Goal: Task Accomplishment & Management: Manage account settings

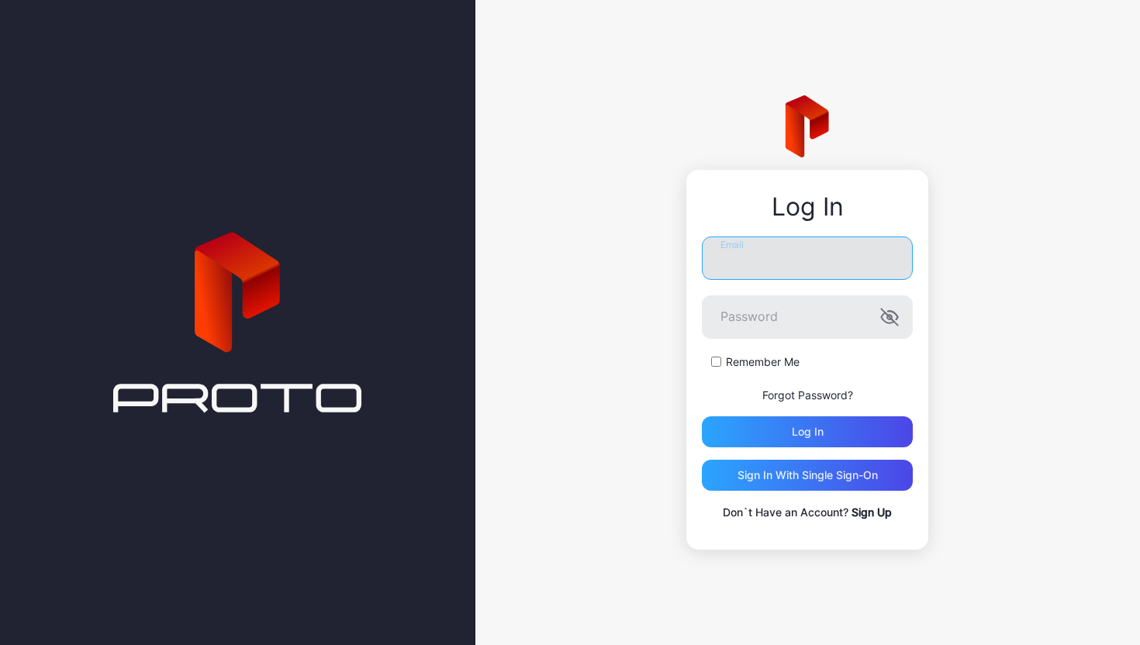
click at [807, 272] on input "Email" at bounding box center [807, 257] width 211 height 43
type input "**********"
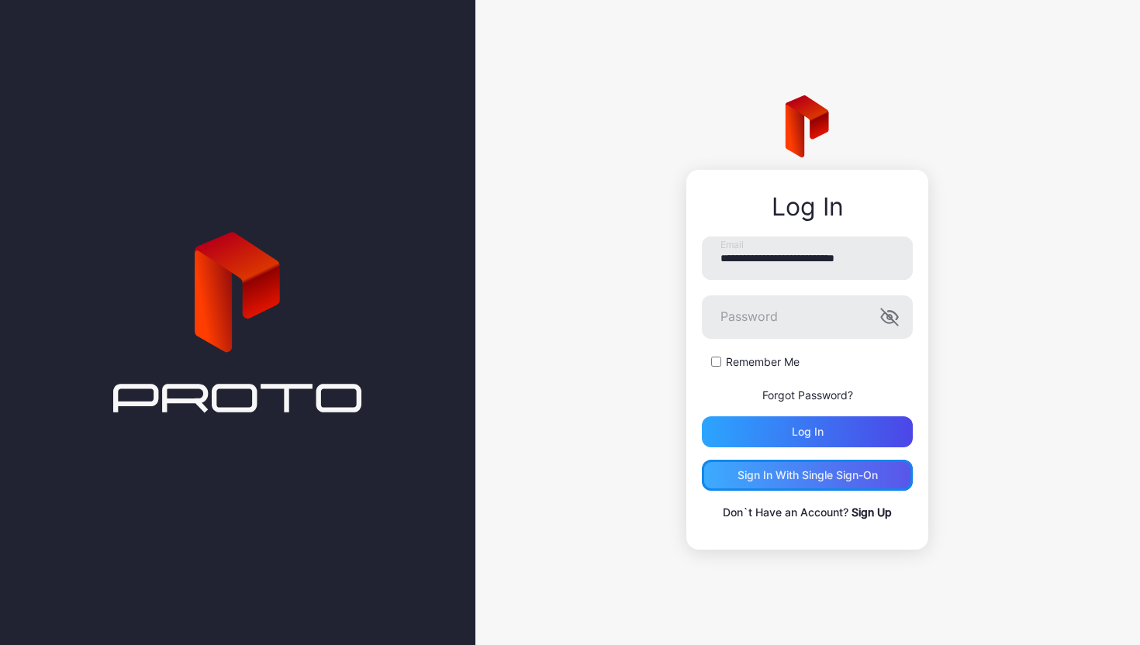
click at [809, 481] on div "Sign in With Single Sign-On" at bounding box center [807, 475] width 140 height 12
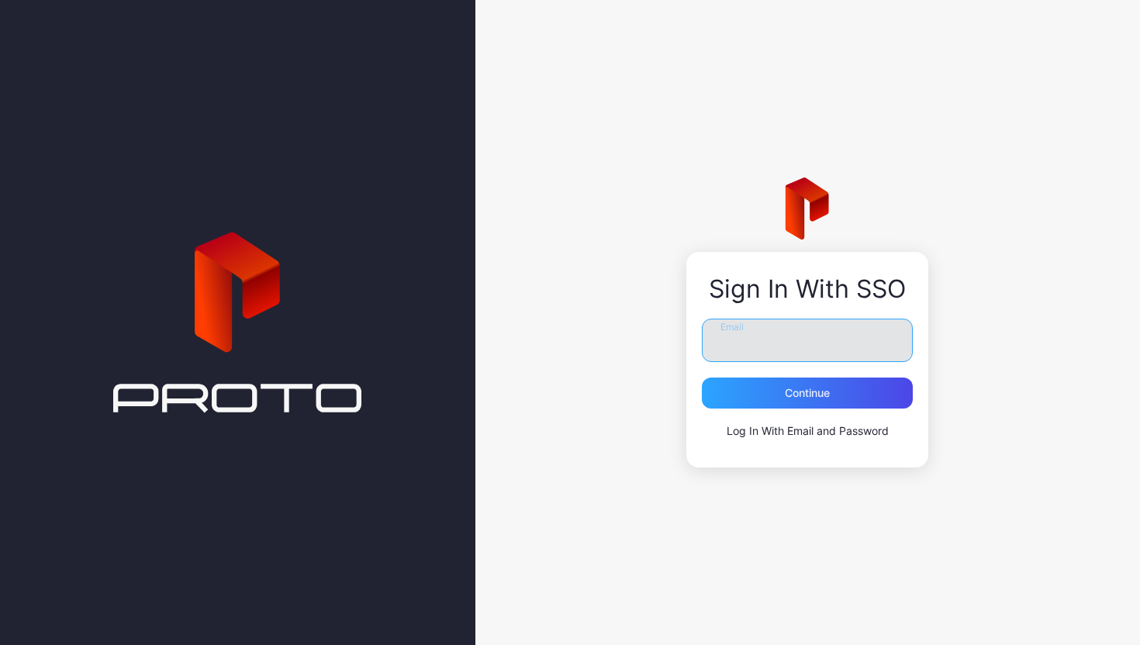
click at [794, 337] on input "Email" at bounding box center [807, 340] width 211 height 43
type input "**********"
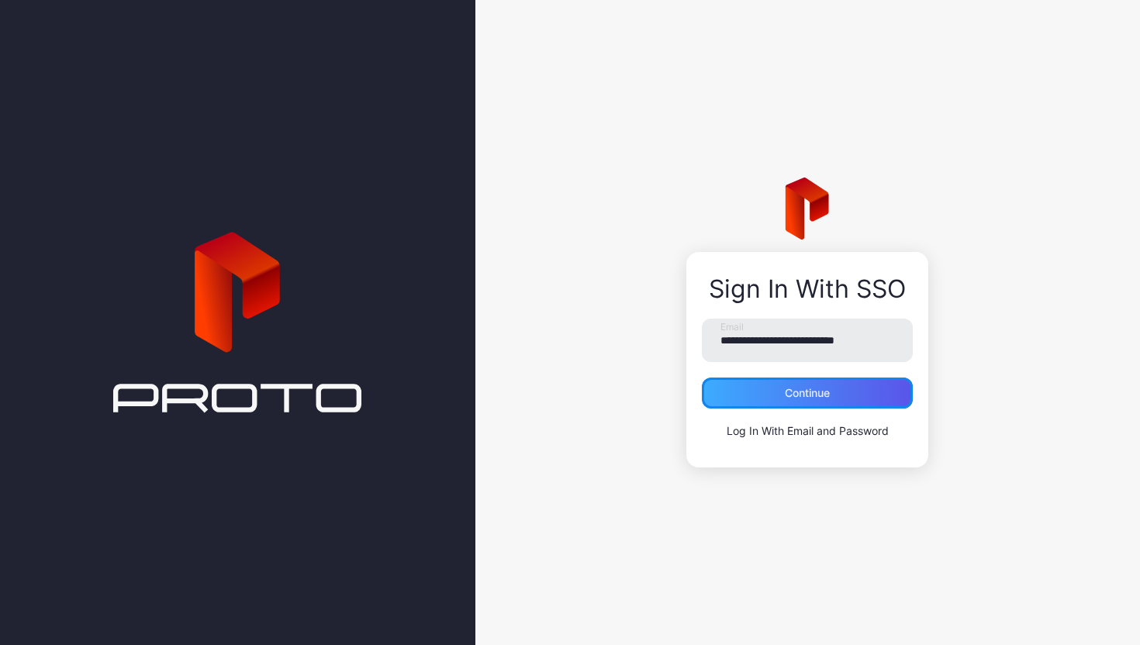
click at [812, 383] on div "Continue" at bounding box center [807, 393] width 211 height 31
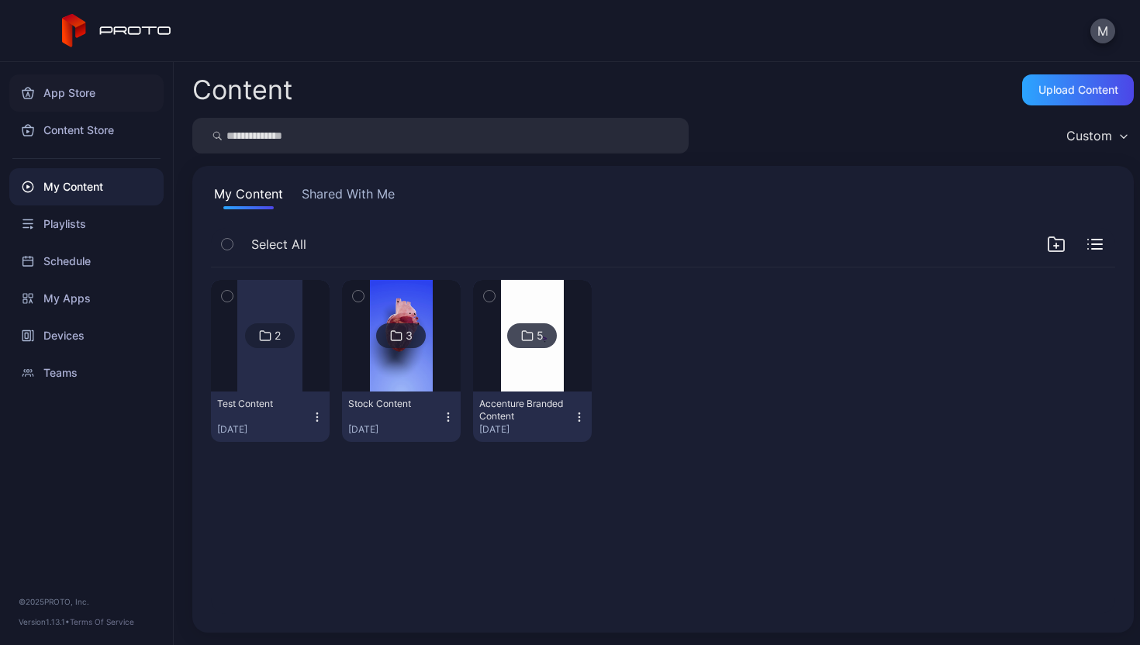
click at [107, 91] on div "App Store" at bounding box center [86, 92] width 154 height 37
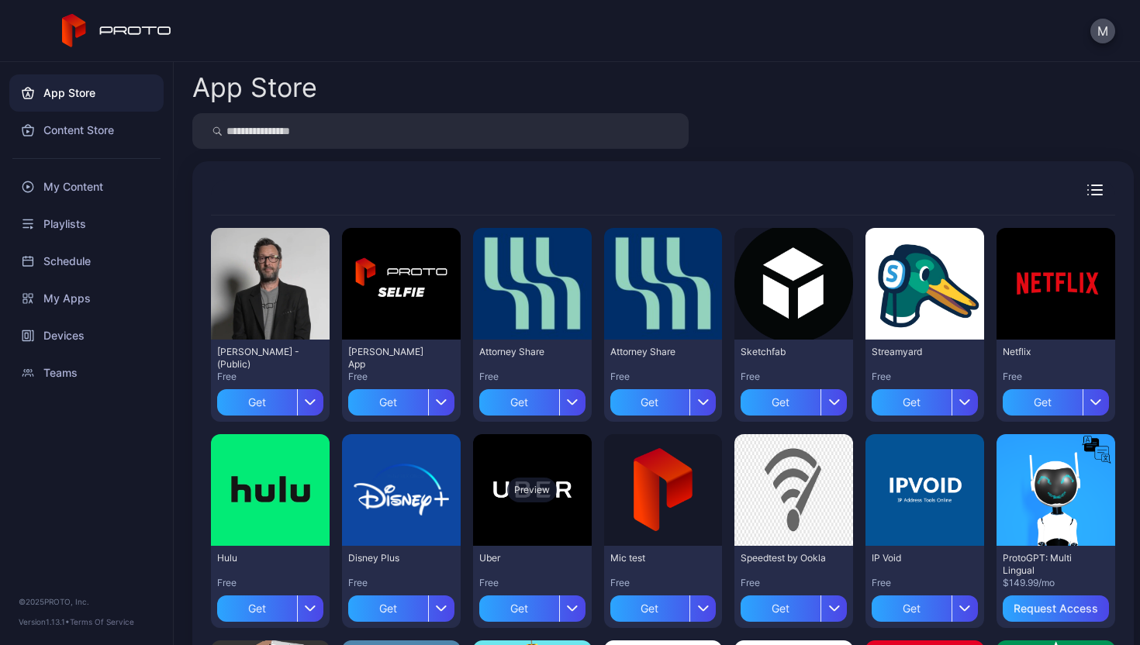
click at [545, 522] on div "Preview" at bounding box center [532, 490] width 119 height 112
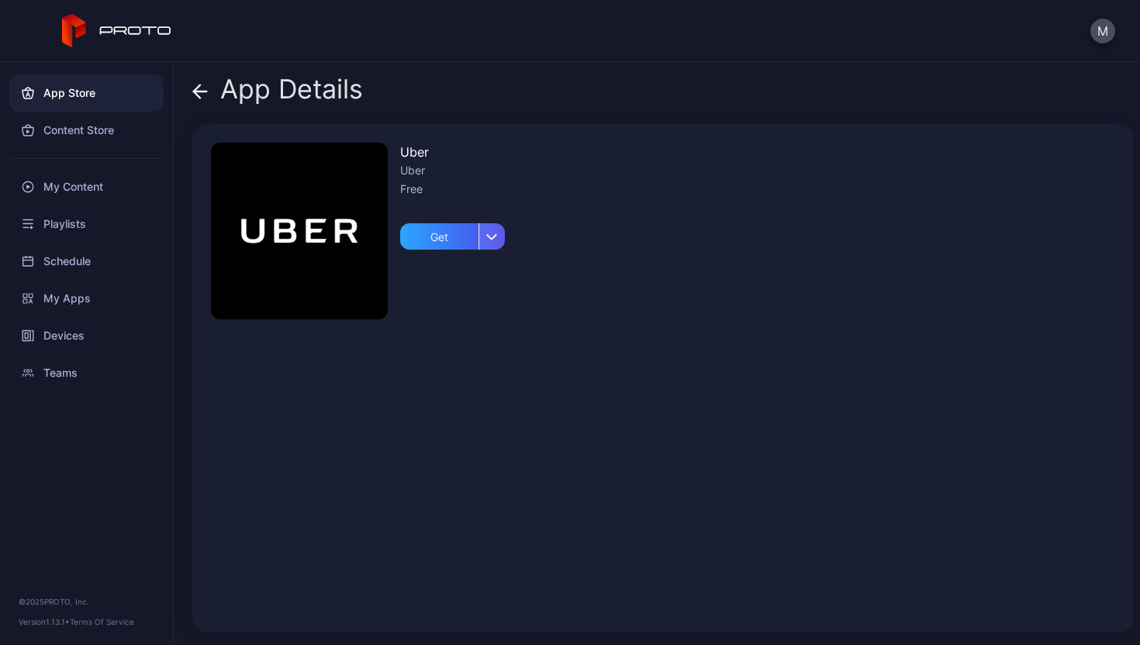
click at [496, 236] on icon "button" at bounding box center [492, 236] width 12 height 6
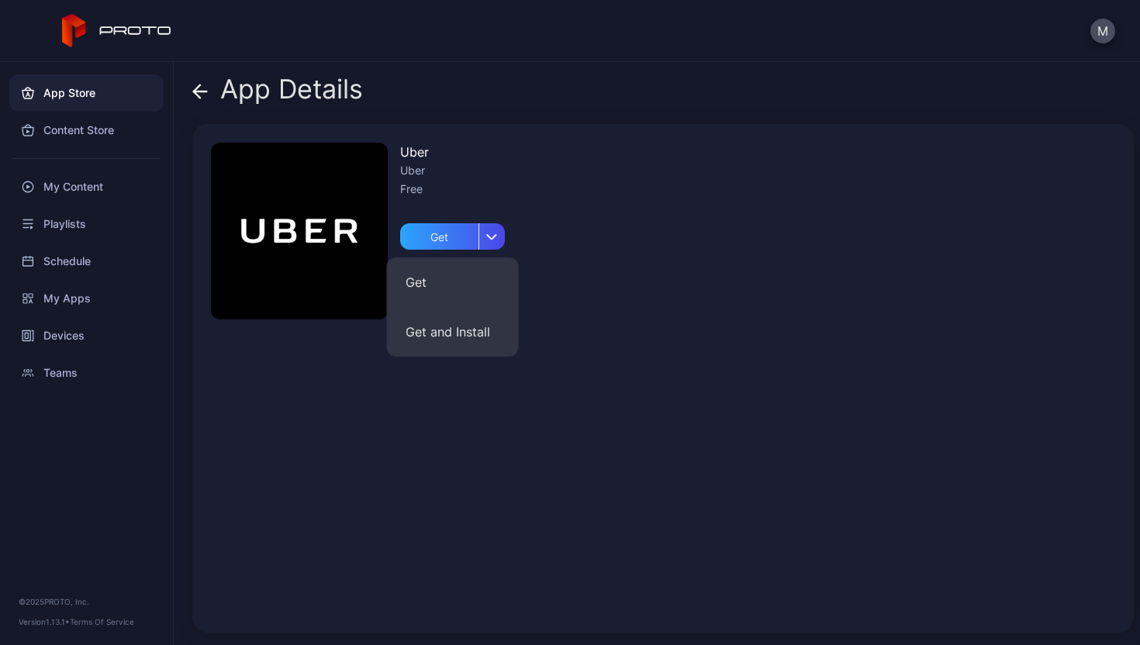
click at [523, 202] on div "Uber Uber Free Get" at bounding box center [662, 378] width 941 height 509
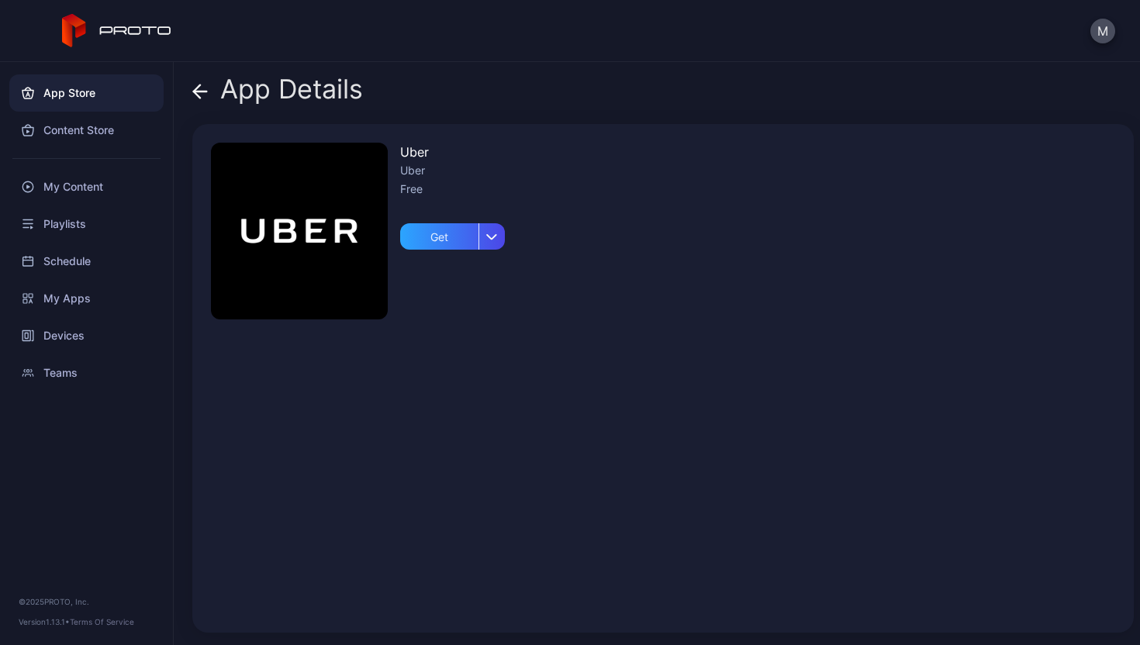
click at [201, 87] on icon at bounding box center [200, 92] width 16 height 16
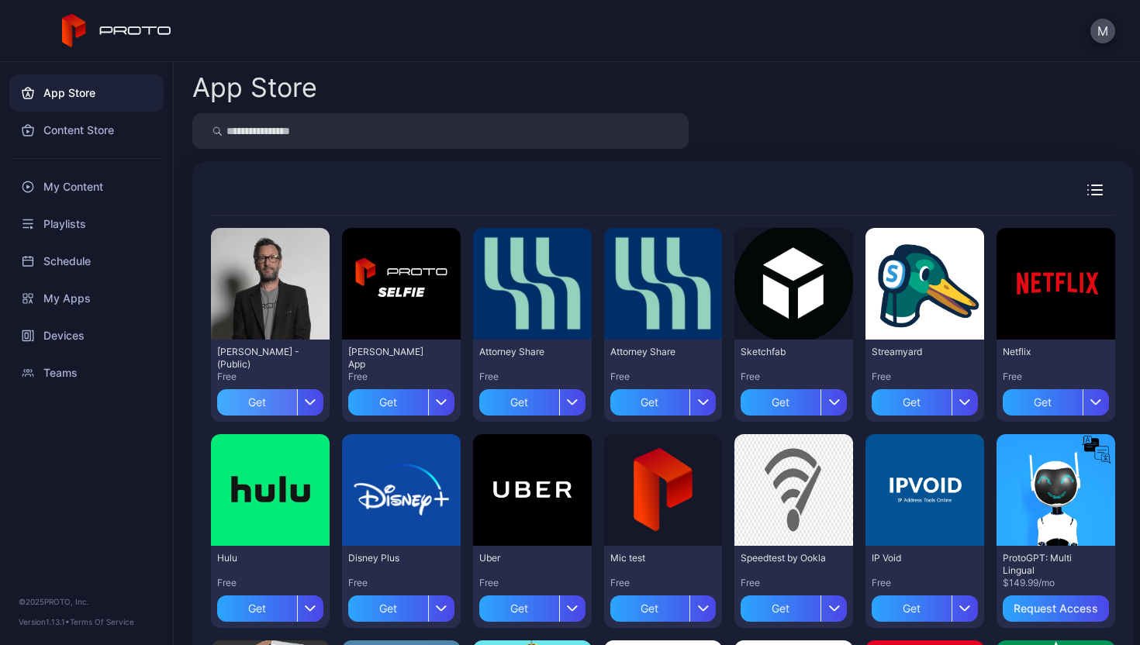
click at [257, 397] on div "Get" at bounding box center [257, 402] width 80 height 26
click at [383, 399] on div "Get" at bounding box center [388, 402] width 80 height 26
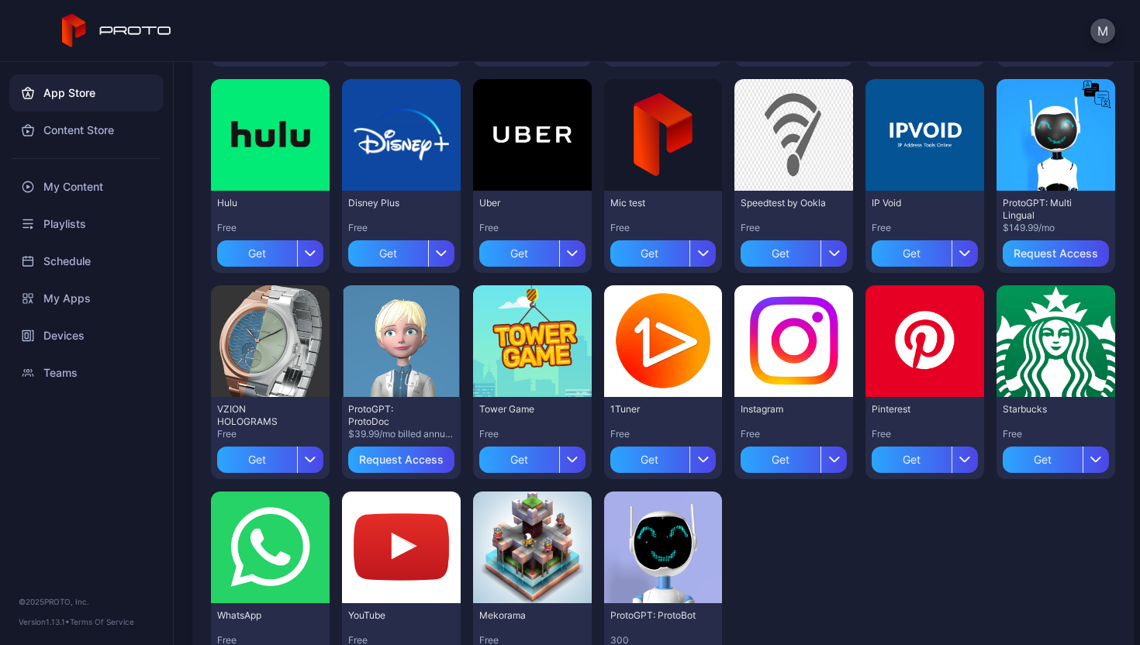
scroll to position [439, 0]
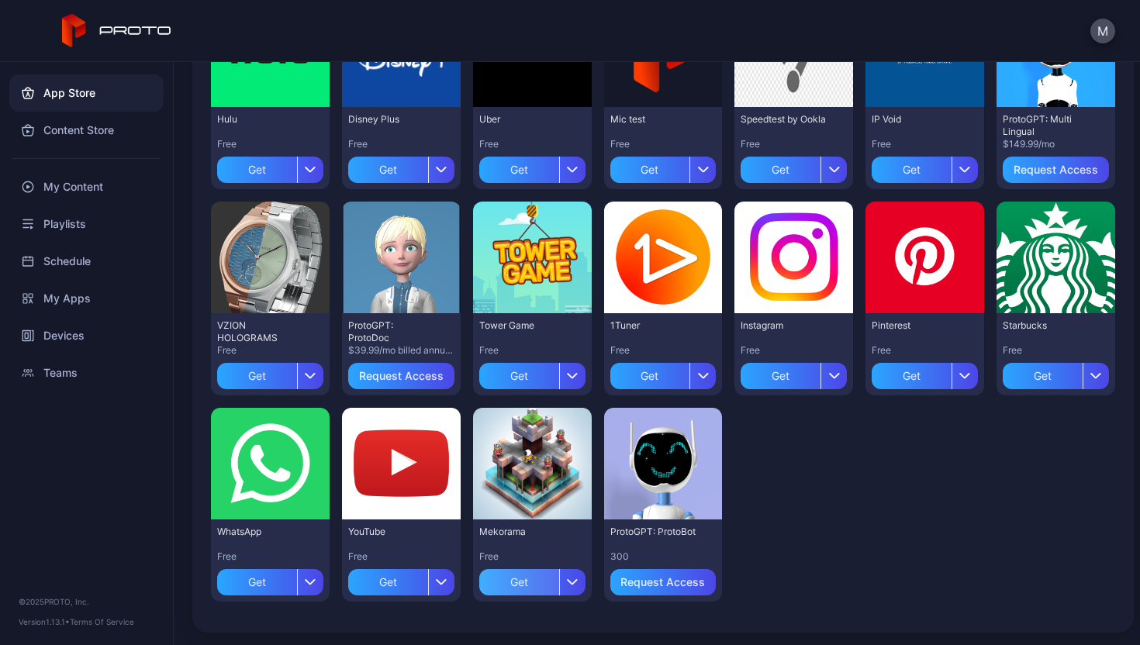
click at [513, 575] on div "Get" at bounding box center [519, 582] width 80 height 26
click at [536, 585] on div "My Apps" at bounding box center [532, 582] width 47 height 12
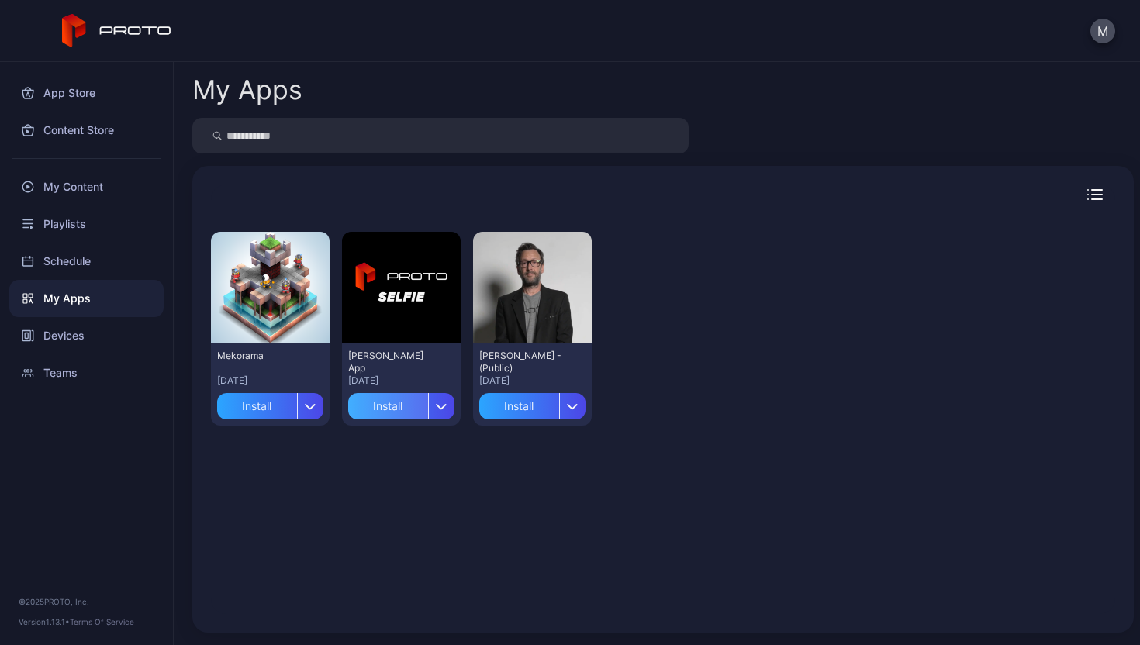
click at [392, 402] on div "Install" at bounding box center [388, 406] width 80 height 26
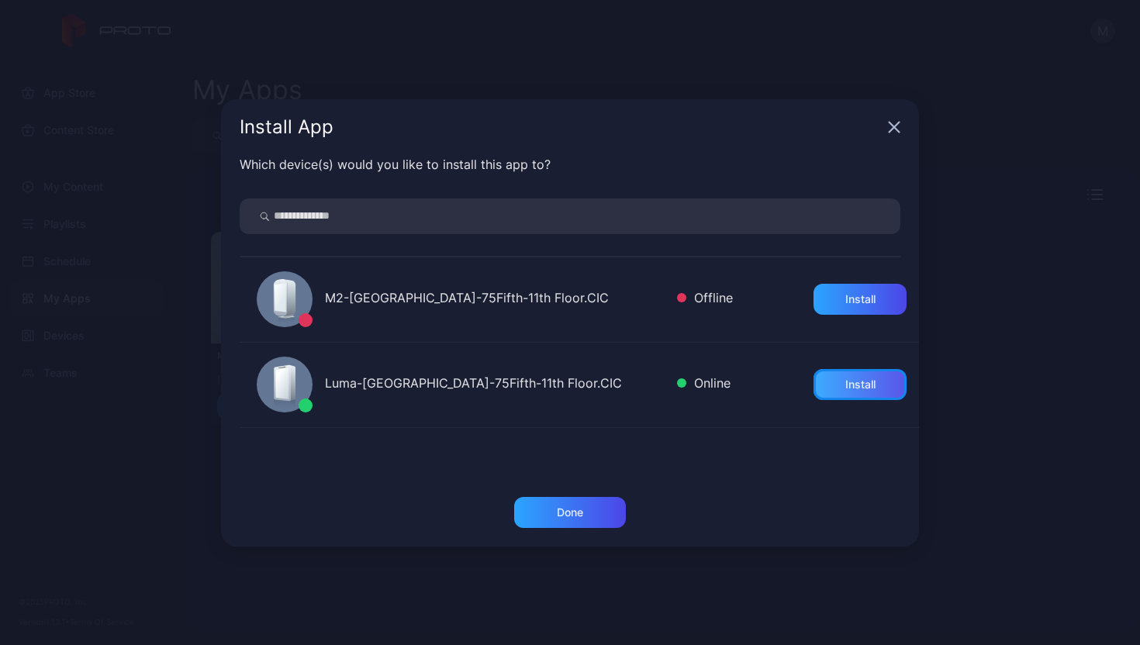
click at [845, 384] on div "Install" at bounding box center [860, 384] width 30 height 12
click at [592, 515] on div "Done" at bounding box center [570, 512] width 112 height 31
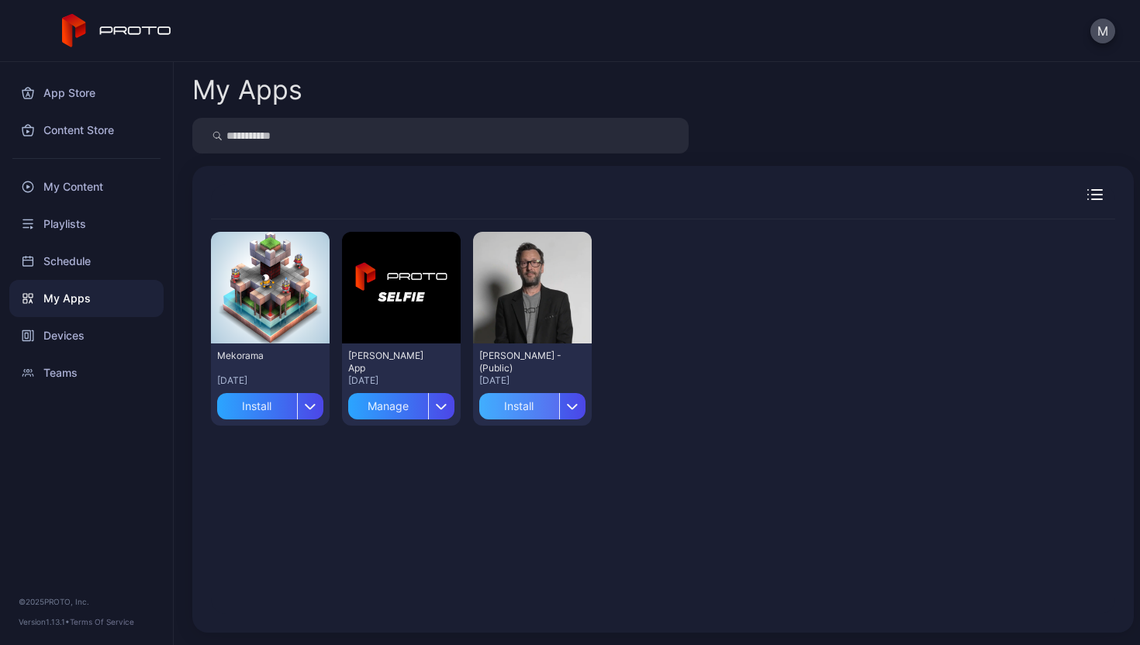
click at [512, 412] on div "Install" at bounding box center [519, 406] width 80 height 26
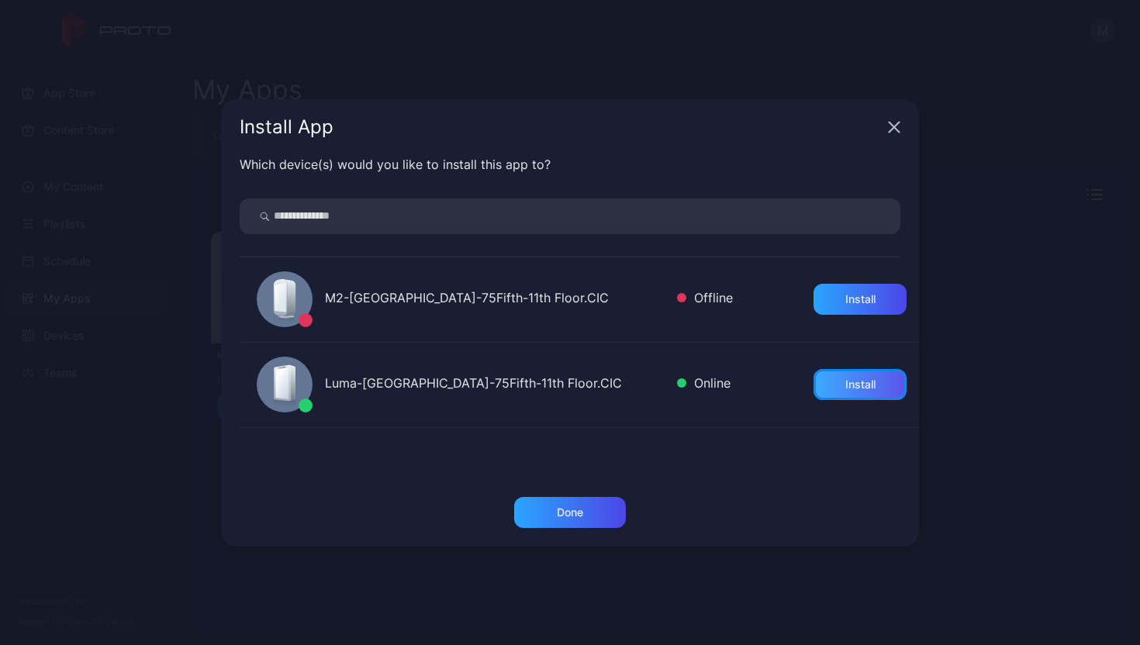
click at [837, 396] on div "Install" at bounding box center [859, 384] width 93 height 31
click at [582, 516] on div "Done" at bounding box center [570, 512] width 26 height 12
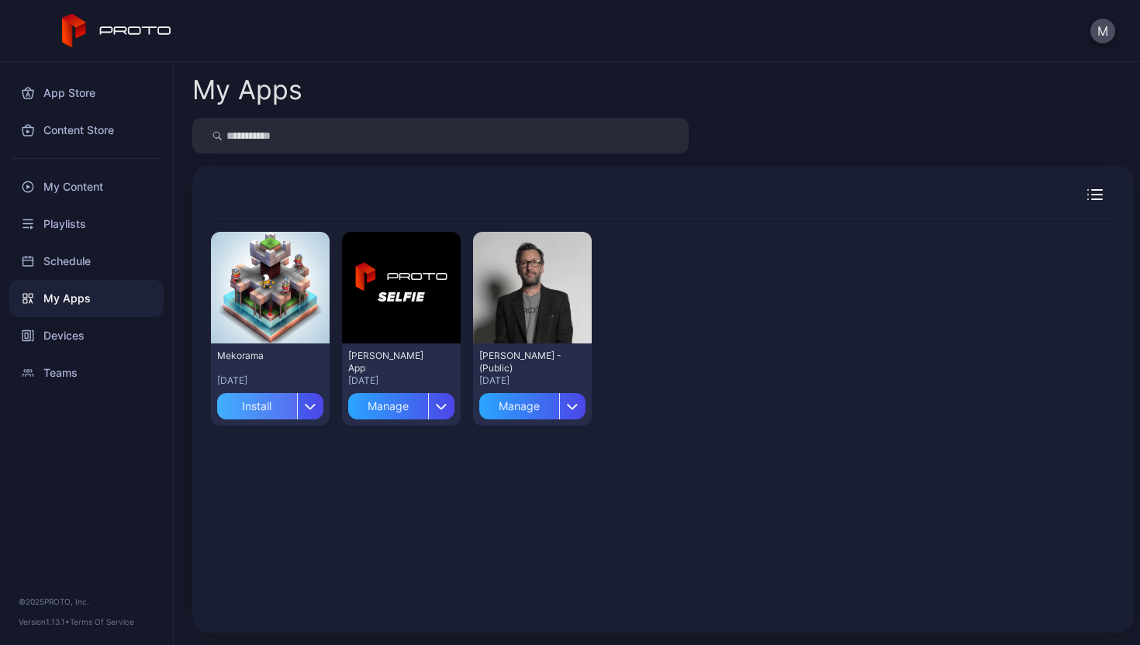
click at [269, 404] on div "Install" at bounding box center [257, 406] width 80 height 26
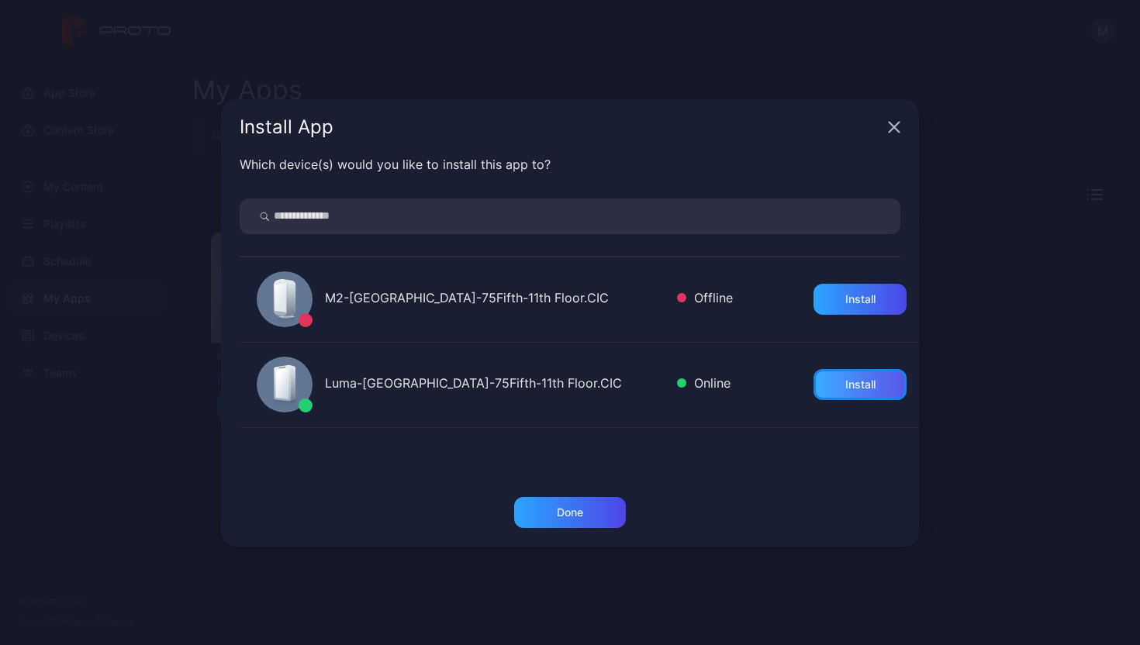
click at [856, 387] on div "Install" at bounding box center [860, 384] width 30 height 12
click at [579, 506] on div "Done" at bounding box center [570, 512] width 26 height 12
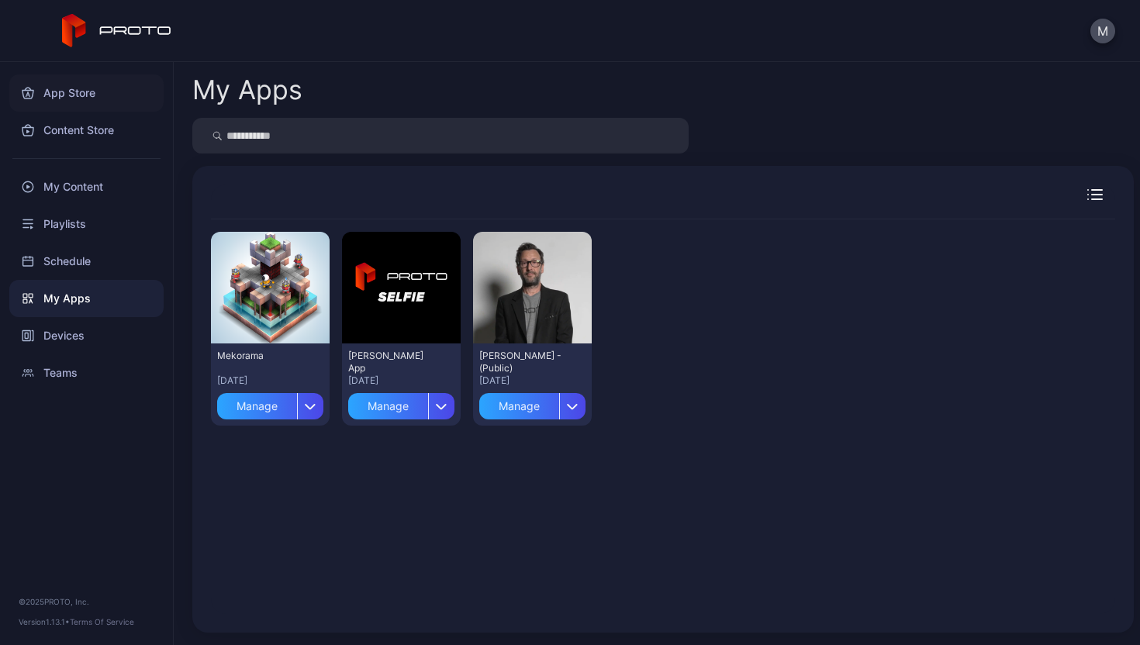
click at [109, 91] on div "App Store" at bounding box center [86, 92] width 154 height 37
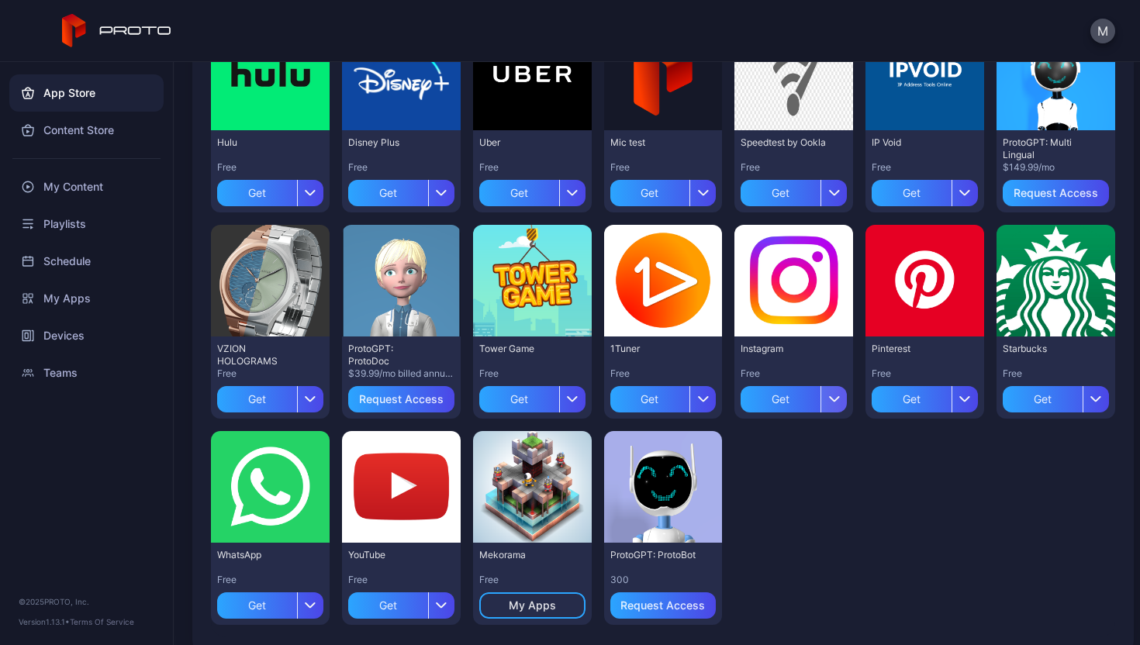
scroll to position [439, 0]
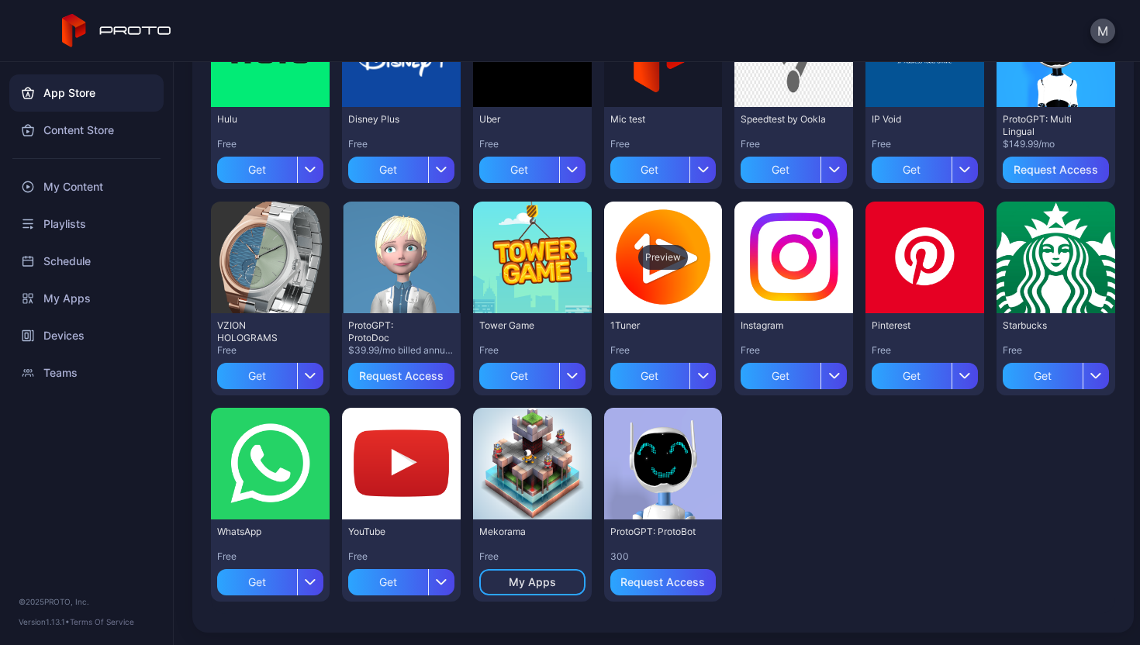
click at [659, 256] on div "Preview" at bounding box center [663, 257] width 50 height 25
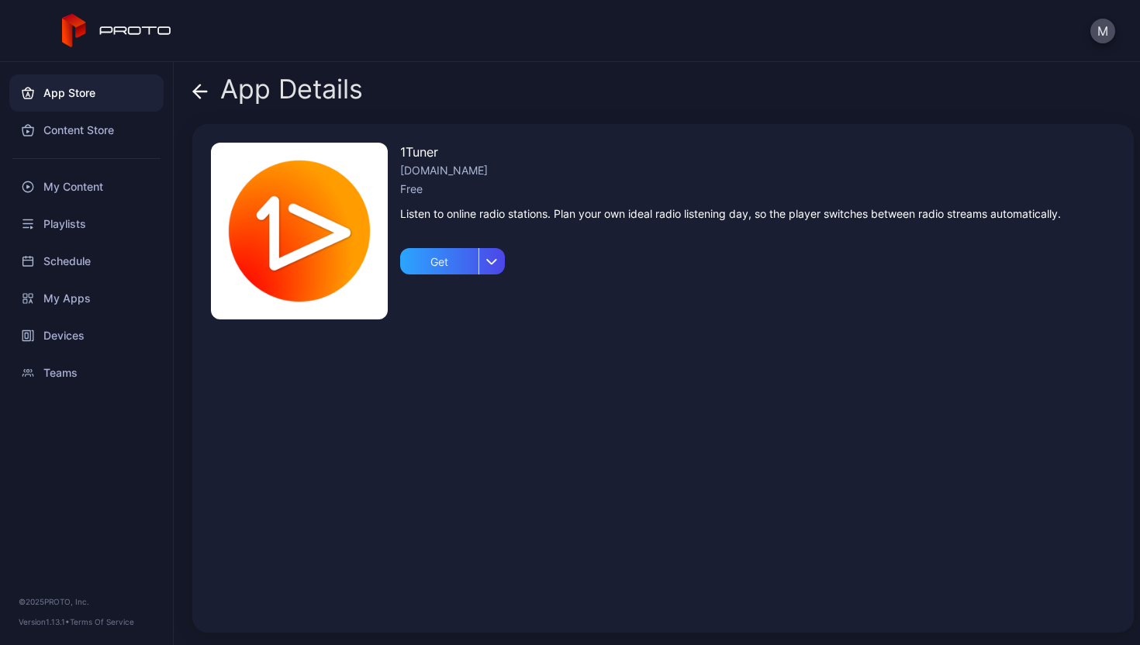
click at [216, 88] on div "App Details" at bounding box center [277, 92] width 171 height 37
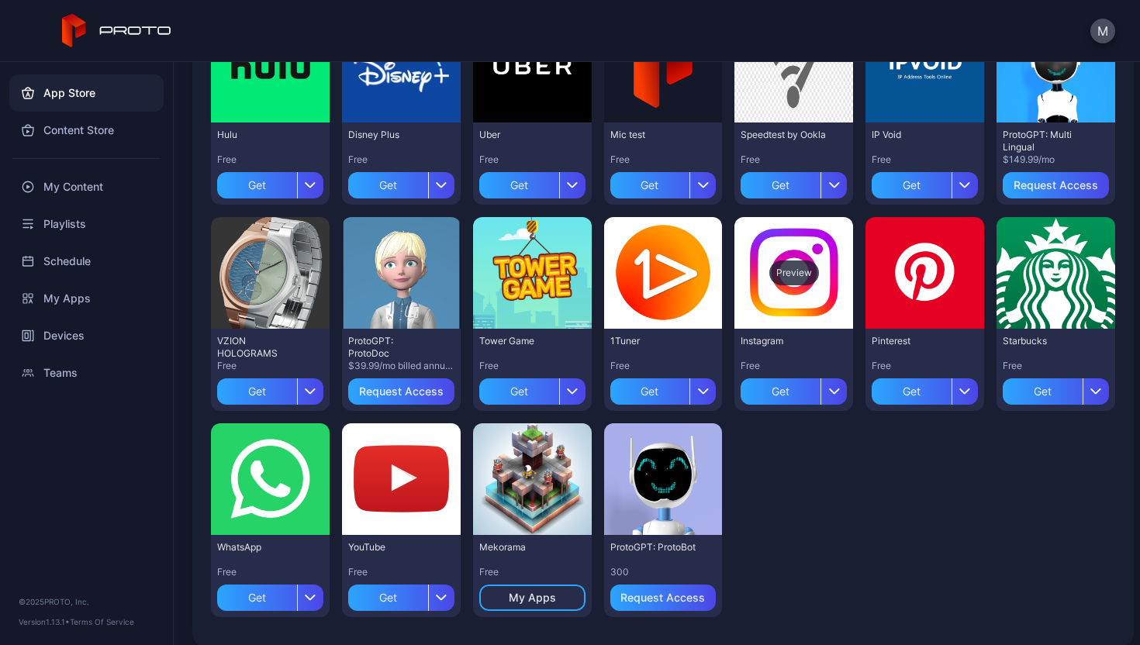
scroll to position [409, 0]
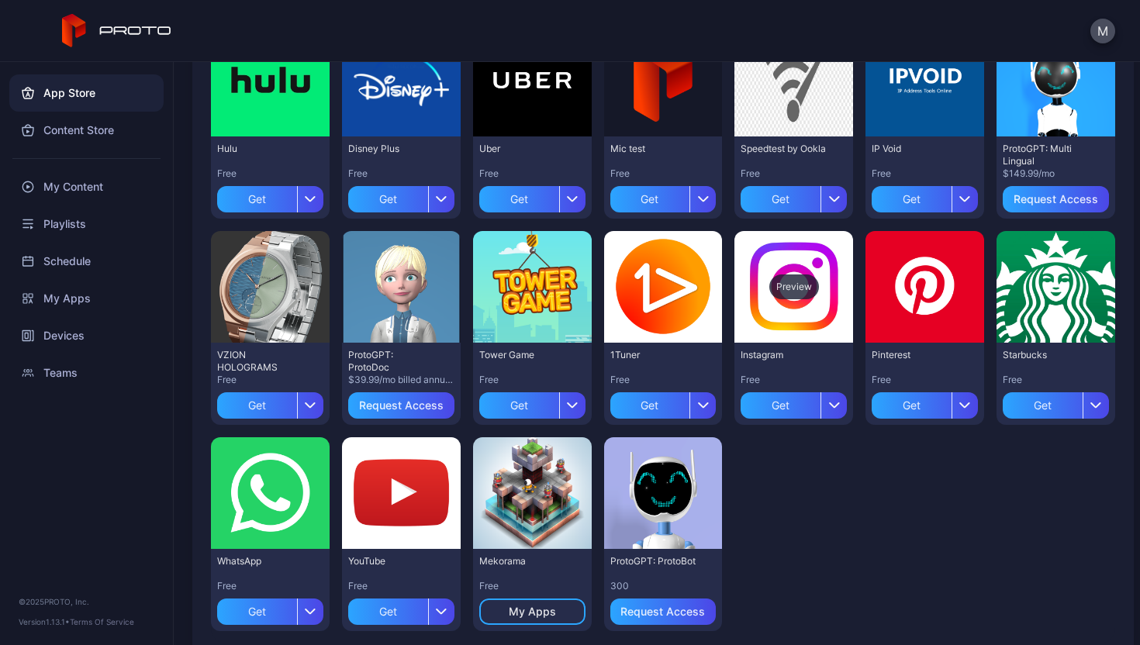
click at [795, 292] on div "Preview" at bounding box center [794, 286] width 50 height 25
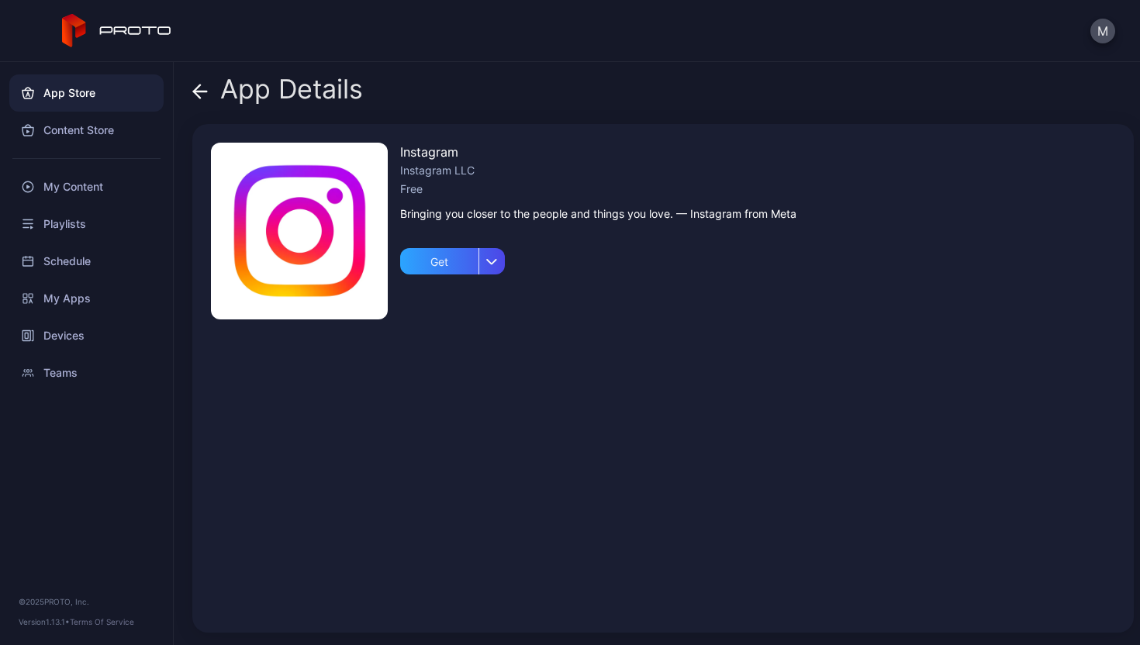
click at [206, 97] on icon at bounding box center [200, 92] width 16 height 16
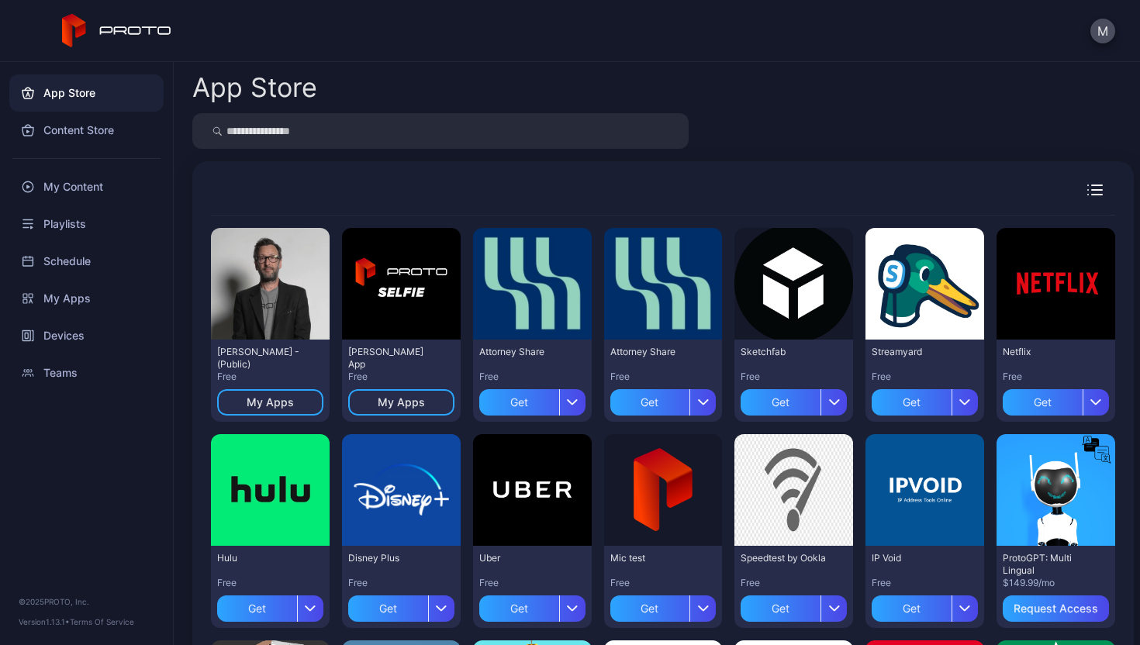
scroll to position [409, 0]
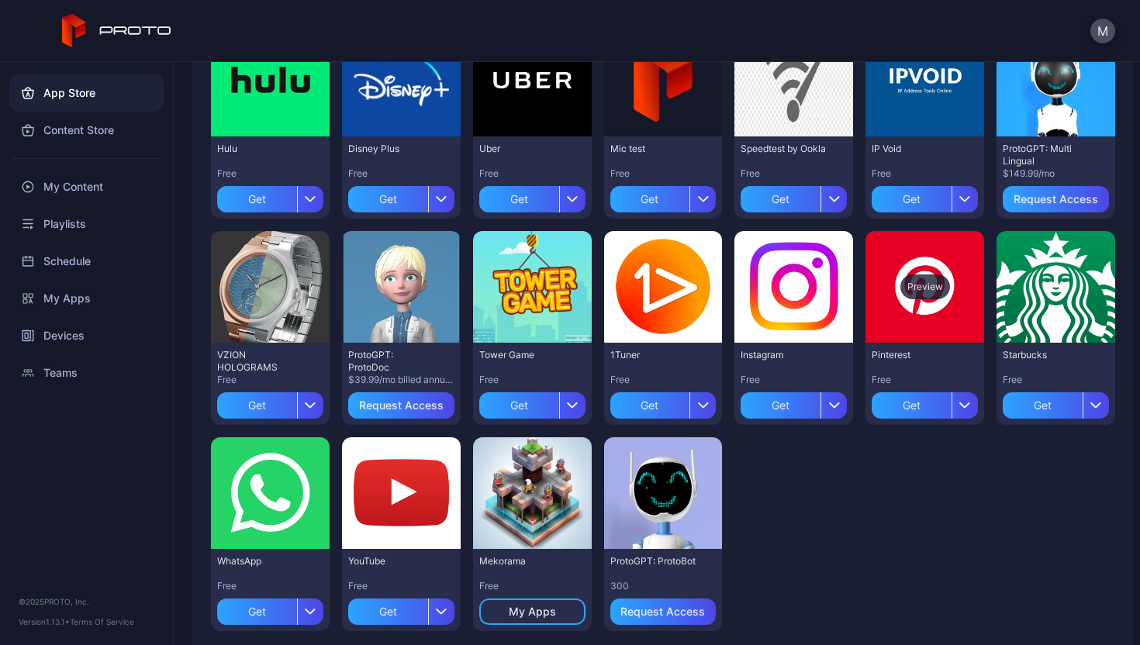
click at [920, 281] on div "Preview" at bounding box center [925, 286] width 50 height 25
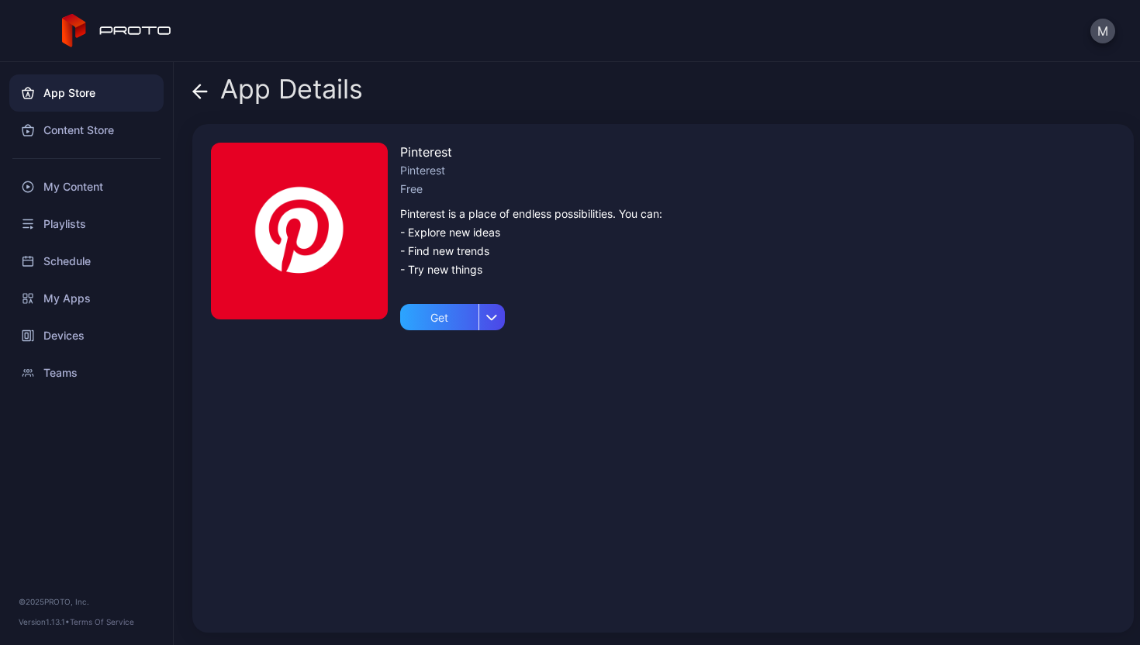
click at [210, 98] on div "App Details" at bounding box center [277, 92] width 171 height 37
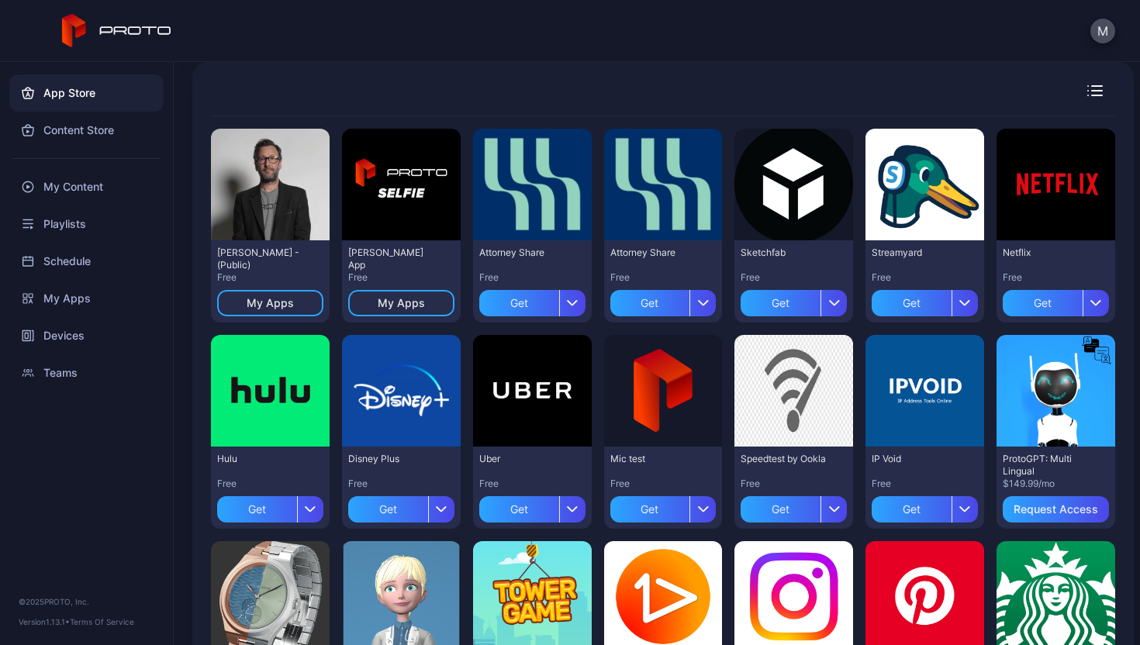
scroll to position [75, 0]
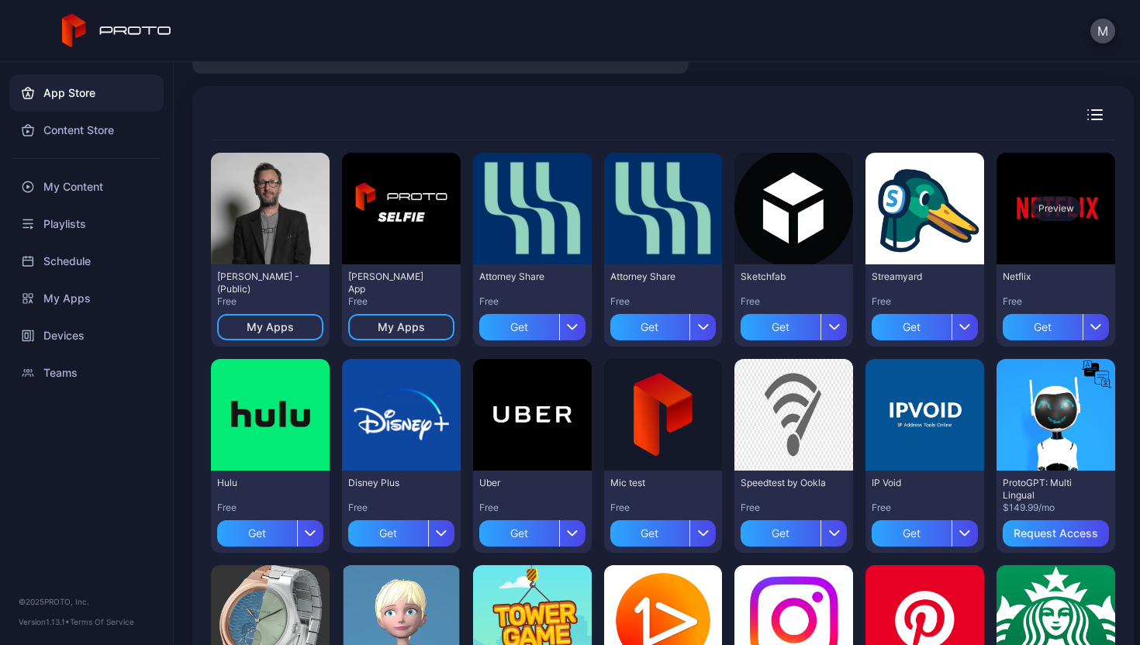
click at [1033, 205] on div "Preview" at bounding box center [1056, 208] width 50 height 25
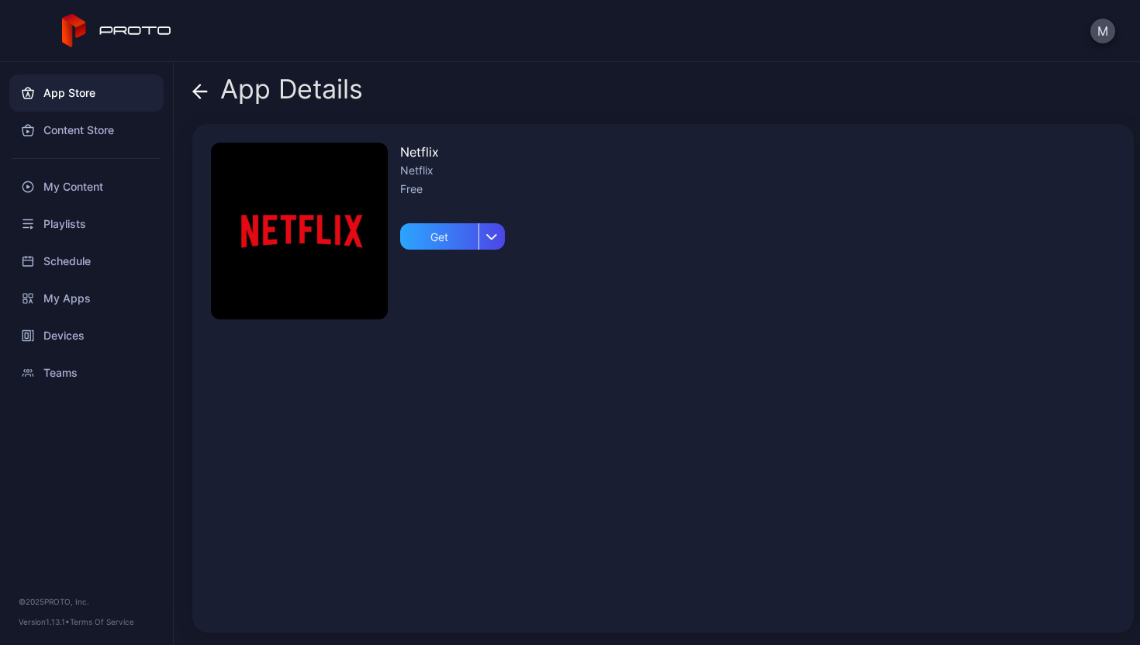
click at [209, 91] on div "App Details" at bounding box center [277, 92] width 171 height 37
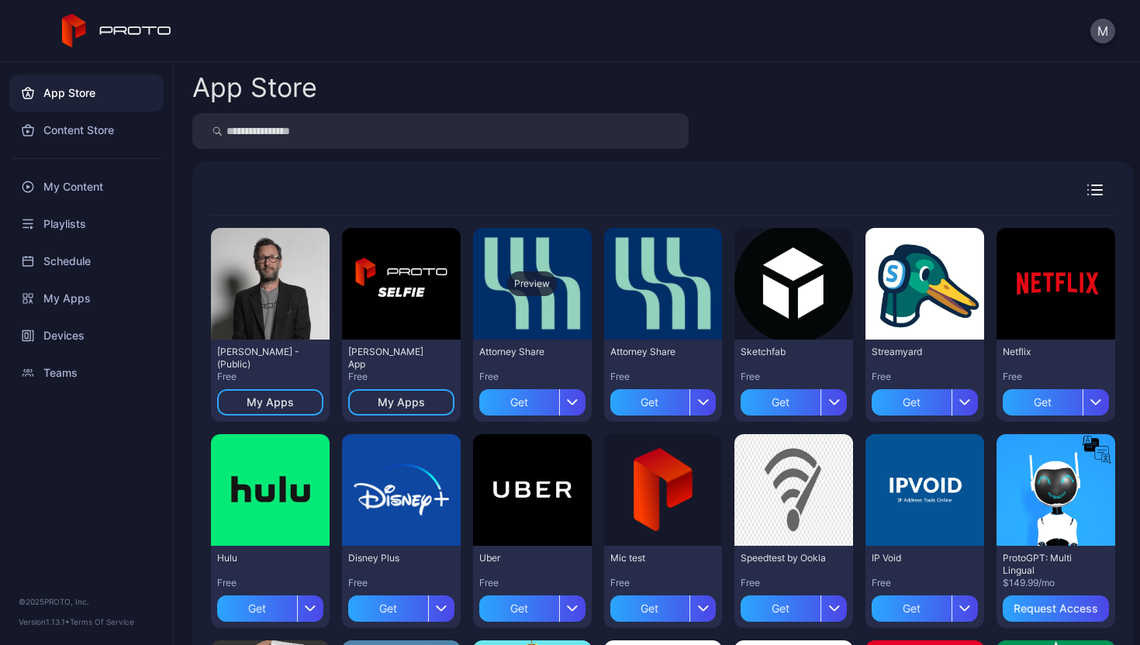
scroll to position [75, 0]
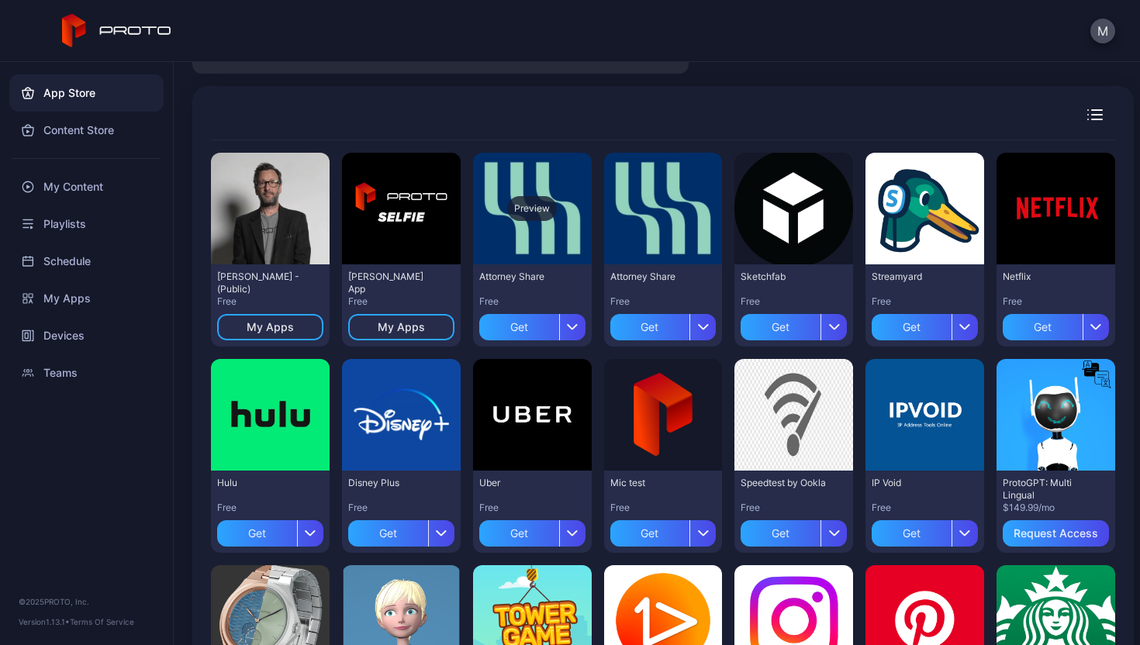
click at [547, 211] on div "Preview" at bounding box center [532, 208] width 50 height 25
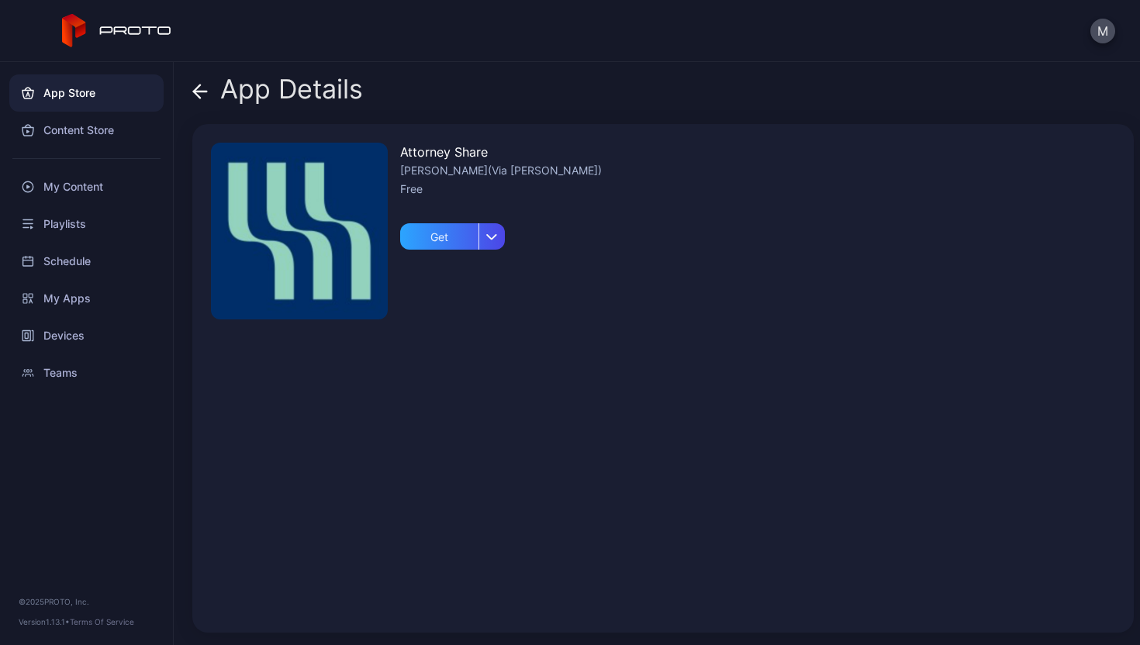
click at [198, 86] on icon at bounding box center [197, 91] width 6 height 13
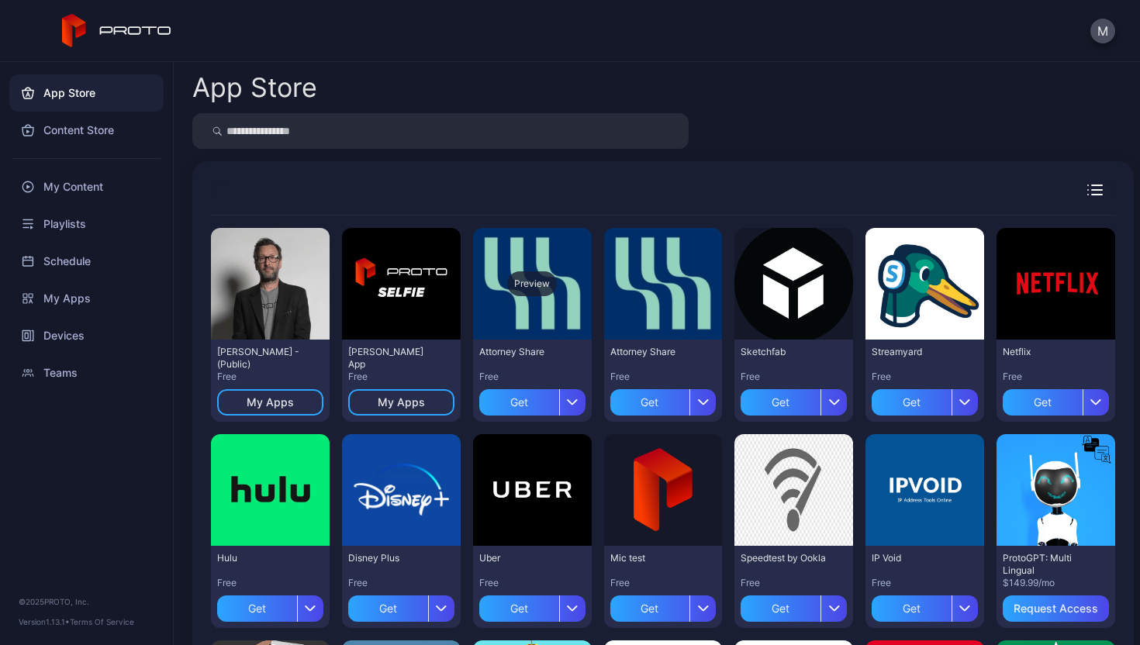
scroll to position [75, 0]
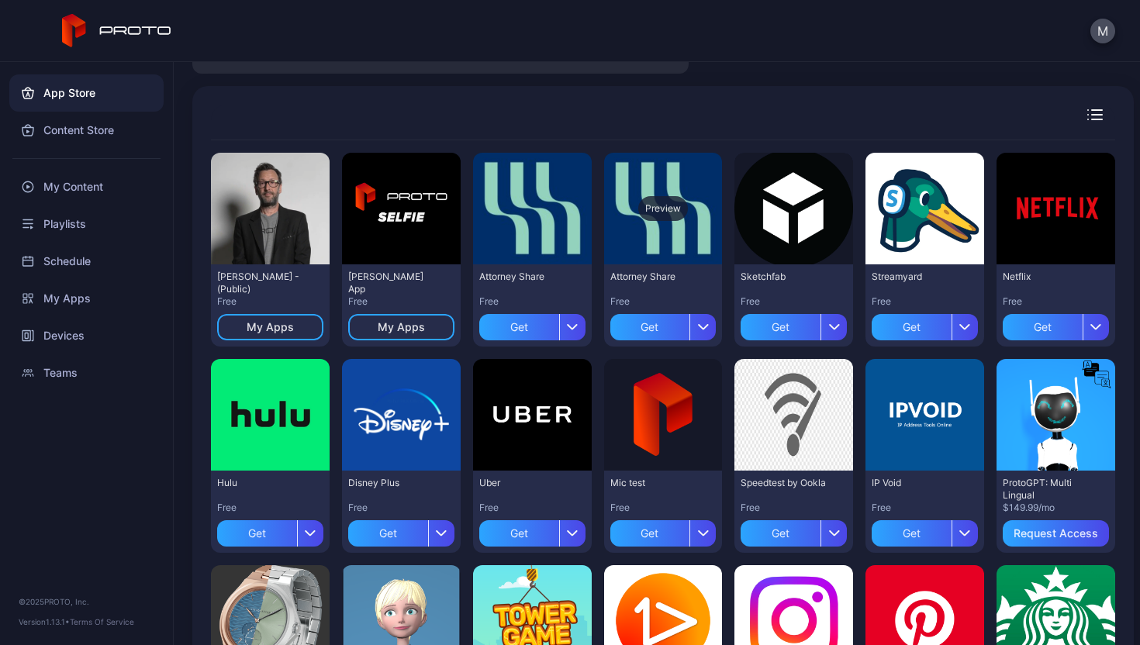
click at [638, 212] on div "Preview" at bounding box center [663, 208] width 50 height 25
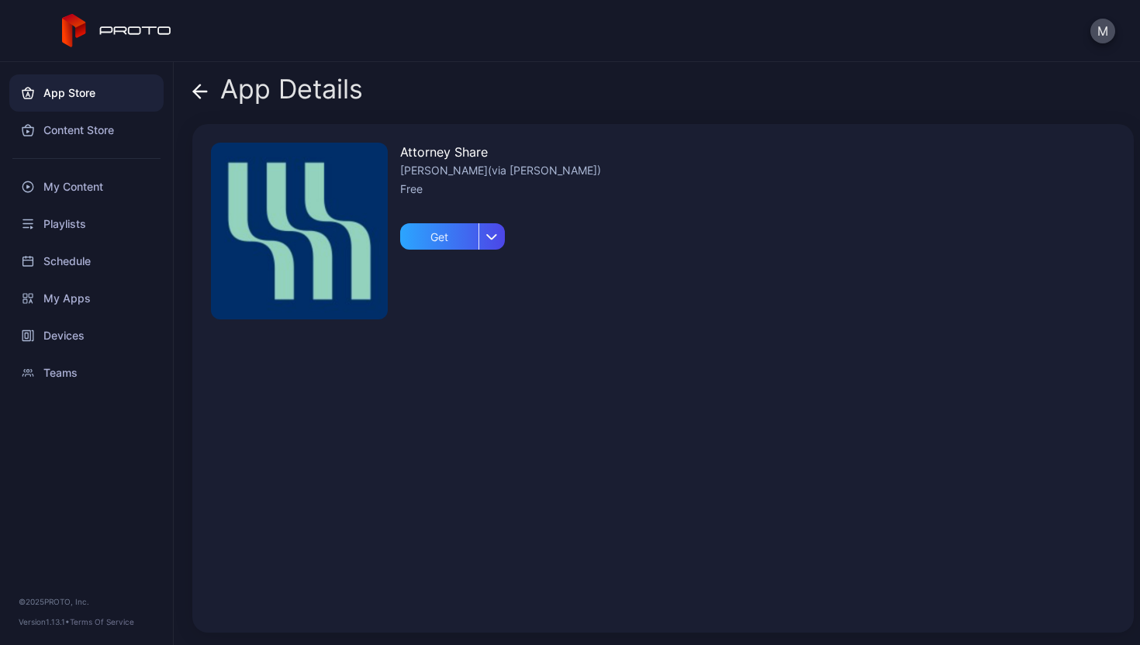
click at [199, 85] on icon at bounding box center [197, 91] width 6 height 13
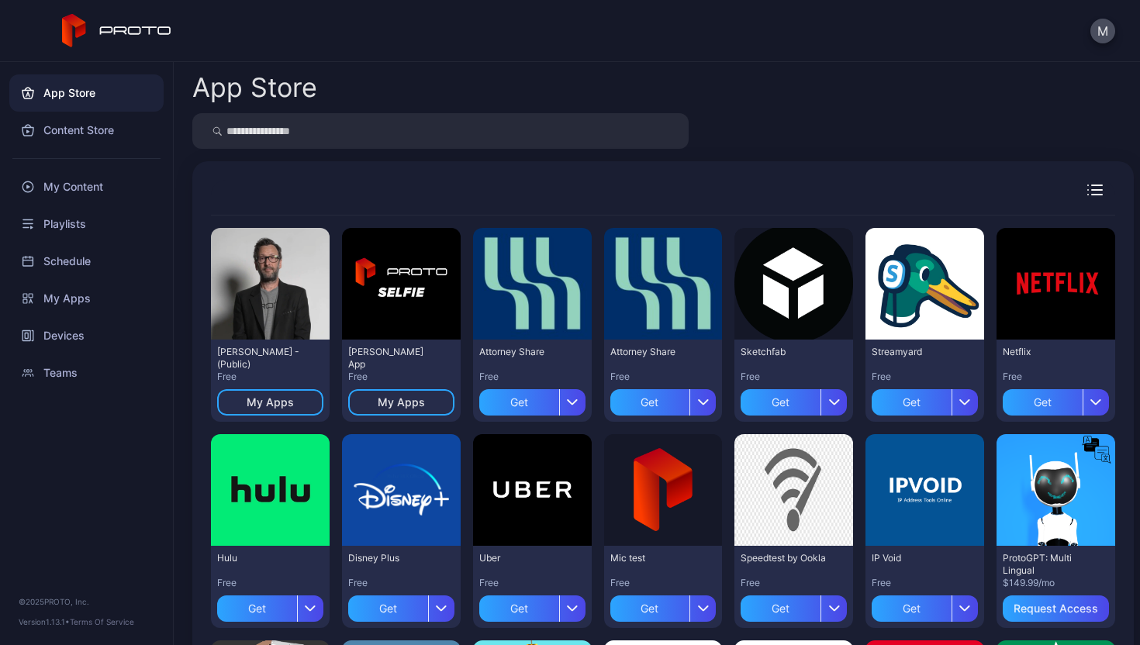
scroll to position [75, 0]
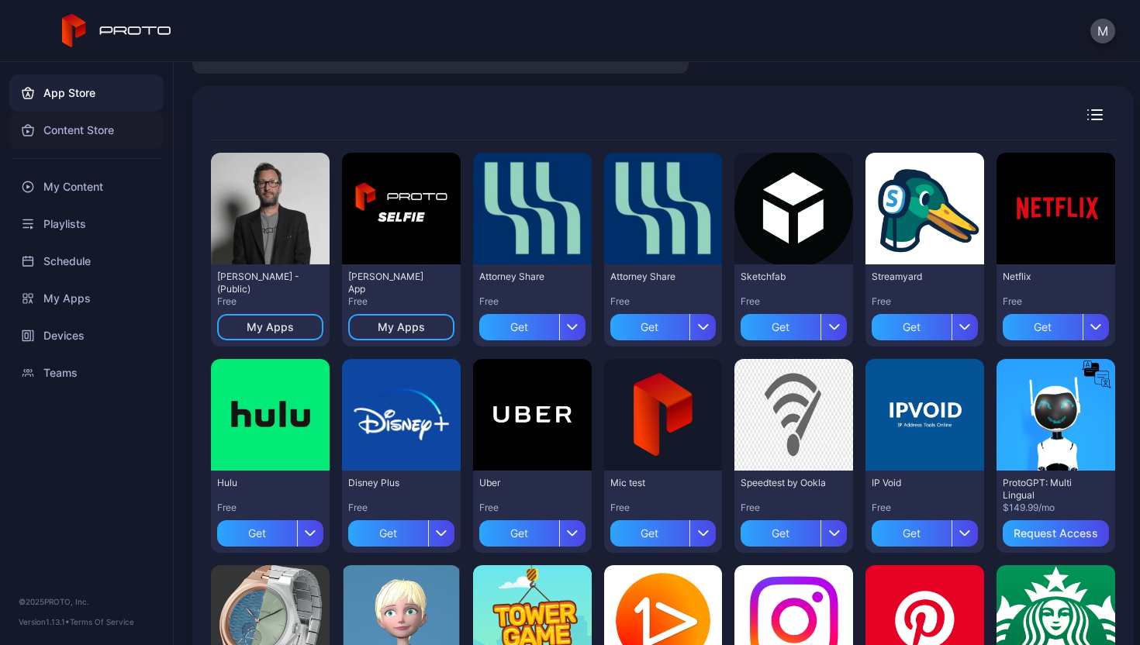
click at [116, 124] on div "Content Store" at bounding box center [86, 130] width 154 height 37
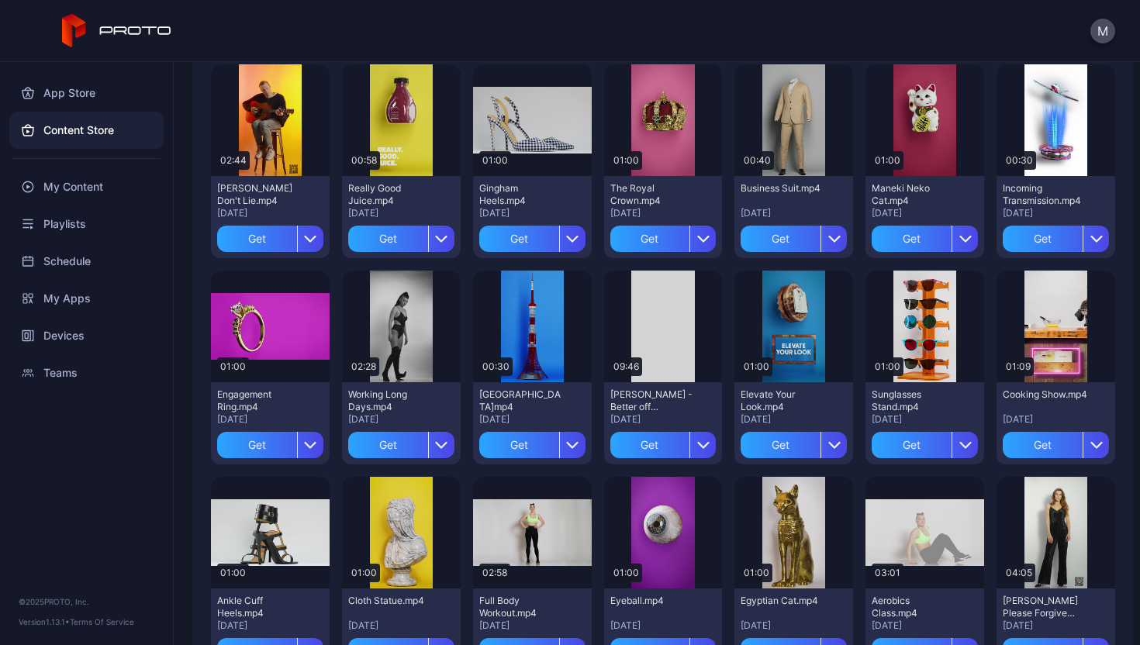
scroll to position [2001, 0]
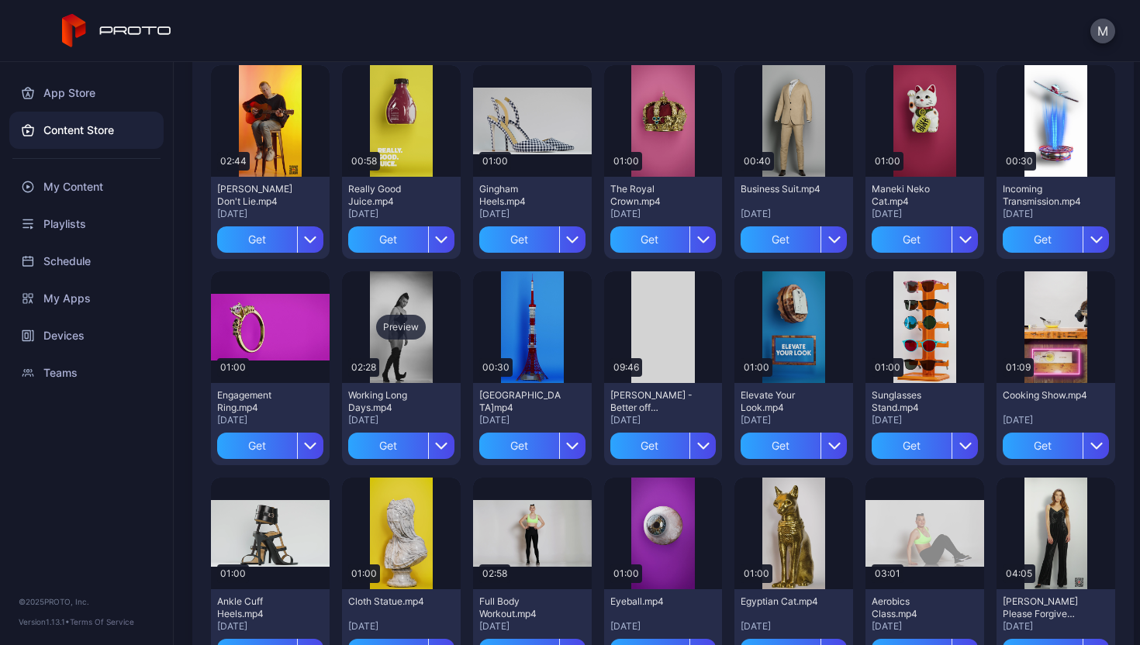
click at [417, 330] on div "Preview" at bounding box center [401, 327] width 50 height 25
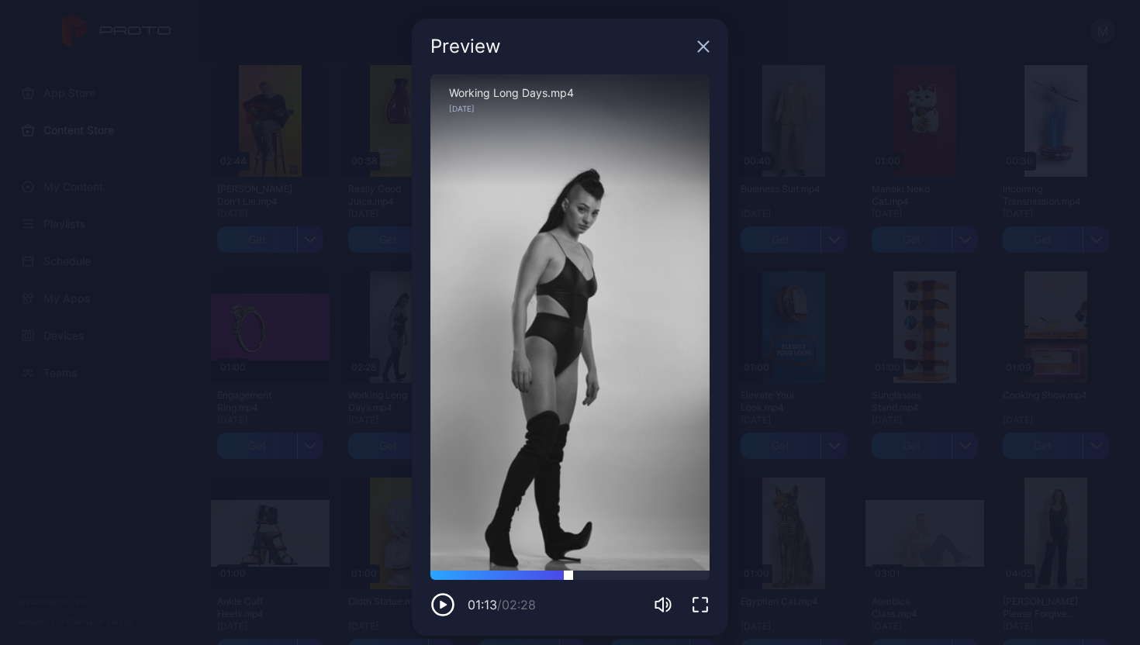
click at [559, 573] on div at bounding box center [569, 575] width 279 height 9
click at [700, 46] on div "Preview" at bounding box center [570, 47] width 316 height 56
click at [699, 49] on icon "button" at bounding box center [704, 47] width 10 height 10
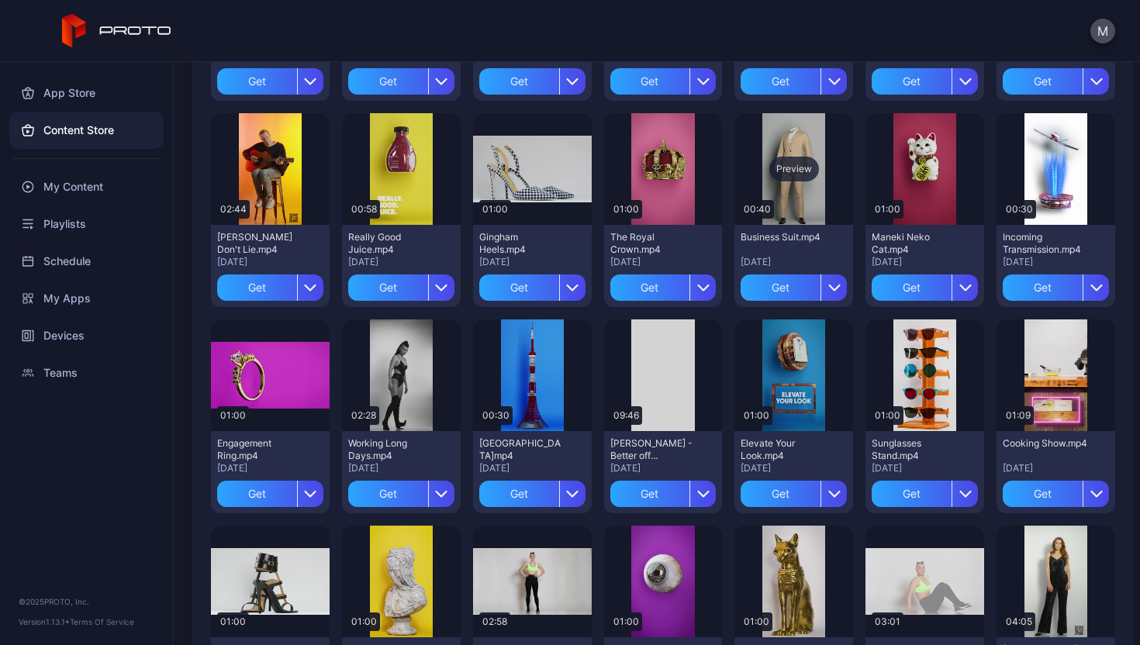
scroll to position [1920, 0]
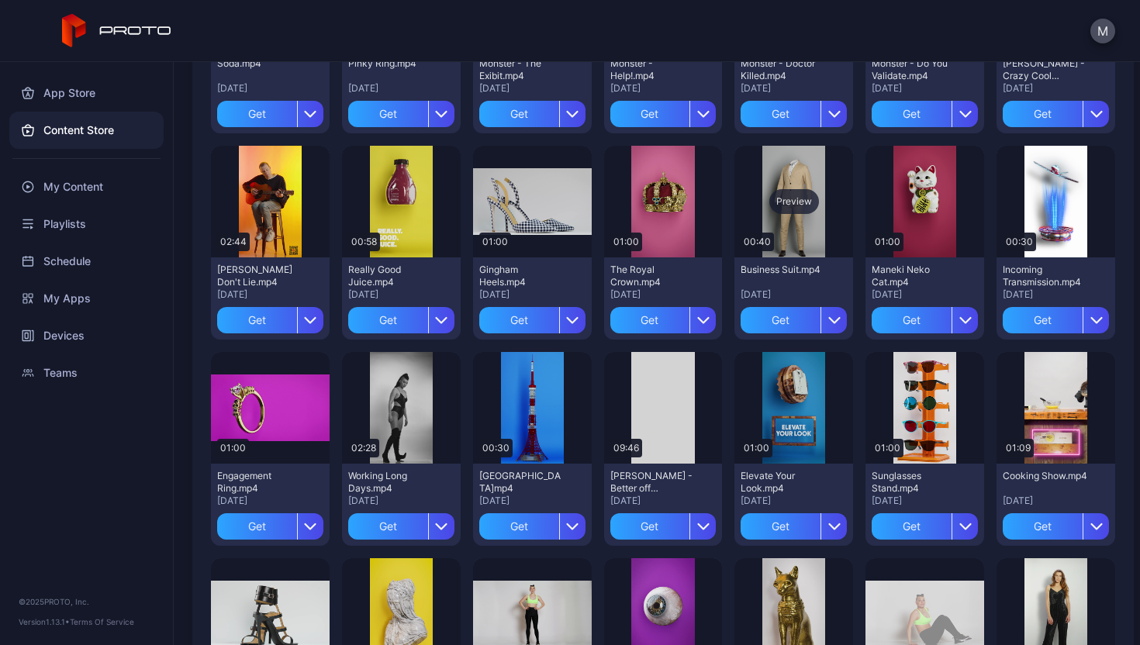
click at [794, 200] on div "Preview" at bounding box center [794, 201] width 50 height 25
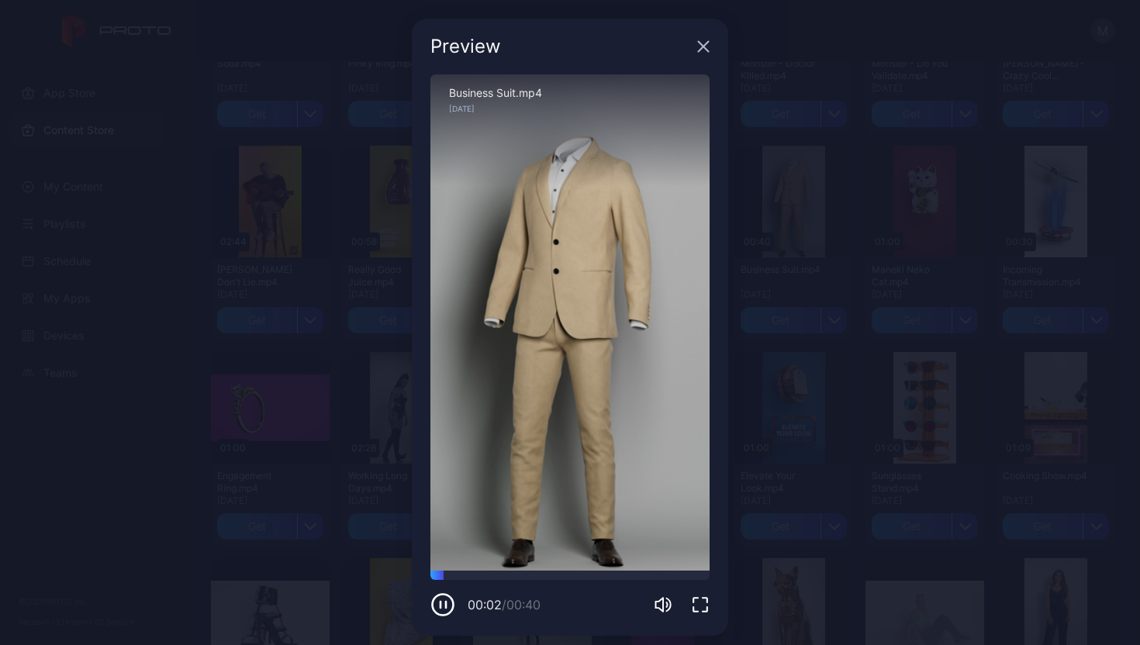
click at [550, 585] on div "00:02 / 00:40" at bounding box center [569, 594] width 279 height 47
click at [552, 582] on div "00:02 / 00:40" at bounding box center [569, 594] width 279 height 47
click at [573, 577] on div at bounding box center [569, 575] width 279 height 9
click at [606, 576] on div at bounding box center [569, 575] width 279 height 9
click at [703, 46] on div "Preview" at bounding box center [570, 47] width 316 height 56
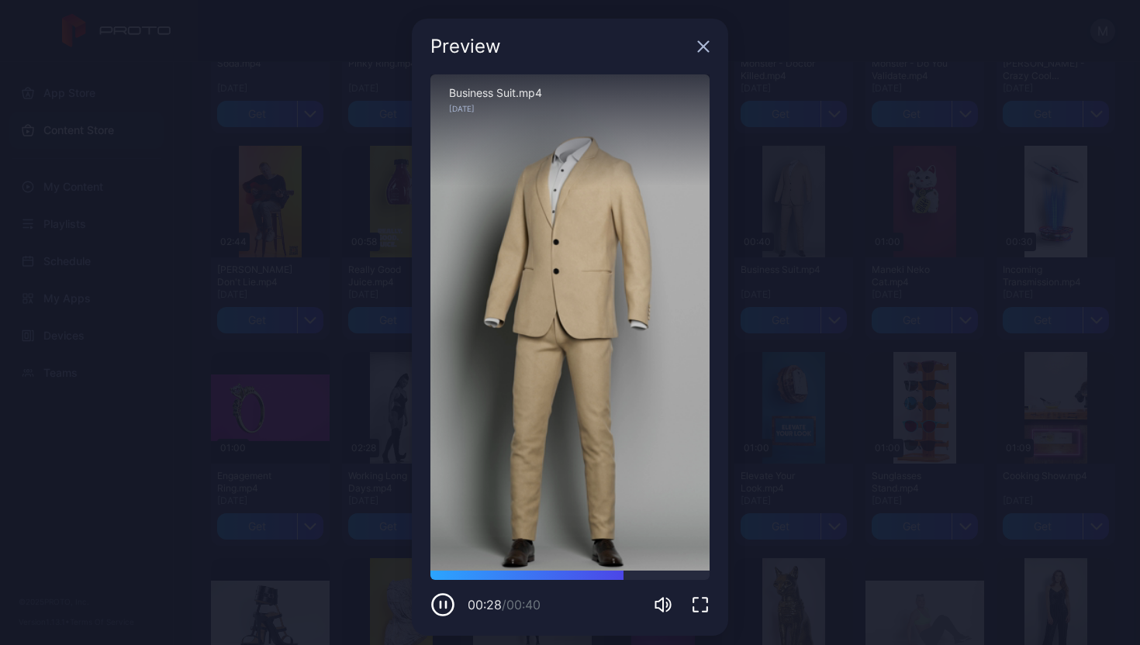
click at [697, 46] on icon "button" at bounding box center [703, 46] width 12 height 12
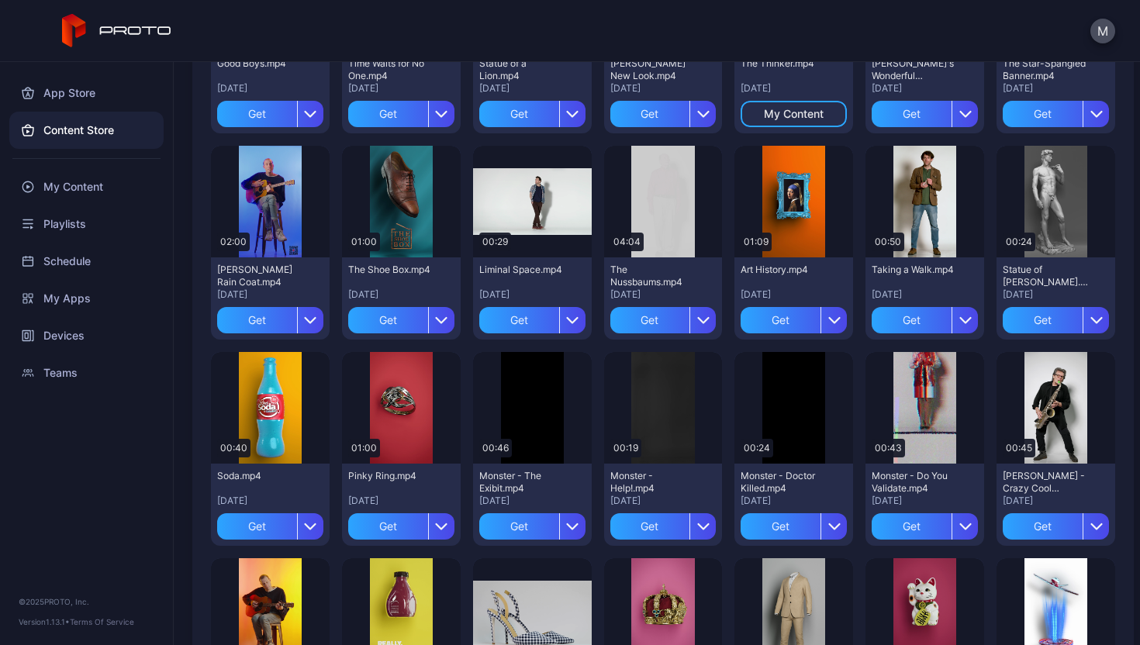
scroll to position [1501, 0]
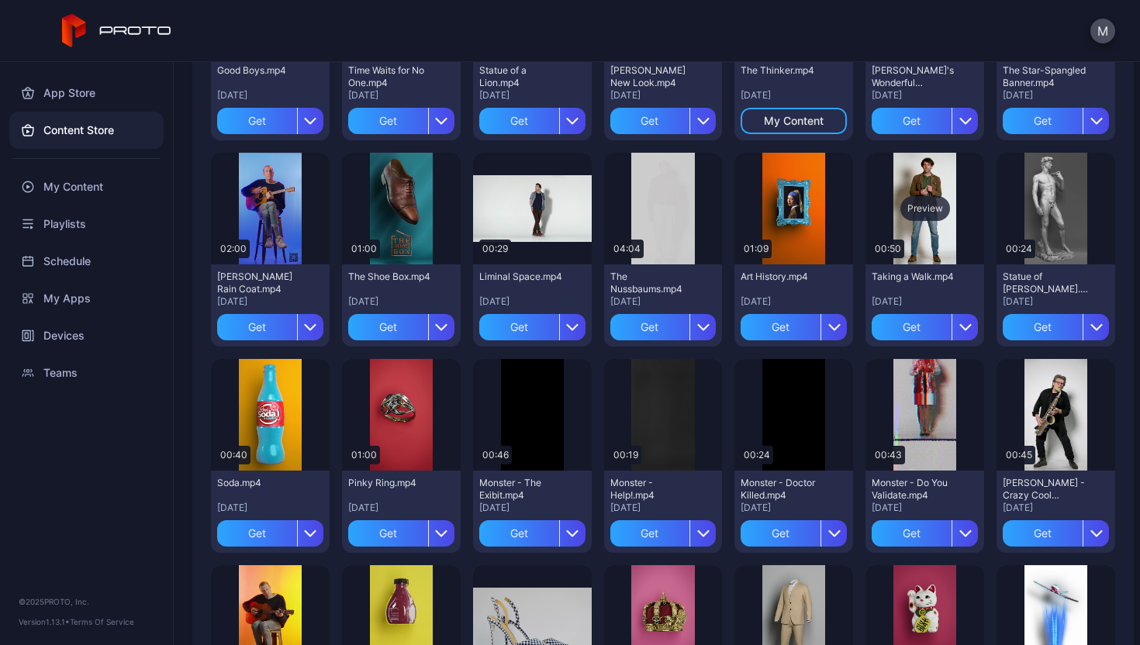
click at [909, 204] on div "Preview" at bounding box center [925, 208] width 50 height 25
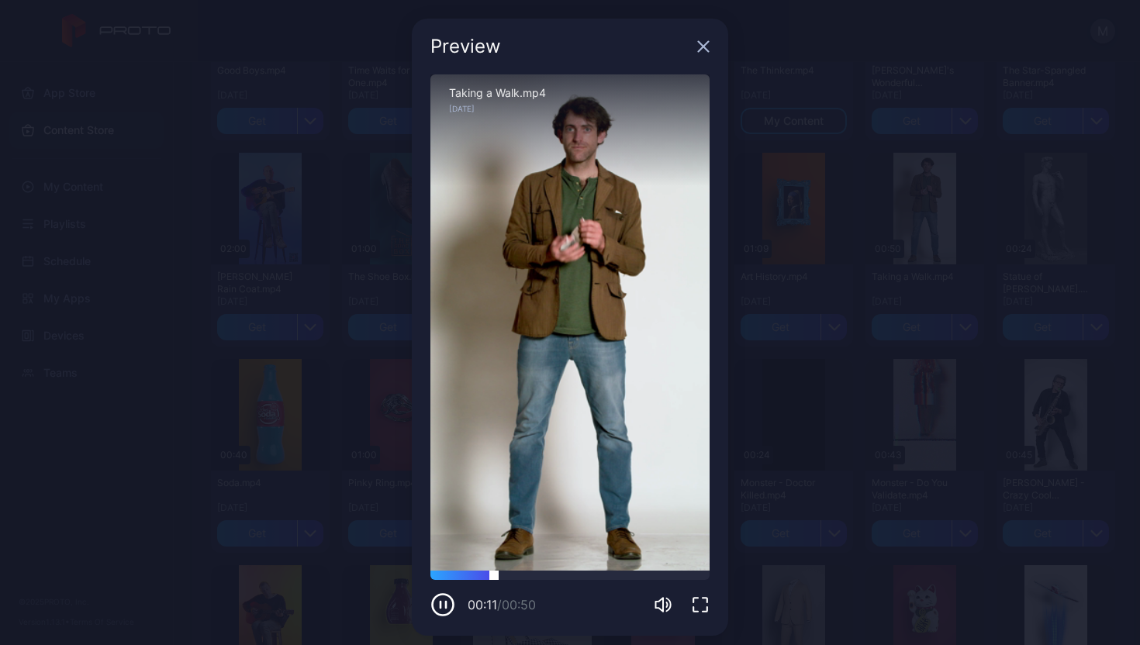
click at [586, 574] on div at bounding box center [569, 575] width 279 height 9
click at [615, 578] on div at bounding box center [569, 575] width 279 height 9
click at [635, 575] on div at bounding box center [569, 575] width 279 height 9
click at [700, 44] on div "Preview" at bounding box center [570, 47] width 316 height 56
click at [697, 61] on div "Preview" at bounding box center [570, 47] width 316 height 56
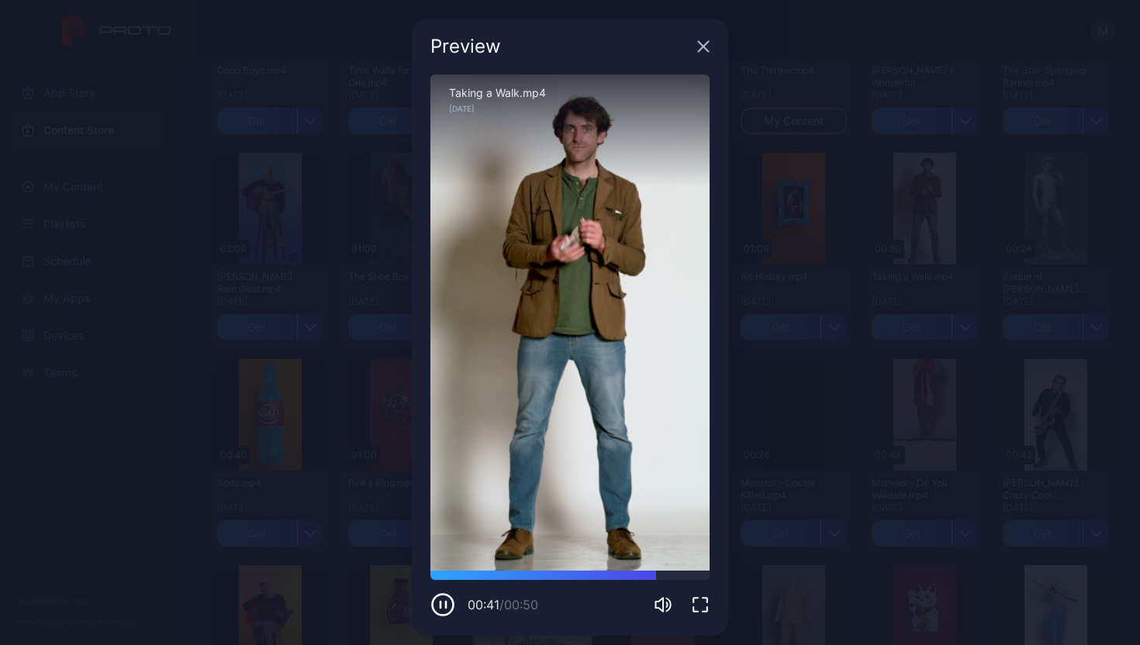
click at [686, 41] on div "Preview" at bounding box center [570, 47] width 316 height 56
click at [688, 39] on div "Preview" at bounding box center [570, 47] width 316 height 56
click at [699, 47] on icon "button" at bounding box center [704, 47] width 10 height 10
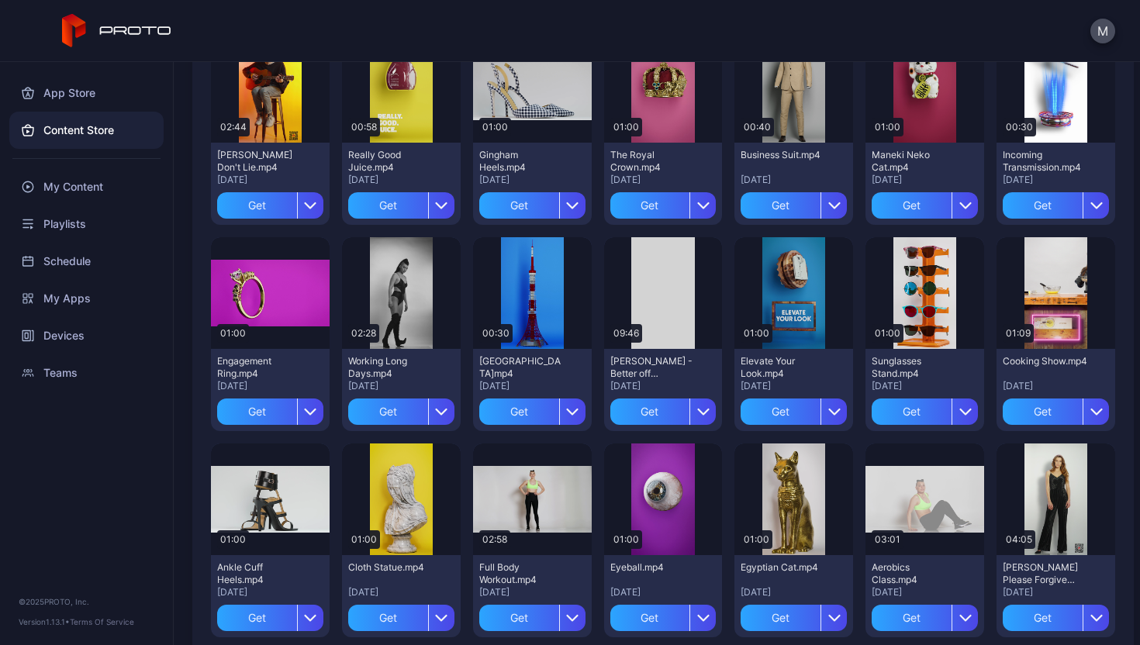
scroll to position [2032, 0]
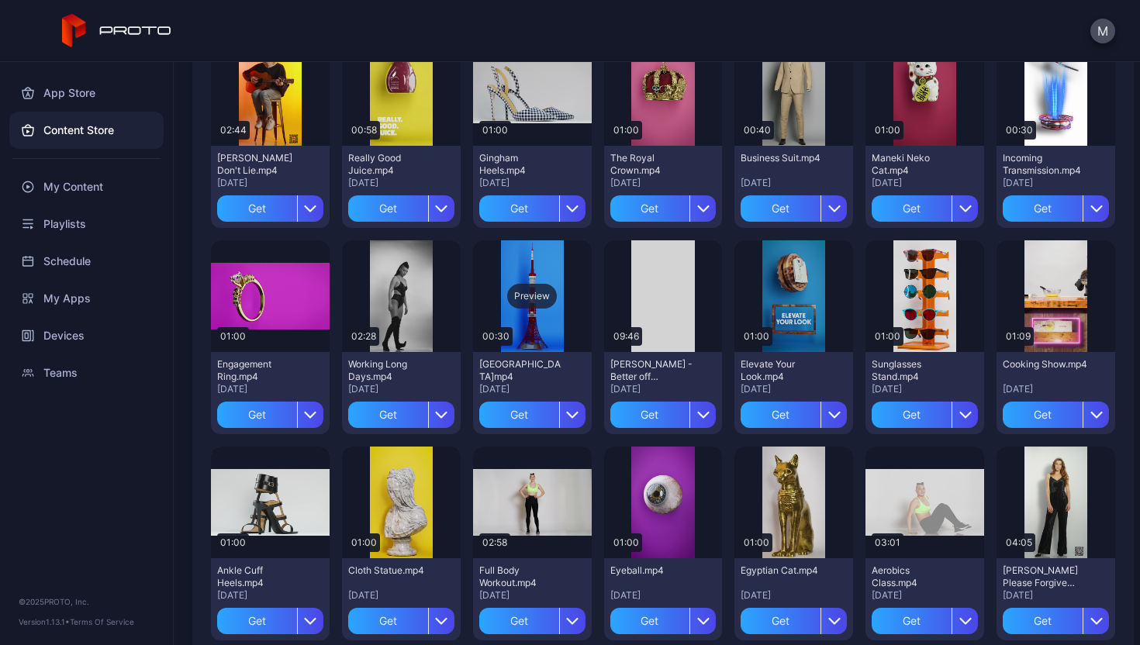
click at [531, 297] on div "Preview" at bounding box center [532, 296] width 50 height 25
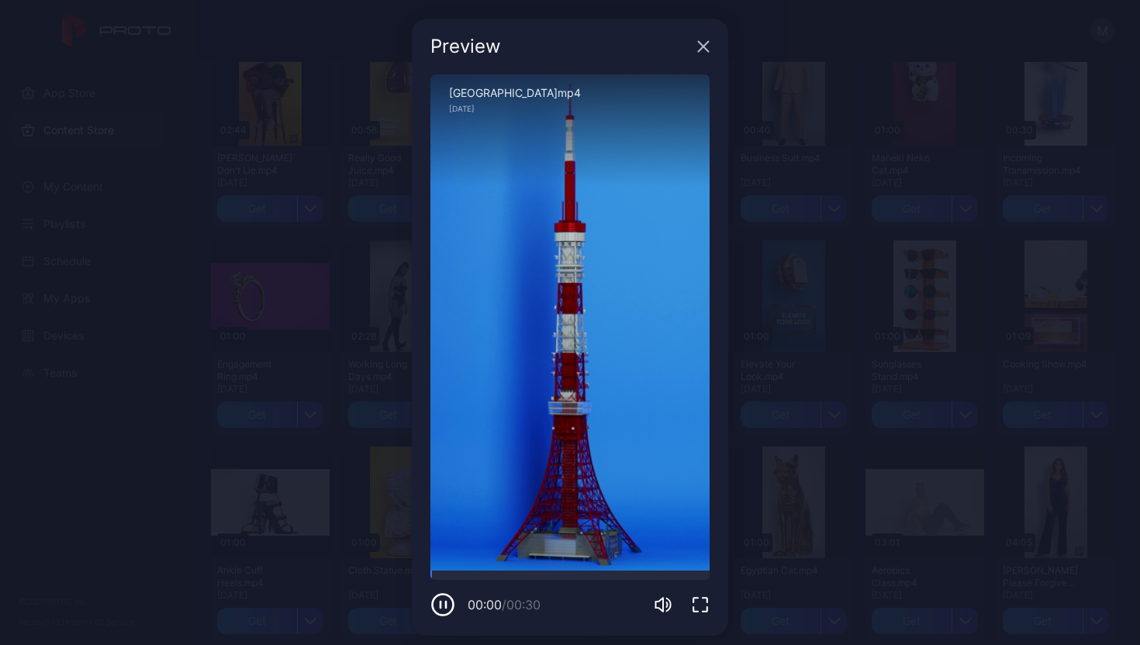
drag, startPoint x: 603, startPoint y: 358, endPoint x: 502, endPoint y: 363, distance: 100.9
click at [503, 363] on div "Sorry, your browser doesn‘t support embedded videos" at bounding box center [569, 322] width 279 height 496
drag, startPoint x: 559, startPoint y: 401, endPoint x: 571, endPoint y: 399, distance: 11.9
click at [571, 399] on div "Sorry, your browser doesn‘t support embedded videos" at bounding box center [569, 322] width 279 height 496
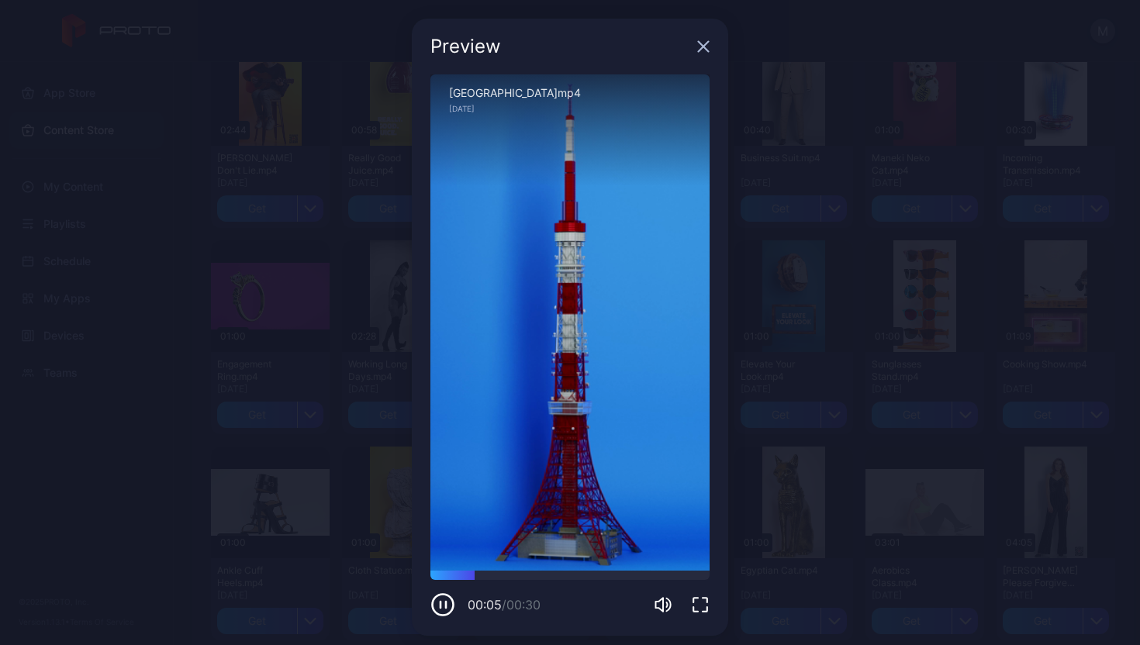
click at [679, 55] on div "Preview" at bounding box center [560, 46] width 261 height 19
click at [697, 49] on icon "button" at bounding box center [703, 46] width 12 height 12
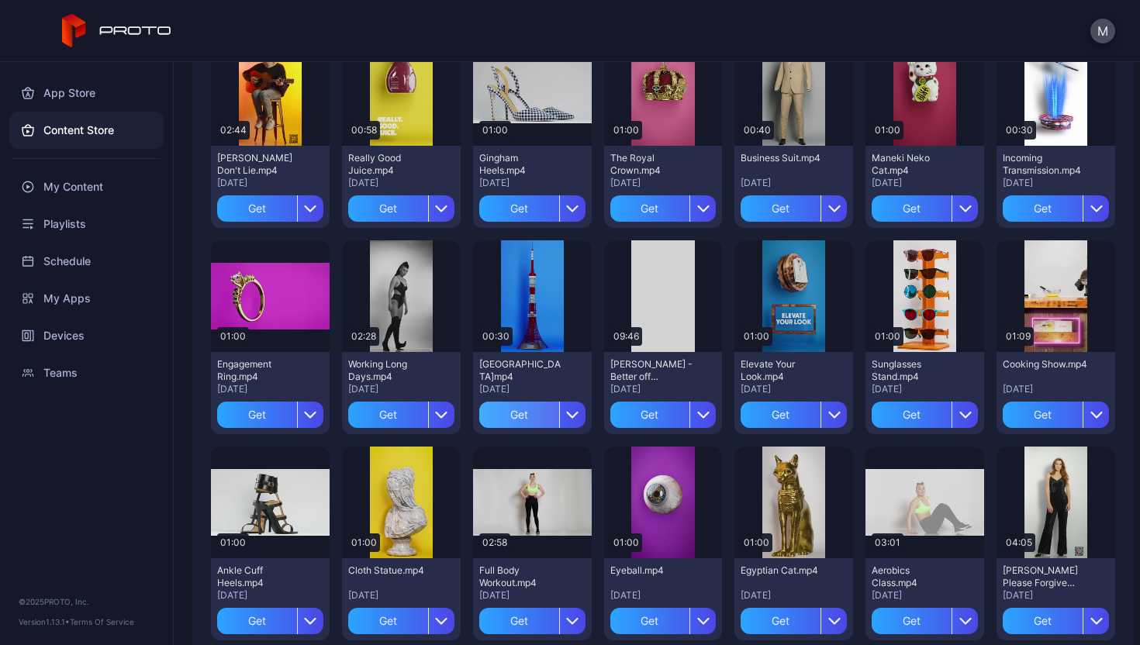
click at [536, 420] on div "Get" at bounding box center [519, 415] width 80 height 26
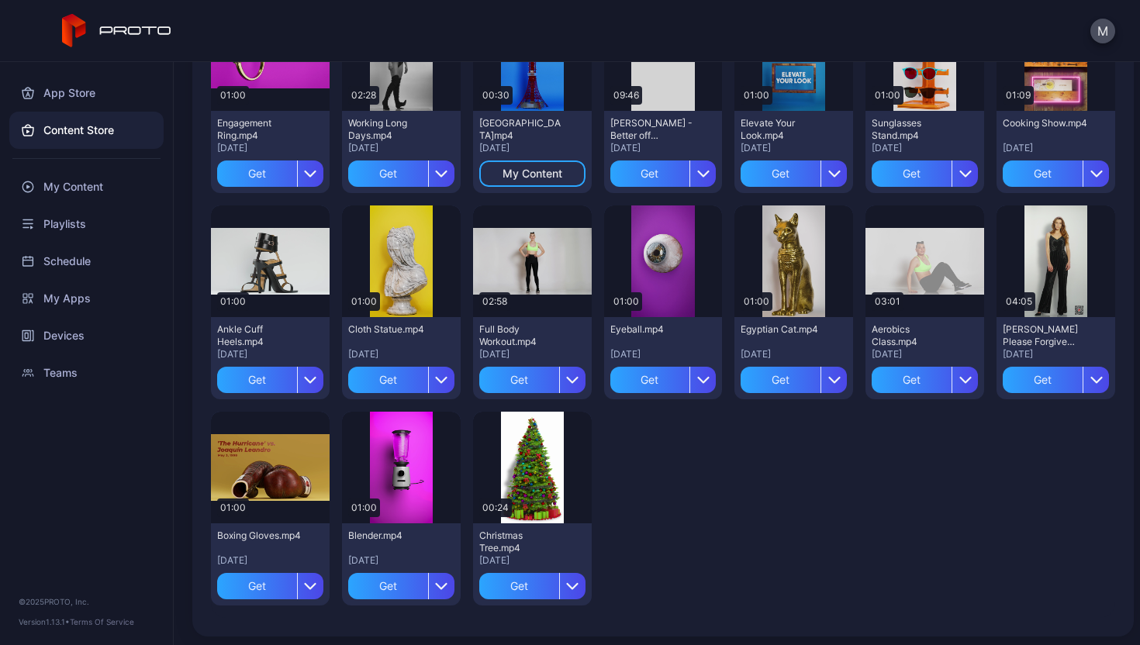
scroll to position [2277, 0]
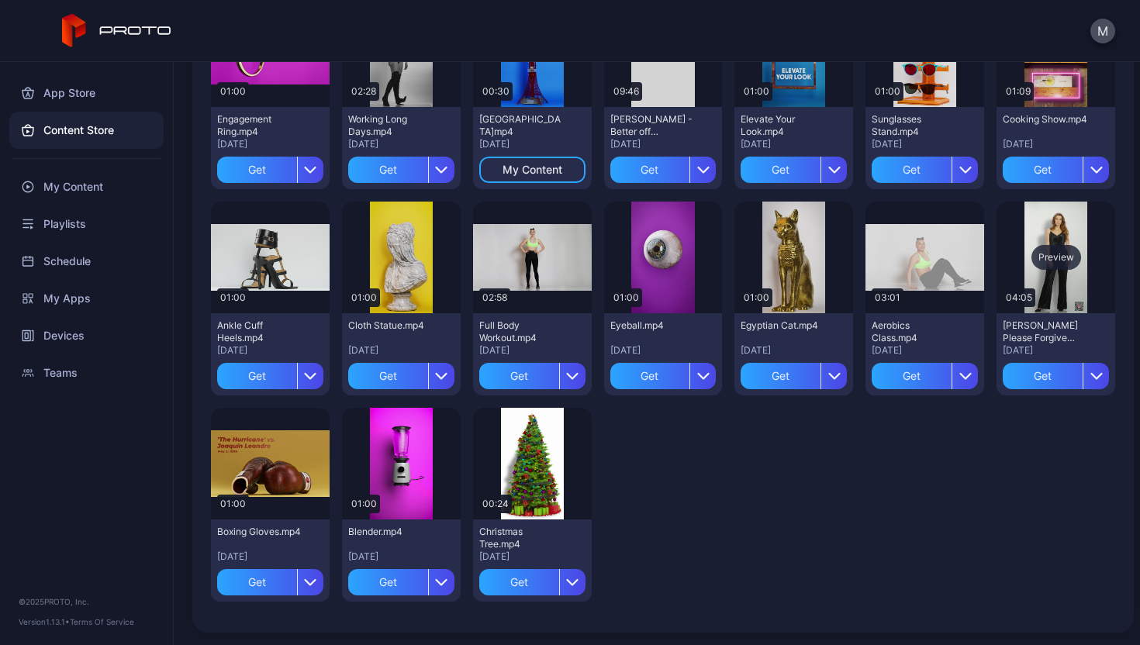
click at [1037, 267] on div "Preview" at bounding box center [1056, 257] width 50 height 25
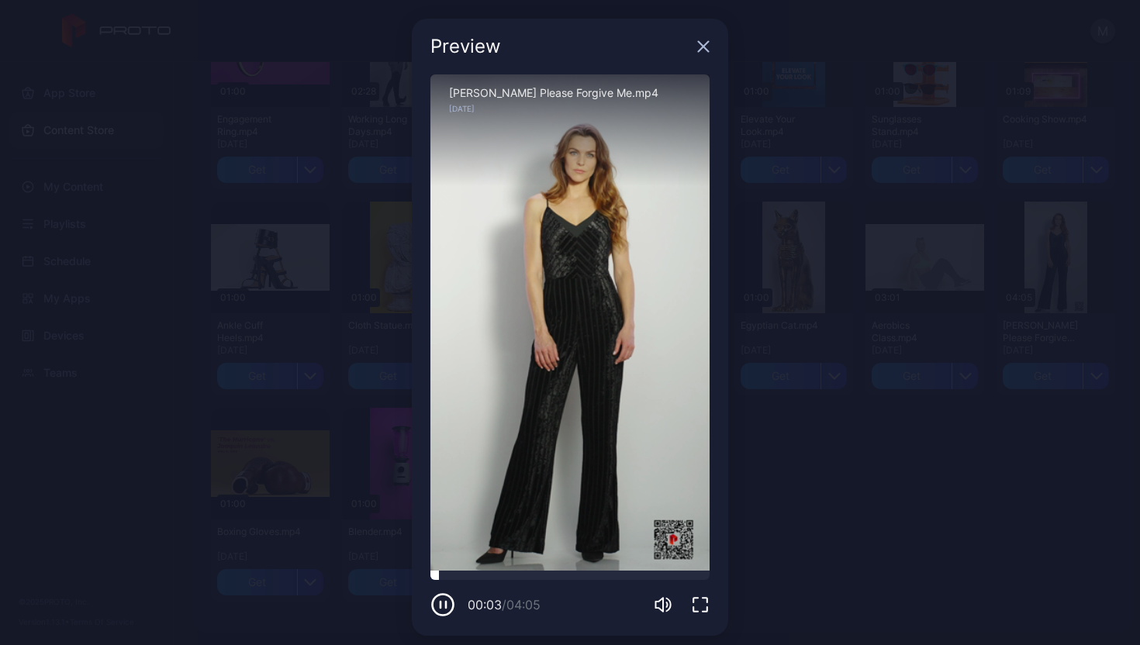
click at [526, 574] on div at bounding box center [569, 575] width 279 height 9
click at [568, 568] on div "Sorry, your browser doesn‘t support embedded videos" at bounding box center [569, 322] width 279 height 496
click at [606, 580] on div "01:33 / 04:05" at bounding box center [569, 594] width 279 height 47
click at [612, 578] on div at bounding box center [569, 575] width 279 height 9
click at [626, 578] on div at bounding box center [569, 575] width 279 height 9
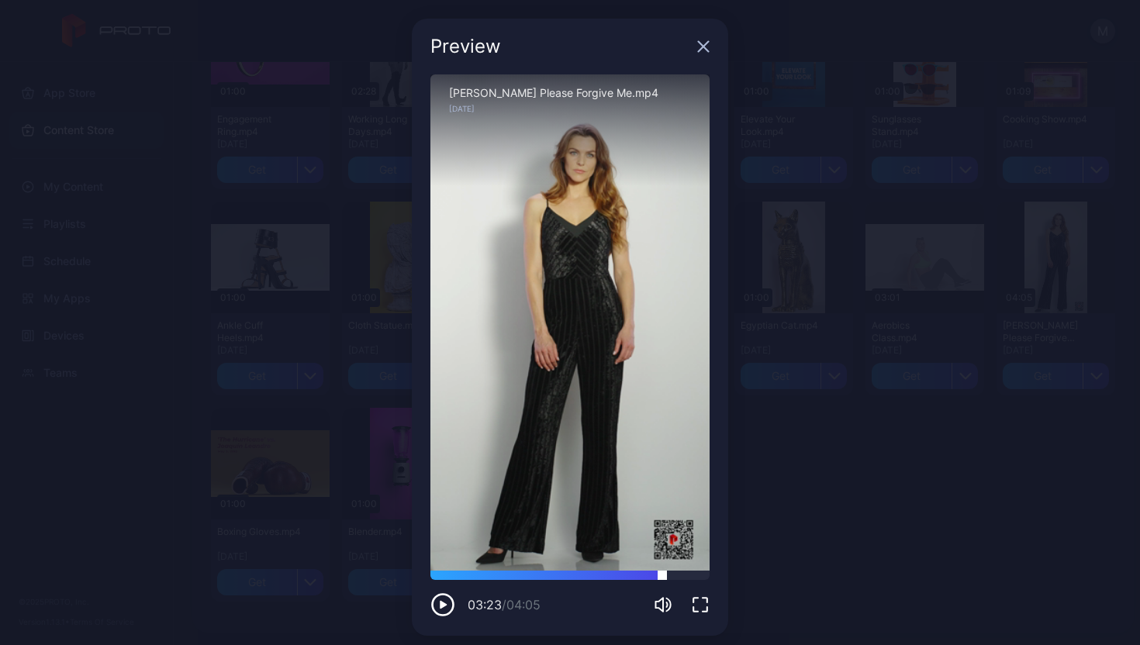
click at [653, 577] on div at bounding box center [569, 575] width 279 height 9
click at [685, 47] on div "Preview" at bounding box center [570, 47] width 316 height 56
click at [699, 45] on icon "button" at bounding box center [704, 47] width 10 height 10
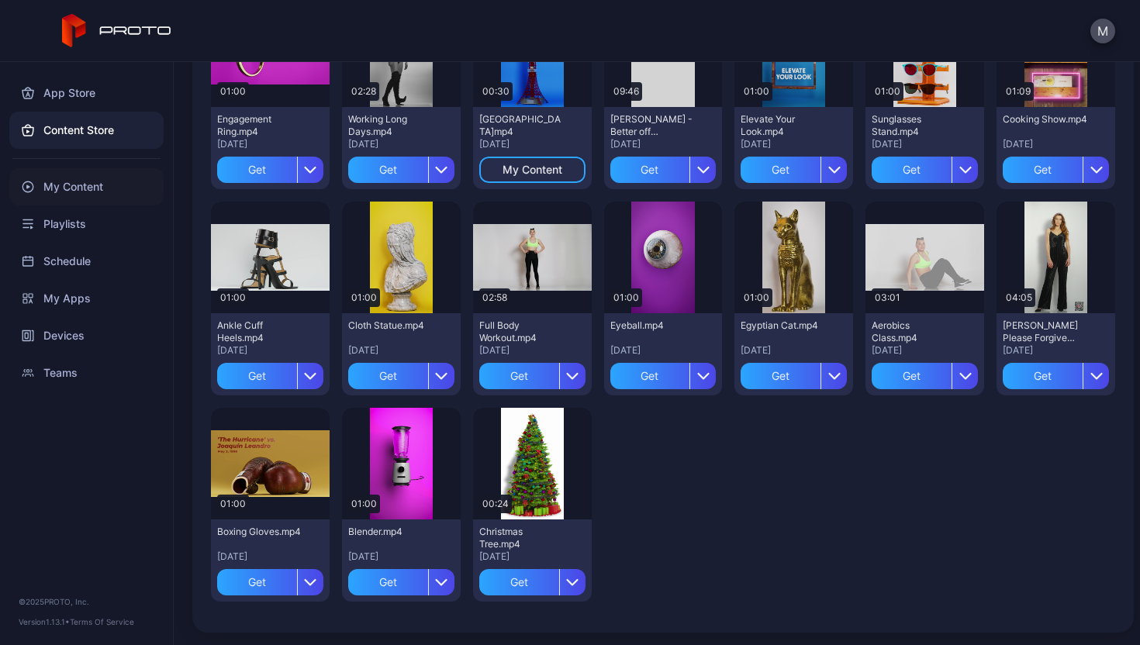
click at [114, 197] on div "My Content" at bounding box center [86, 186] width 154 height 37
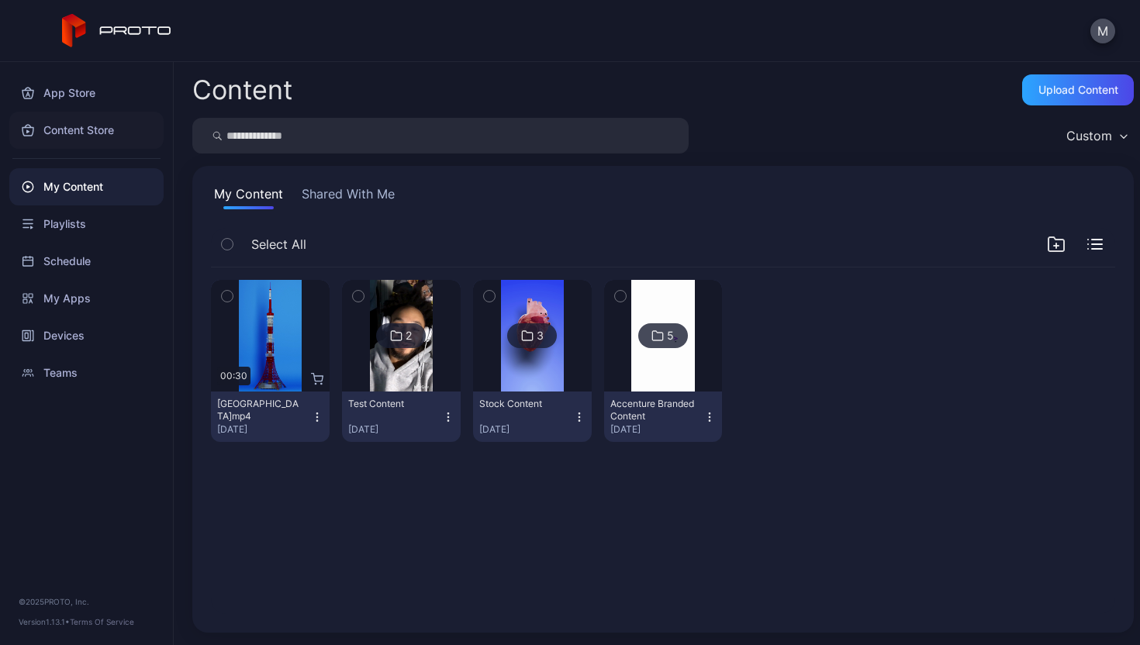
click at [118, 131] on div "Content Store" at bounding box center [86, 130] width 154 height 37
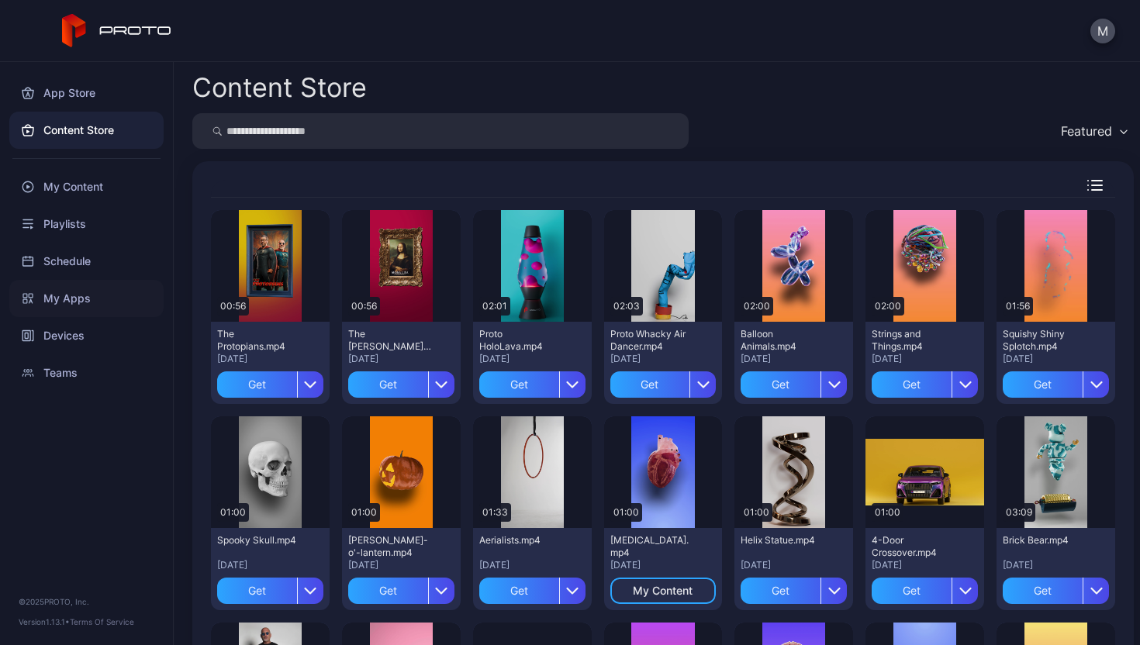
click at [129, 292] on div "My Apps" at bounding box center [86, 298] width 154 height 37
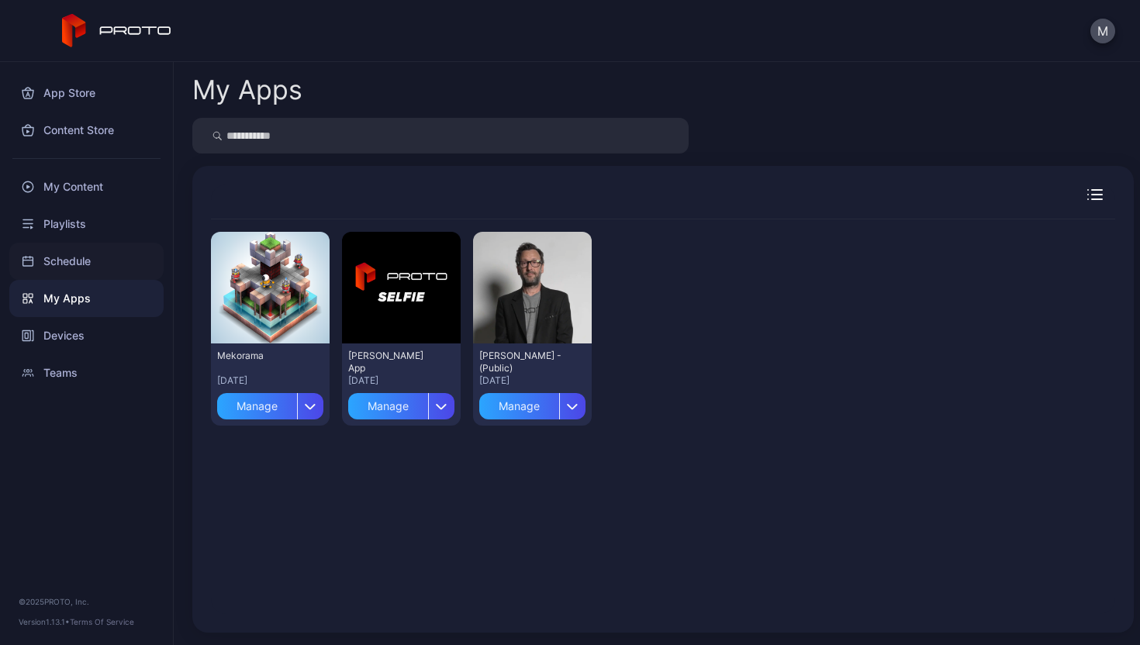
click at [100, 265] on div "Schedule" at bounding box center [86, 261] width 154 height 37
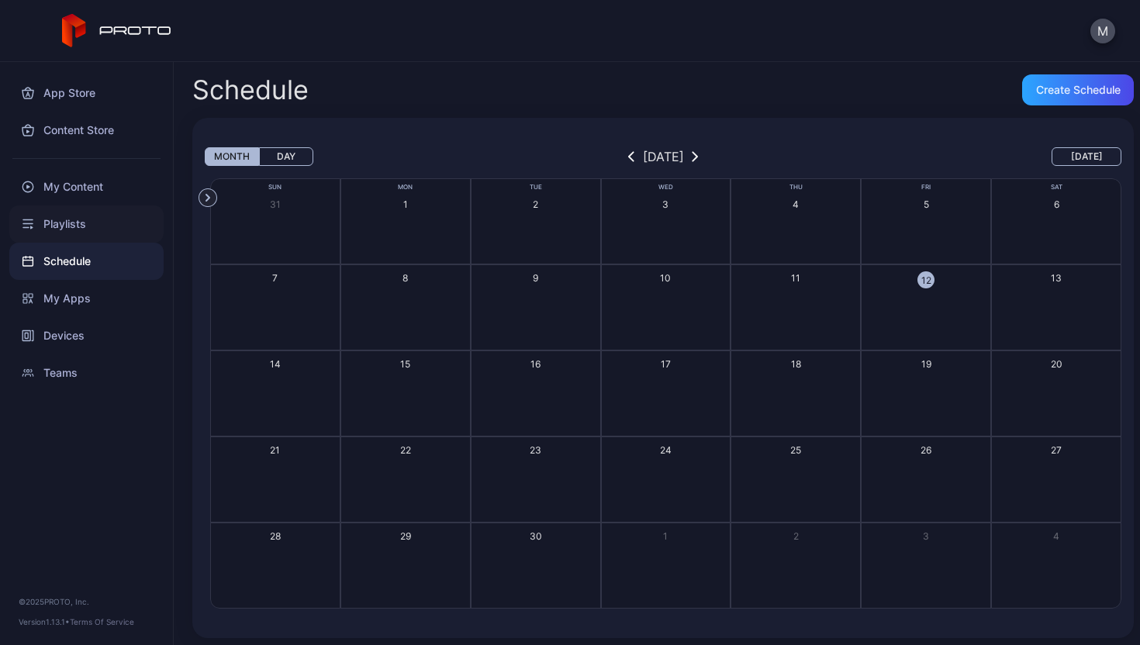
click at [96, 226] on div "Playlists" at bounding box center [86, 223] width 154 height 37
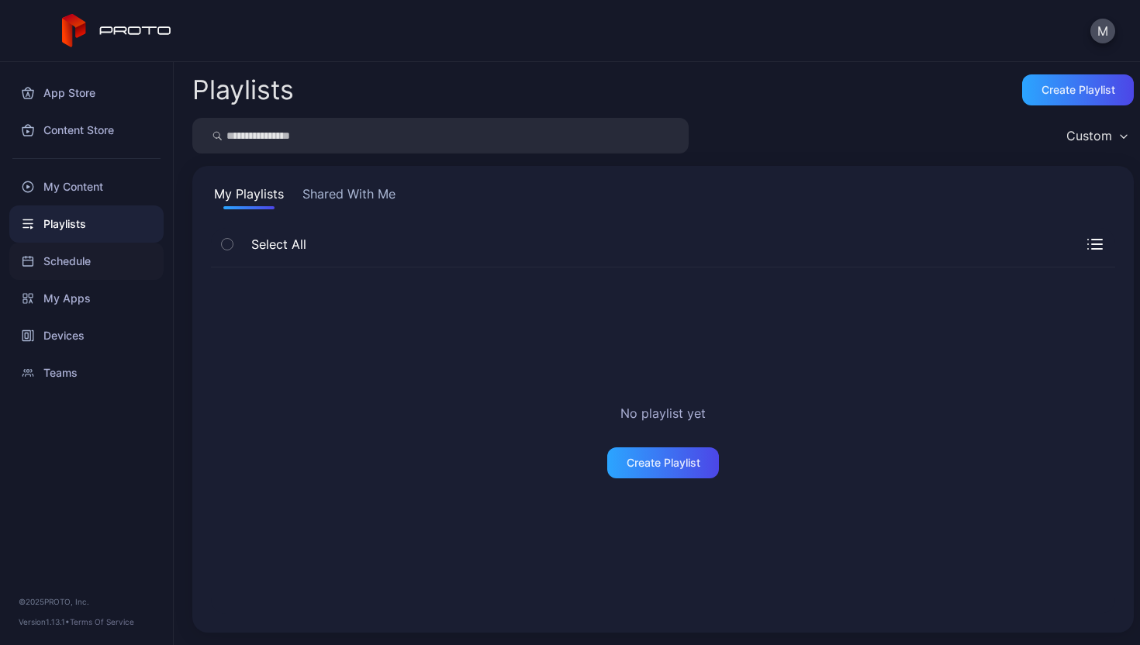
click at [104, 260] on div "Schedule" at bounding box center [86, 261] width 154 height 37
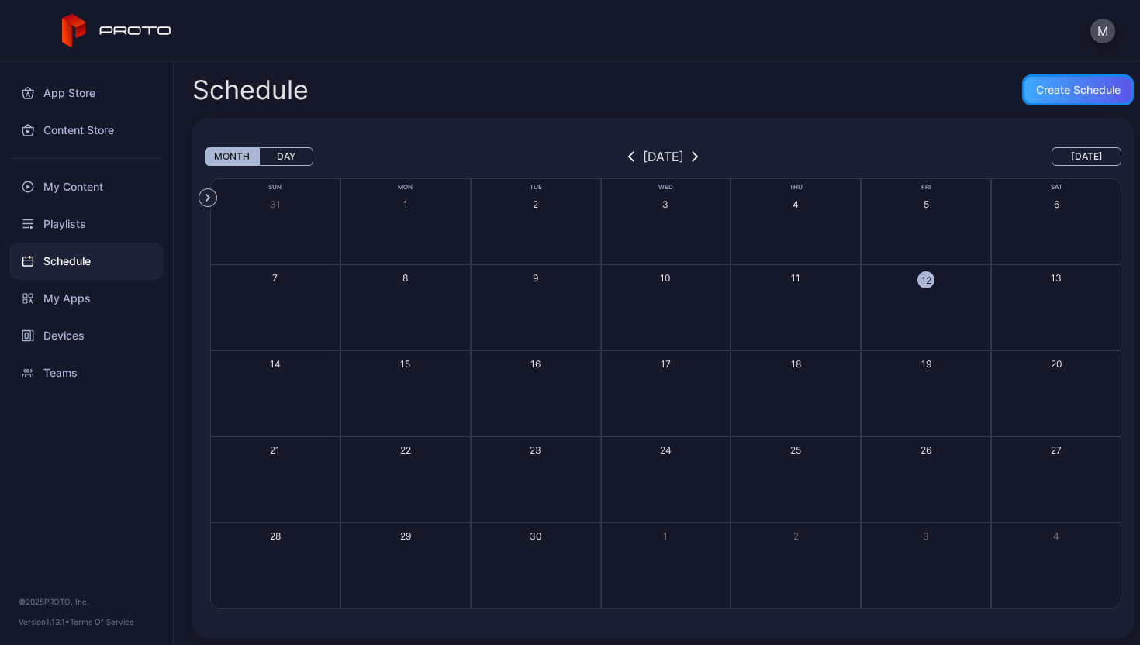
click at [1068, 88] on div "Create Schedule" at bounding box center [1078, 90] width 85 height 12
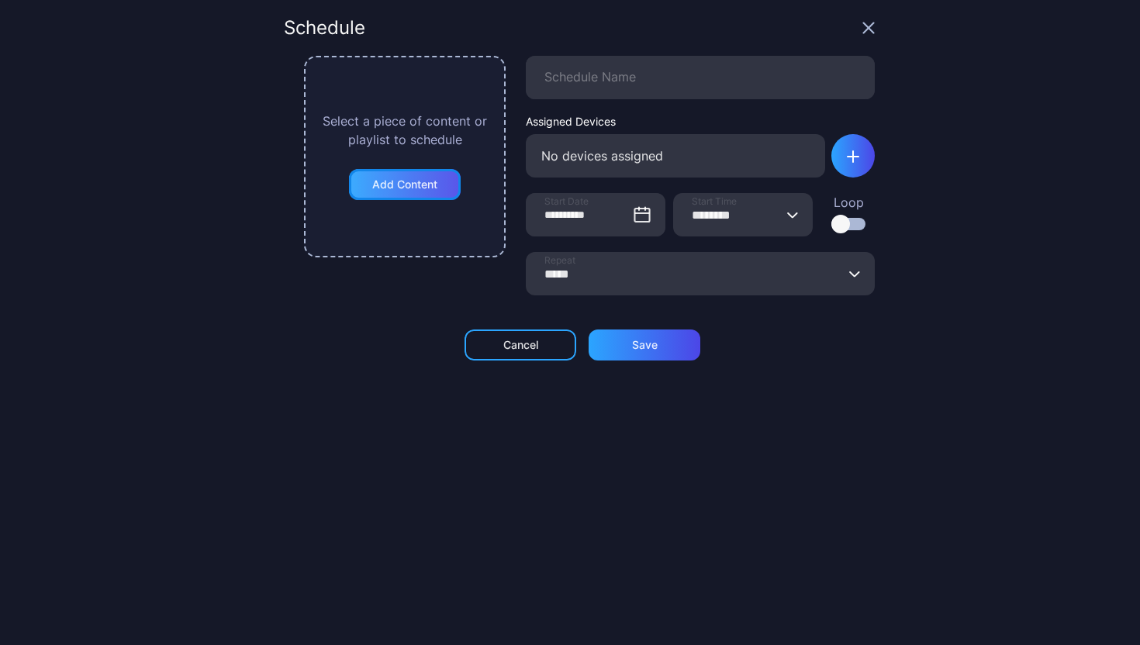
click at [445, 181] on div "Add Content" at bounding box center [405, 184] width 112 height 31
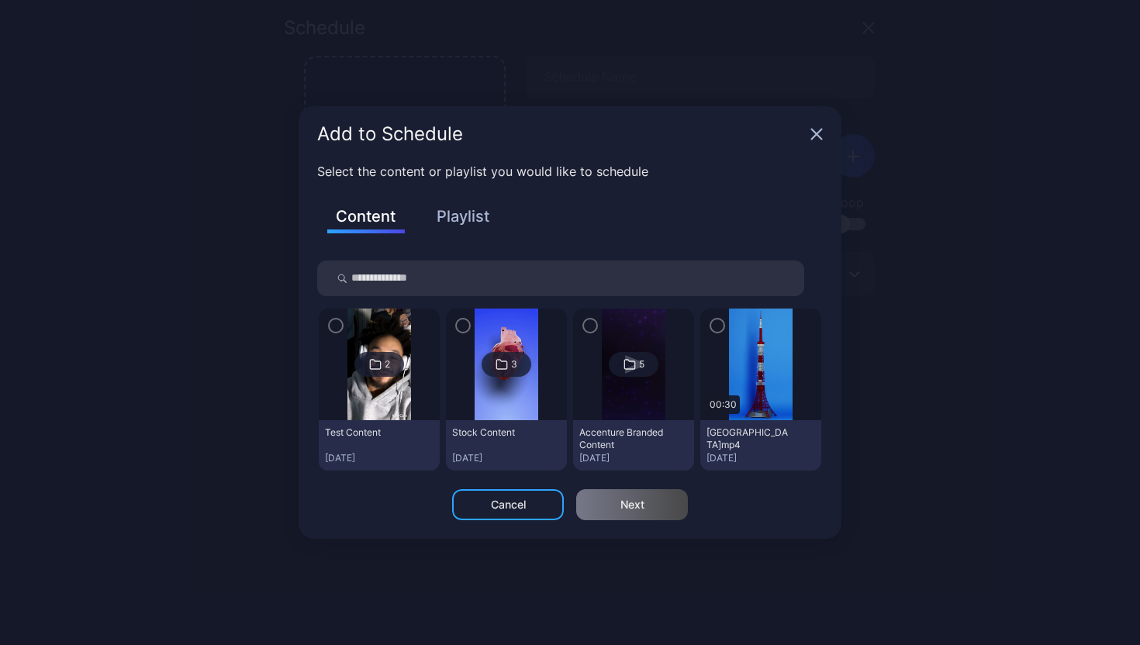
click at [632, 436] on div "Accenture Branded Content" at bounding box center [621, 438] width 85 height 25
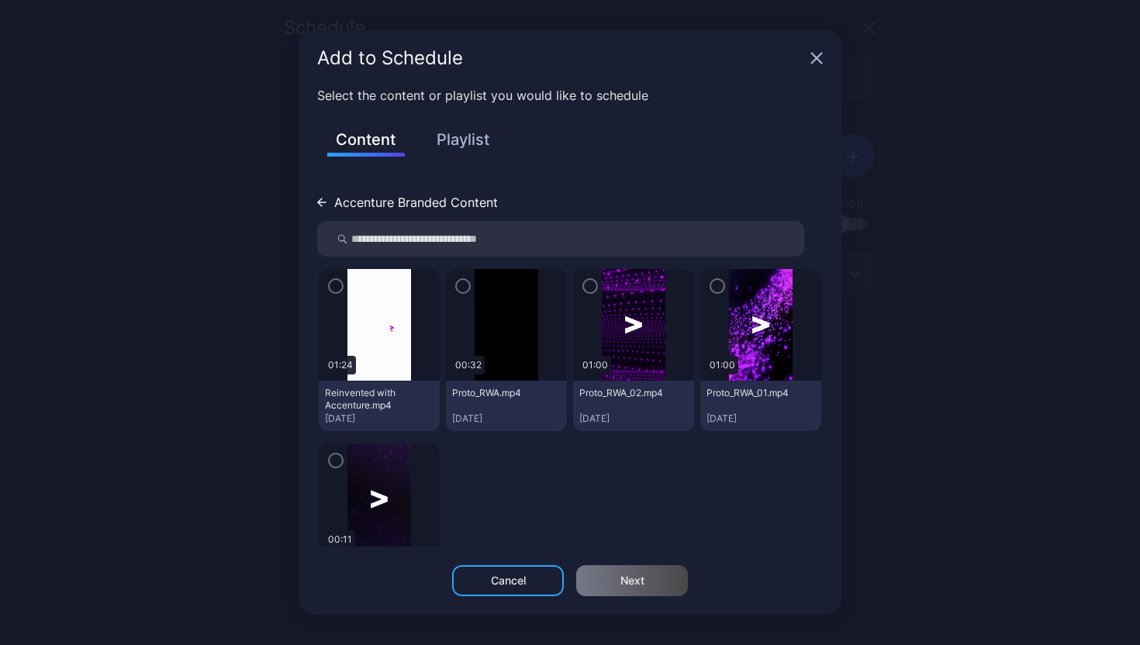
scroll to position [58, 0]
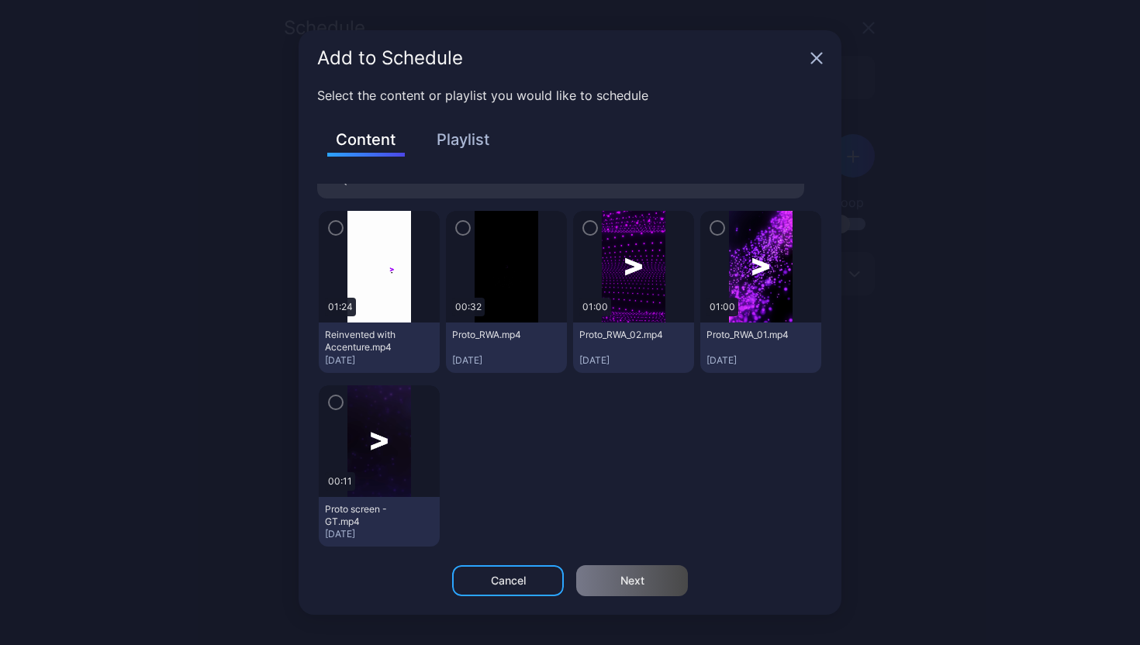
click at [729, 285] on img at bounding box center [760, 267] width 63 height 112
click at [729, 238] on img at bounding box center [760, 267] width 63 height 112
click at [711, 231] on icon "button" at bounding box center [717, 227] width 12 height 17
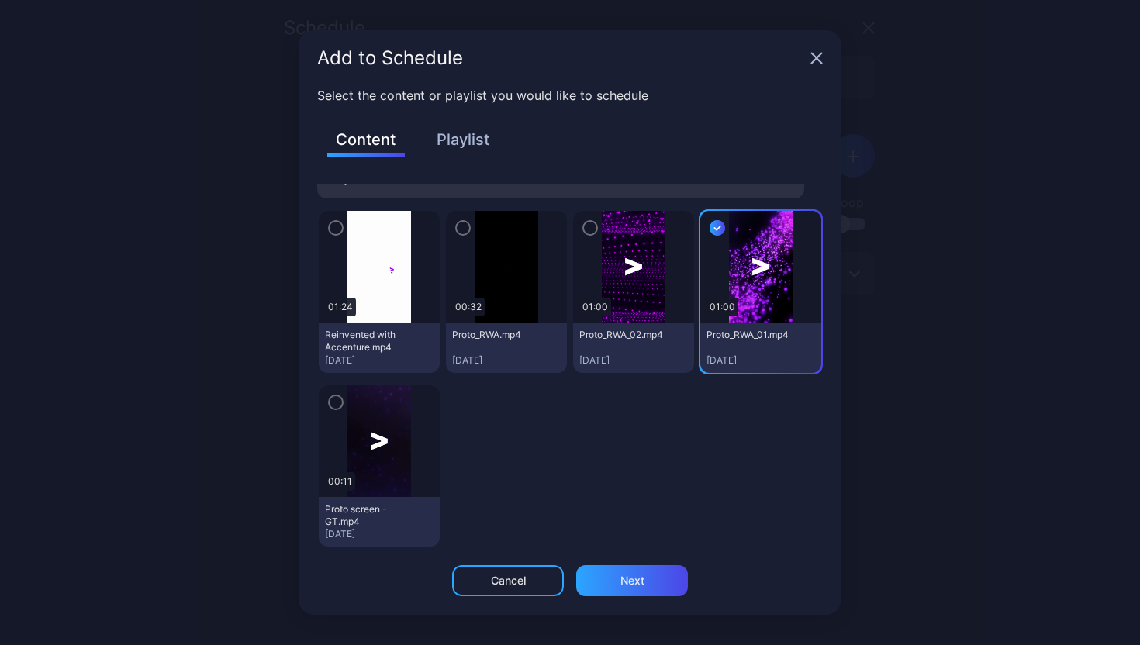
click at [812, 65] on div "Add to Schedule" at bounding box center [569, 58] width 543 height 56
click at [816, 52] on icon "button" at bounding box center [816, 58] width 12 height 12
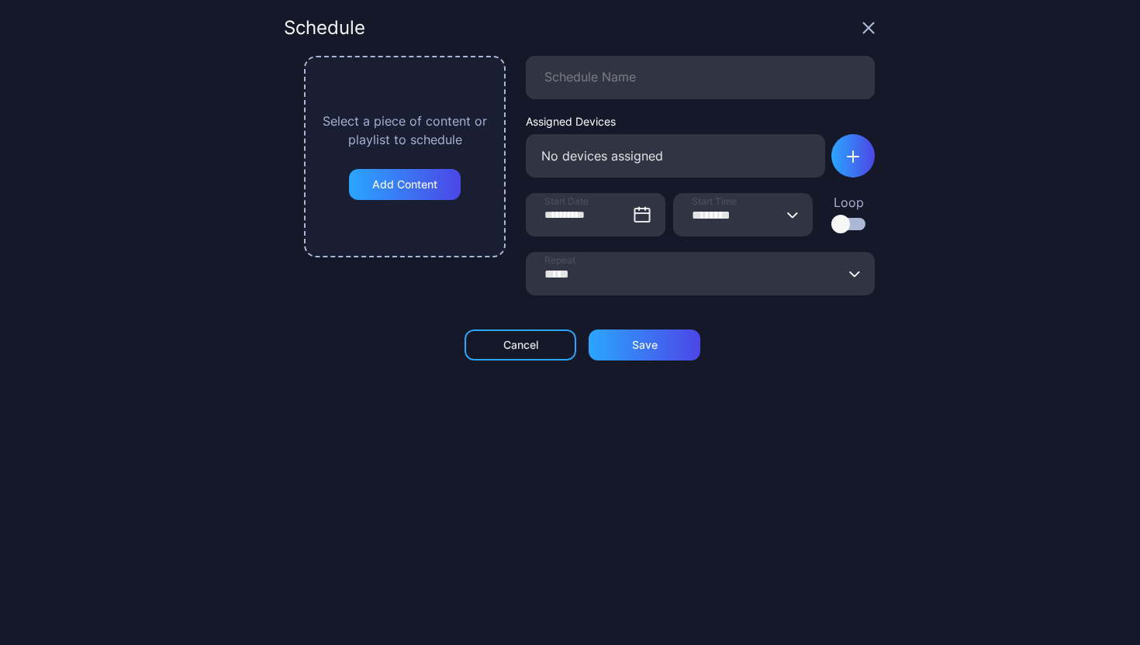
click at [864, 24] on icon "button" at bounding box center [869, 28] width 10 height 10
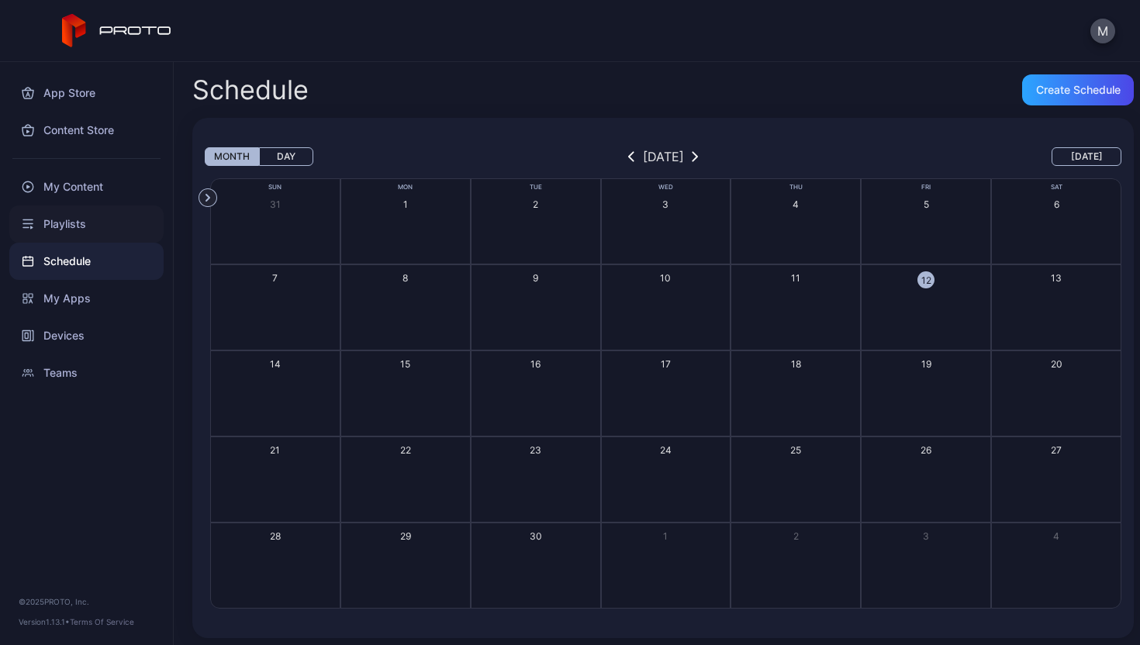
click at [102, 212] on div "Playlists" at bounding box center [86, 223] width 154 height 37
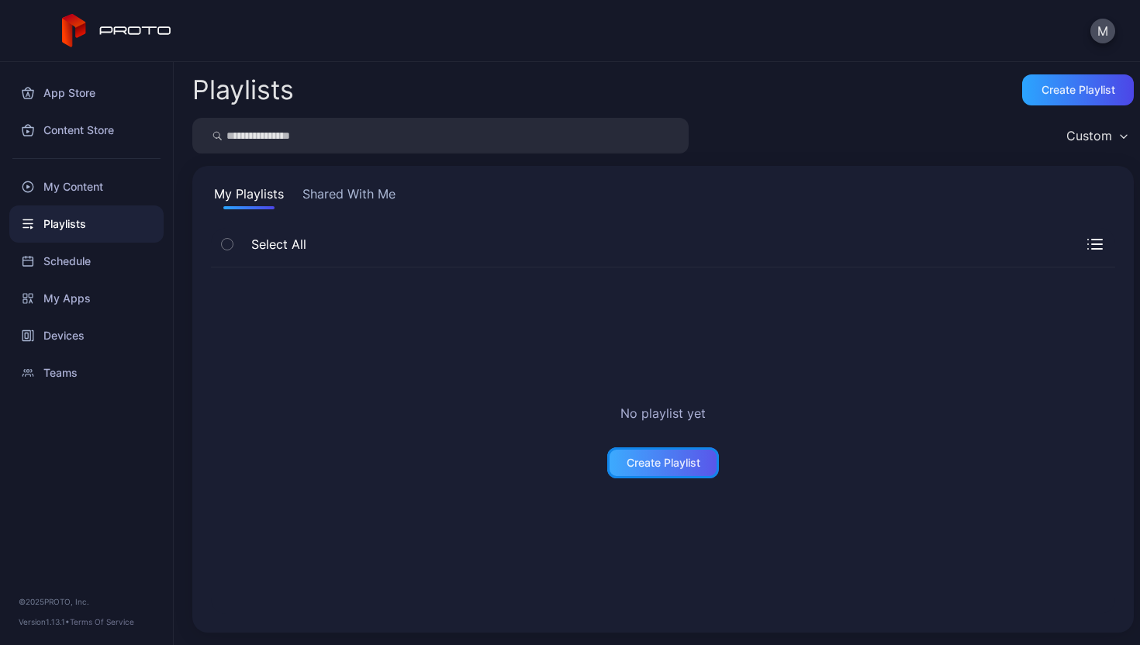
click at [633, 454] on div "Create Playlist" at bounding box center [663, 462] width 112 height 31
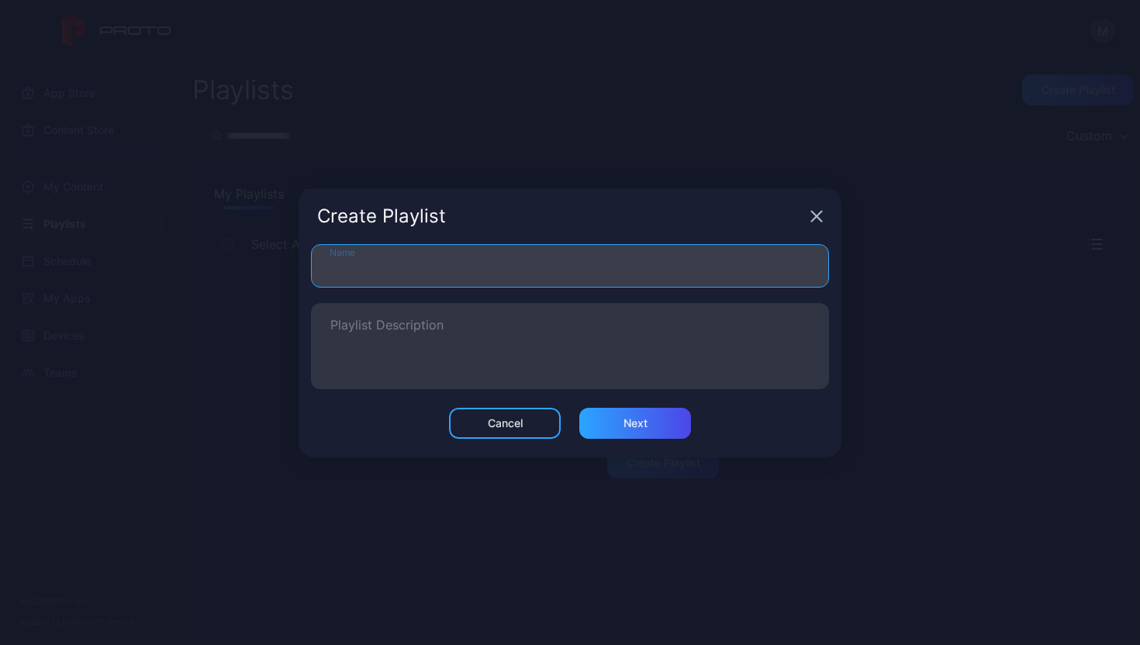
click at [388, 267] on input "Name" at bounding box center [570, 265] width 518 height 43
type input "**********"
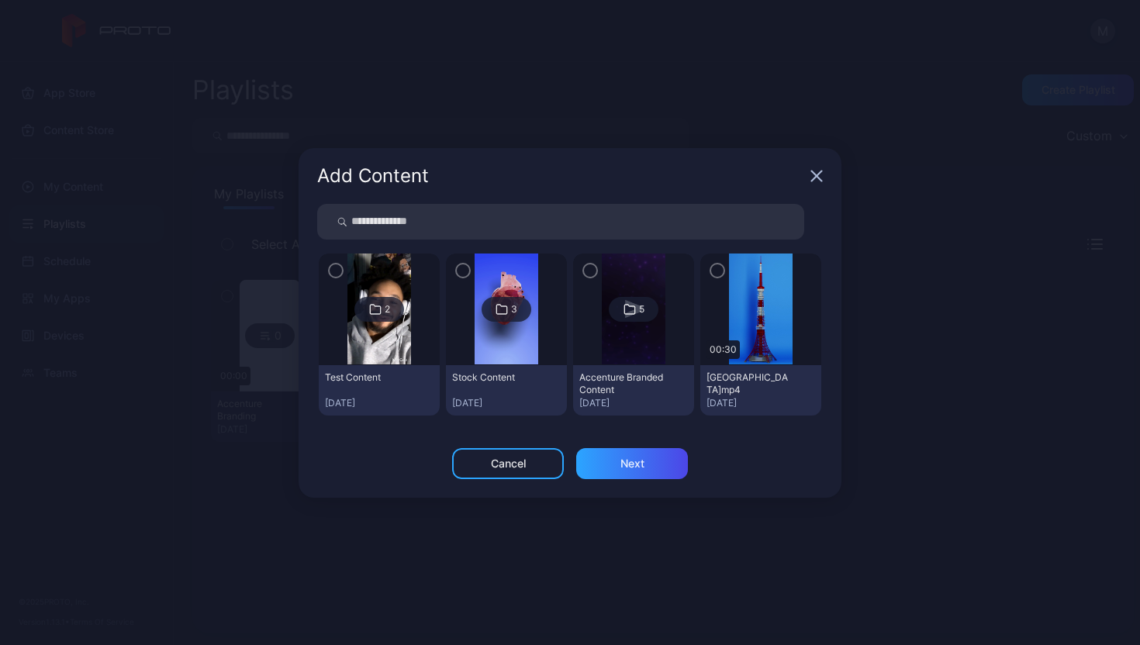
click at [621, 312] on div "5" at bounding box center [634, 309] width 50 height 25
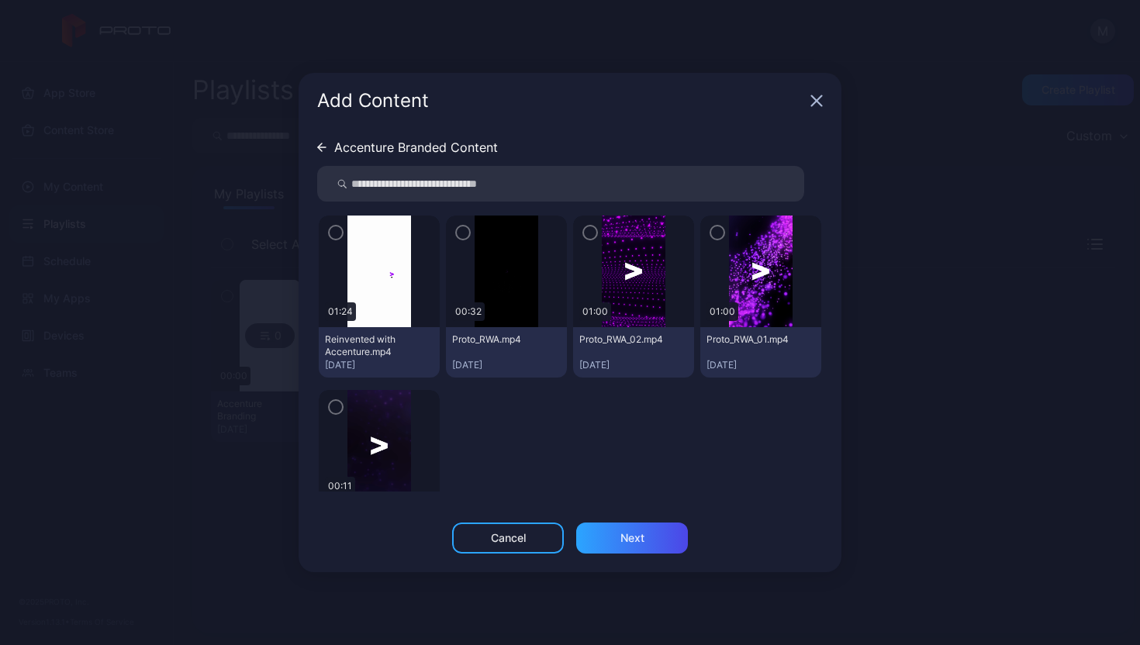
click at [458, 237] on icon "button" at bounding box center [463, 232] width 12 height 17
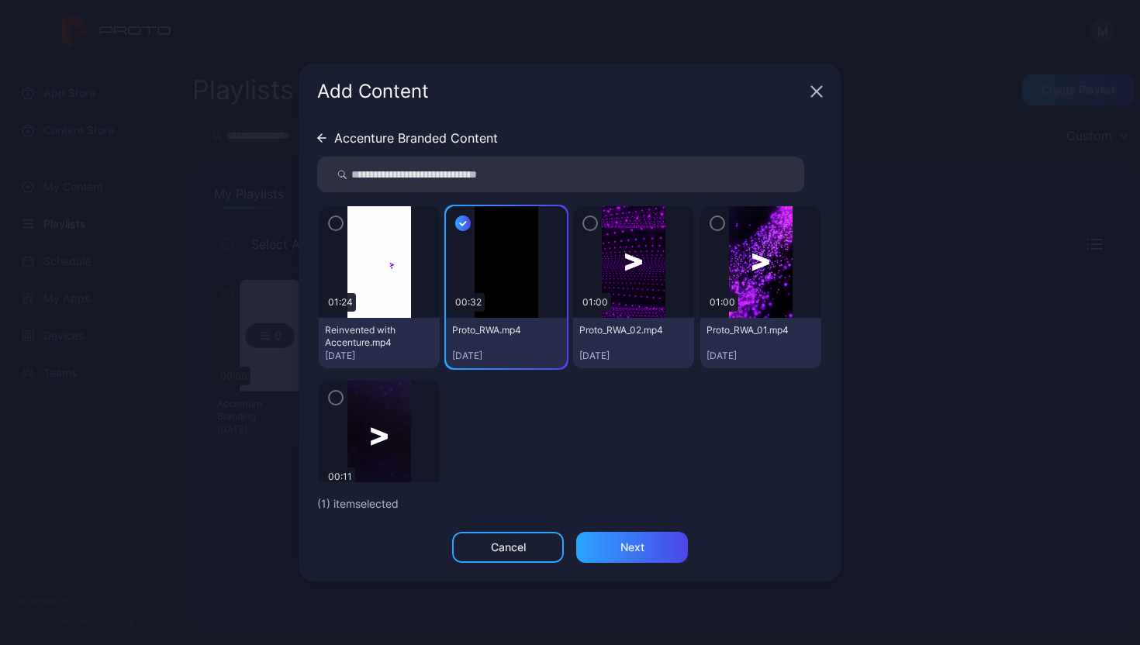
click at [486, 328] on div "Proto_RWA.mp4" at bounding box center [494, 330] width 85 height 12
click at [588, 227] on div at bounding box center [633, 262] width 121 height 112
click at [584, 226] on icon "button" at bounding box center [590, 223] width 12 height 17
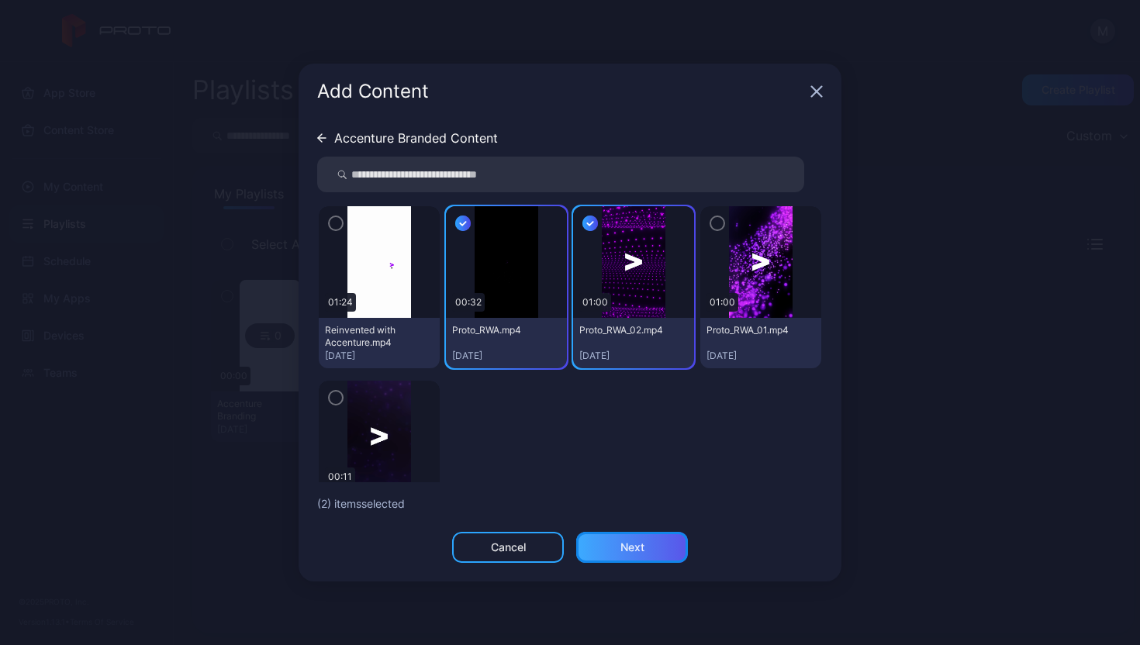
click at [658, 545] on div "Next" at bounding box center [632, 547] width 112 height 31
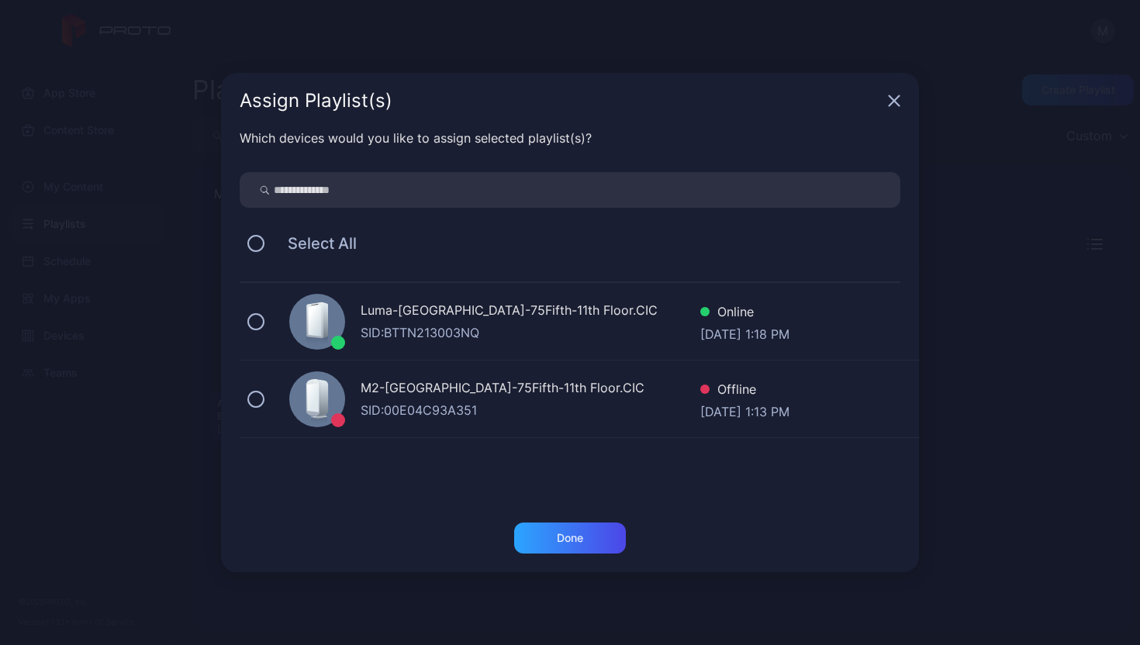
click at [576, 304] on div "Luma-[GEOGRAPHIC_DATA]-75Fifth-11th Floor.CIC" at bounding box center [531, 312] width 340 height 22
click at [595, 543] on div "Done" at bounding box center [570, 538] width 112 height 31
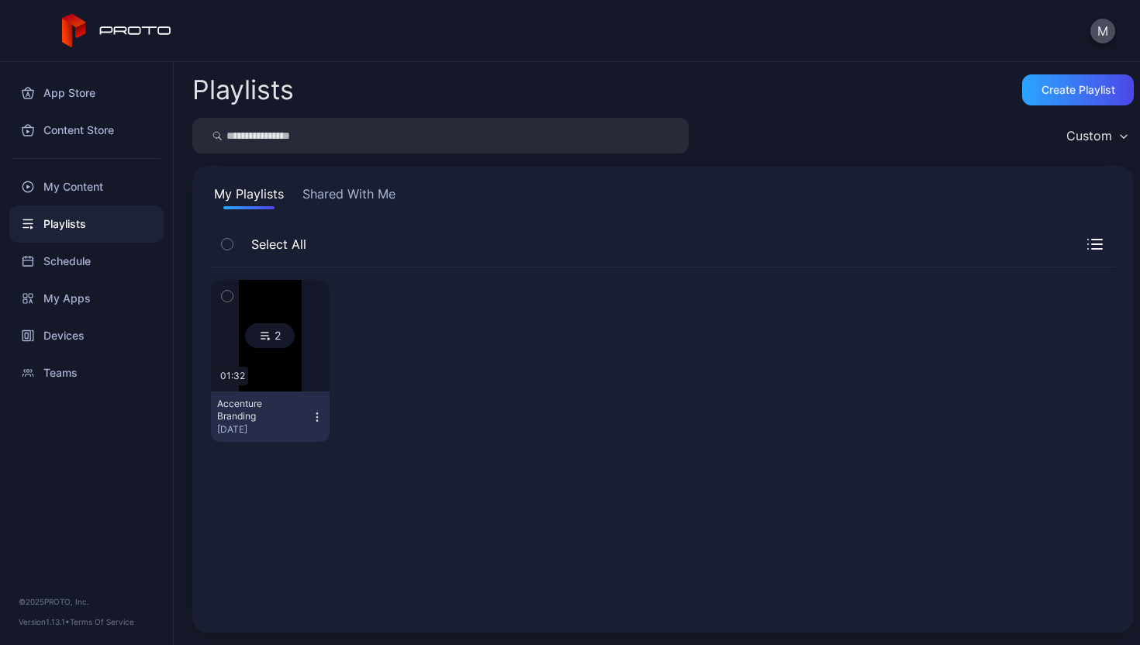
click at [274, 336] on div "2" at bounding box center [270, 335] width 50 height 25
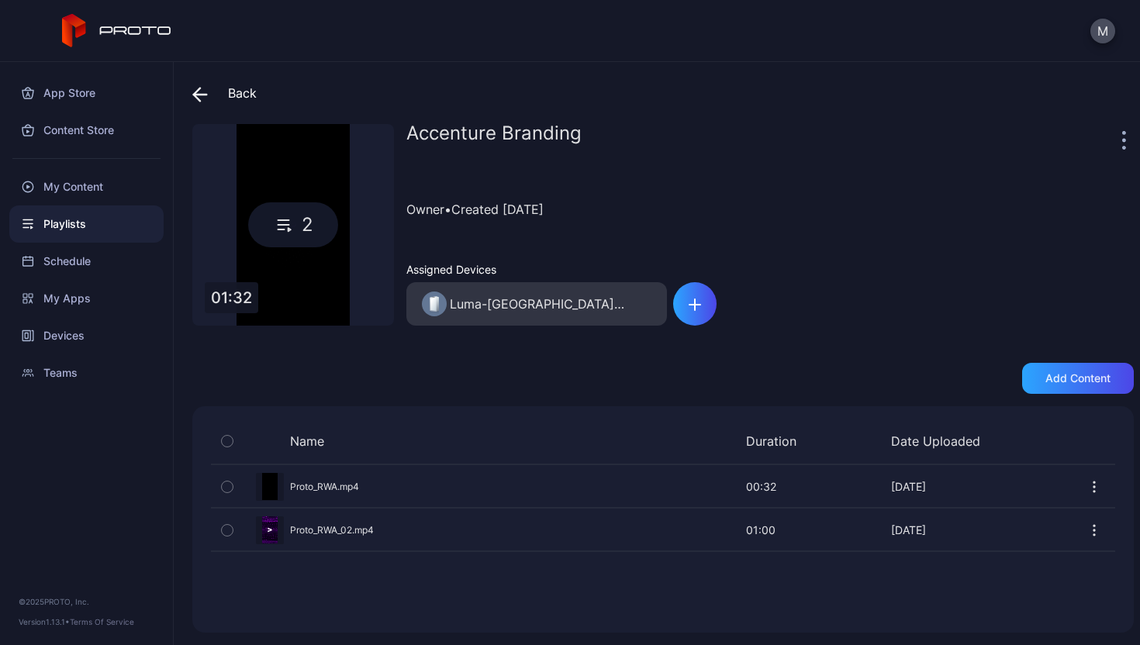
click at [278, 281] on div "2" at bounding box center [293, 225] width 202 height 202
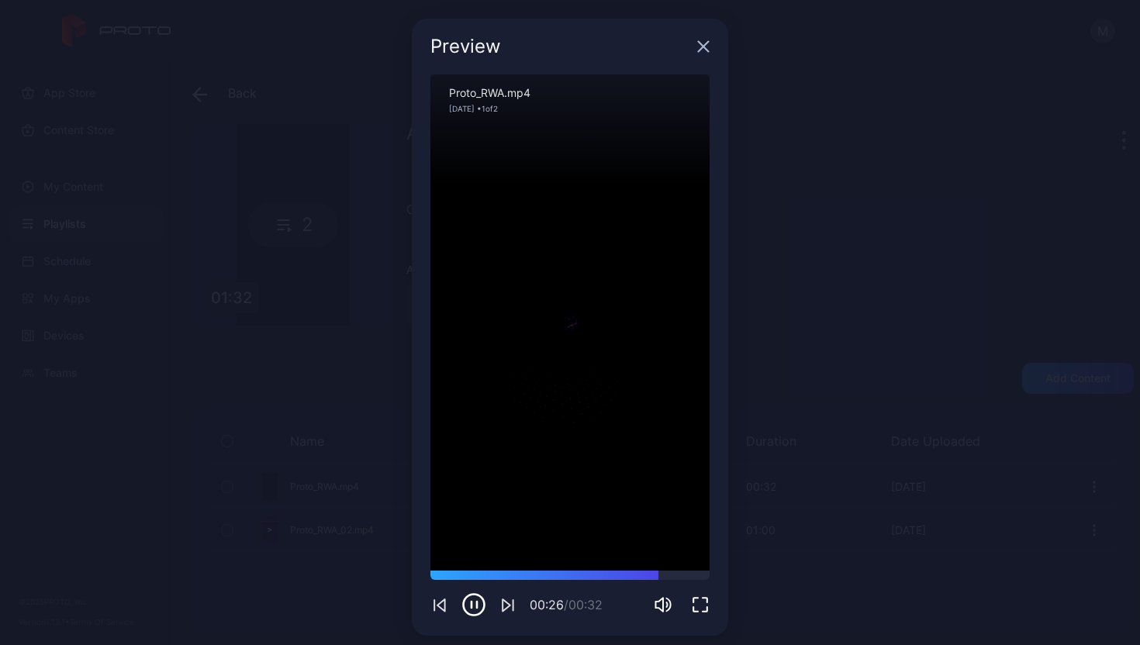
click at [499, 606] on icon "button" at bounding box center [508, 604] width 19 height 19
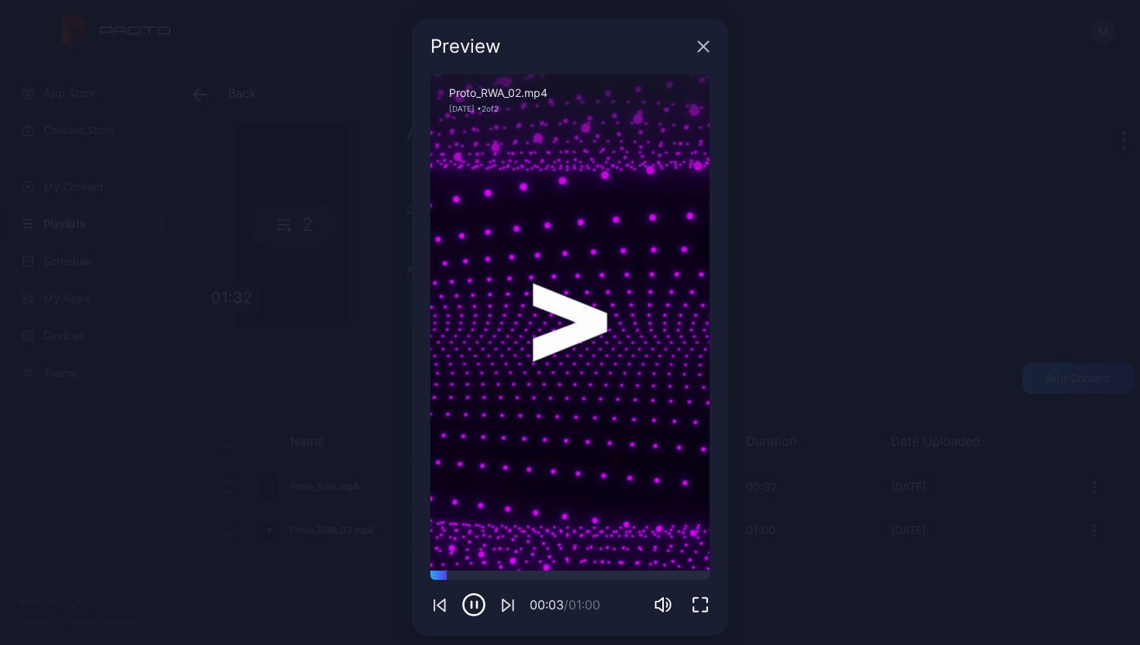
click at [699, 47] on icon "button" at bounding box center [703, 46] width 12 height 12
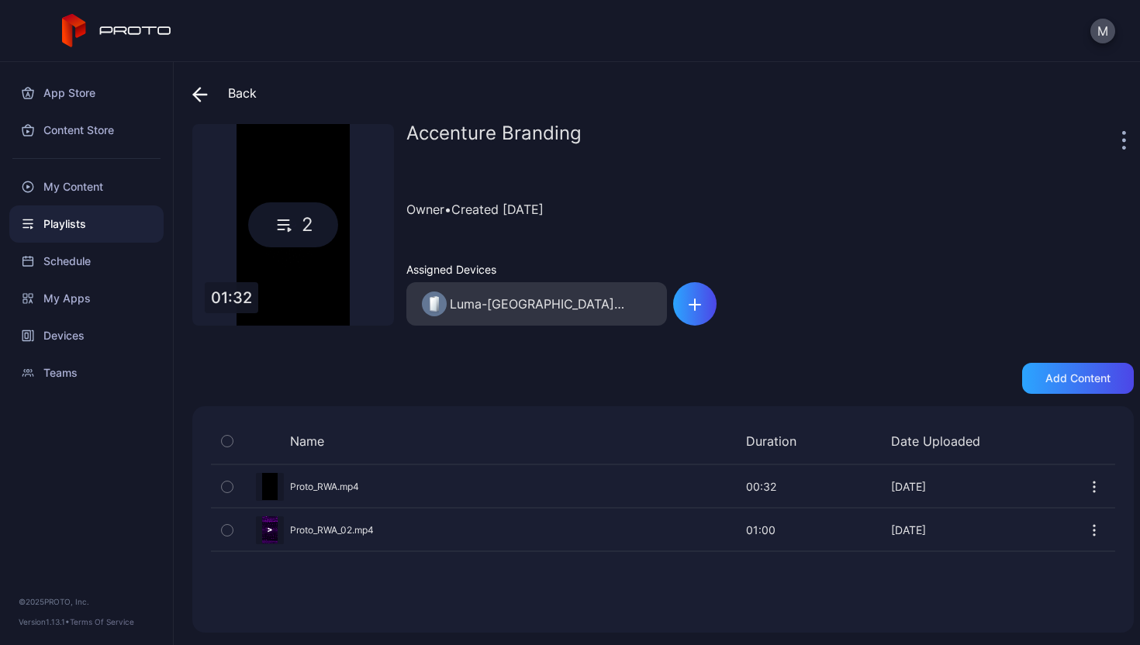
click at [226, 532] on icon "button" at bounding box center [227, 530] width 11 height 17
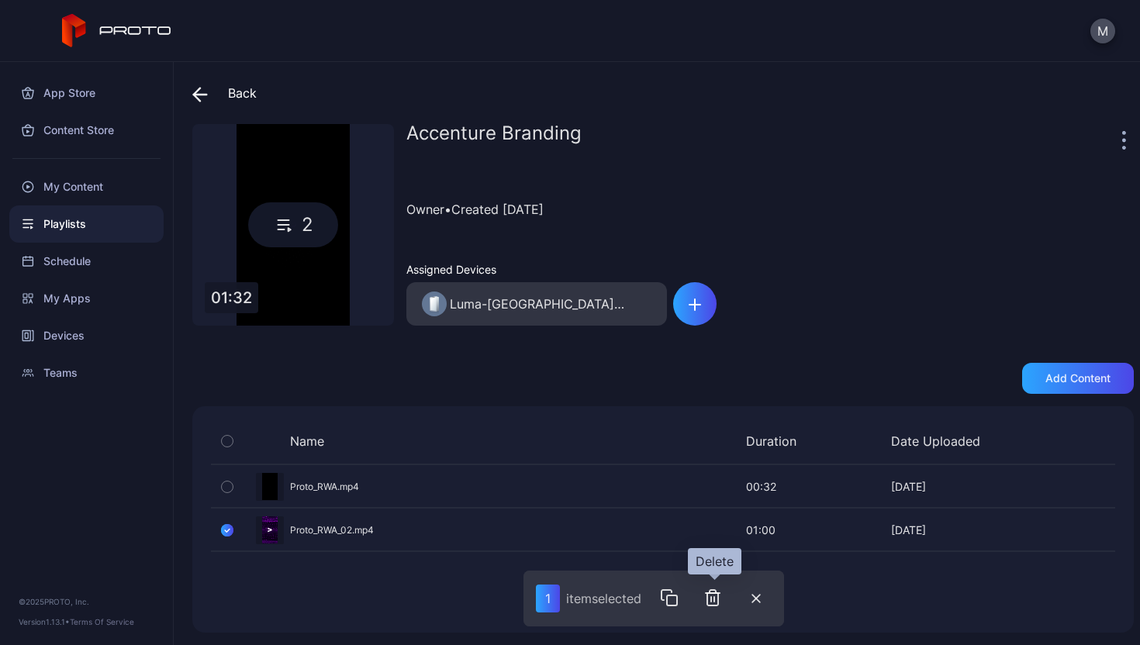
click at [707, 599] on icon "button" at bounding box center [712, 597] width 19 height 19
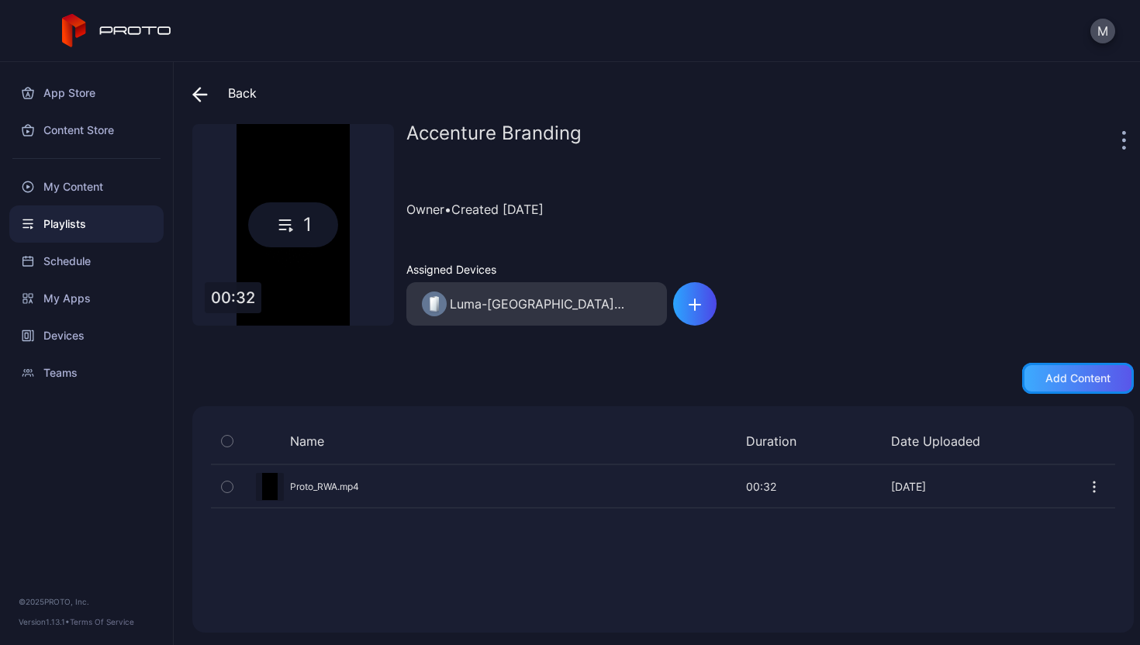
click at [1056, 372] on div "Add content" at bounding box center [1077, 378] width 65 height 12
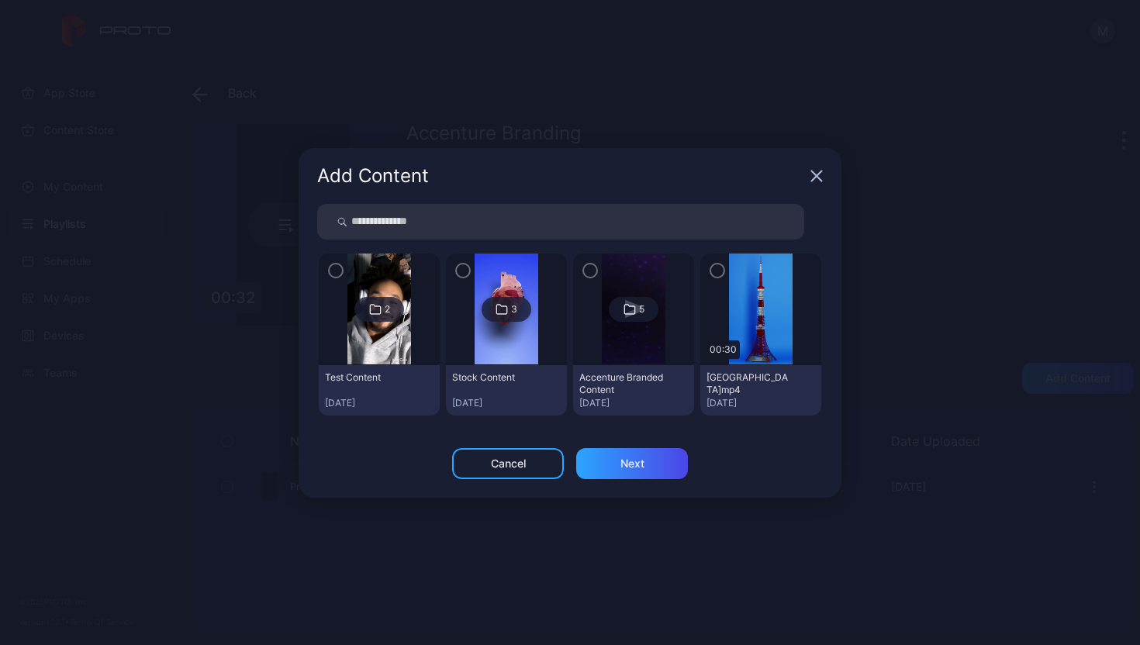
click at [654, 341] on img at bounding box center [633, 310] width 63 height 112
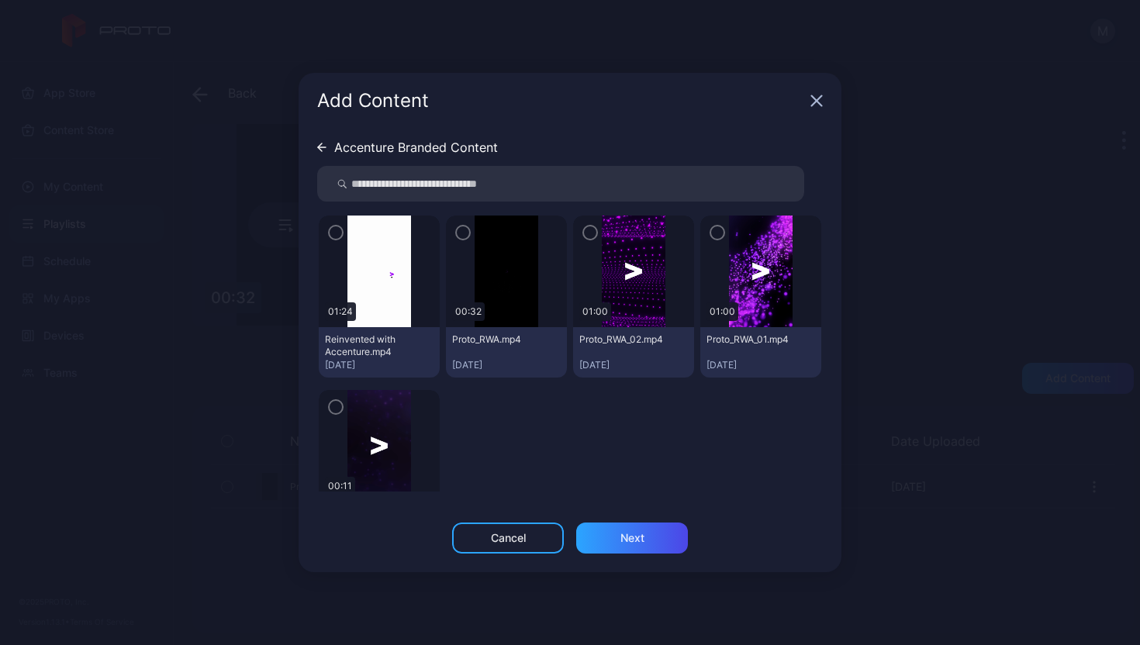
drag, startPoint x: 354, startPoint y: 265, endPoint x: 344, endPoint y: 250, distance: 18.5
click at [354, 265] on img at bounding box center [378, 272] width 63 height 112
click at [338, 233] on icon "button" at bounding box center [336, 232] width 12 height 17
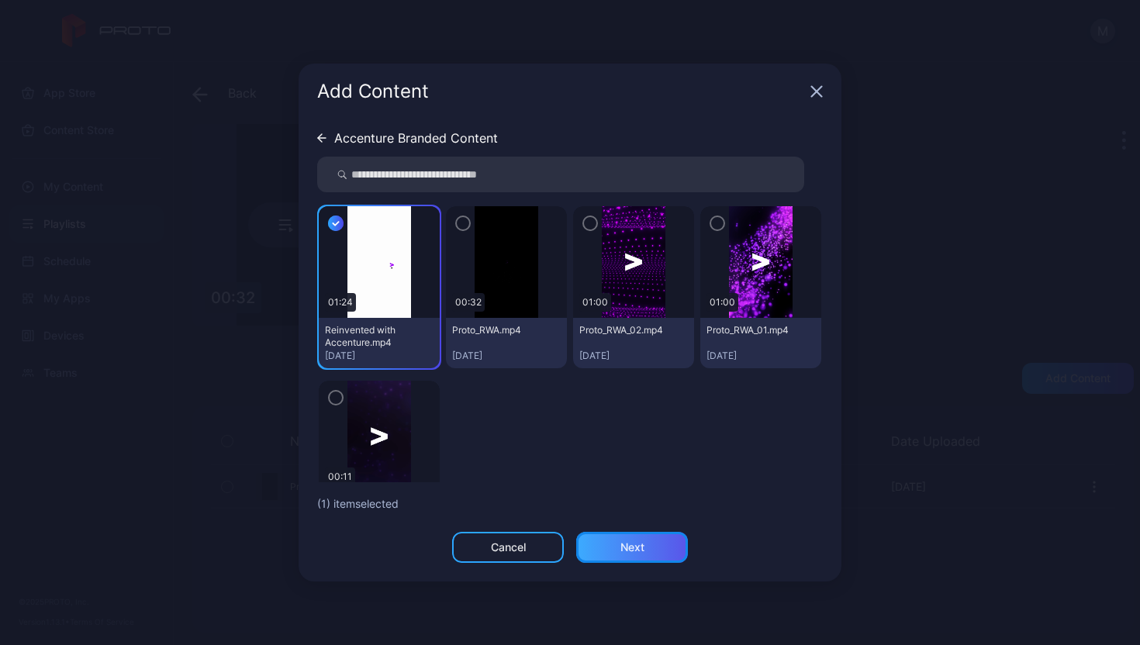
click at [626, 539] on div "Next" at bounding box center [632, 547] width 112 height 31
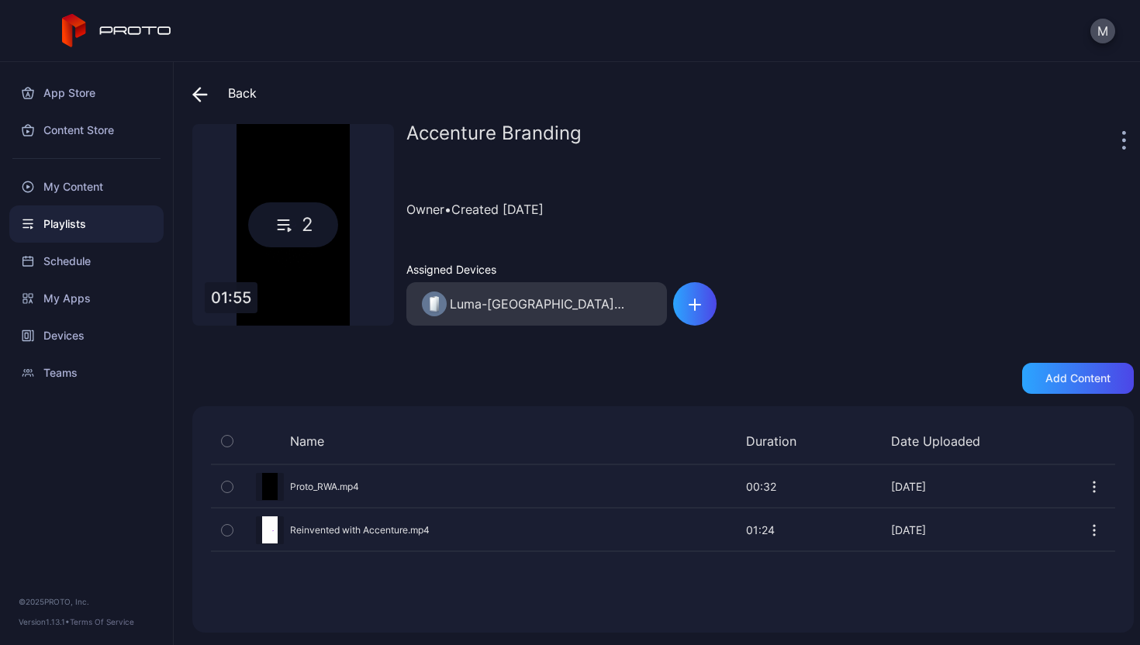
click at [270, 520] on div "Preview" at bounding box center [663, 529] width 904 height 41
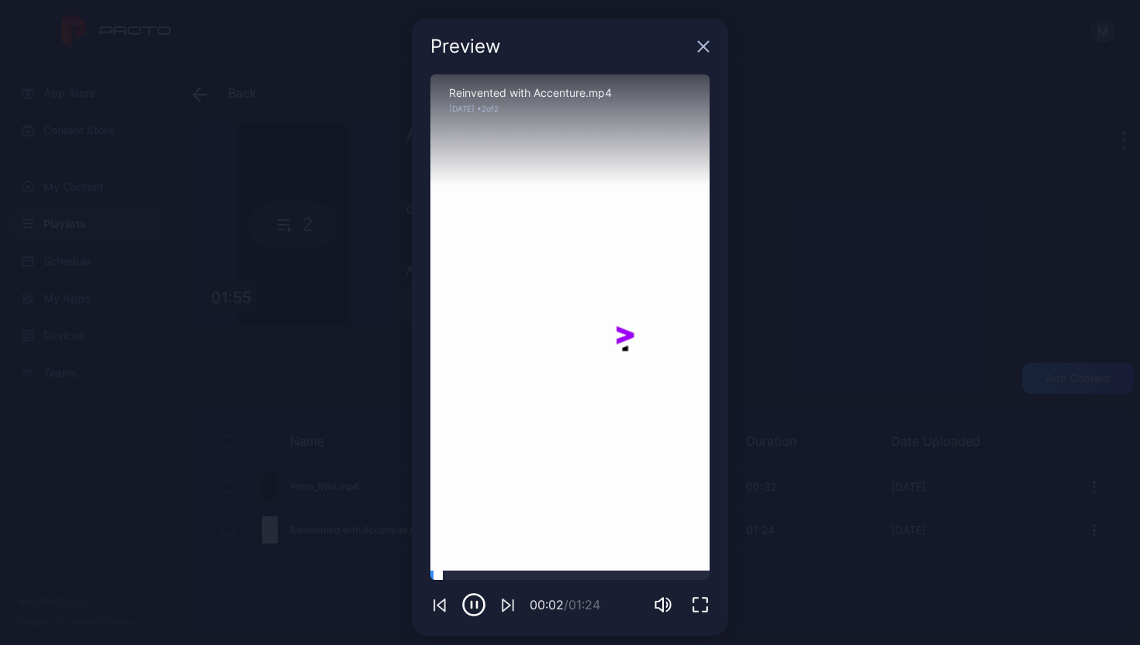
click at [540, 572] on div at bounding box center [569, 575] width 279 height 9
click at [575, 575] on div at bounding box center [569, 575] width 279 height 9
click at [626, 575] on div at bounding box center [569, 575] width 279 height 9
click at [659, 577] on div at bounding box center [569, 575] width 279 height 9
click at [678, 578] on div at bounding box center [569, 575] width 279 height 9
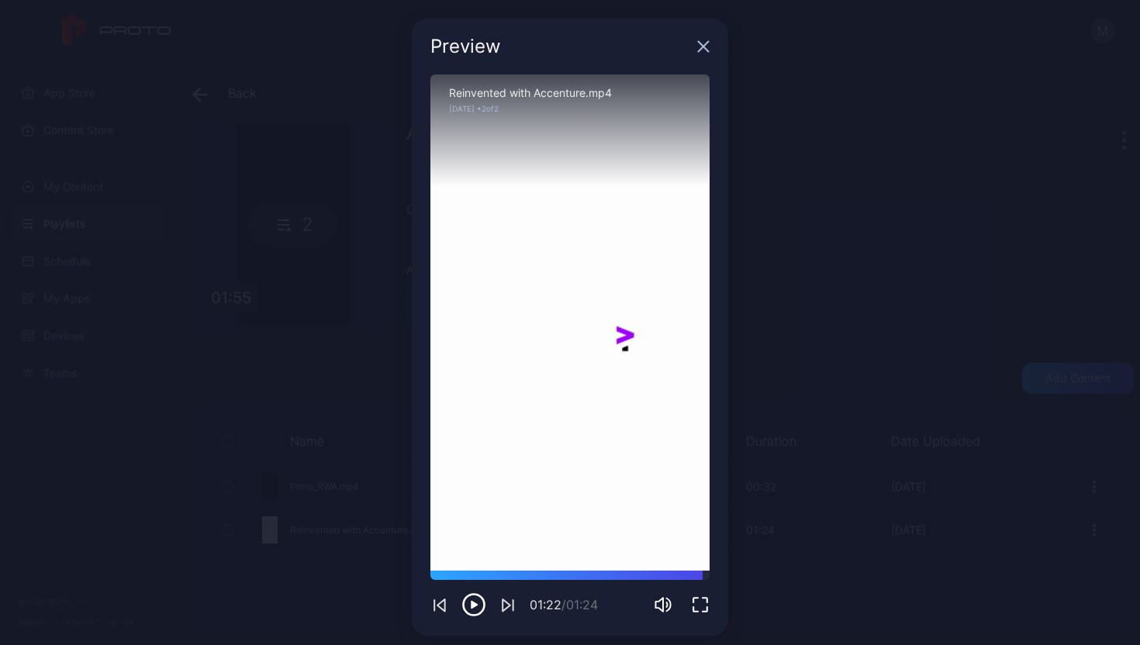
drag, startPoint x: 681, startPoint y: 579, endPoint x: 696, endPoint y: 583, distance: 15.2
click at [696, 583] on div "01:22 / 01:24" at bounding box center [569, 594] width 279 height 47
click at [698, 53] on icon "button" at bounding box center [703, 46] width 12 height 12
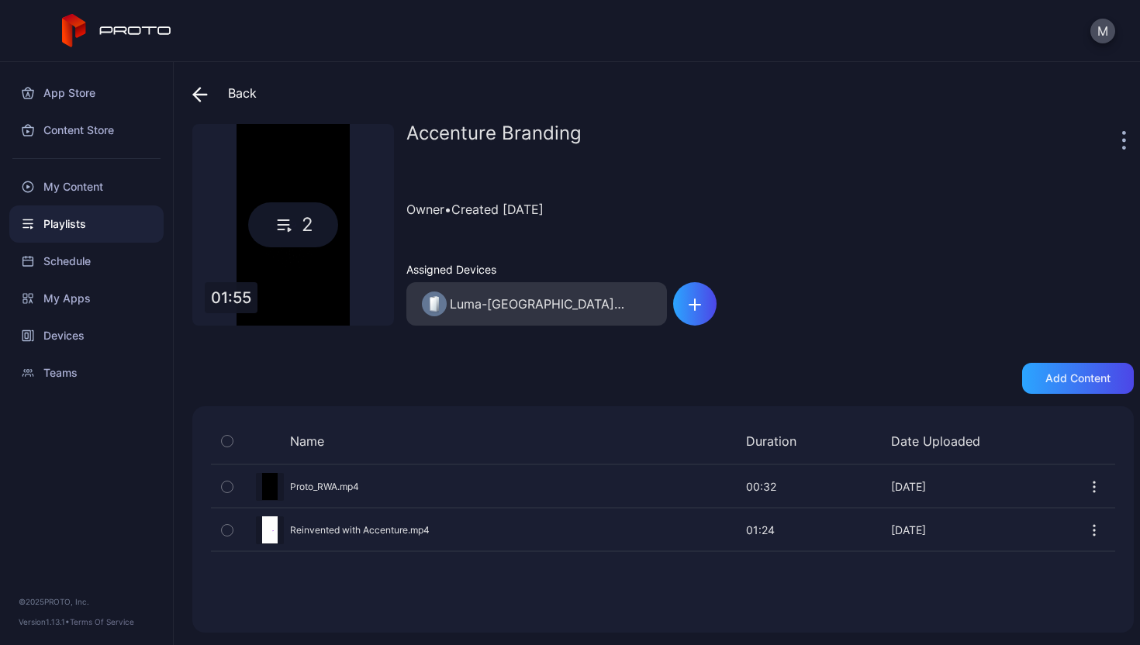
click at [238, 492] on button "button" at bounding box center [227, 487] width 33 height 42
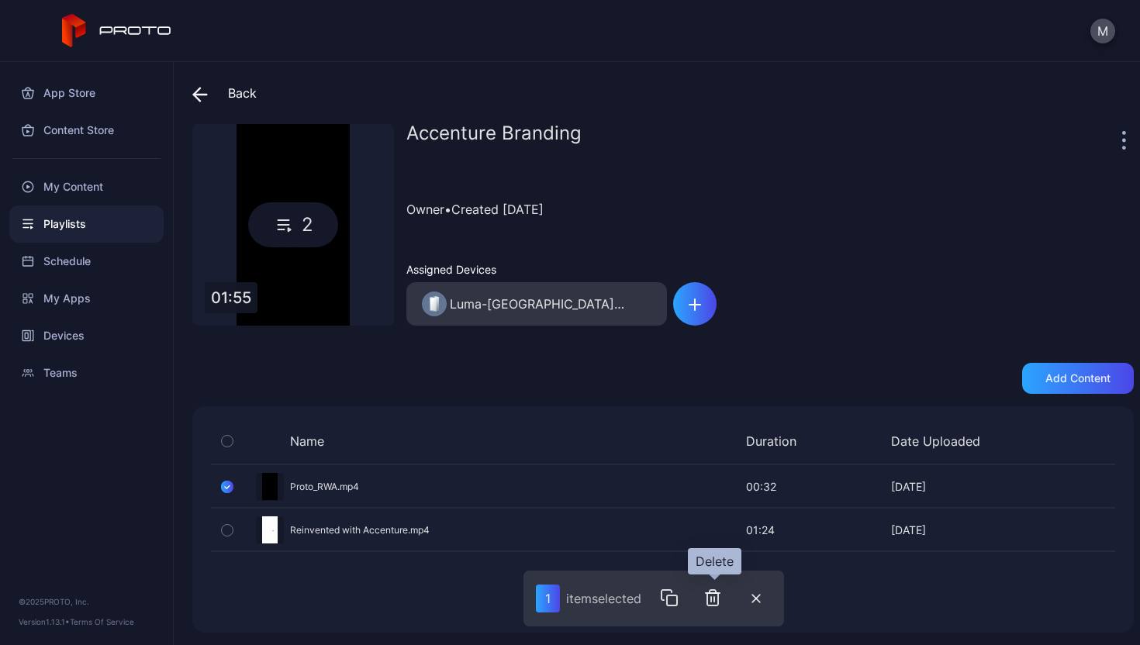
click at [704, 603] on button "button" at bounding box center [712, 597] width 31 height 31
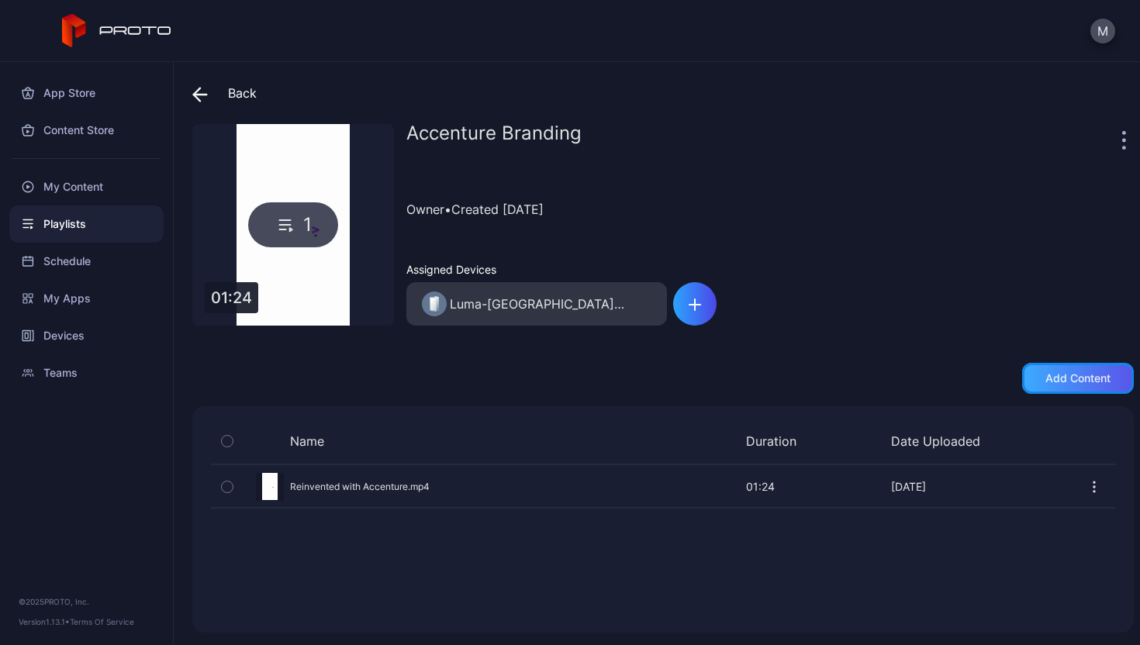
click at [1037, 368] on div "Add content" at bounding box center [1078, 378] width 112 height 31
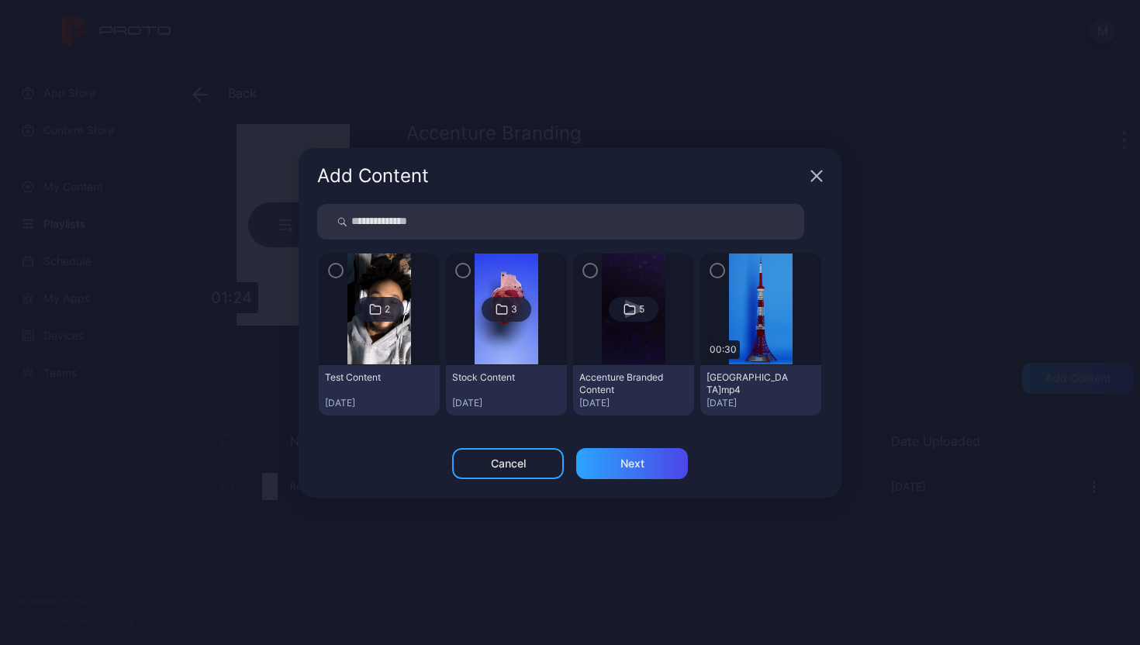
click at [626, 316] on icon at bounding box center [629, 309] width 12 height 19
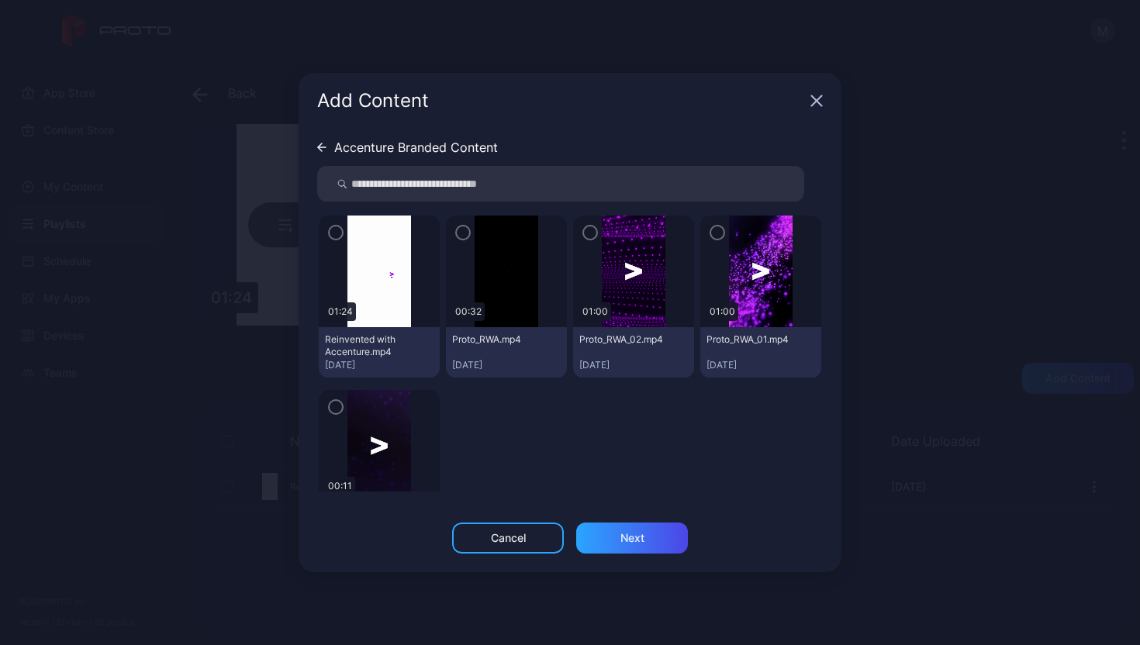
click at [461, 229] on icon "button" at bounding box center [463, 232] width 12 height 17
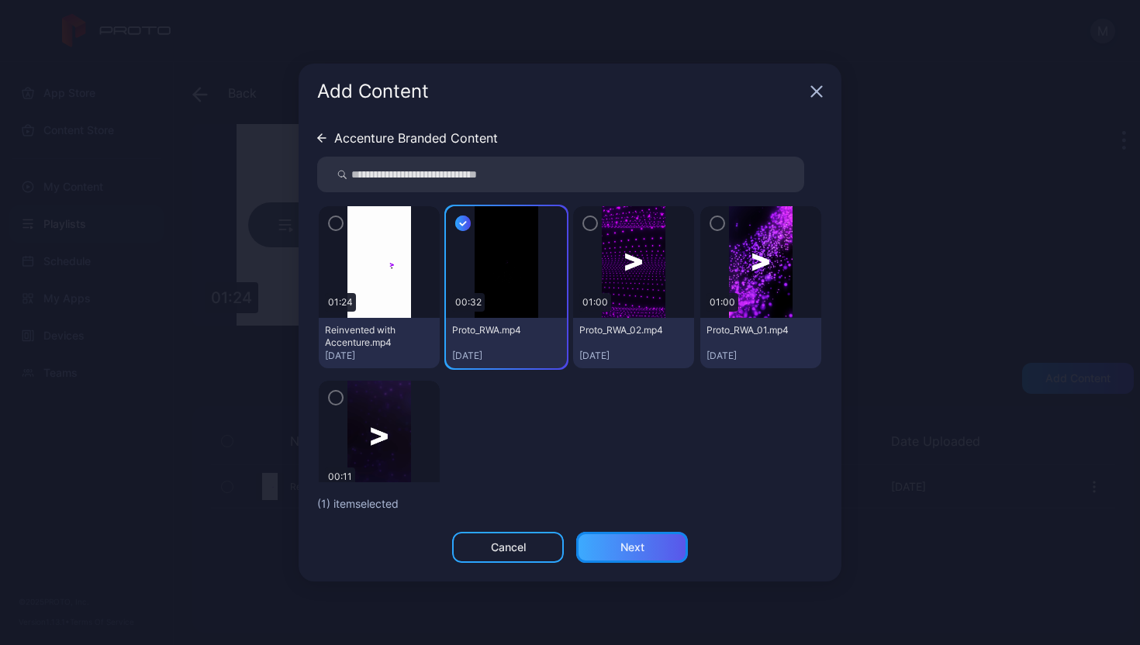
click at [616, 543] on div "Next" at bounding box center [632, 547] width 112 height 31
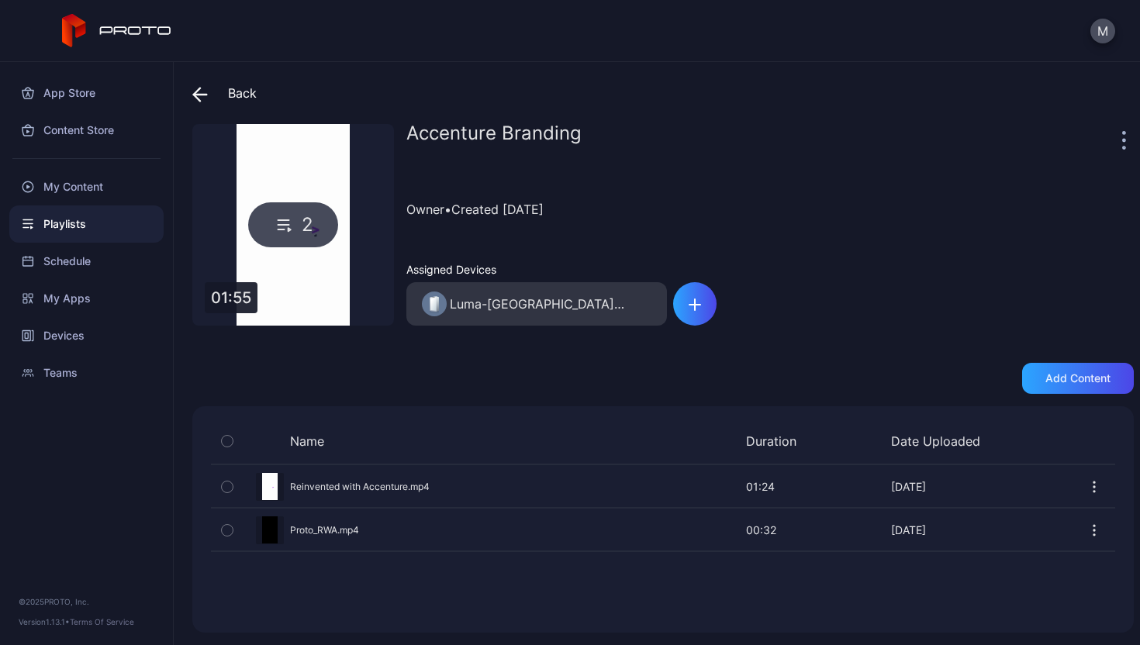
click at [279, 481] on div "Preview" at bounding box center [663, 486] width 904 height 41
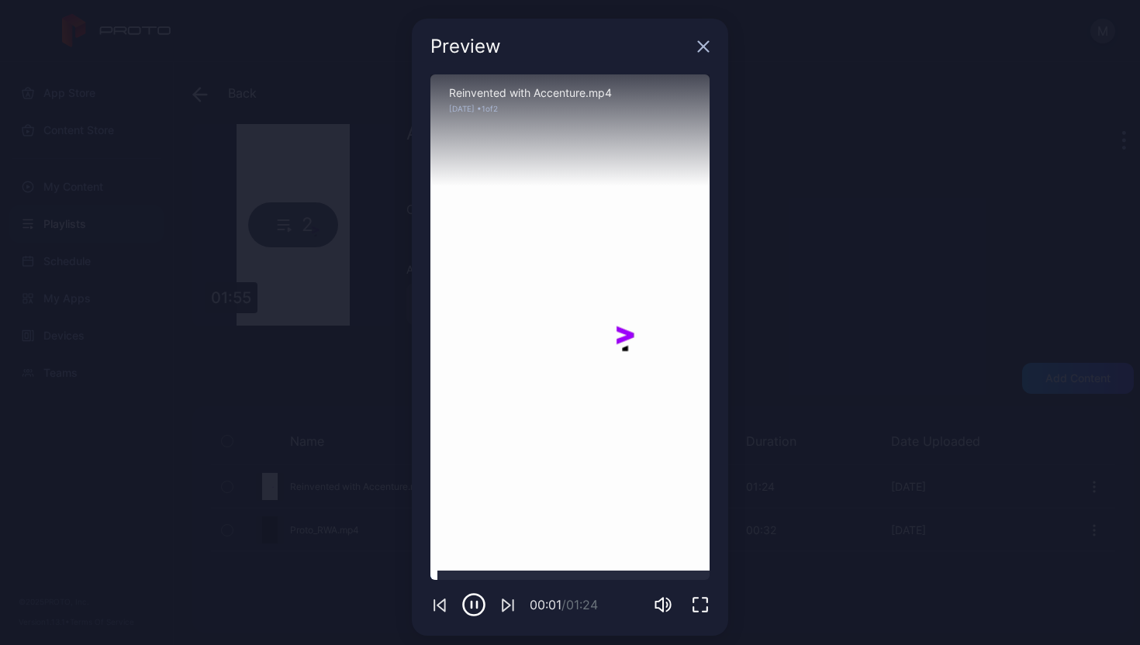
click at [508, 576] on div at bounding box center [569, 575] width 279 height 9
click at [546, 578] on div at bounding box center [569, 575] width 279 height 9
drag, startPoint x: 555, startPoint y: 576, endPoint x: 701, endPoint y: 586, distance: 146.1
click at [701, 586] on div "Sorry, your browser doesn‘t support embedded videos 01:24 / 01:24 Reinvented wi…" at bounding box center [570, 354] width 316 height 561
click at [700, 50] on div "Preview" at bounding box center [570, 47] width 316 height 56
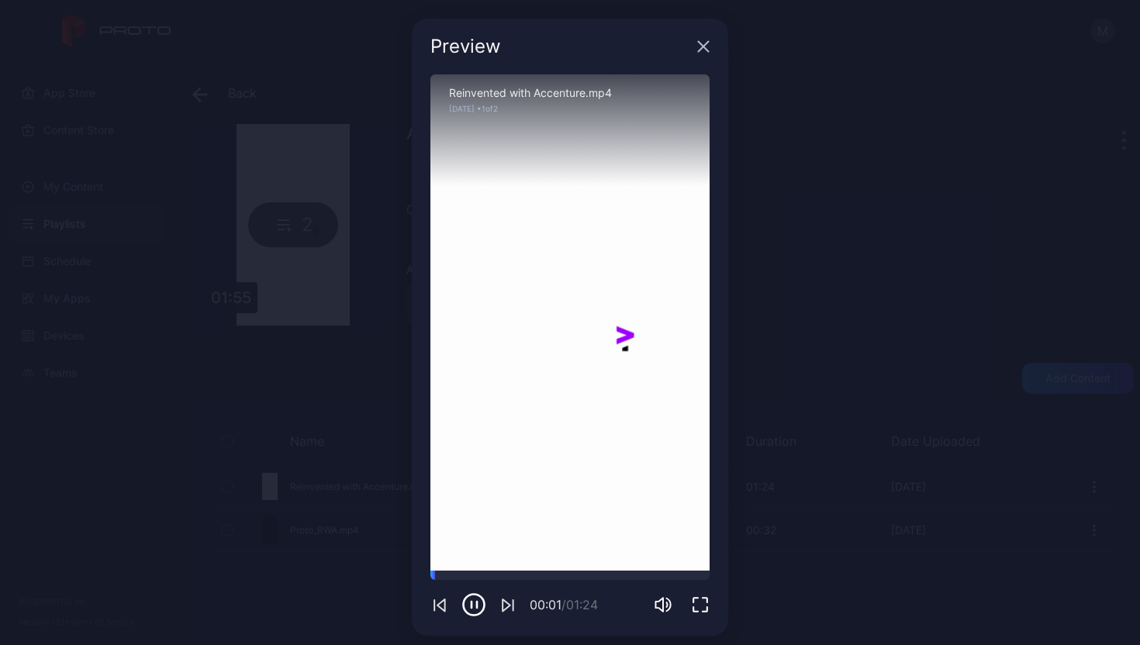
click at [697, 52] on icon "button" at bounding box center [703, 46] width 12 height 12
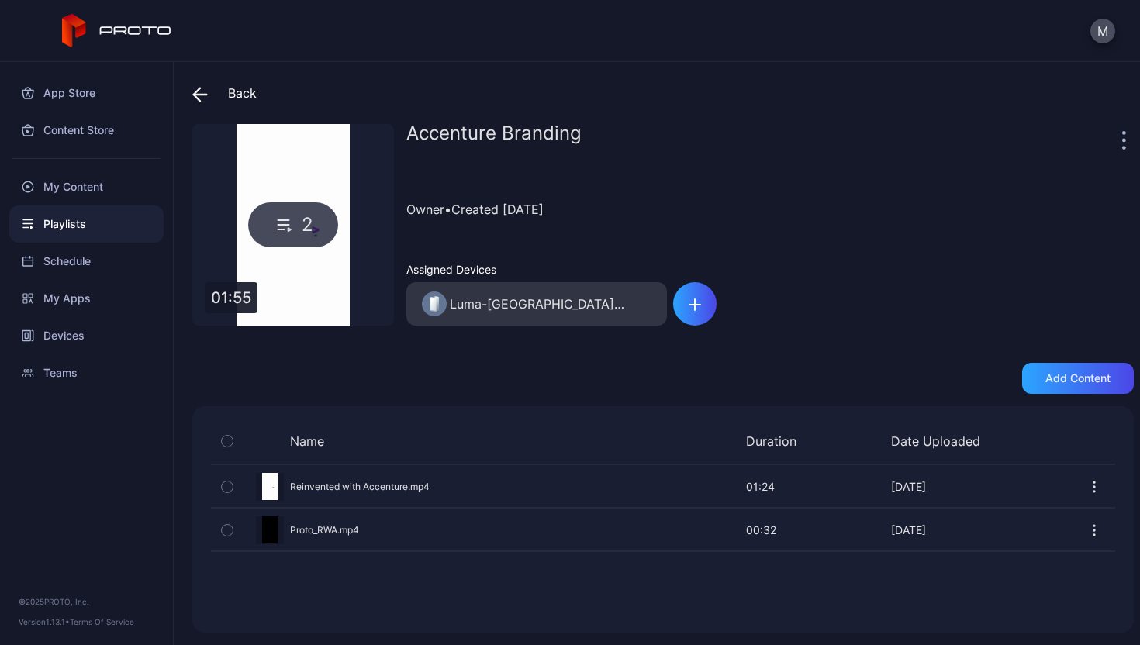
click at [251, 529] on div "Preview" at bounding box center [237, 530] width 28 height 28
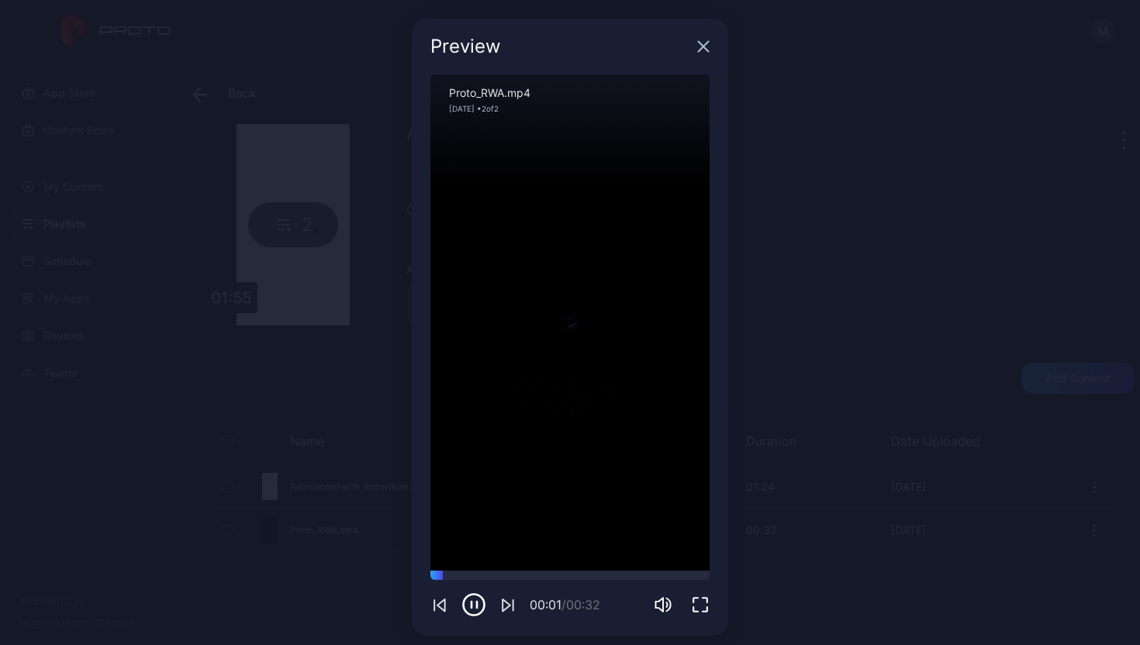
click at [926, 440] on div "Preview Sorry, your browser doesn‘t support embedded videos 00:01 / 00:32 Proto…" at bounding box center [570, 327] width 1140 height 654
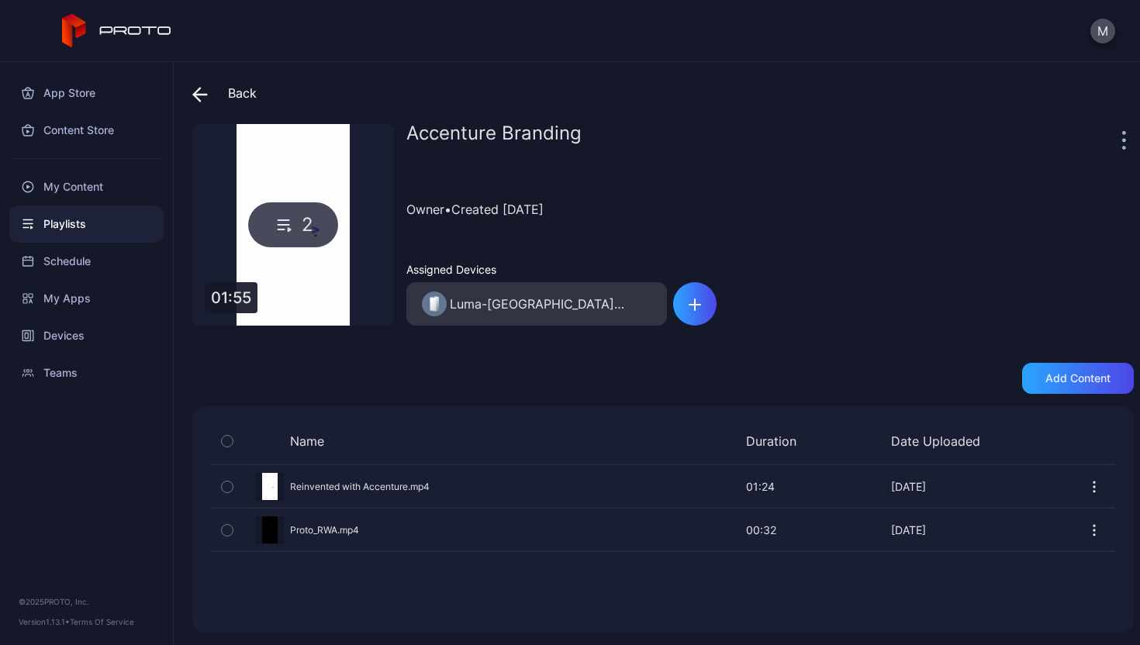
click at [126, 213] on div "Playlists" at bounding box center [86, 223] width 154 height 37
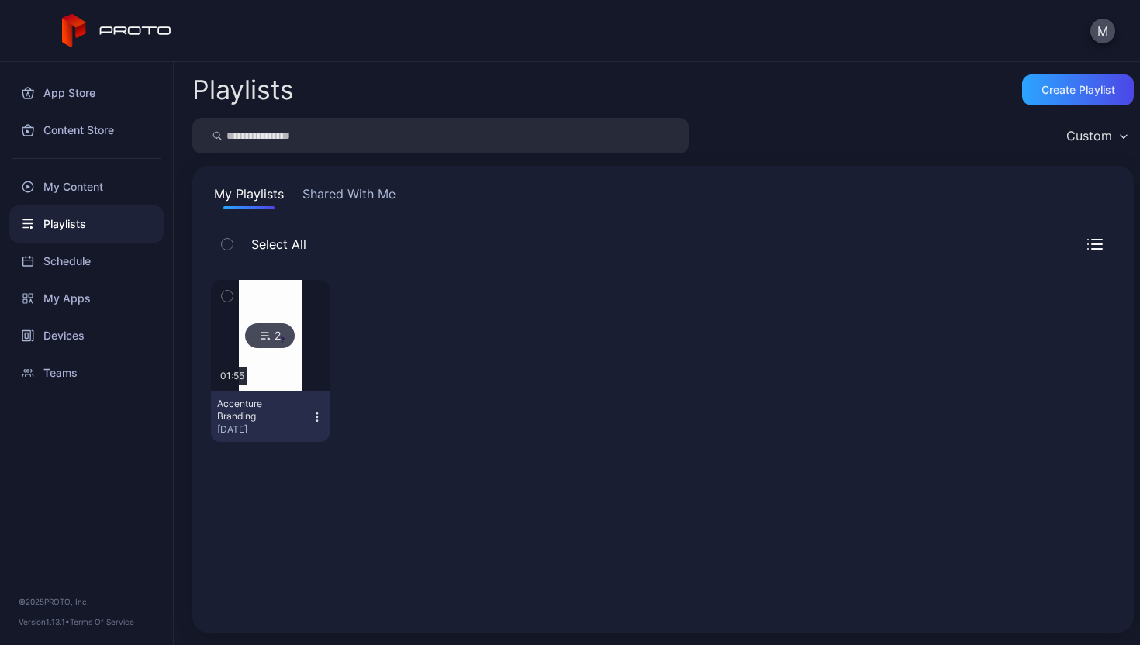
click at [319, 419] on icon "button" at bounding box center [317, 417] width 12 height 12
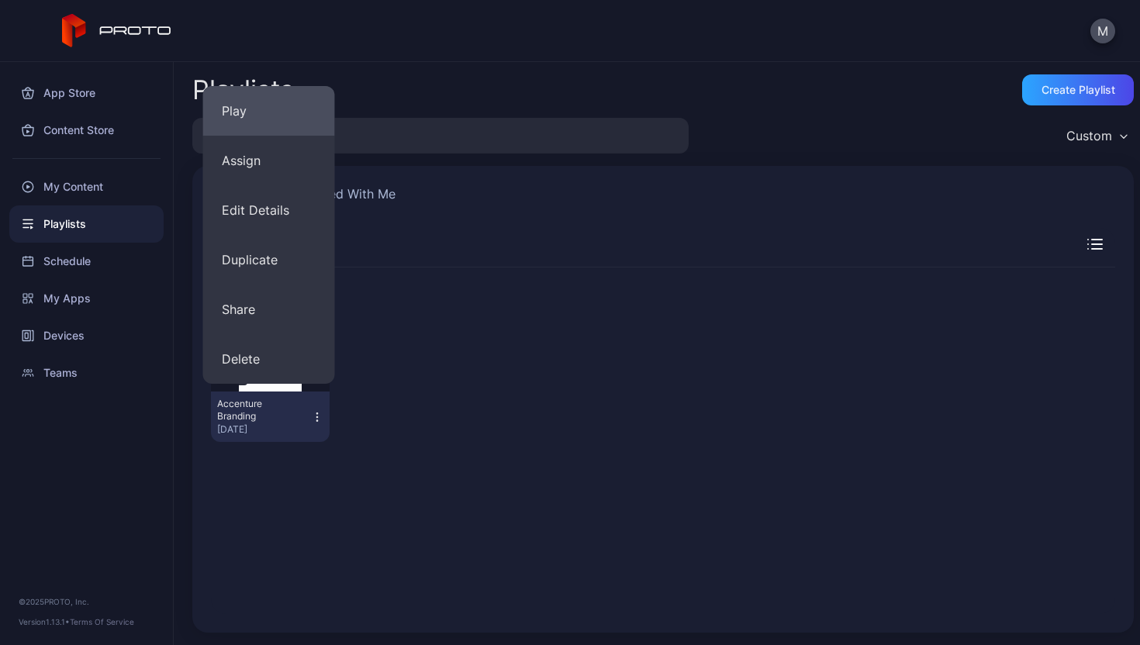
click at [247, 119] on button "Play" at bounding box center [269, 111] width 132 height 50
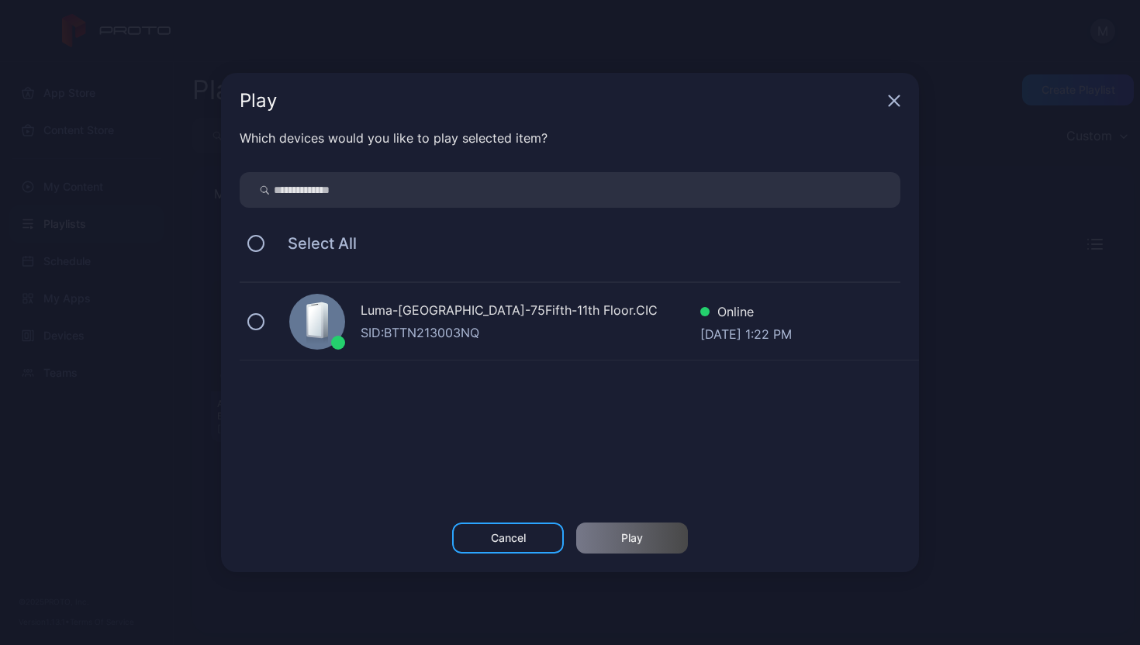
click at [323, 330] on icon at bounding box center [325, 320] width 5 height 36
click at [607, 545] on div "Play" at bounding box center [632, 538] width 112 height 31
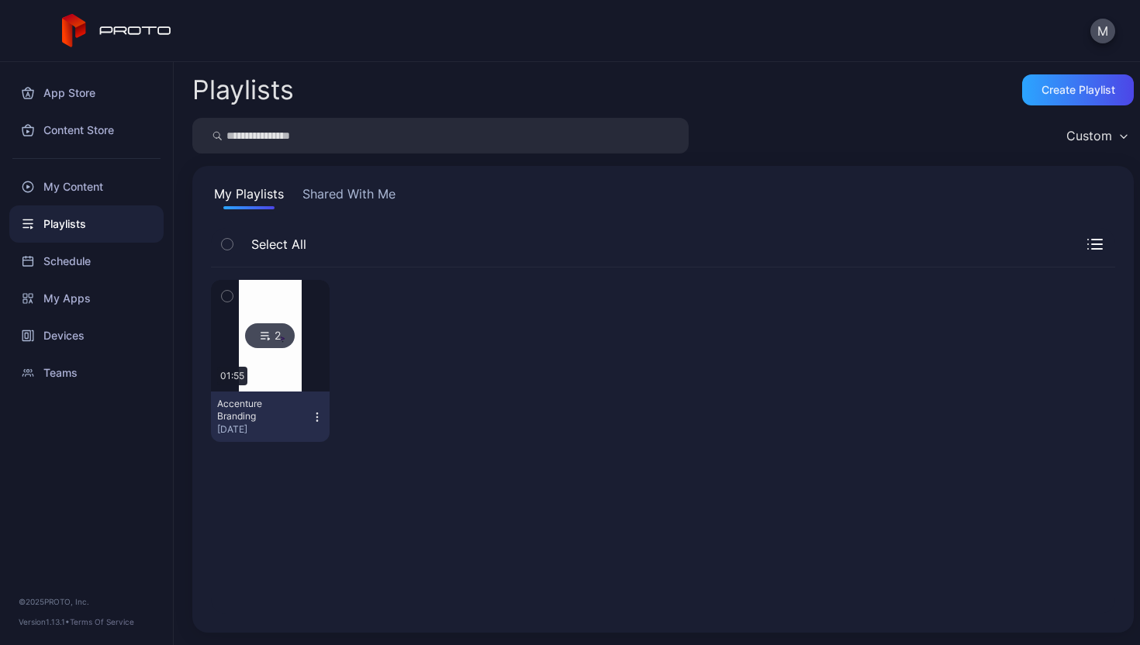
click at [316, 416] on icon "button" at bounding box center [316, 416] width 1 height 1
click at [443, 409] on div at bounding box center [401, 361] width 119 height 162
click at [226, 296] on icon "button" at bounding box center [227, 296] width 4 height 2
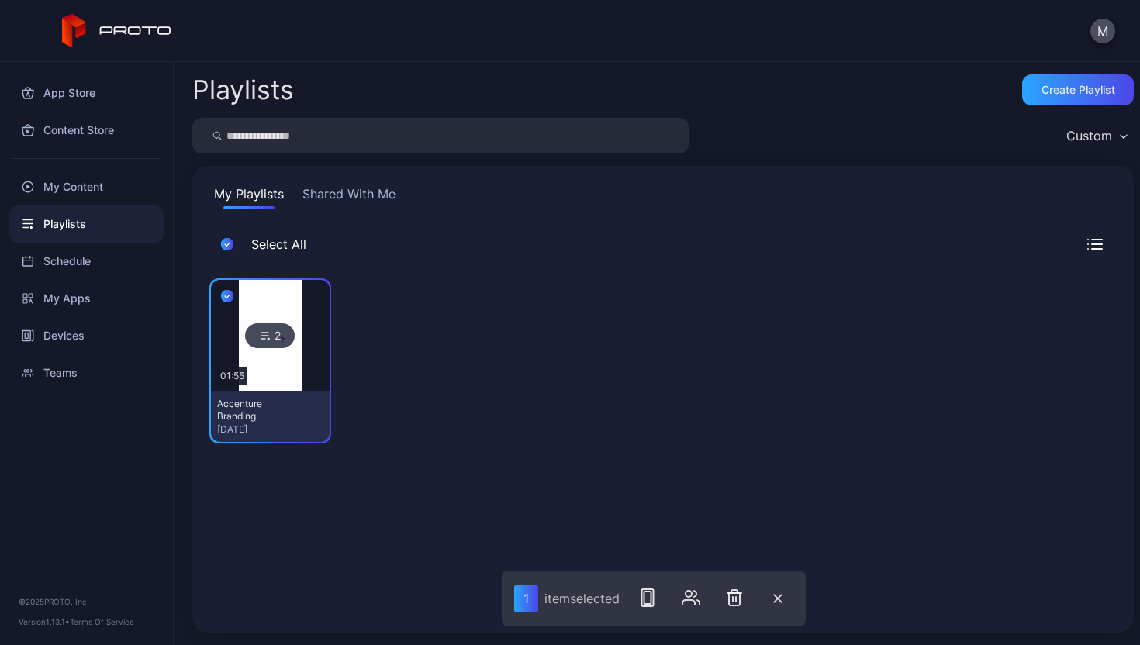
click at [401, 378] on div at bounding box center [401, 361] width 119 height 162
click at [223, 295] on icon "button" at bounding box center [227, 296] width 12 height 17
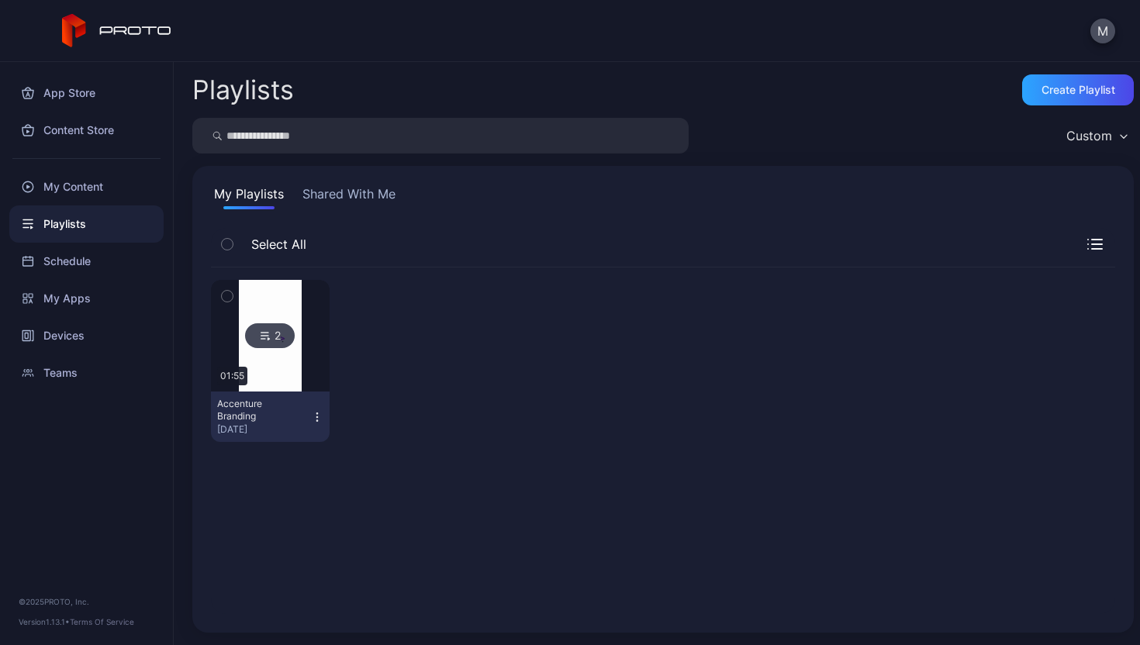
click at [292, 371] on img at bounding box center [270, 336] width 63 height 112
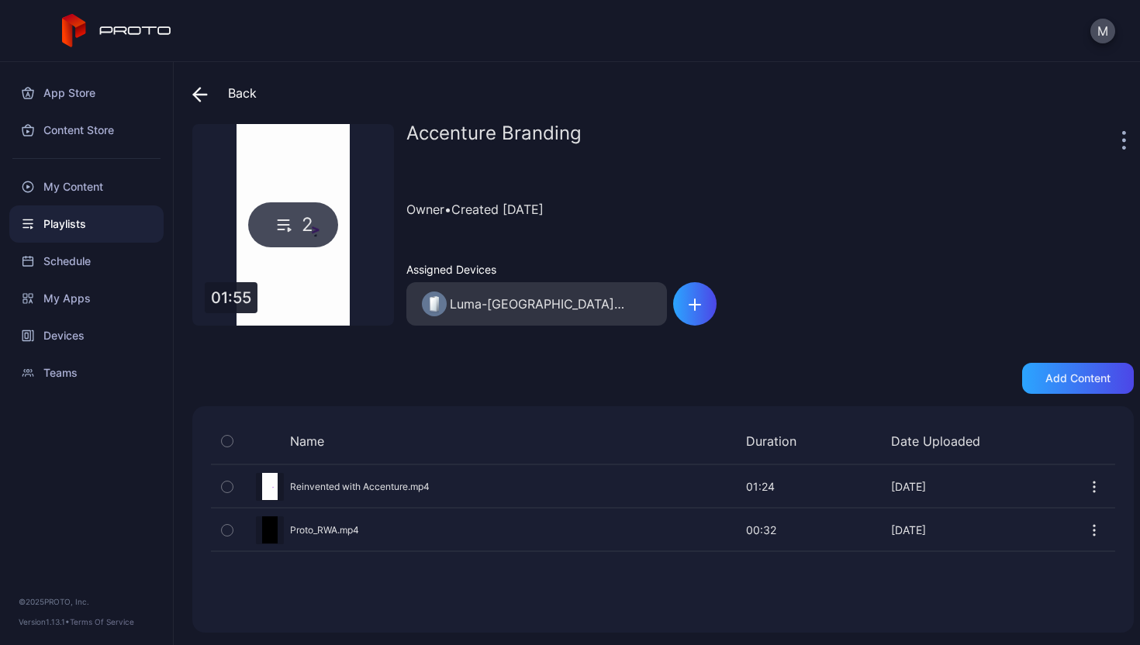
click at [212, 100] on span at bounding box center [203, 93] width 23 height 28
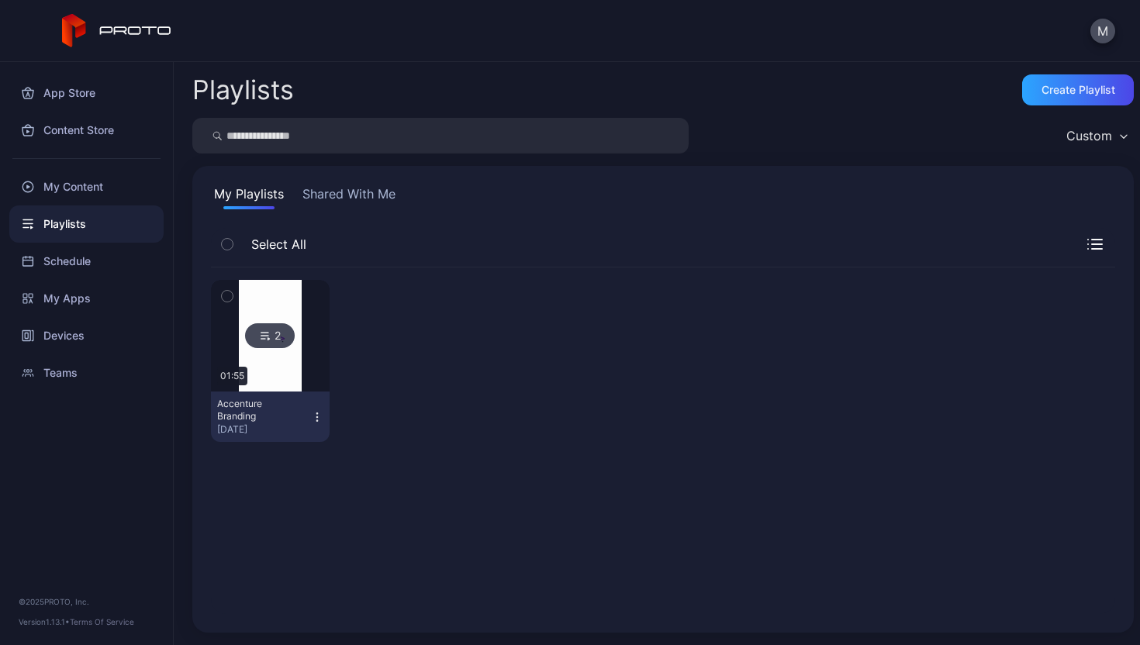
click at [311, 412] on icon "button" at bounding box center [317, 417] width 12 height 12
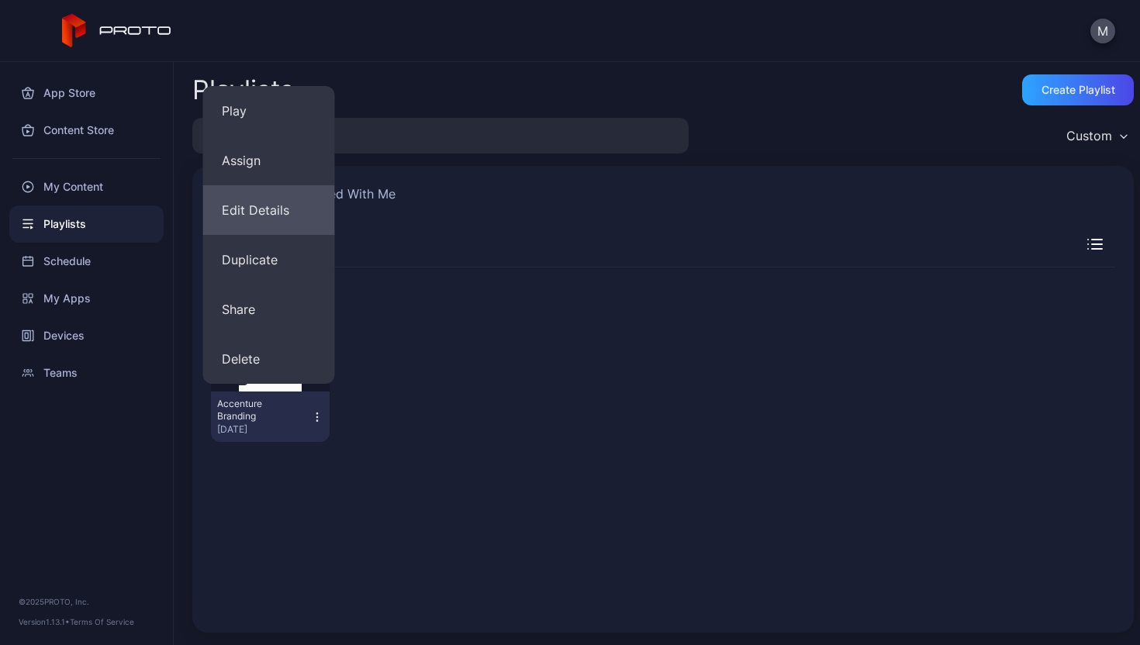
click at [258, 216] on button "Edit Details" at bounding box center [269, 210] width 132 height 50
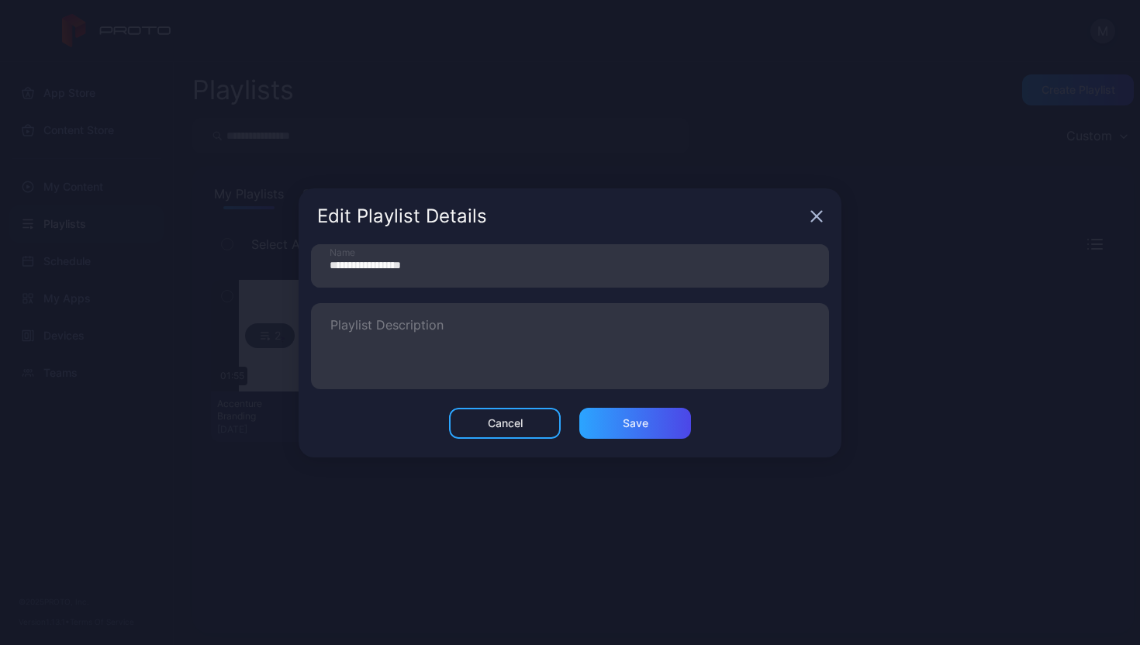
click at [820, 222] on icon "button" at bounding box center [816, 216] width 12 height 12
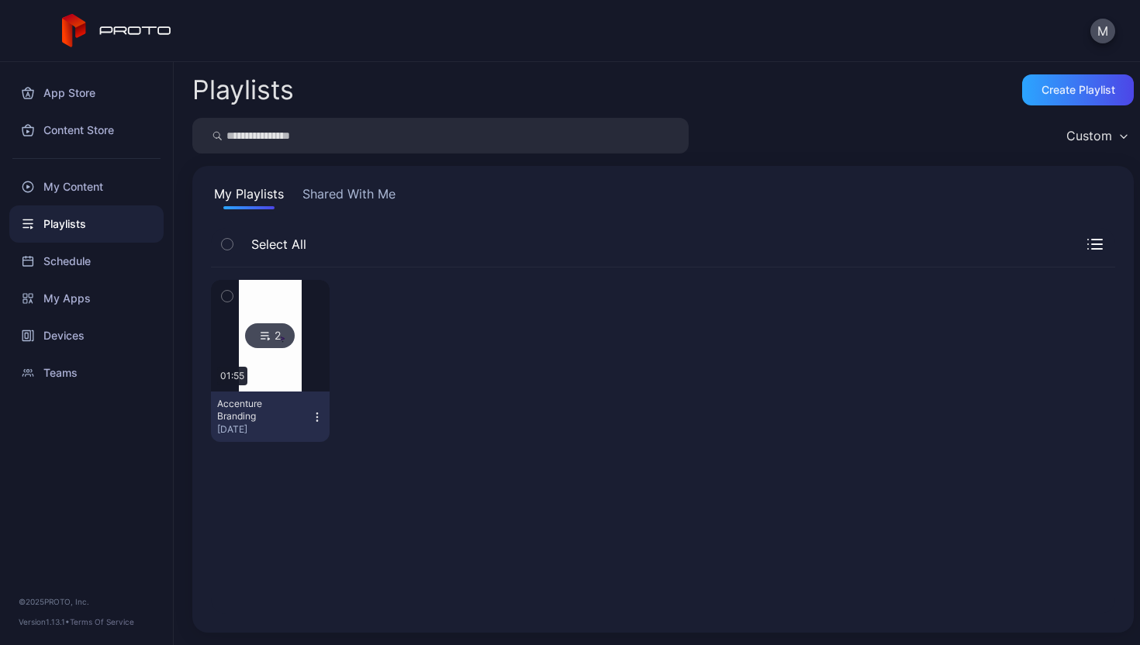
click at [312, 413] on icon "button" at bounding box center [317, 417] width 12 height 12
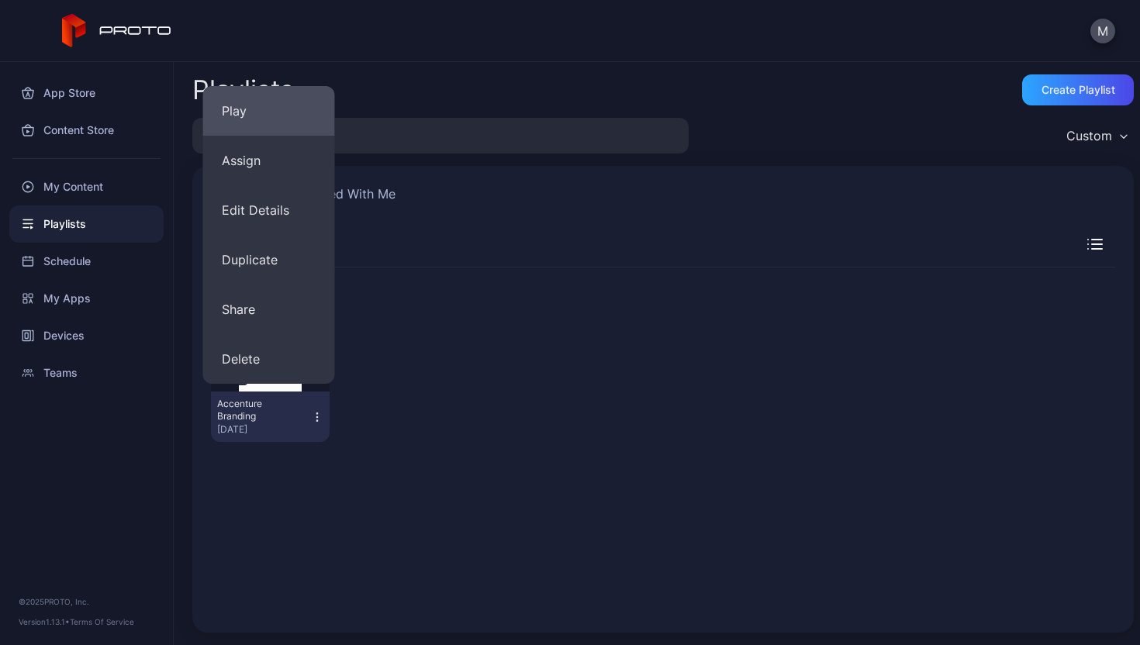
click at [252, 122] on button "Play" at bounding box center [269, 111] width 132 height 50
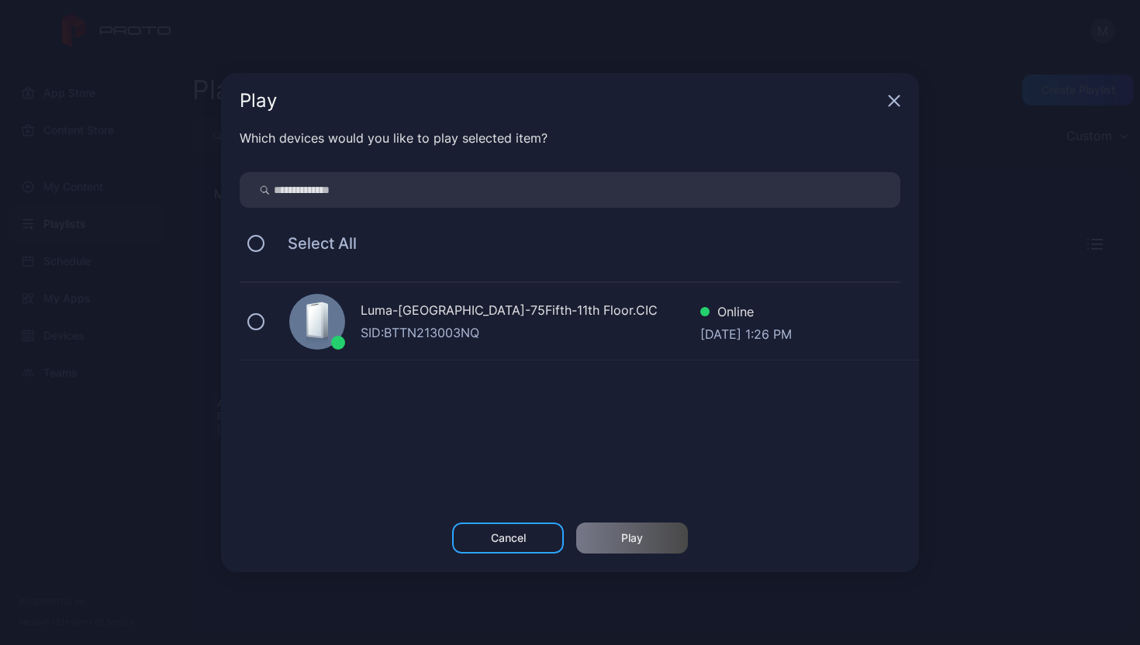
click at [381, 315] on div "Luma-[GEOGRAPHIC_DATA]-75Fifth-11th Floor.CIC" at bounding box center [531, 312] width 340 height 22
click at [635, 526] on div "Play" at bounding box center [632, 538] width 112 height 31
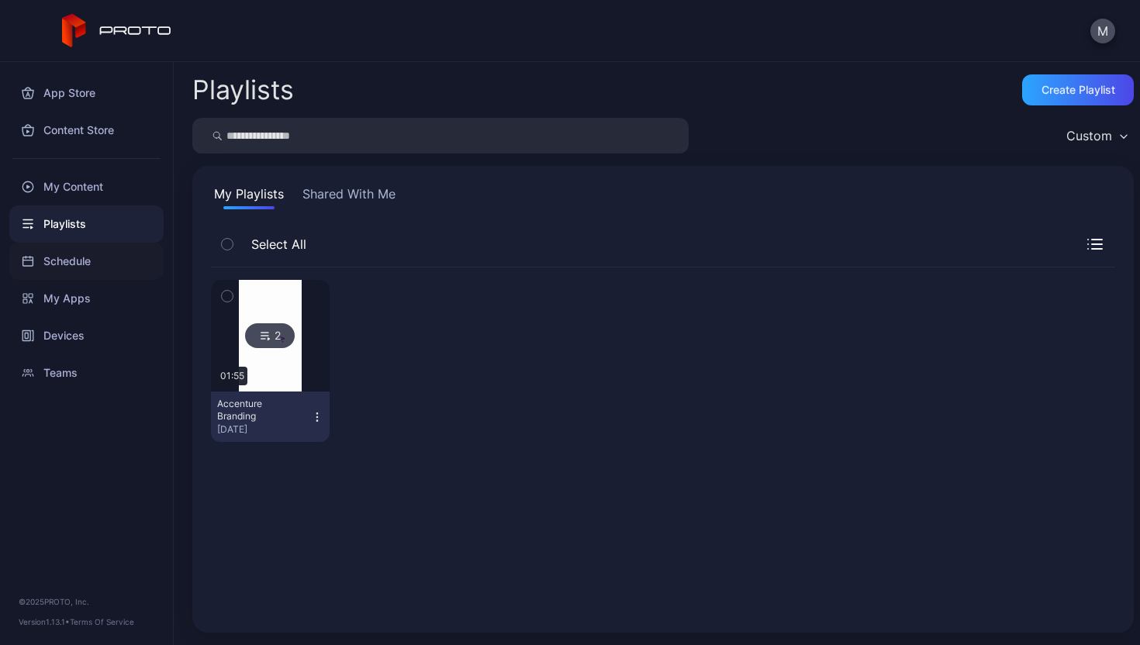
click at [114, 271] on div "Schedule" at bounding box center [86, 261] width 154 height 37
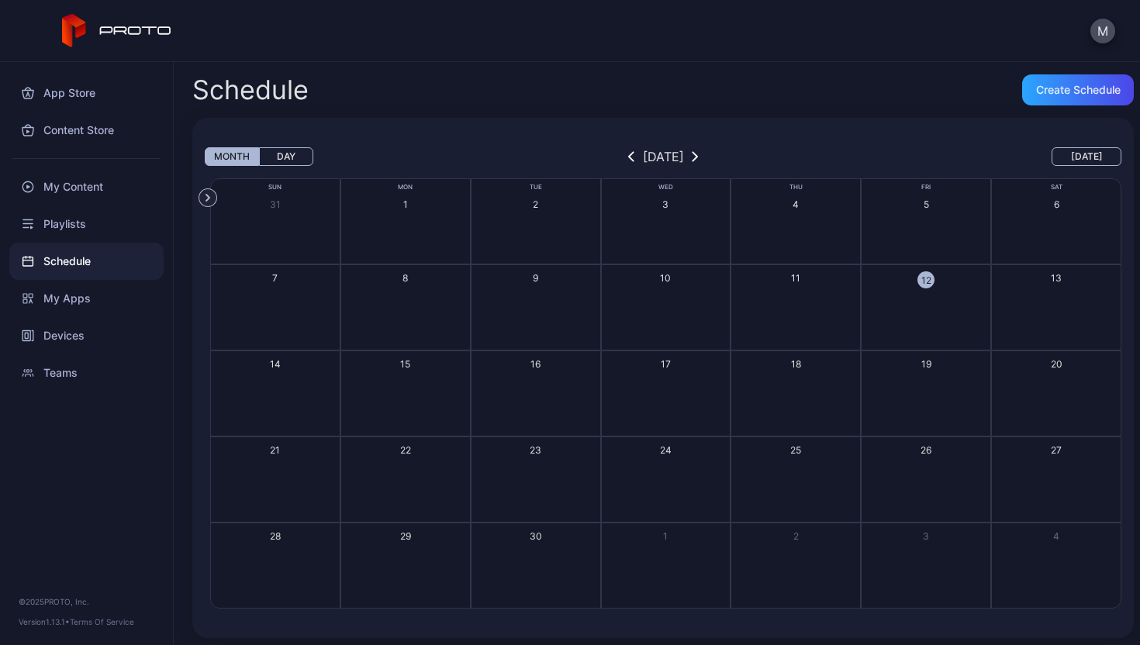
click at [896, 304] on button "12" at bounding box center [926, 307] width 130 height 86
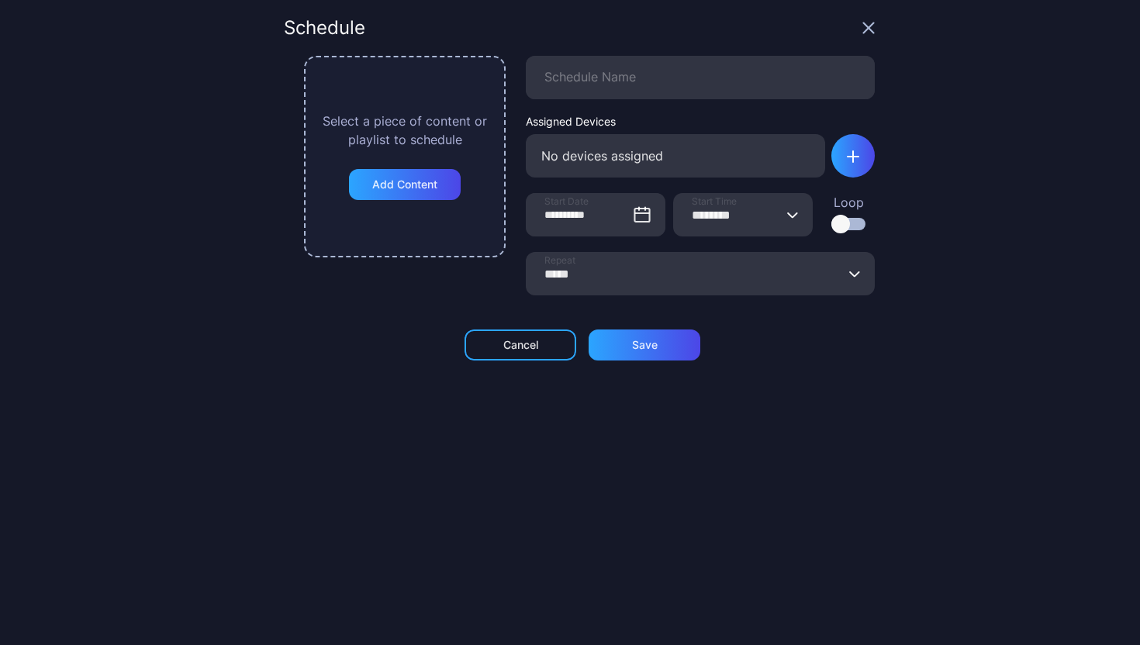
click at [848, 285] on button "***** Repeat" at bounding box center [854, 273] width 12 height 43
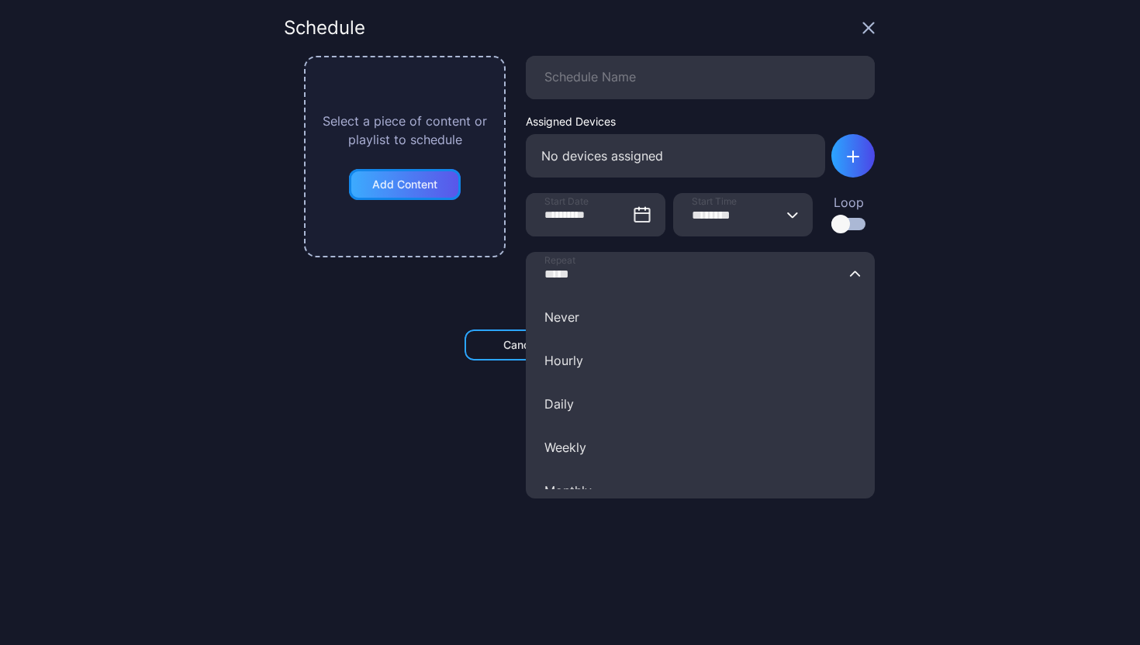
click at [396, 185] on div "Add Content" at bounding box center [404, 184] width 65 height 12
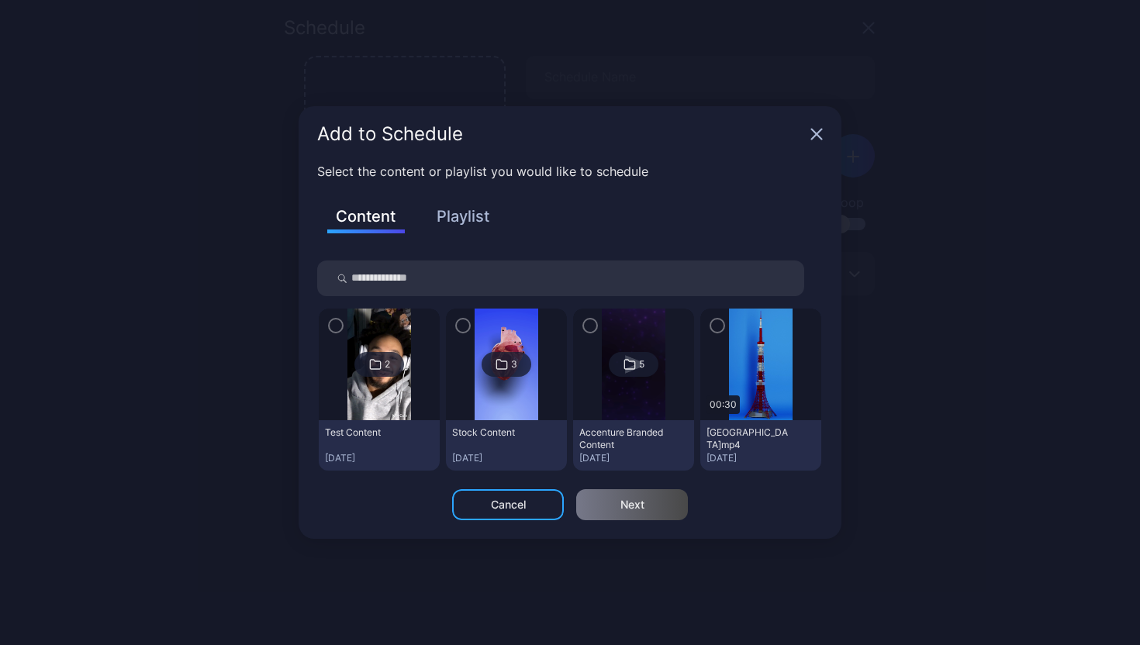
click at [464, 209] on button "Playlist" at bounding box center [463, 216] width 78 height 26
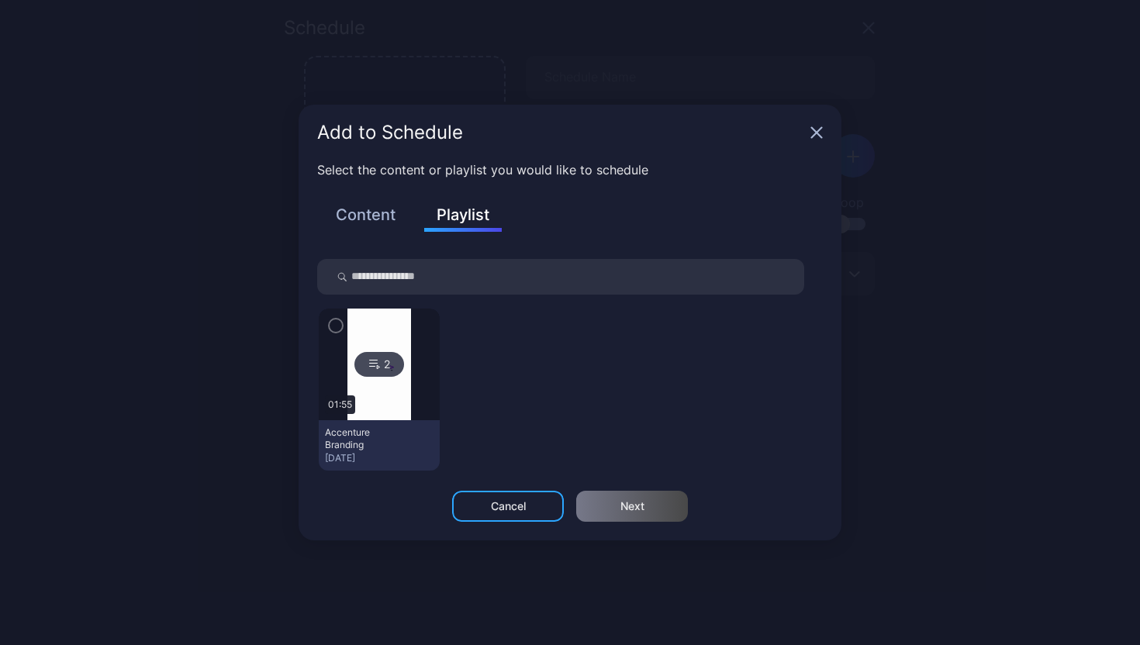
click at [342, 323] on div "button" at bounding box center [336, 326] width 16 height 16
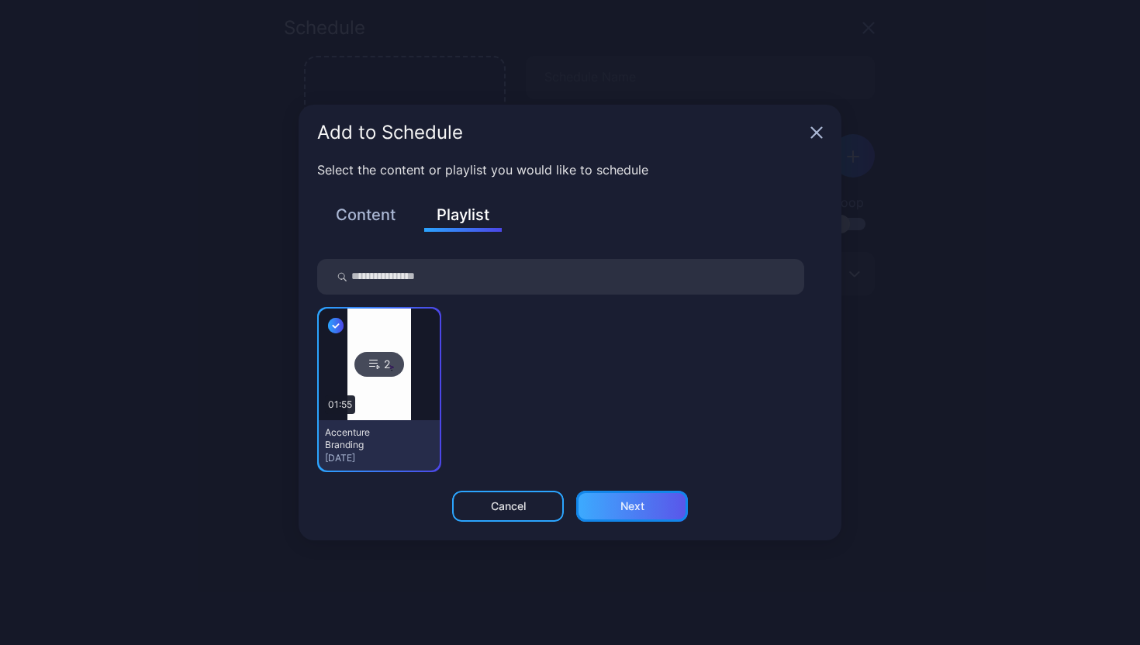
click at [681, 499] on div "Next" at bounding box center [632, 506] width 112 height 31
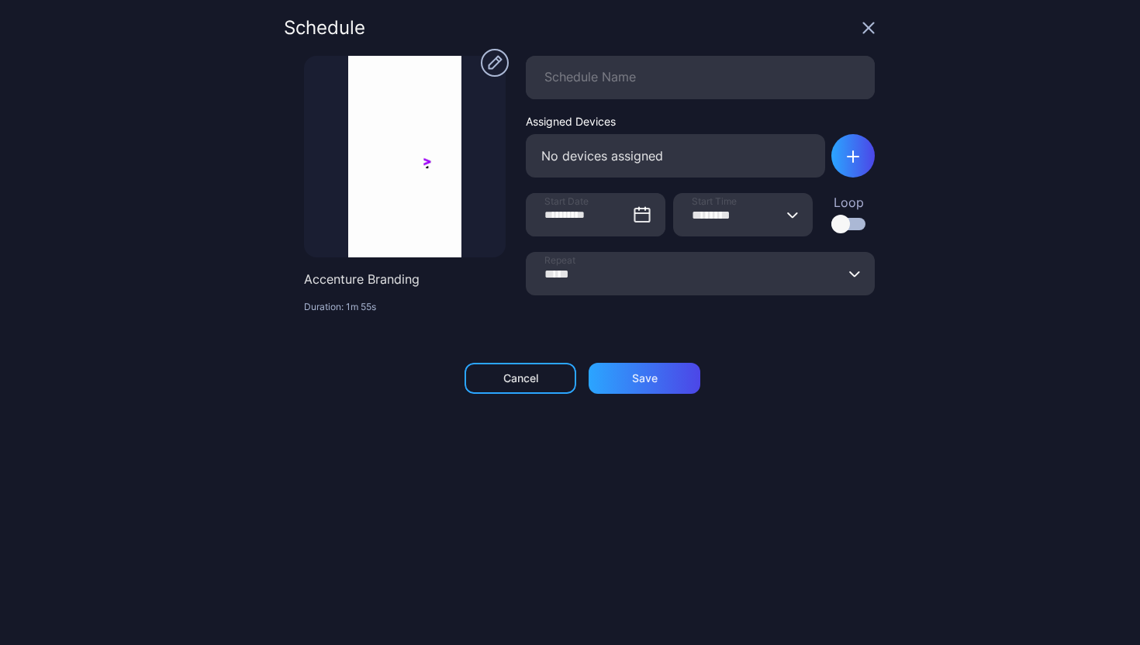
click at [831, 228] on div at bounding box center [840, 224] width 19 height 19
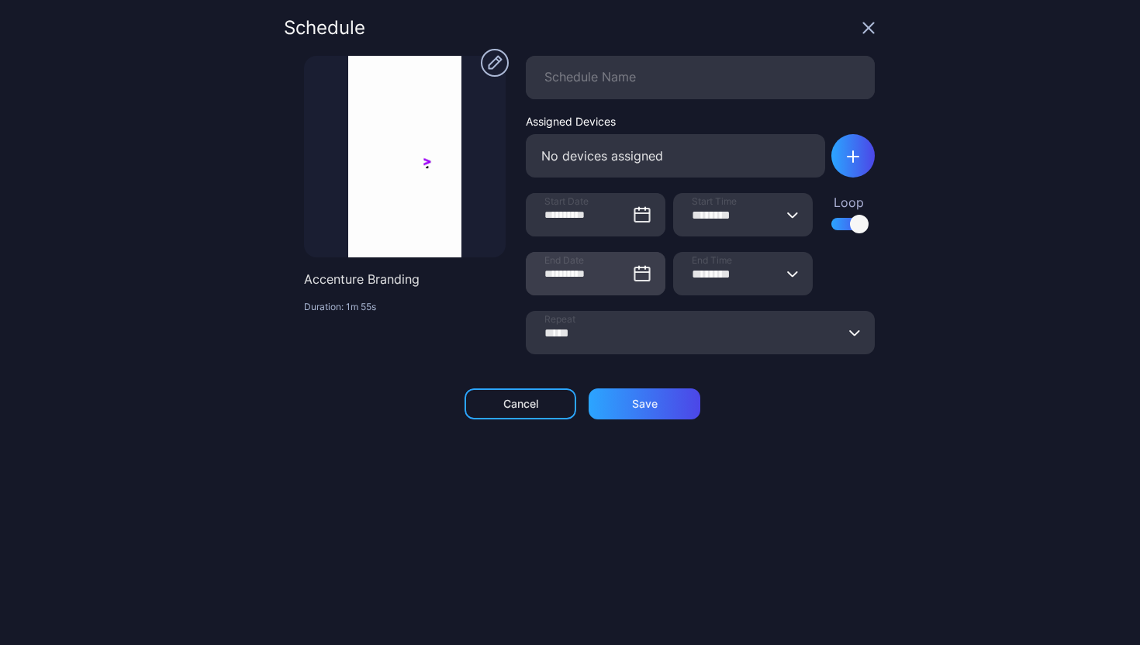
click at [634, 281] on icon at bounding box center [641, 273] width 15 height 13
click at [624, 281] on input "**********" at bounding box center [596, 273] width 140 height 43
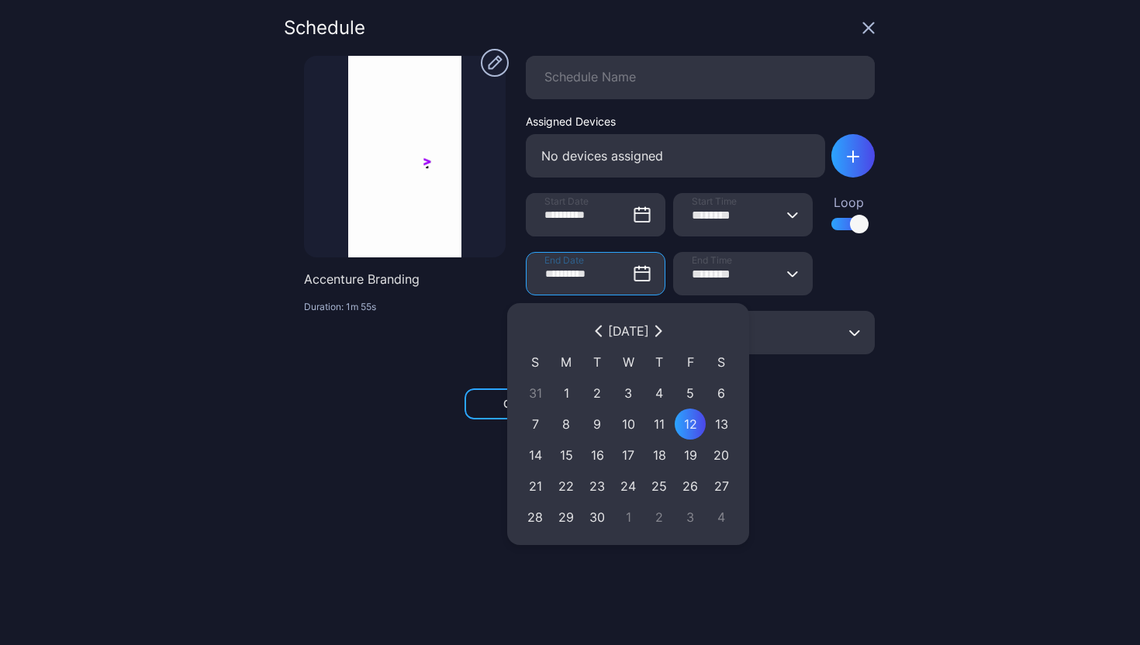
click at [668, 338] on button "button" at bounding box center [658, 331] width 19 height 19
click at [687, 338] on div "[DATE]" at bounding box center [627, 331] width 217 height 31
click at [668, 335] on button "button" at bounding box center [658, 331] width 19 height 19
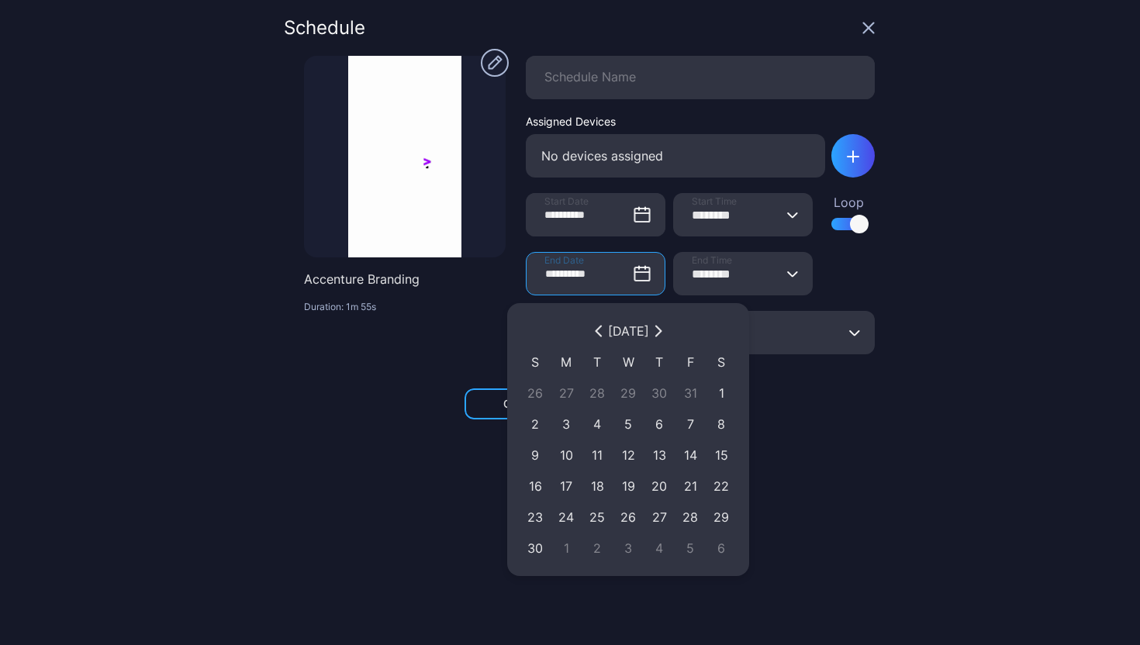
click at [660, 335] on icon "button" at bounding box center [657, 331] width 5 height 10
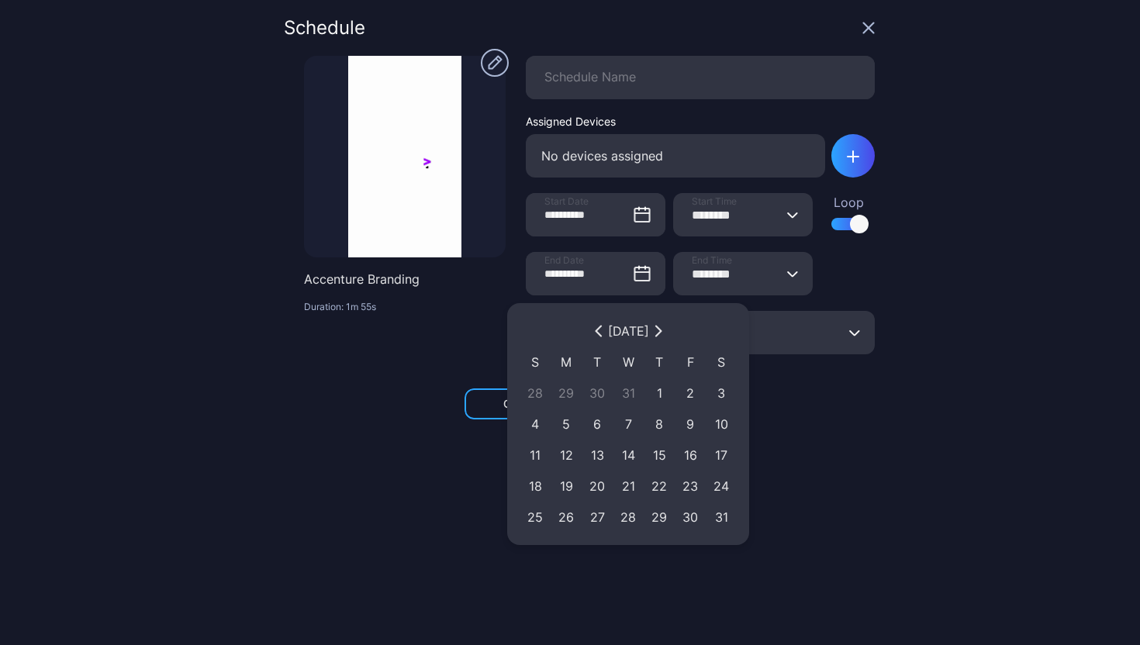
click at [837, 292] on div "**********" at bounding box center [700, 281] width 349 height 59
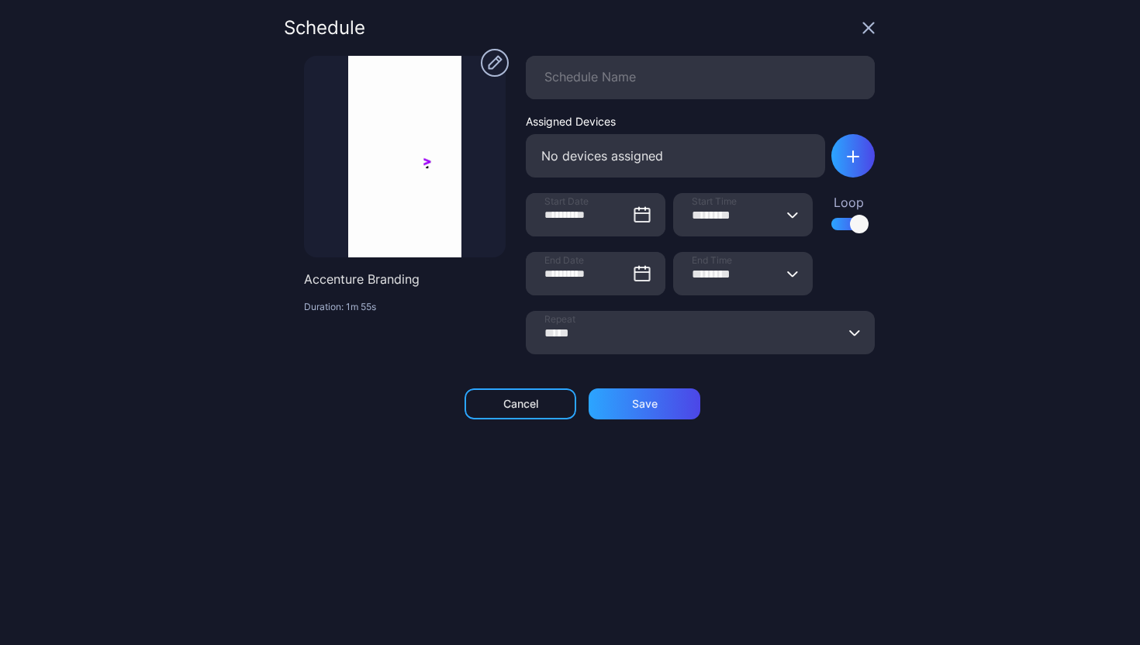
click at [850, 229] on div at bounding box center [859, 224] width 19 height 19
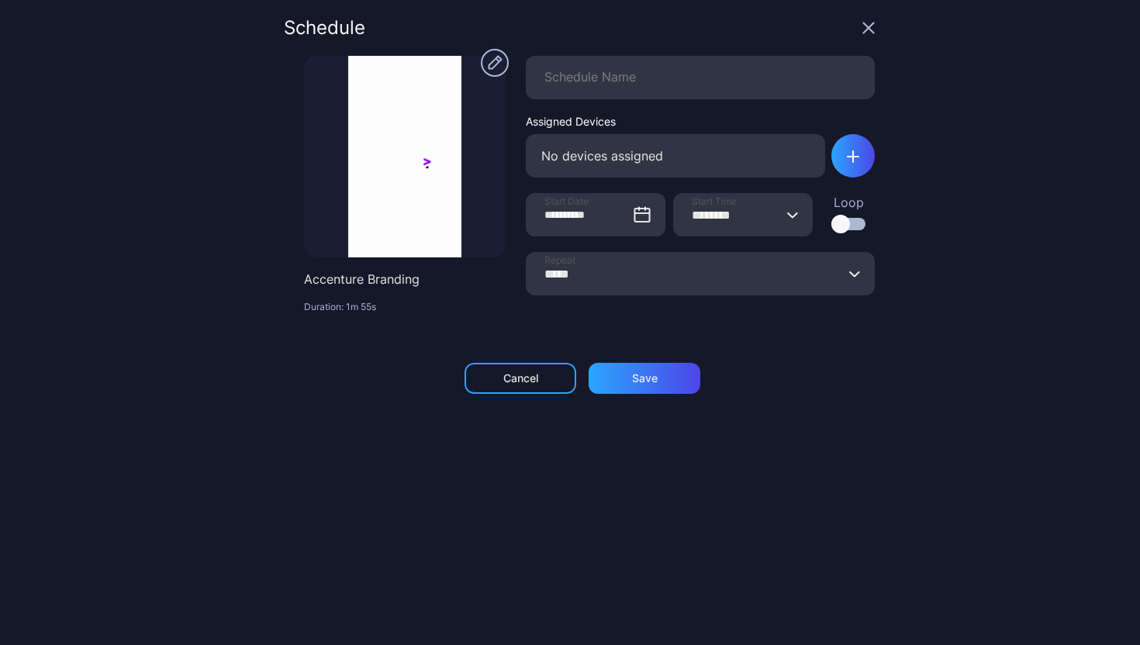
click at [831, 223] on div at bounding box center [840, 224] width 19 height 19
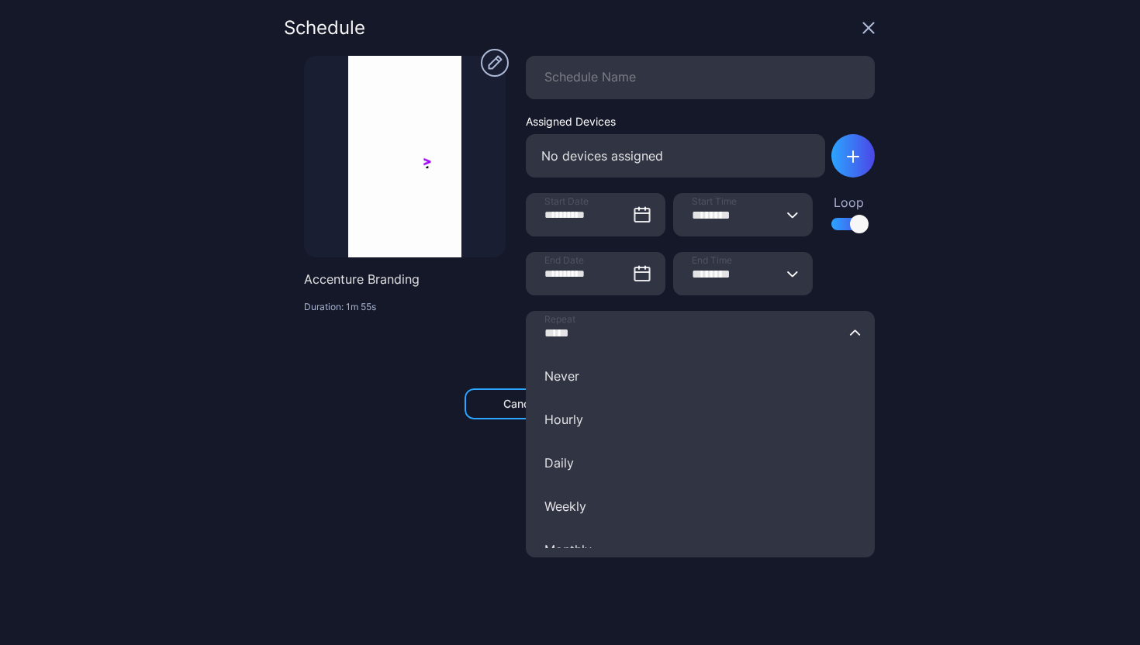
click at [658, 332] on input "*****" at bounding box center [700, 332] width 349 height 43
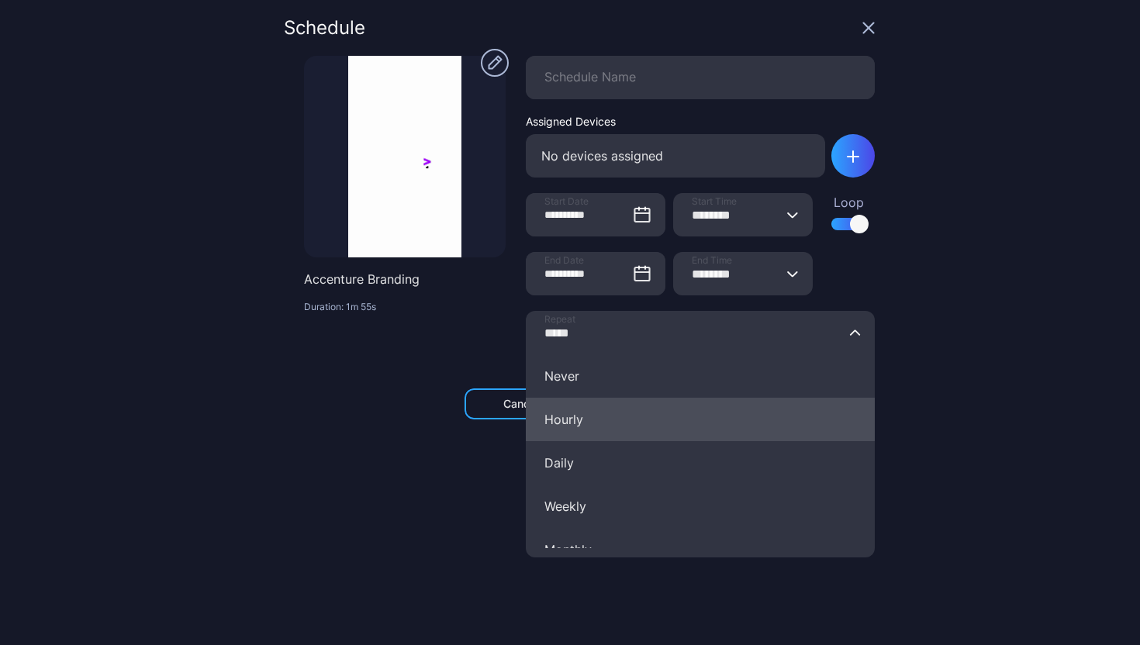
scroll to position [110, 0]
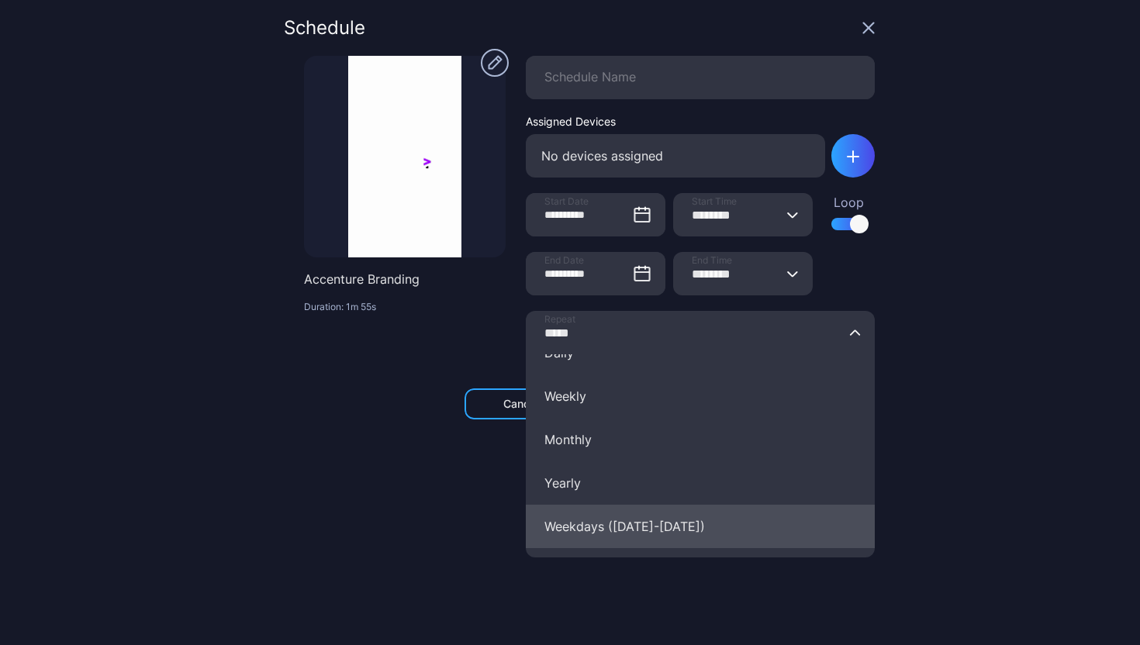
click at [623, 531] on button "Weekdays ([DATE]-[DATE])" at bounding box center [700, 526] width 349 height 43
type input "**********"
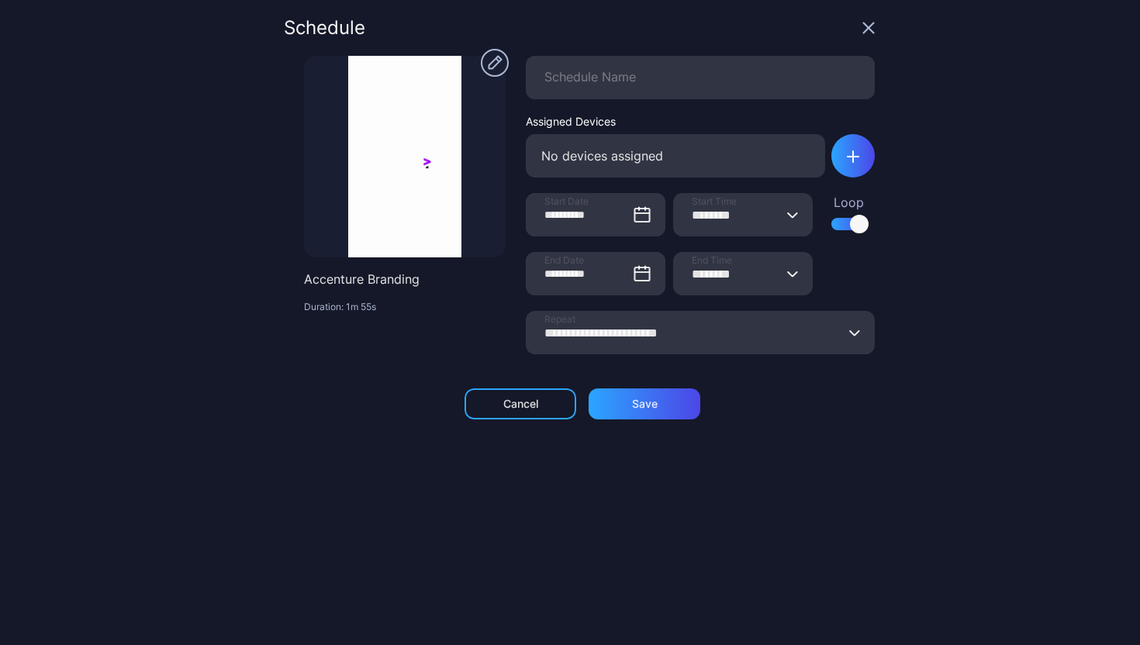
click at [788, 216] on icon "button" at bounding box center [792, 214] width 9 height 5
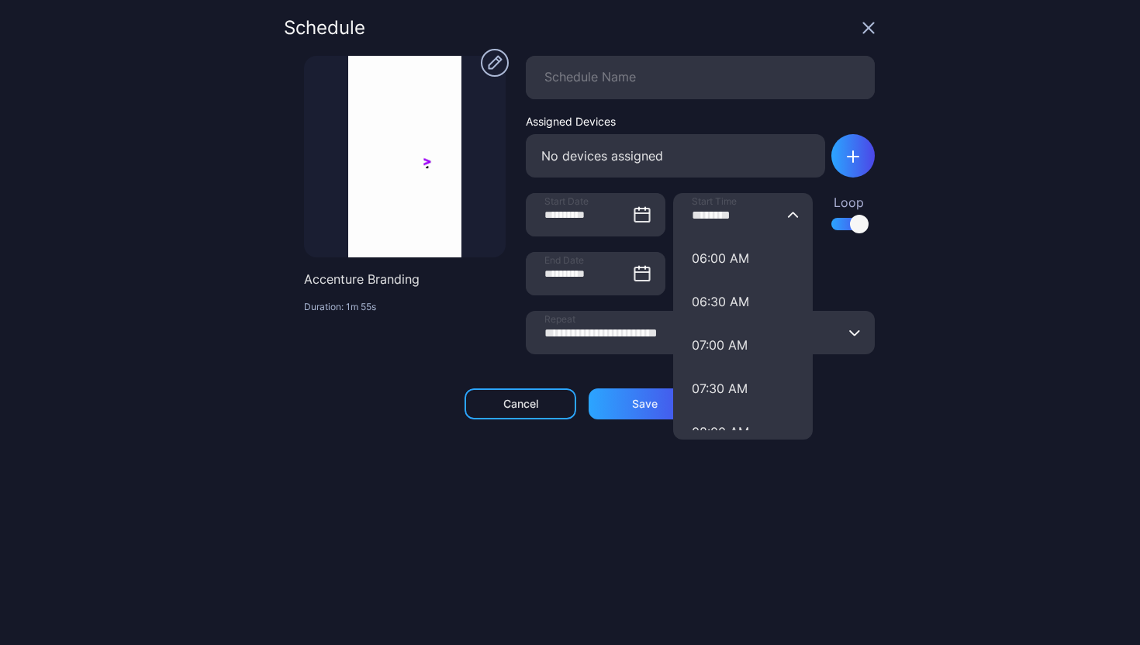
scroll to position [577, 0]
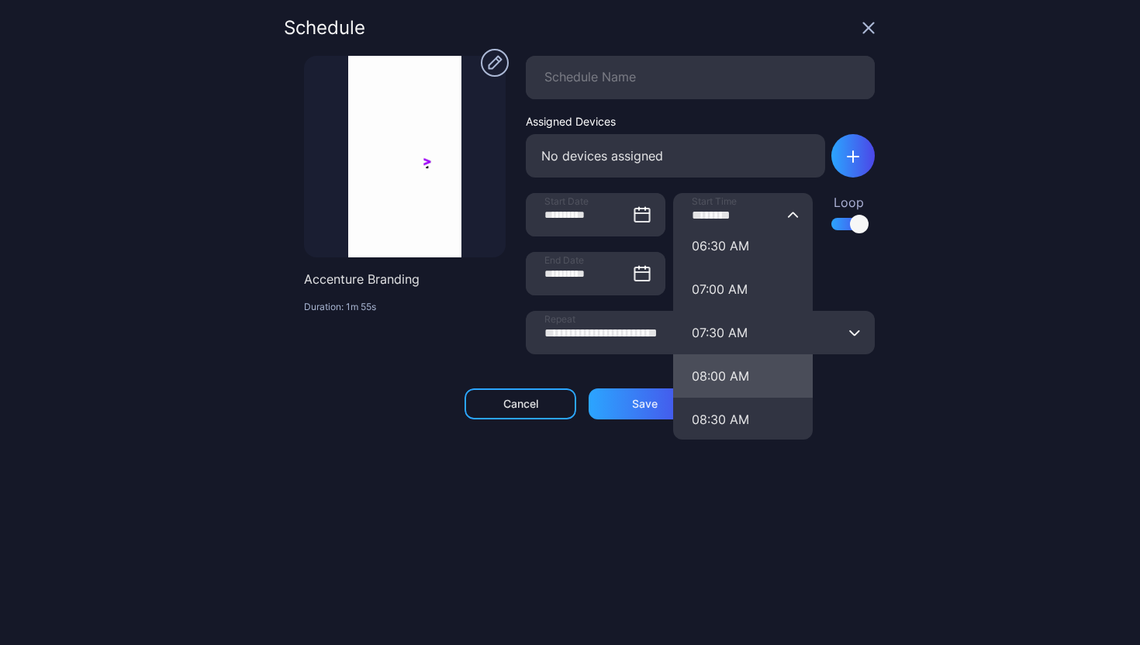
click at [722, 374] on button "08:00 AM" at bounding box center [743, 375] width 140 height 43
type input "********"
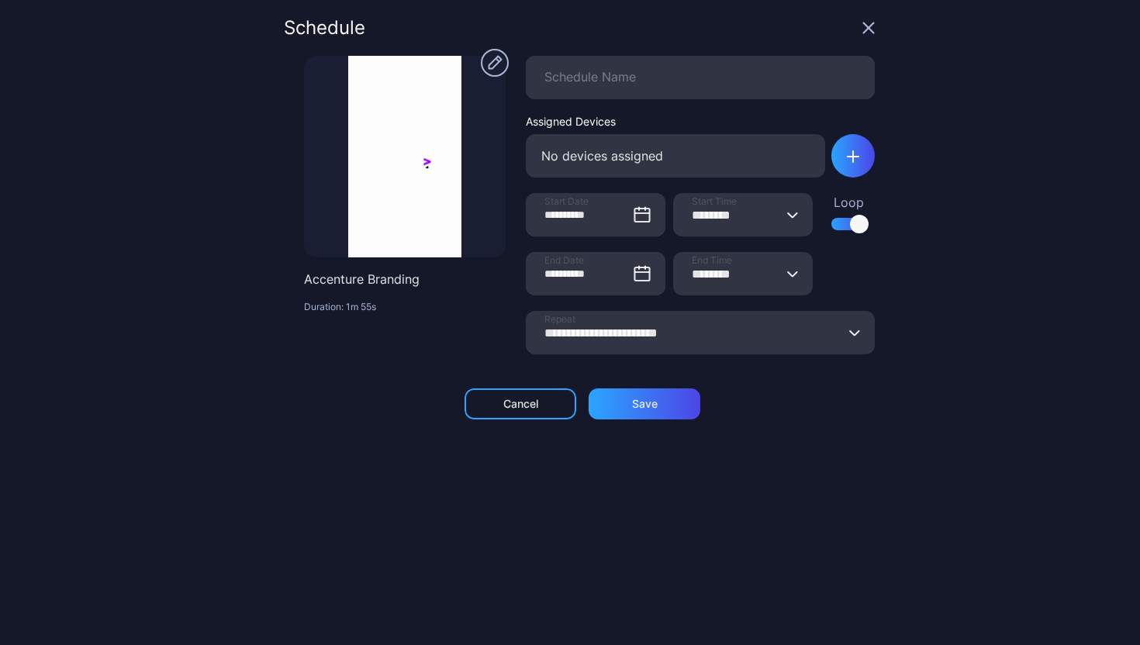
click at [786, 277] on button "******** End Time" at bounding box center [792, 273] width 12 height 43
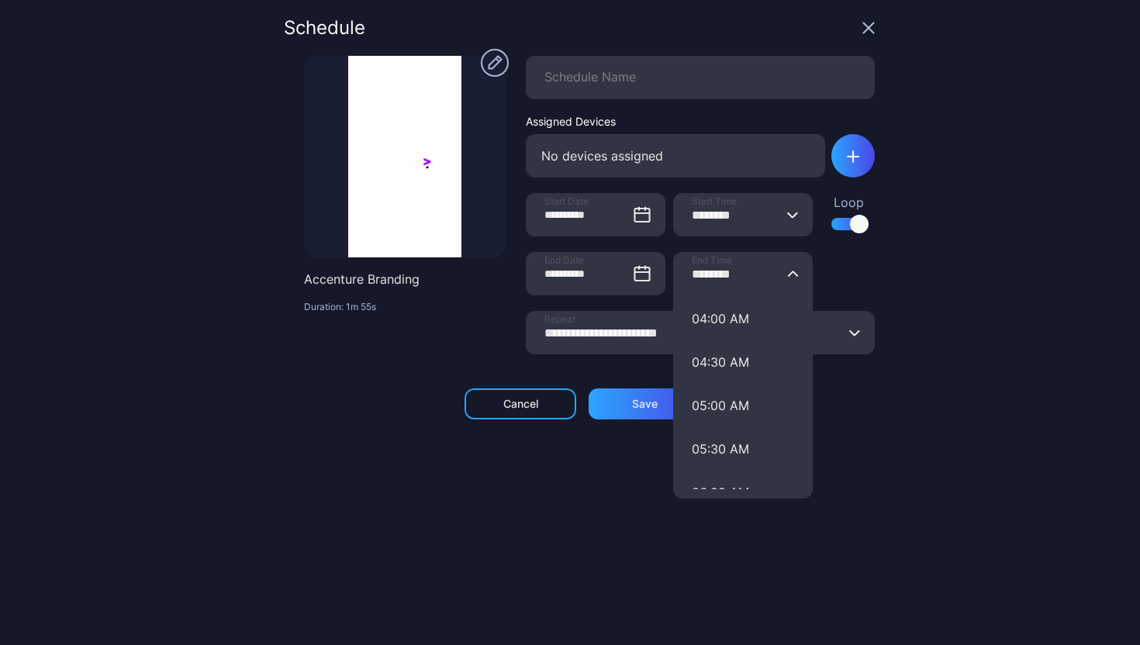
scroll to position [346, 0]
click at [730, 395] on button "05:00 AM" at bounding box center [743, 405] width 140 height 43
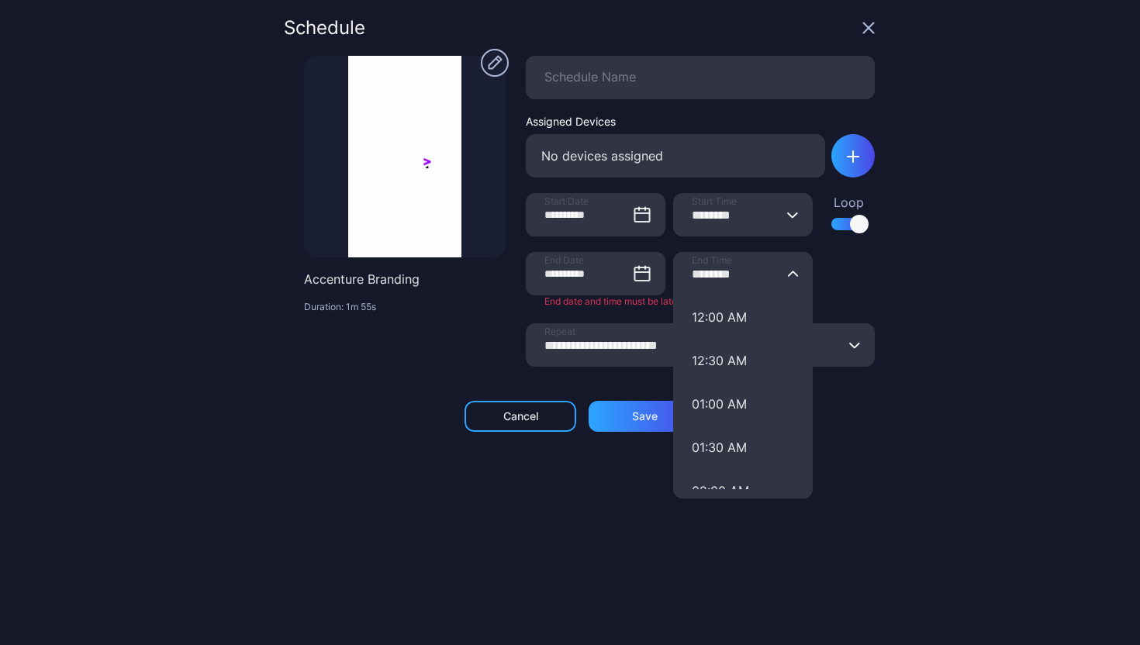
click at [759, 270] on input "********" at bounding box center [743, 273] width 140 height 43
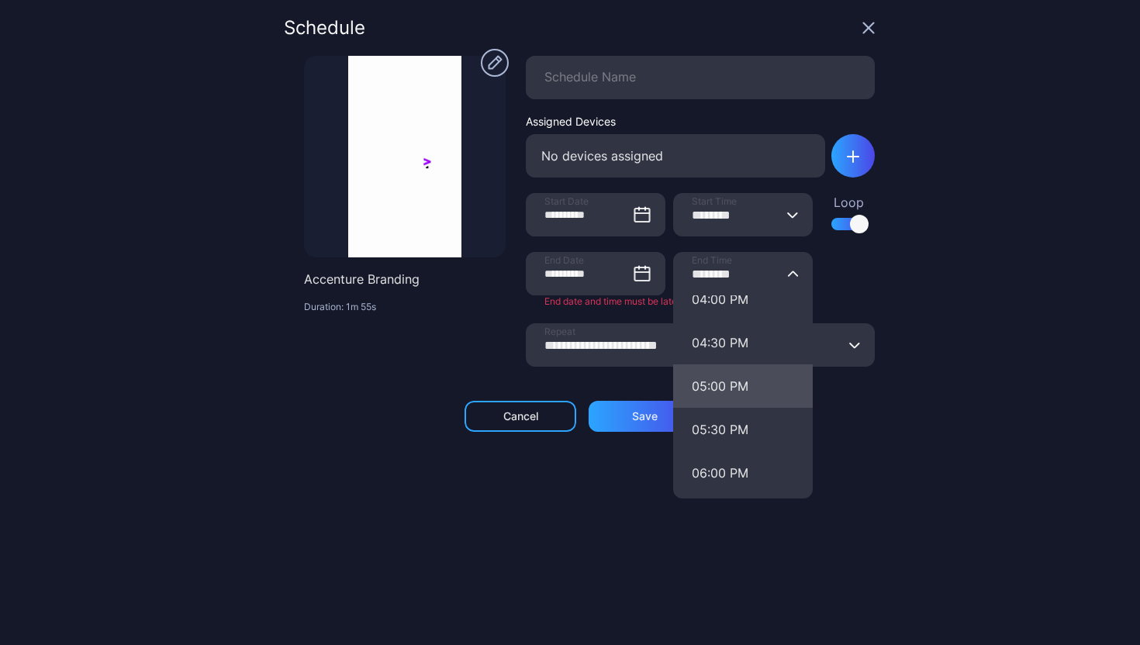
scroll to position [1370, 0]
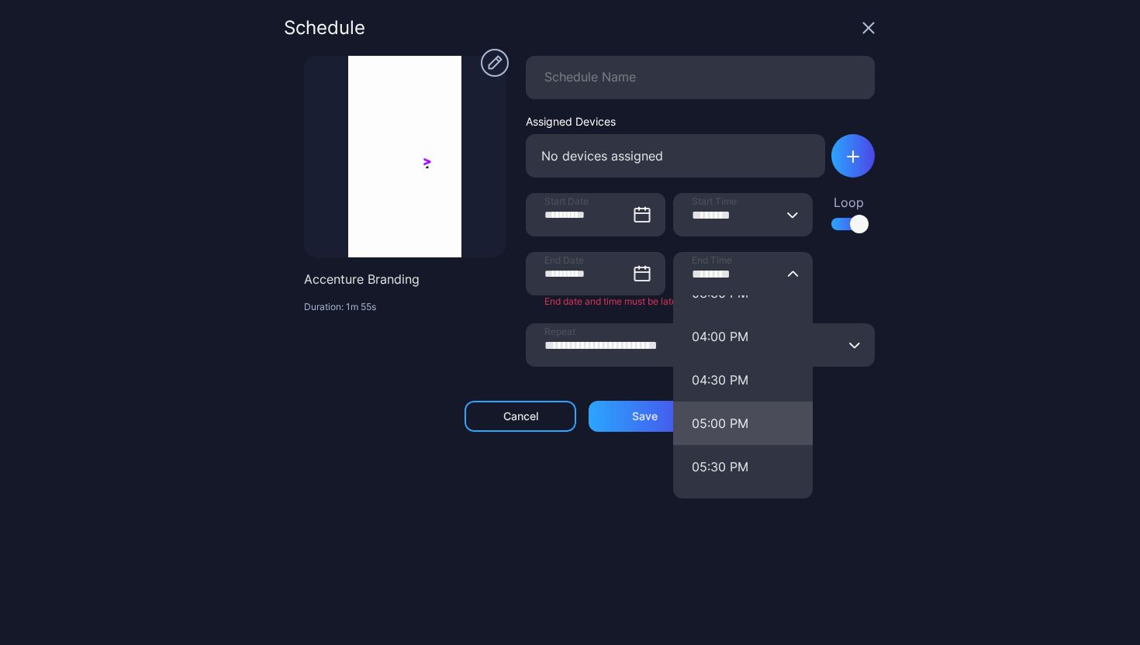
click at [717, 419] on button "05:00 PM" at bounding box center [743, 423] width 140 height 43
type input "********"
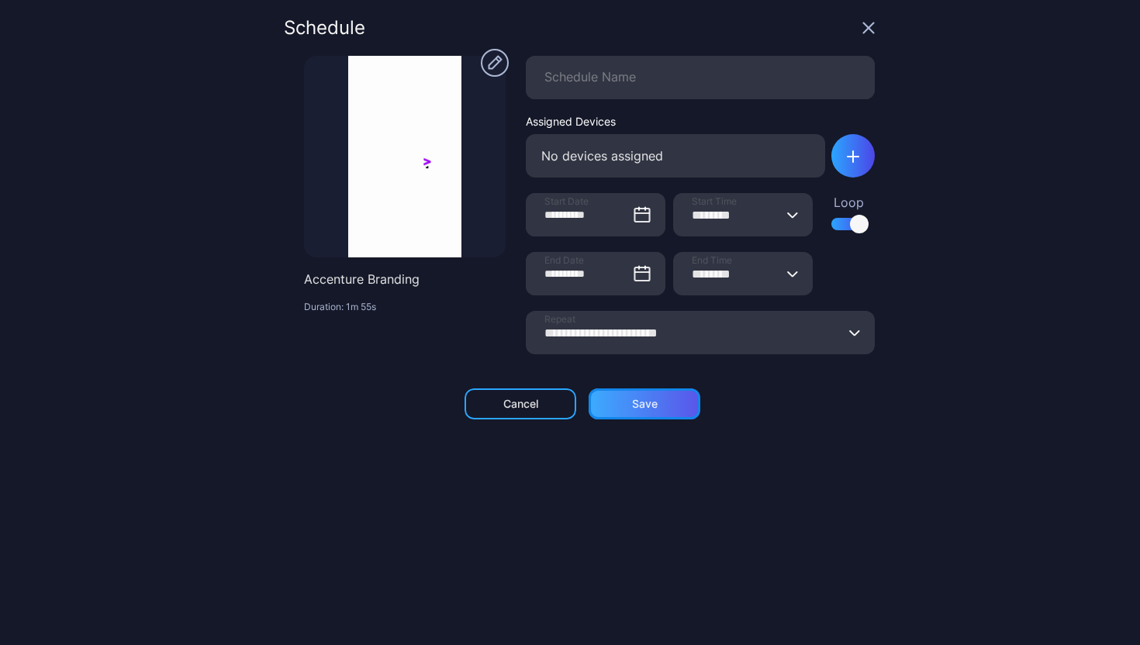
click at [668, 403] on div "Save" at bounding box center [644, 403] width 112 height 31
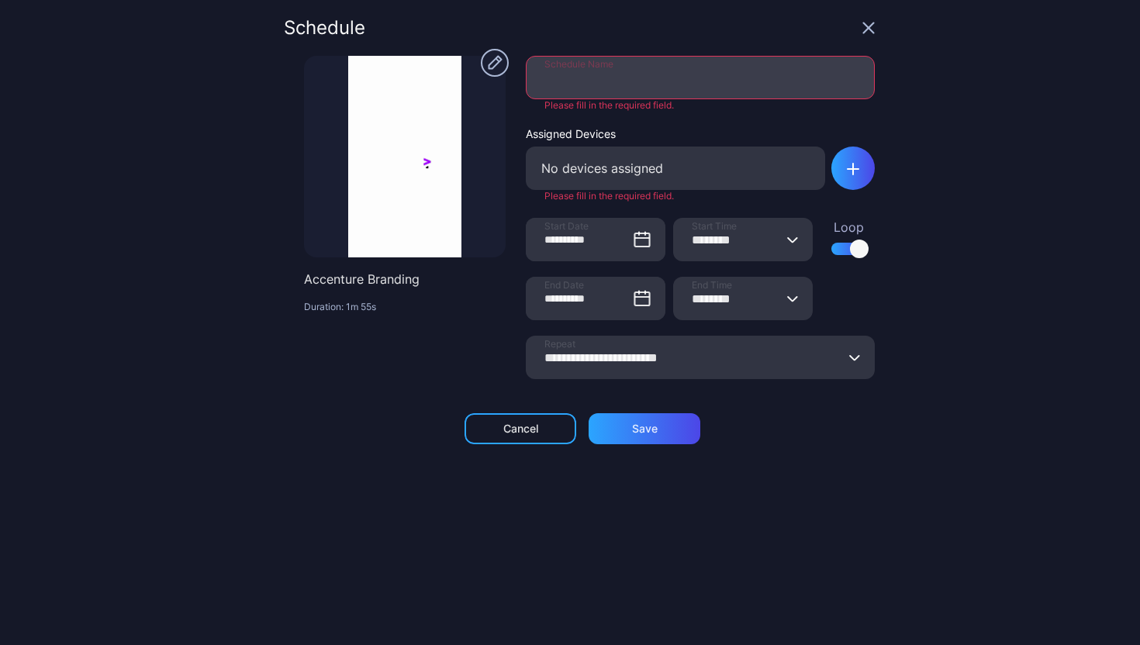
click at [651, 90] on input "Schedule Name" at bounding box center [700, 77] width 349 height 43
type input "**********"
click at [592, 172] on div "No devices assigned" at bounding box center [675, 168] width 299 height 43
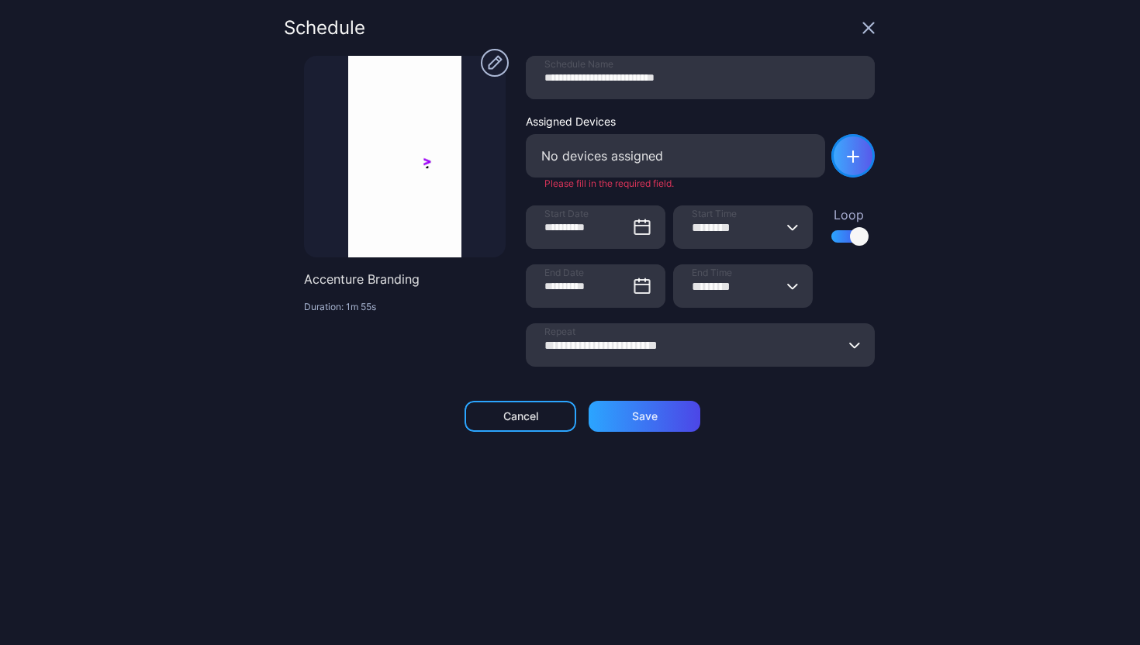
click at [831, 153] on div "button" at bounding box center [852, 155] width 43 height 43
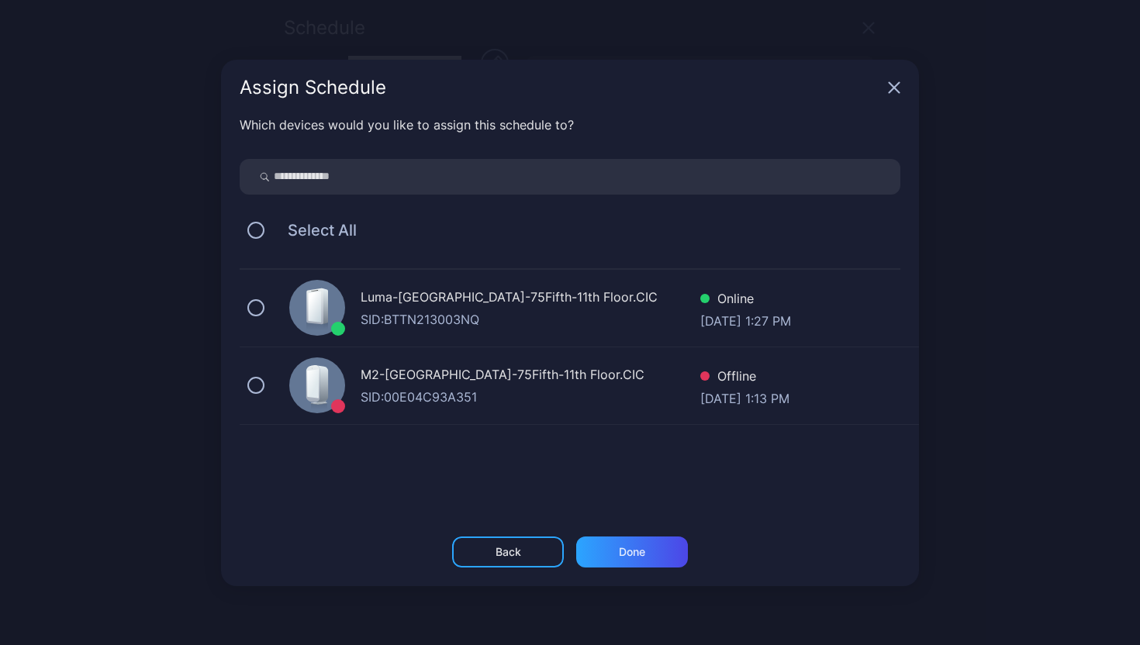
click at [267, 309] on div "Luma-[GEOGRAPHIC_DATA]-75Fifth-11th Floor.CIC SID: BTTN213003NQ Online [DATE] 1…" at bounding box center [579, 309] width 679 height 78
click at [626, 551] on div "Done" at bounding box center [632, 552] width 26 height 12
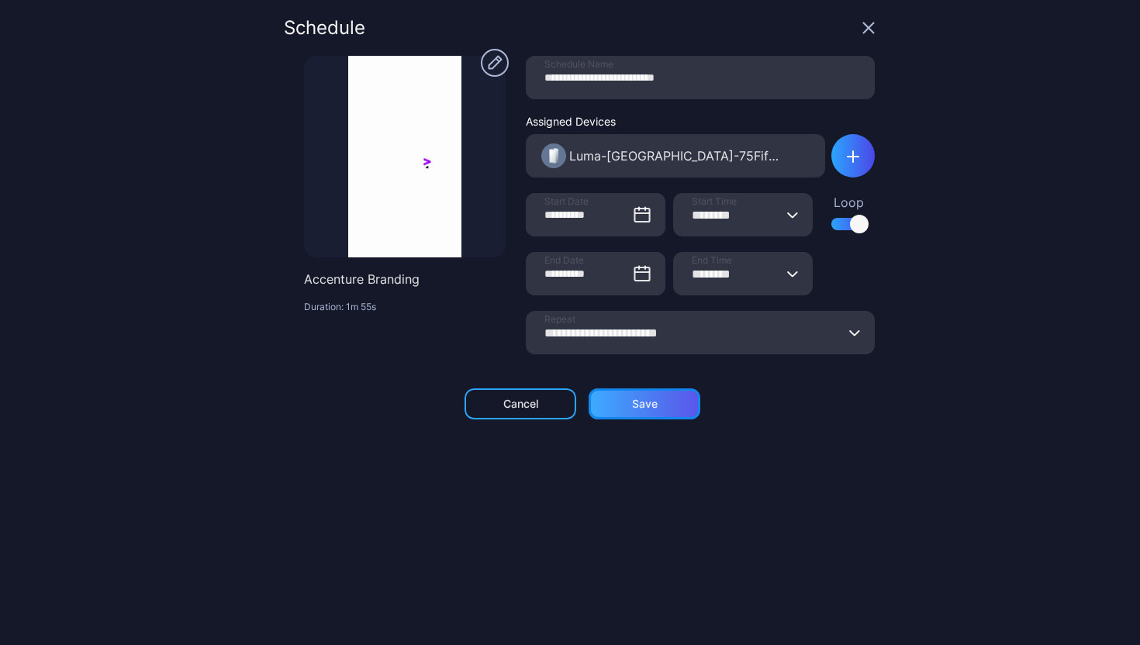
click at [658, 409] on div "Save" at bounding box center [644, 403] width 112 height 31
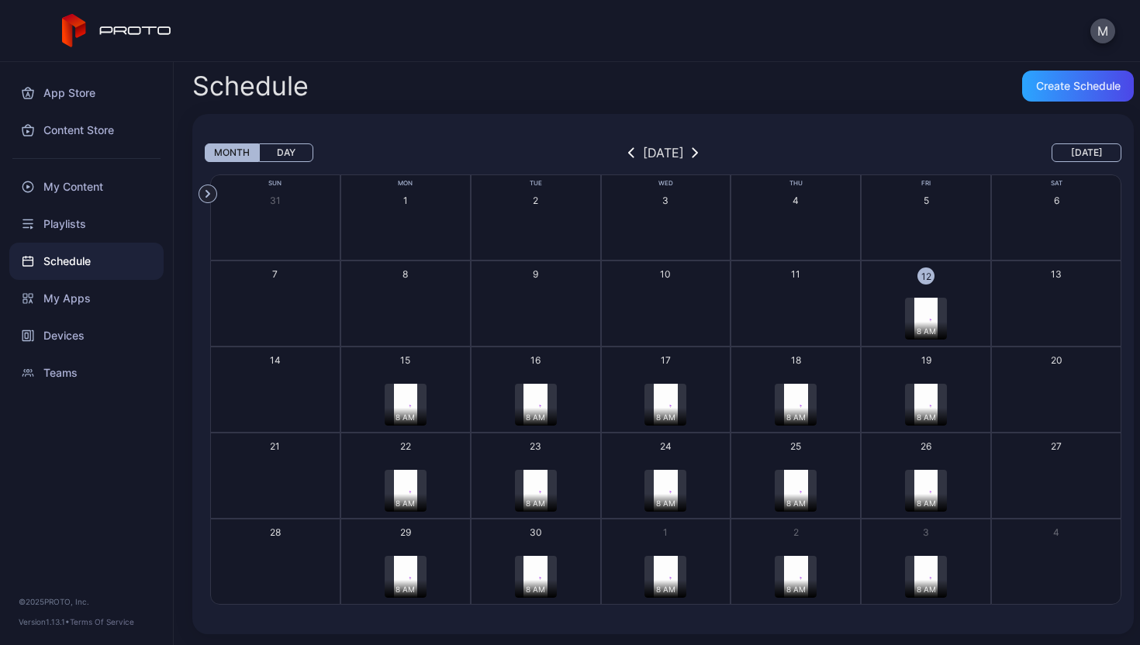
scroll to position [5, 0]
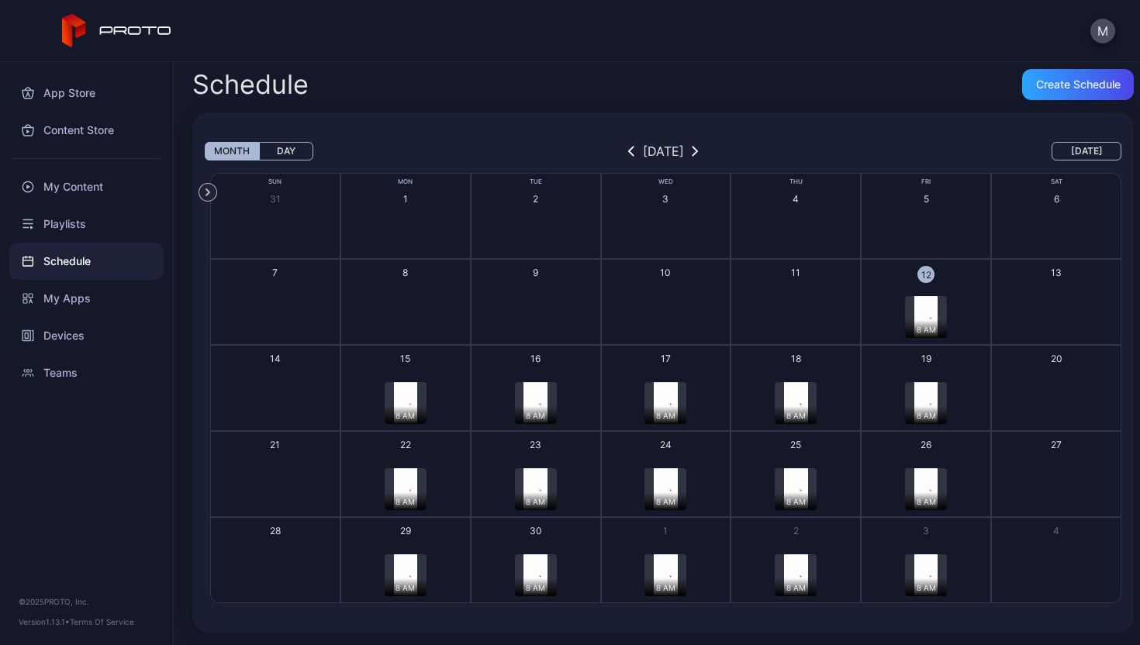
click at [702, 151] on button "button" at bounding box center [695, 151] width 16 height 19
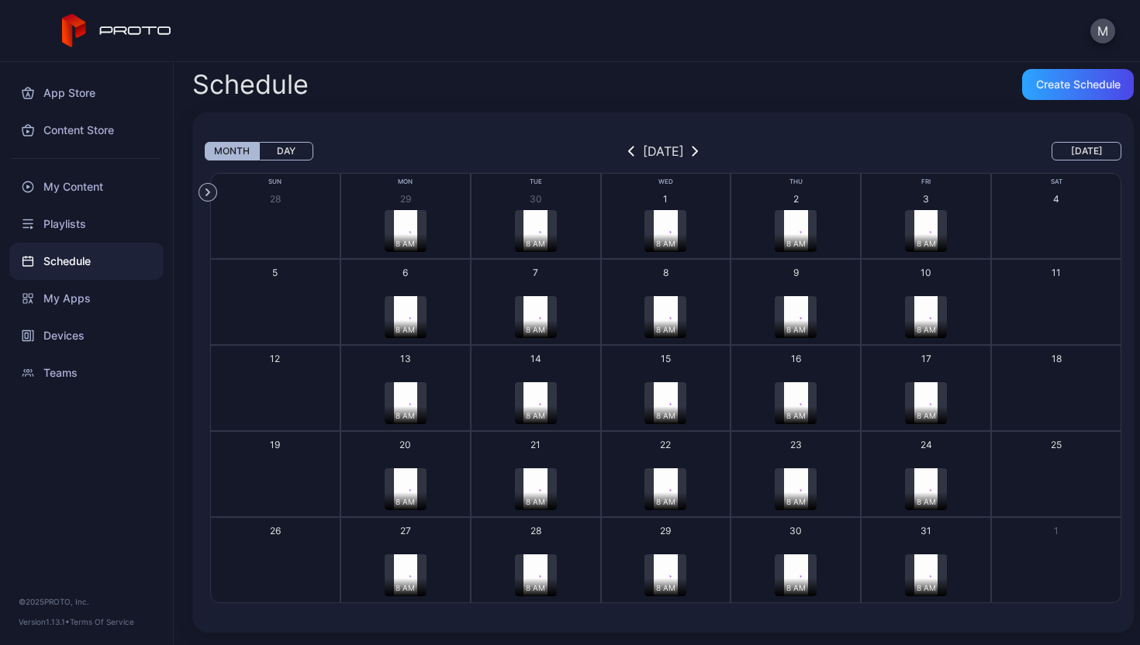
click at [623, 150] on button "button" at bounding box center [631, 151] width 16 height 19
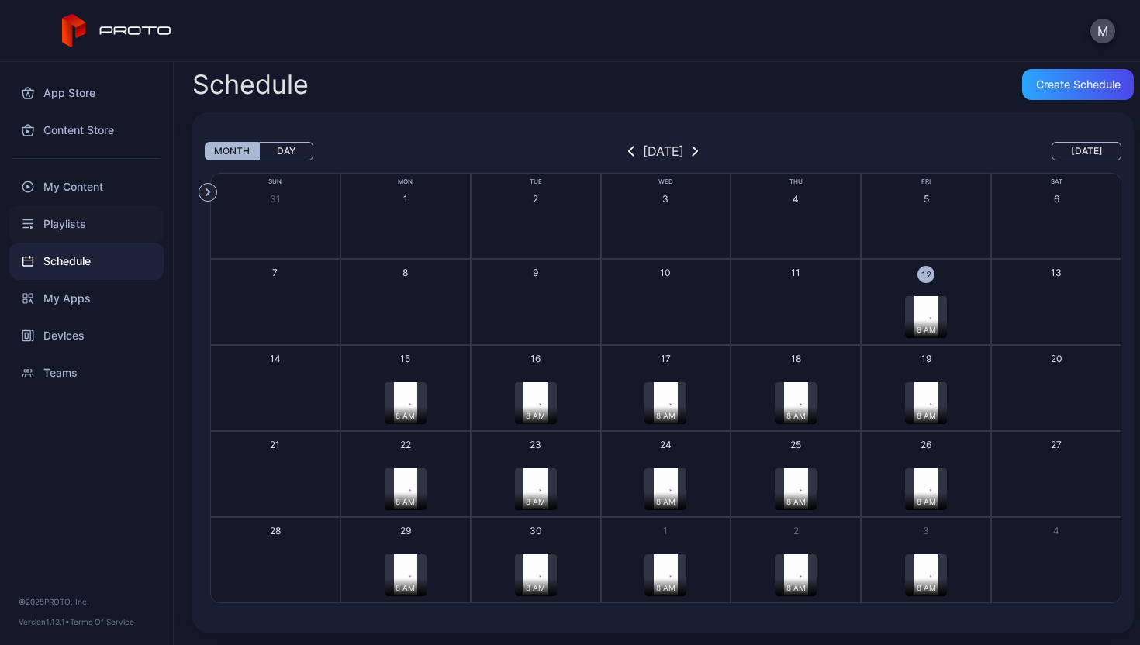
click at [64, 219] on div "Playlists" at bounding box center [86, 223] width 154 height 37
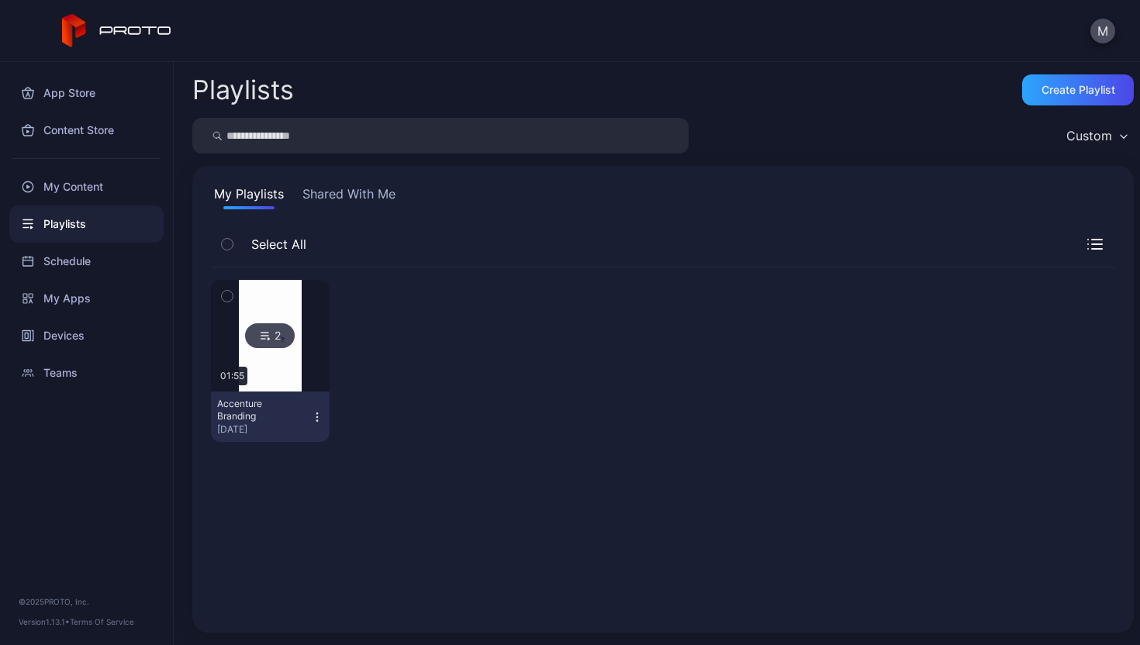
click at [311, 412] on icon "button" at bounding box center [317, 417] width 12 height 12
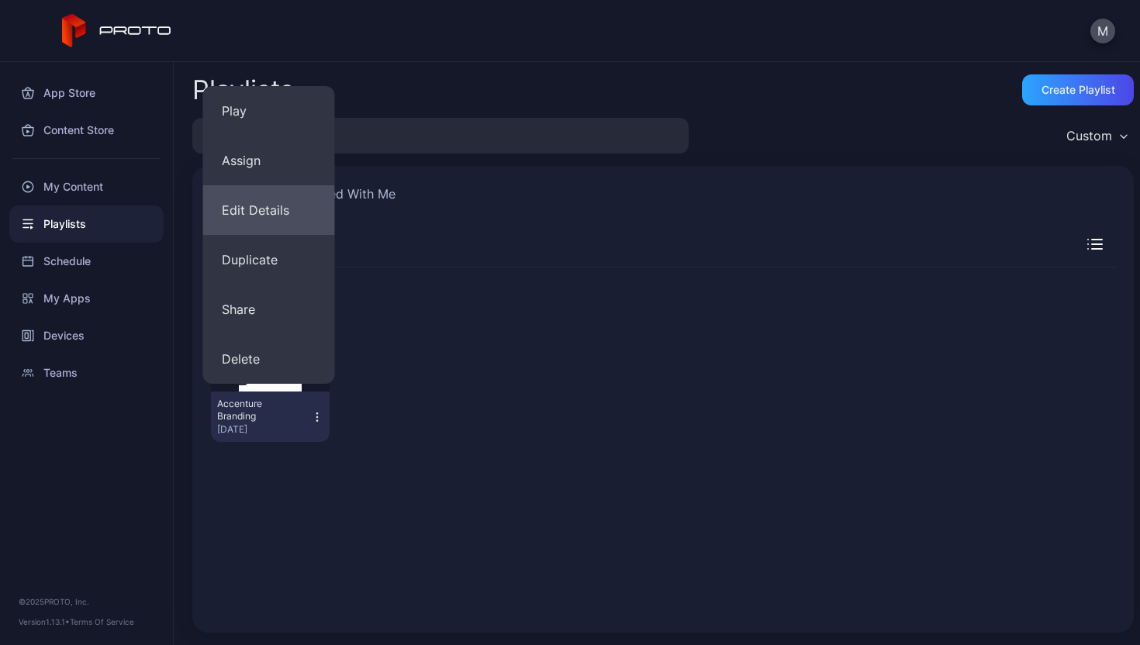
click at [281, 205] on button "Edit Details" at bounding box center [269, 210] width 132 height 50
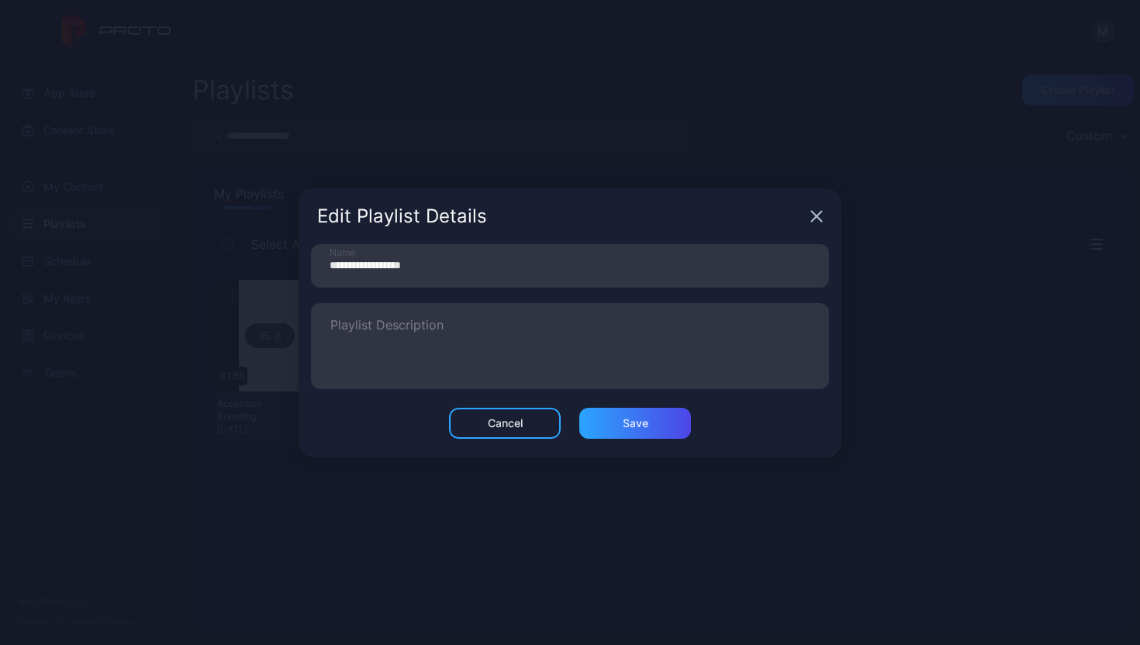
click at [823, 221] on div "Edit Playlist Details" at bounding box center [569, 216] width 543 height 56
drag, startPoint x: 257, startPoint y: 418, endPoint x: 288, endPoint y: 412, distance: 30.9
click at [260, 418] on div "**********" at bounding box center [570, 322] width 1140 height 645
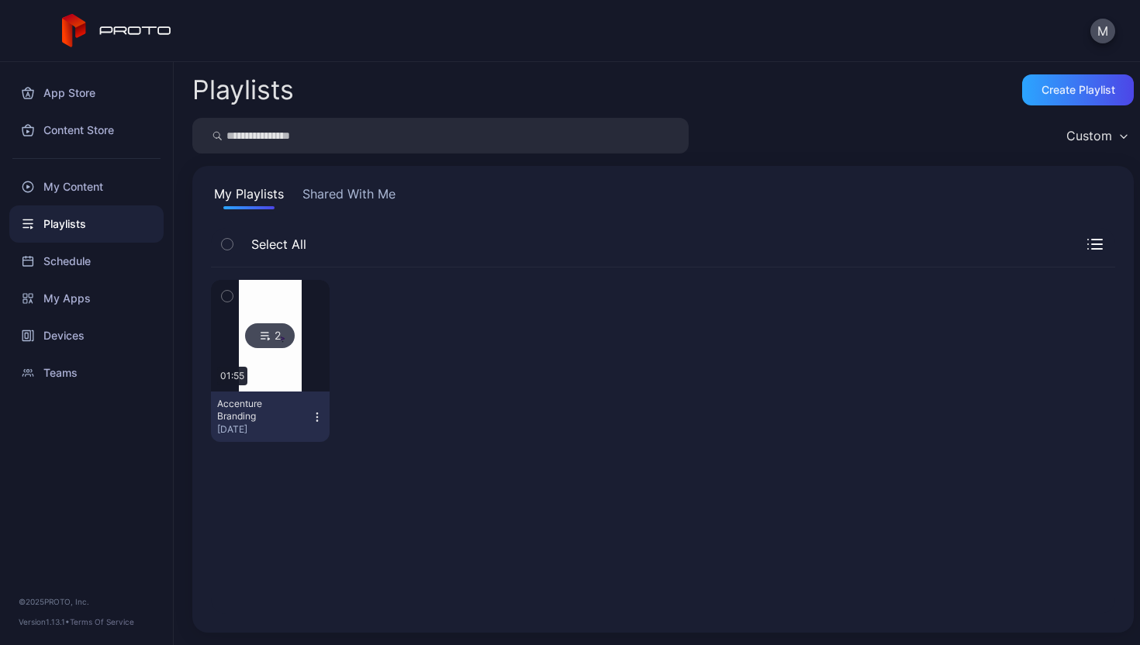
click at [226, 401] on div "Accenture Branding" at bounding box center [259, 410] width 85 height 25
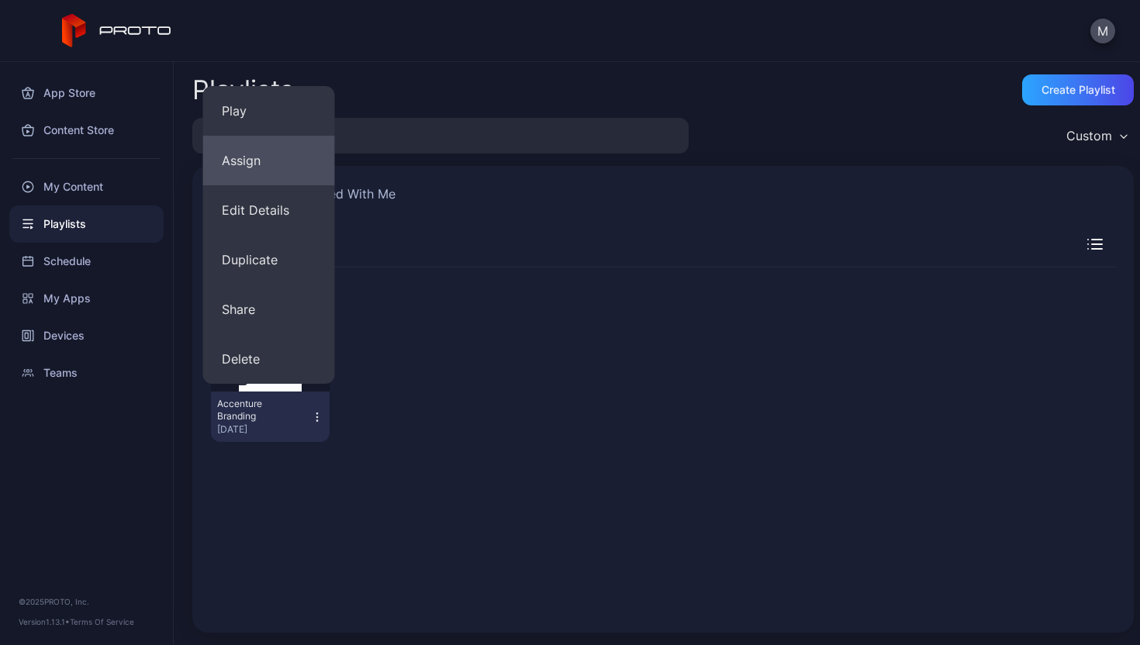
click at [250, 174] on button "Assign" at bounding box center [269, 161] width 132 height 50
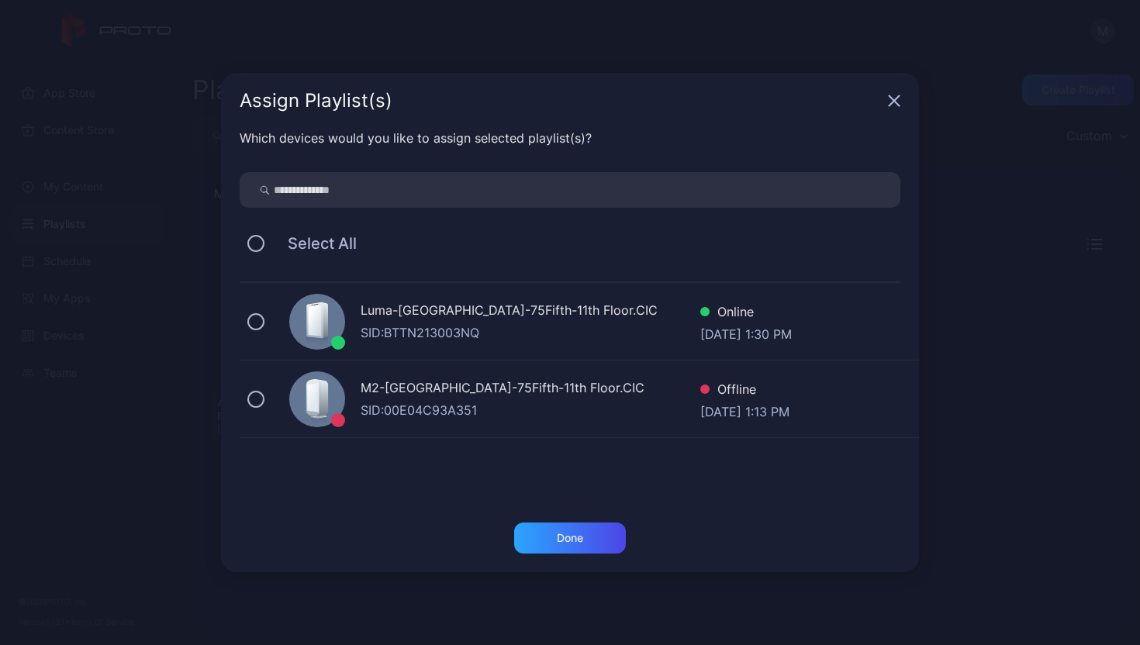
click at [904, 100] on div "Assign Playlist(s)" at bounding box center [570, 101] width 698 height 56
click at [899, 104] on icon "button" at bounding box center [894, 101] width 12 height 12
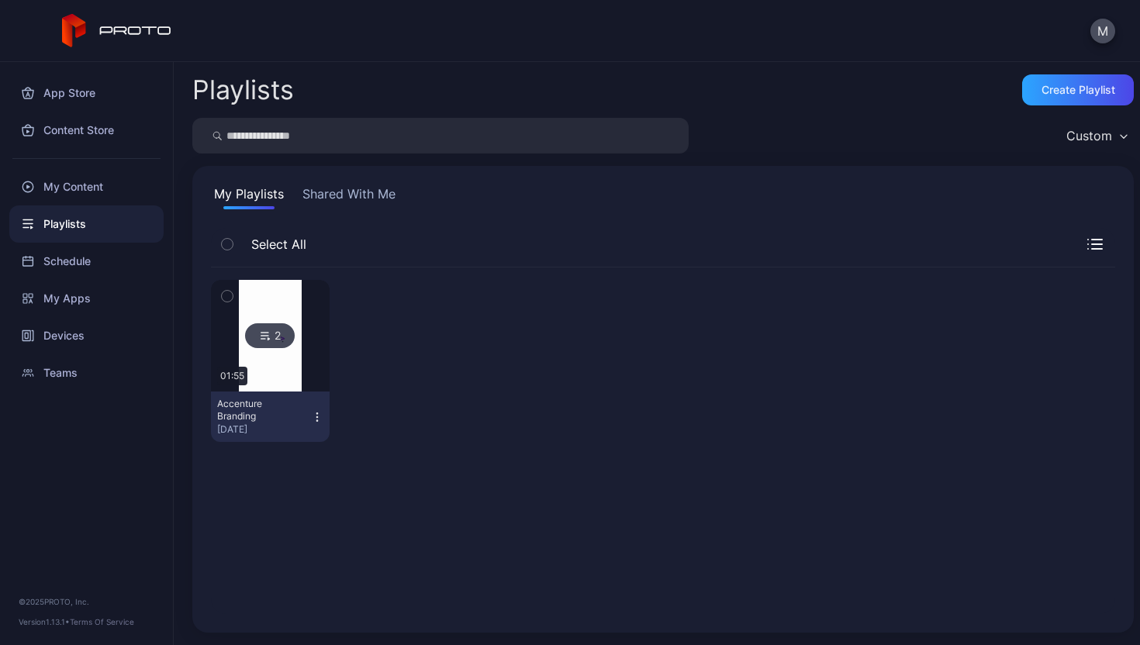
click at [271, 340] on div "2" at bounding box center [270, 335] width 50 height 25
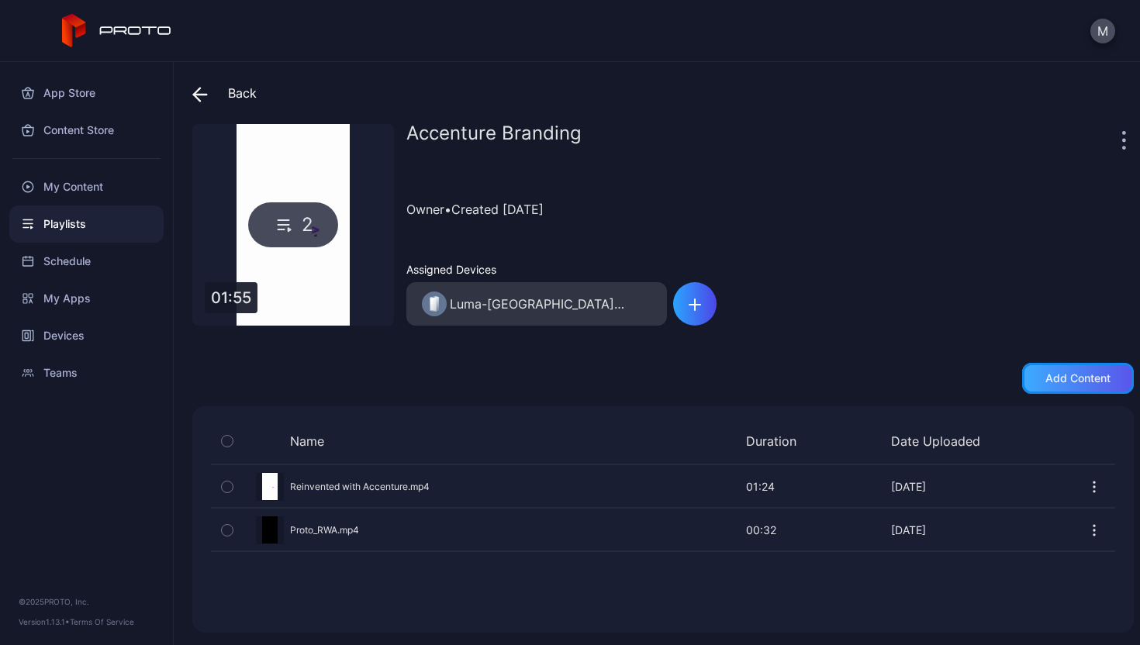
click at [1051, 379] on div "Add content" at bounding box center [1077, 378] width 65 height 12
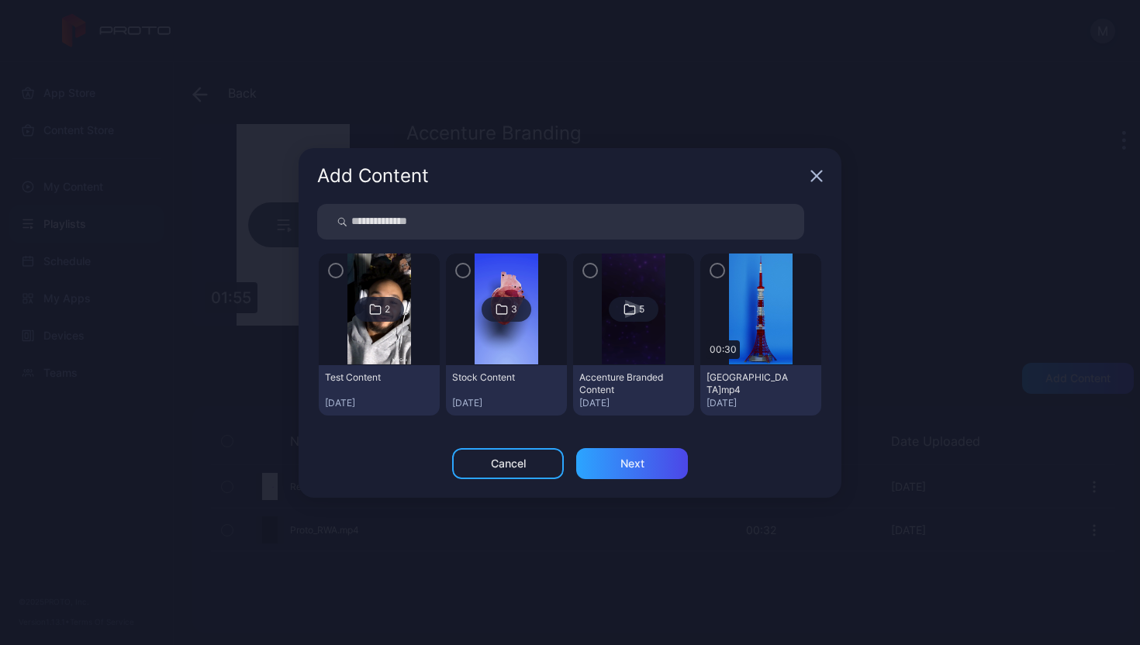
click at [630, 328] on img at bounding box center [633, 310] width 63 height 112
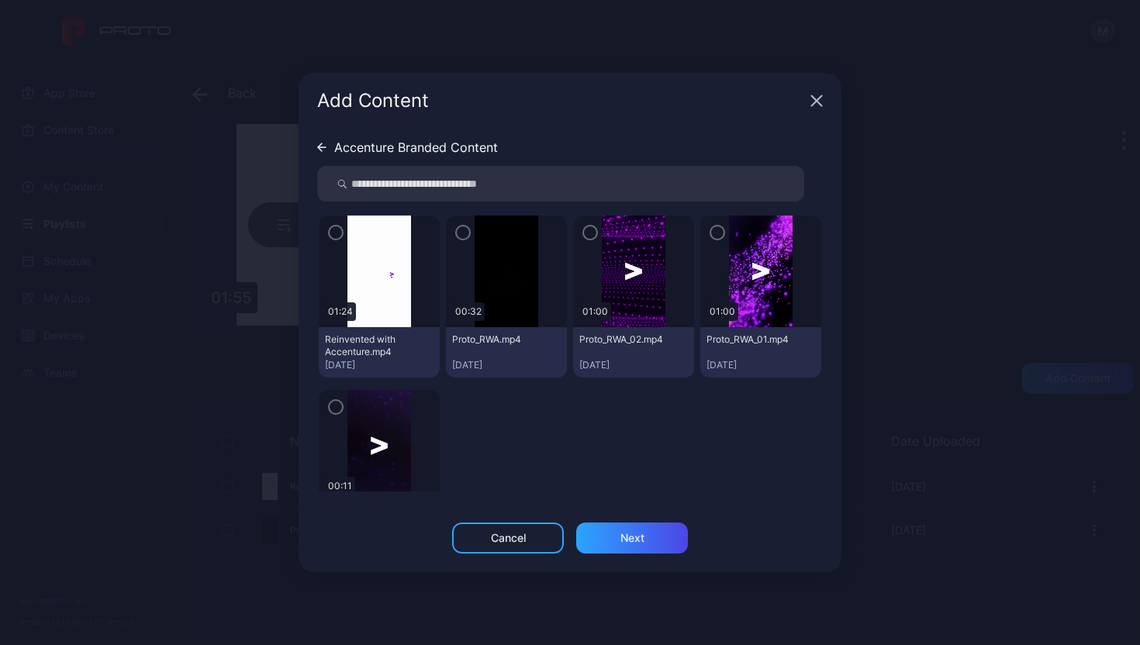
click at [331, 401] on icon "button" at bounding box center [336, 407] width 12 height 17
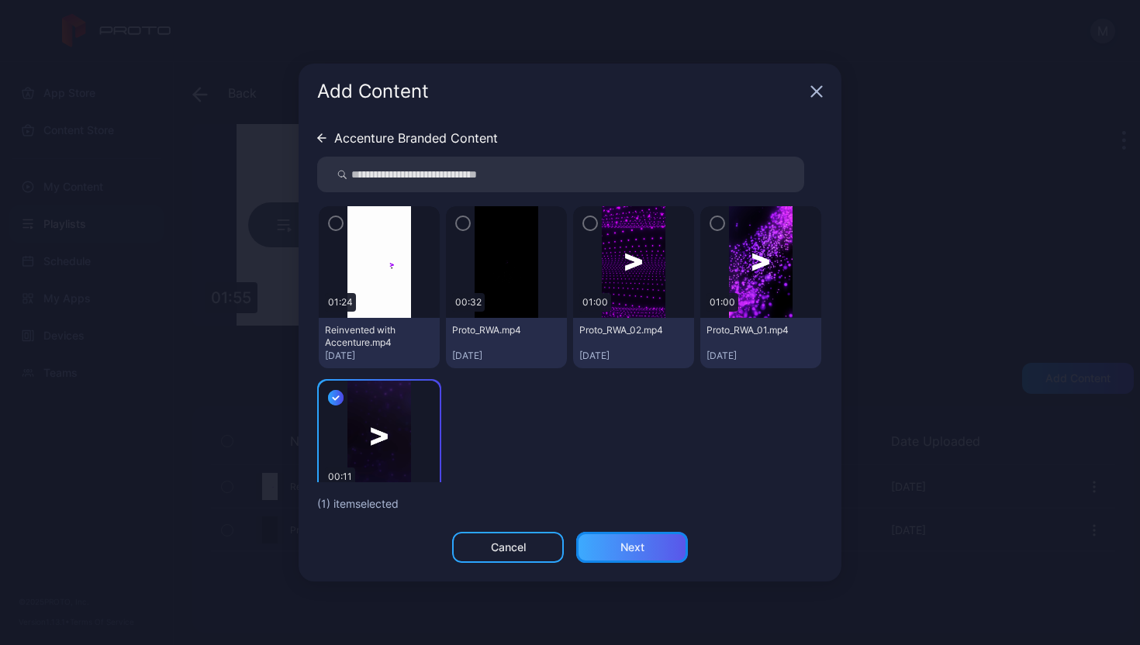
click at [654, 550] on div "Next" at bounding box center [632, 547] width 112 height 31
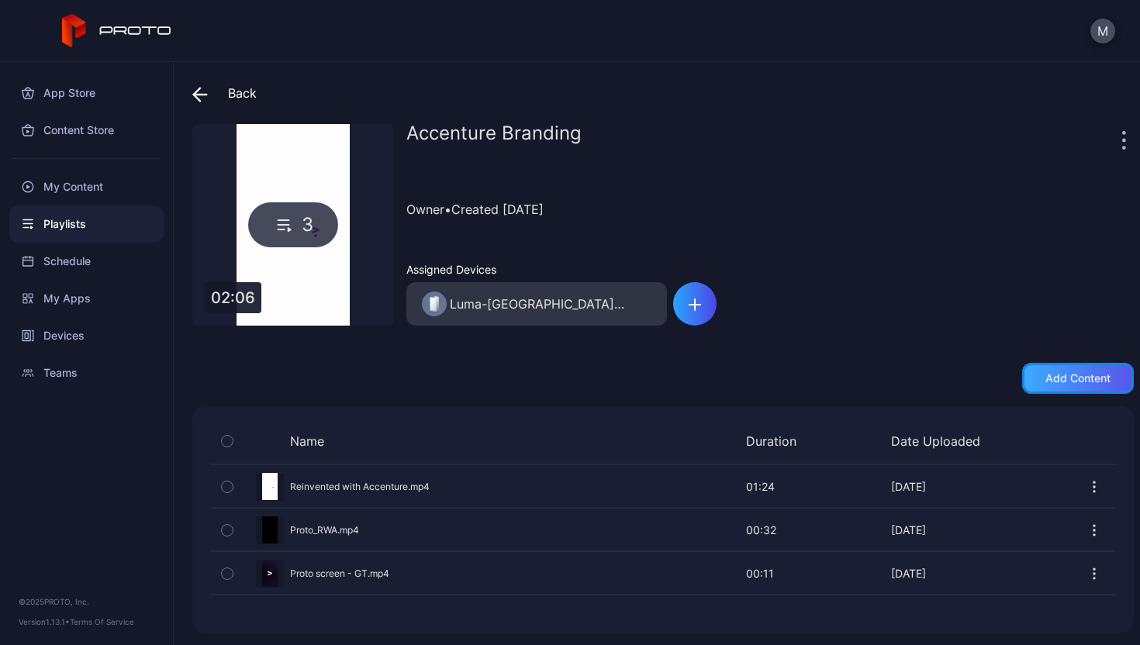
click at [1045, 373] on div "Add content" at bounding box center [1077, 378] width 65 height 12
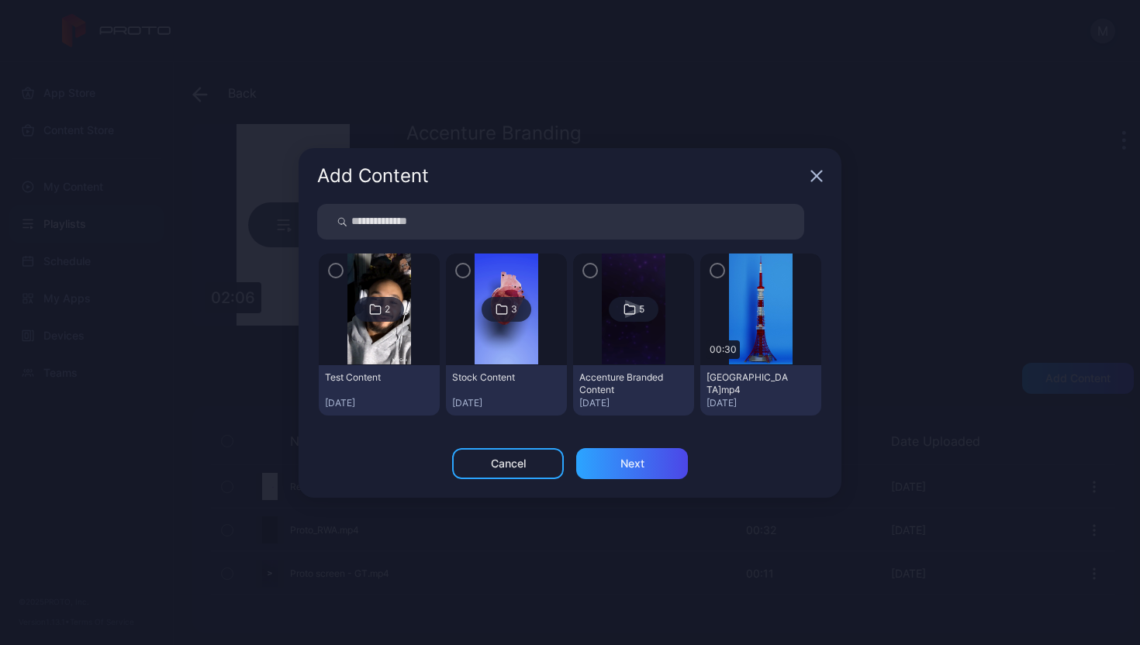
click at [639, 312] on div "5" at bounding box center [641, 309] width 5 height 12
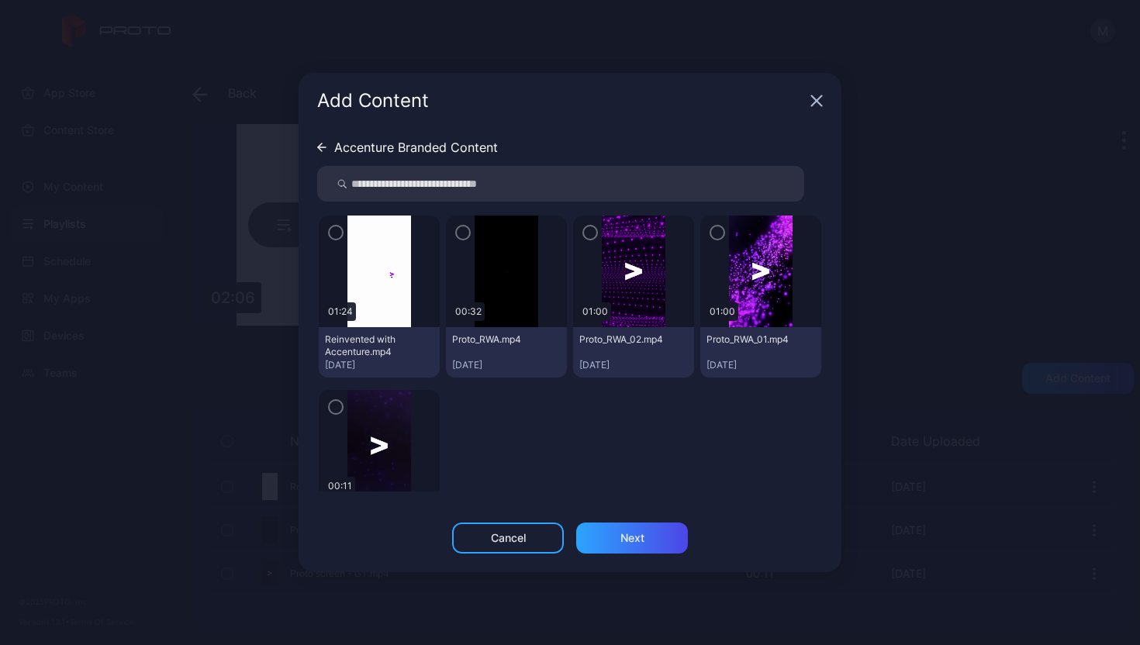
click at [616, 254] on img at bounding box center [633, 272] width 63 height 112
click at [584, 230] on icon "button" at bounding box center [590, 232] width 12 height 17
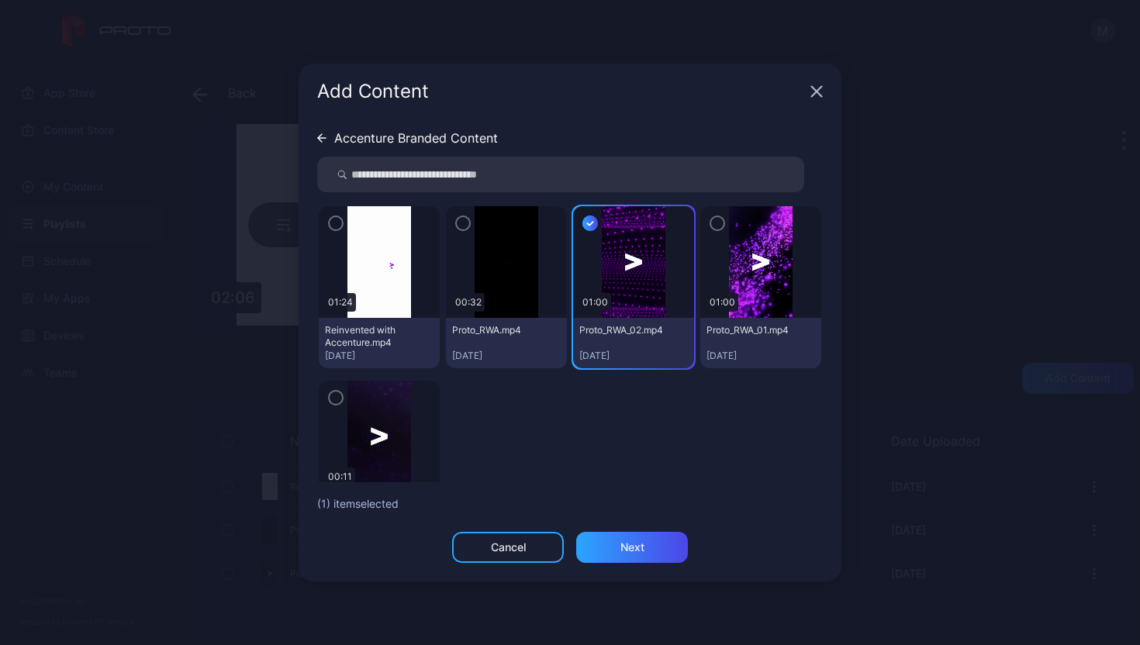
click at [700, 226] on div at bounding box center [760, 262] width 121 height 112
click at [711, 226] on icon "button" at bounding box center [717, 223] width 12 height 17
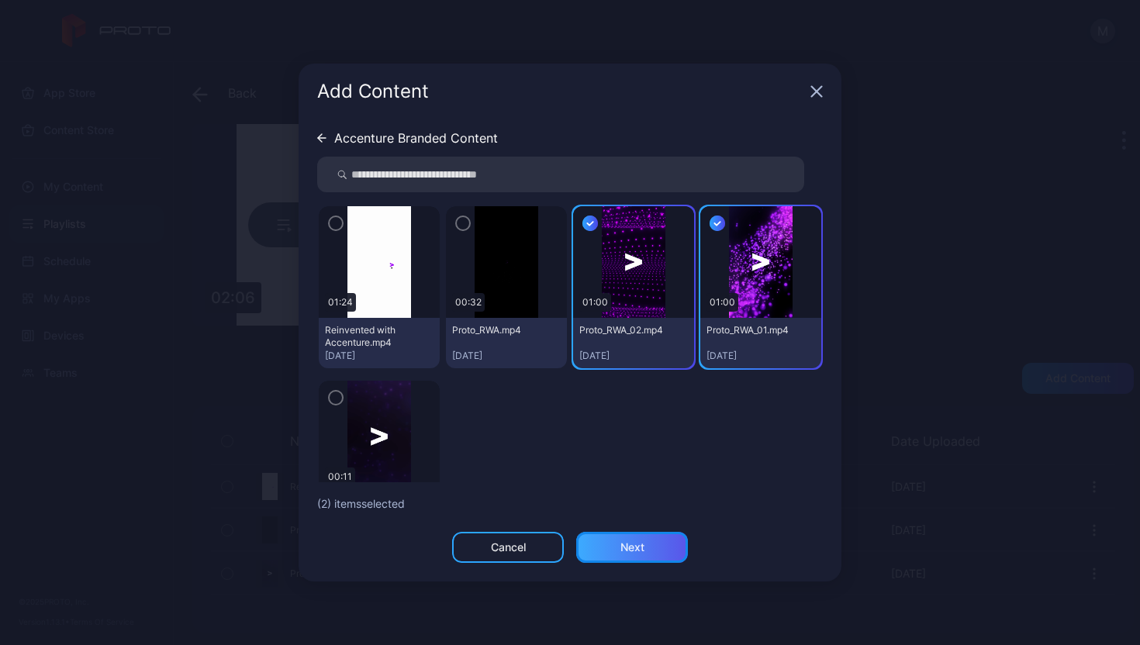
click at [640, 541] on div "Next" at bounding box center [632, 547] width 24 height 12
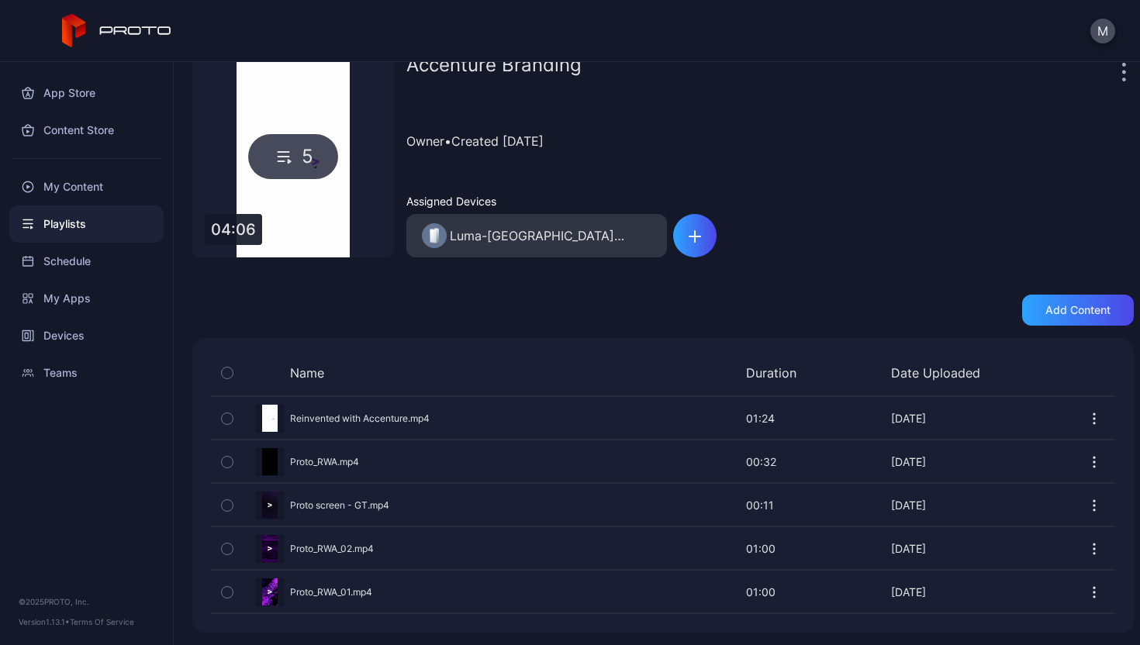
scroll to position [41, 0]
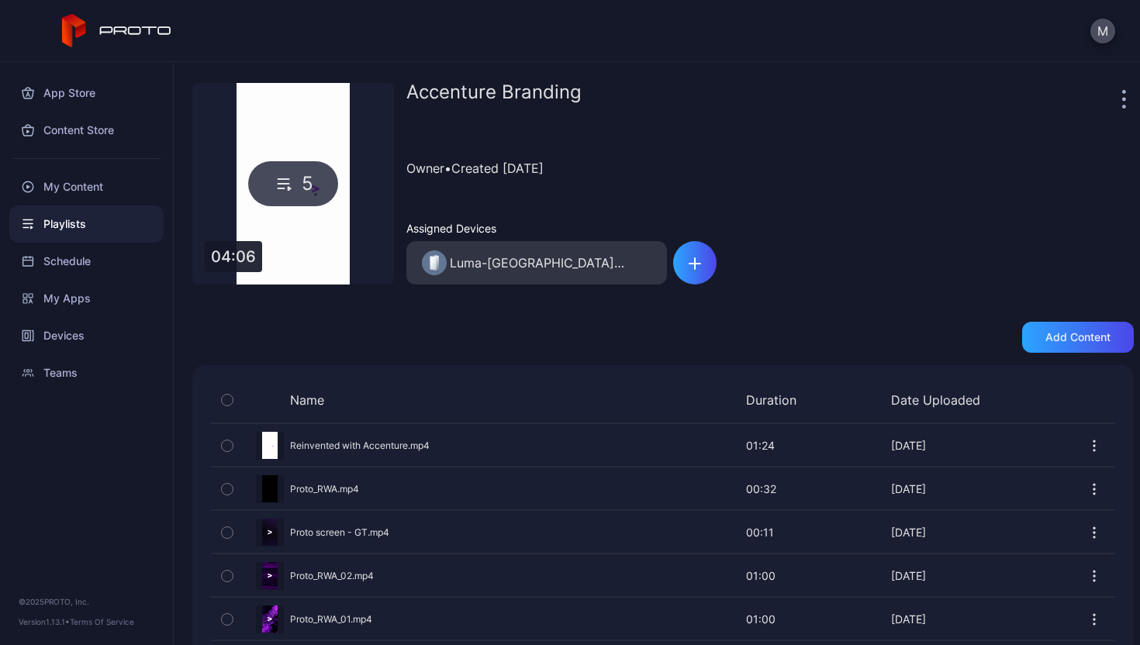
click at [100, 230] on div "Playlists" at bounding box center [86, 223] width 154 height 37
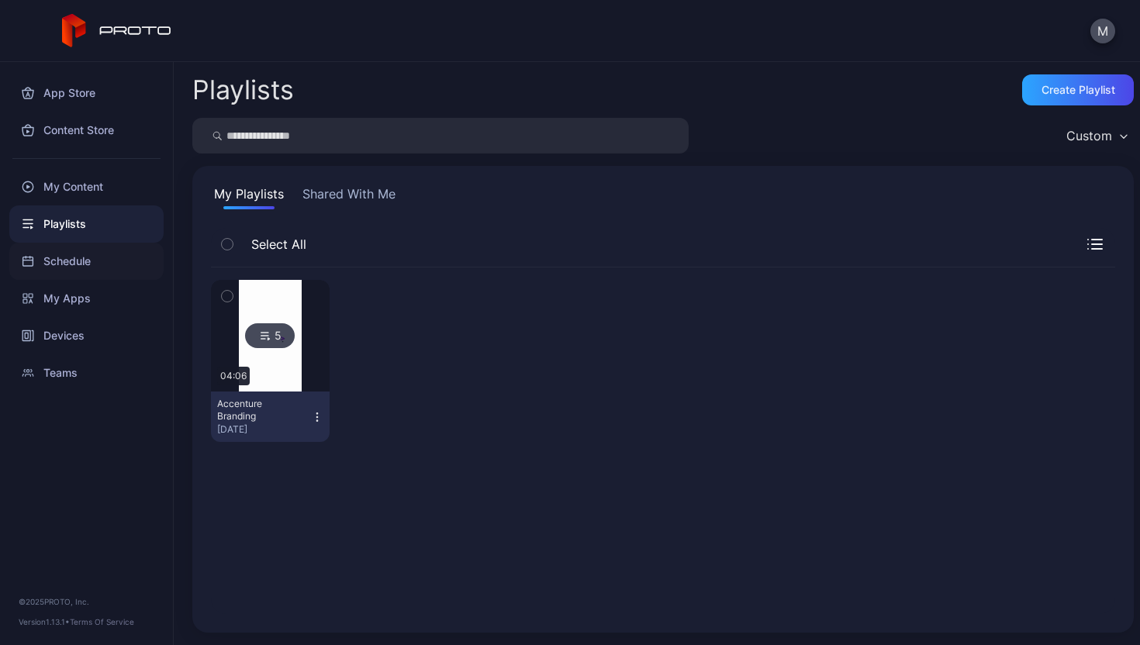
click at [95, 264] on div "Schedule" at bounding box center [86, 261] width 154 height 37
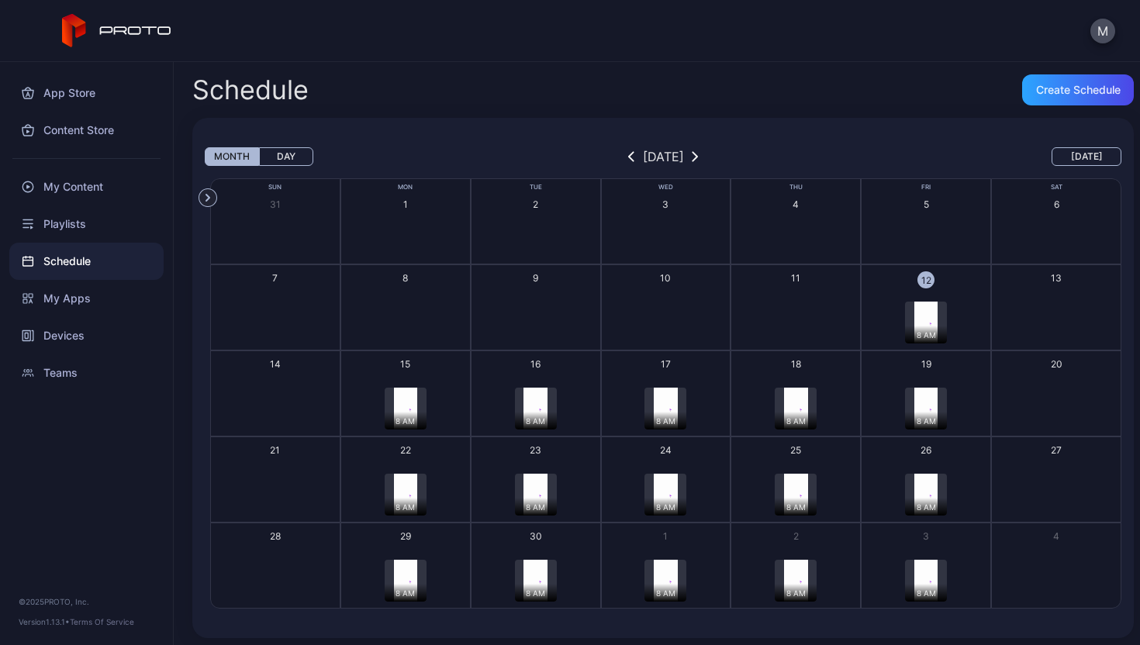
click at [920, 316] on img "button" at bounding box center [925, 323] width 23 height 42
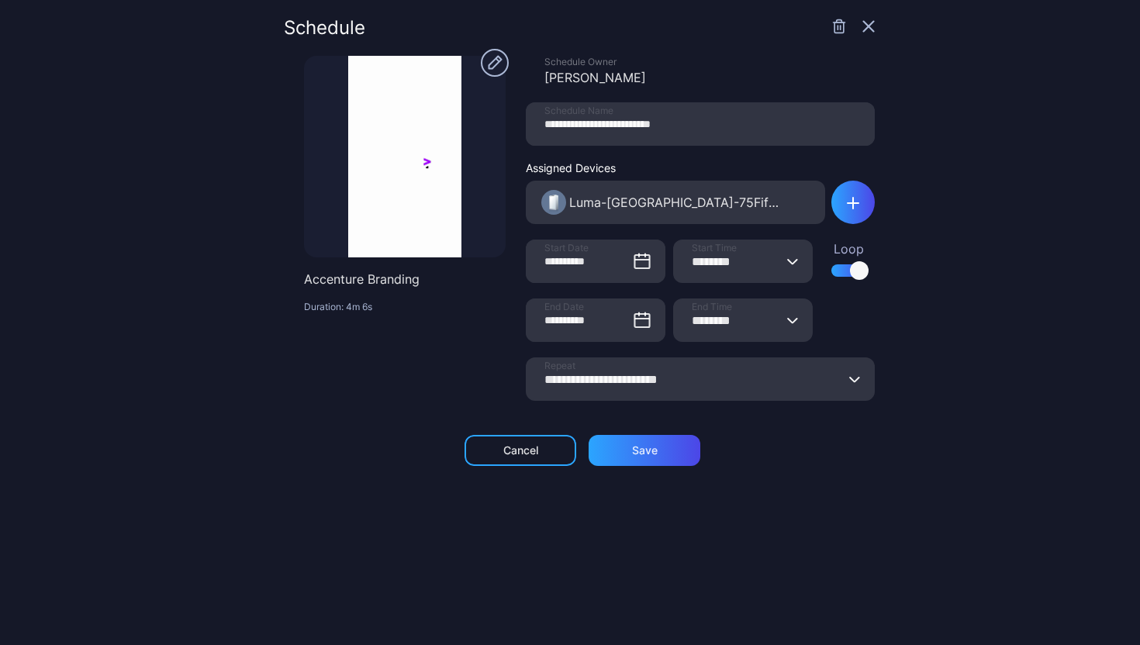
click at [788, 321] on icon "button" at bounding box center [792, 320] width 9 height 5
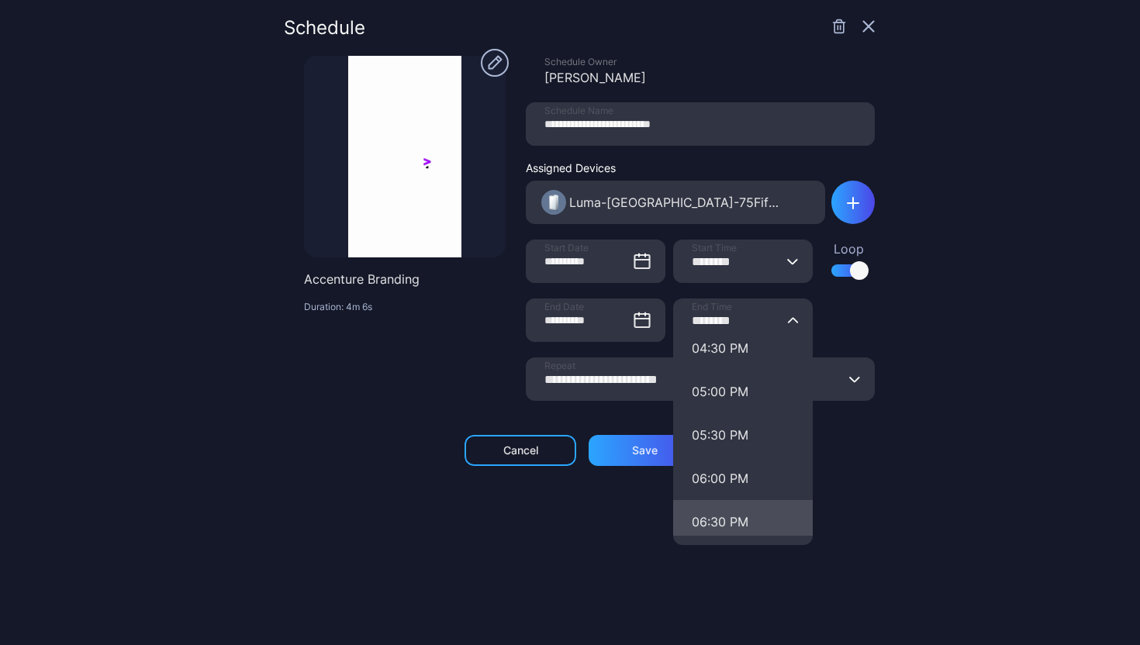
scroll to position [1444, 0]
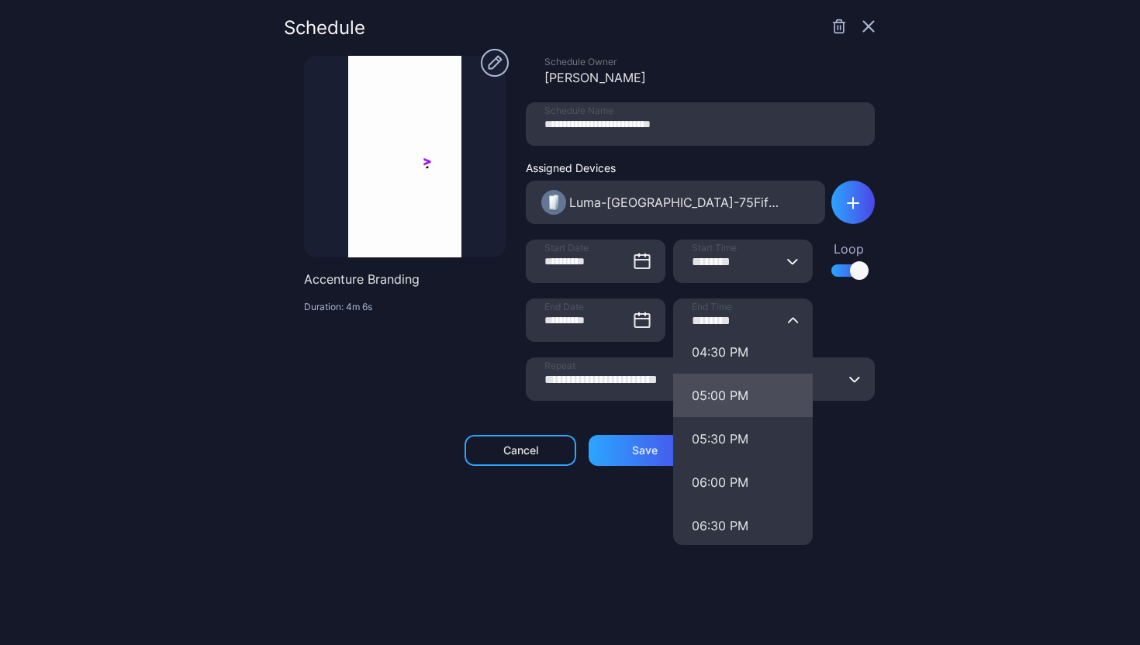
click at [718, 406] on button "05:00 PM" at bounding box center [743, 395] width 140 height 43
type input "********"
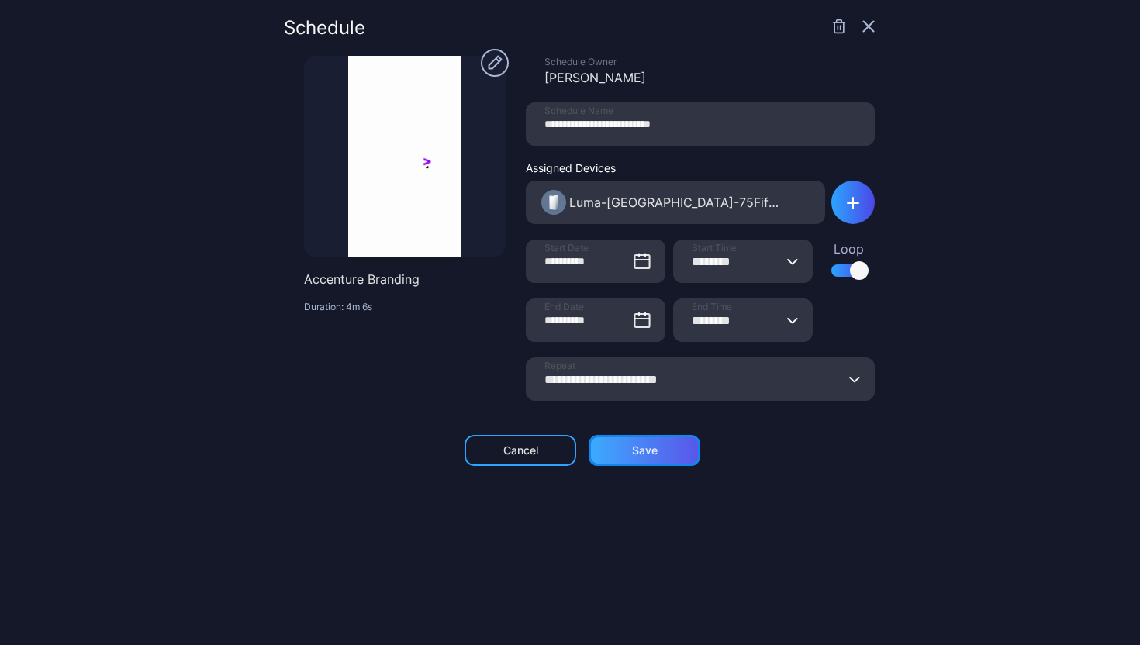
click at [654, 458] on div "Save" at bounding box center [644, 450] width 112 height 31
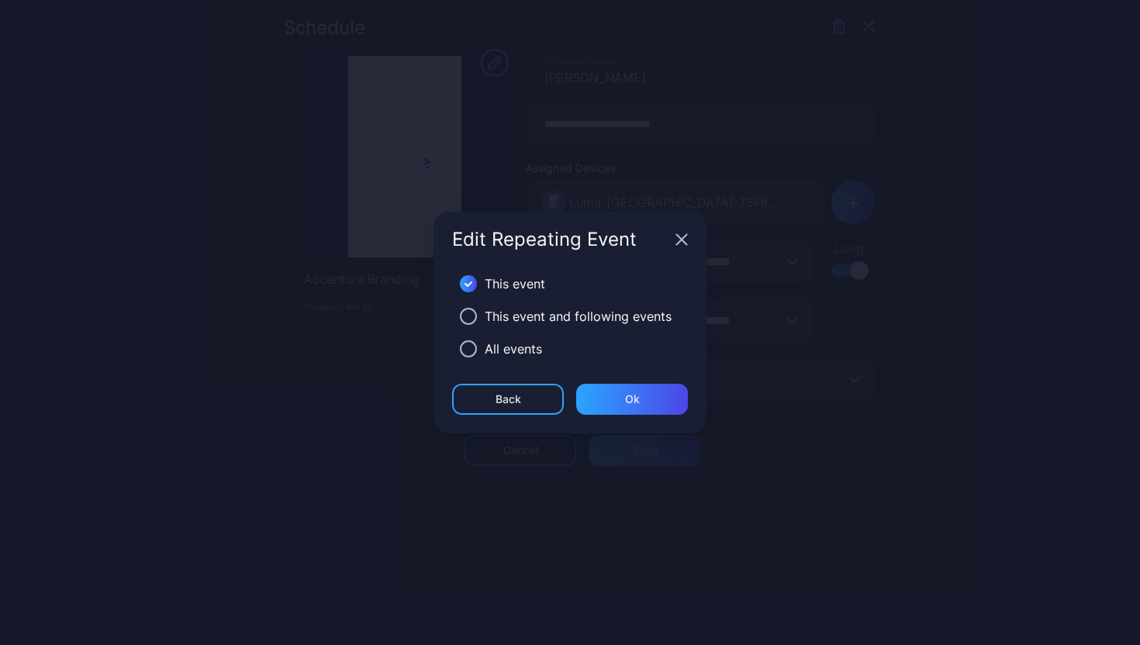
click at [515, 319] on div "This event and following events" at bounding box center [578, 316] width 187 height 19
drag, startPoint x: 457, startPoint y: 346, endPoint x: 468, endPoint y: 349, distance: 10.5
click at [458, 347] on div "All events" at bounding box center [570, 349] width 236 height 33
click at [468, 316] on button "button" at bounding box center [468, 316] width 17 height 17
click at [468, 354] on button "button" at bounding box center [468, 348] width 17 height 17
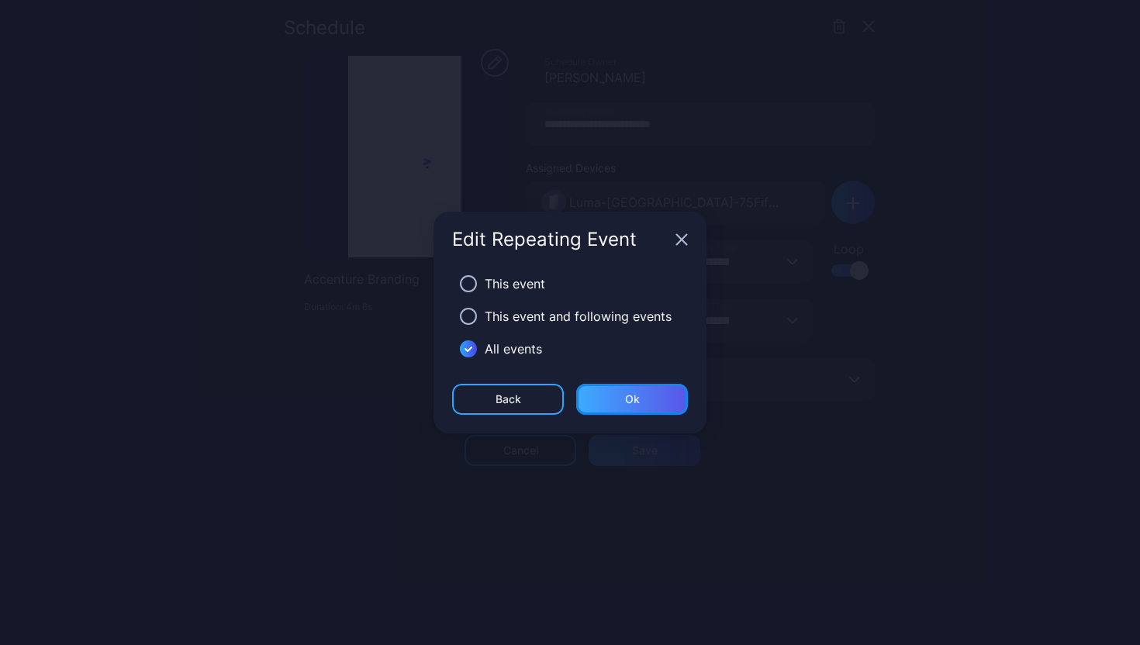
click at [632, 399] on div "Ok" at bounding box center [632, 399] width 15 height 12
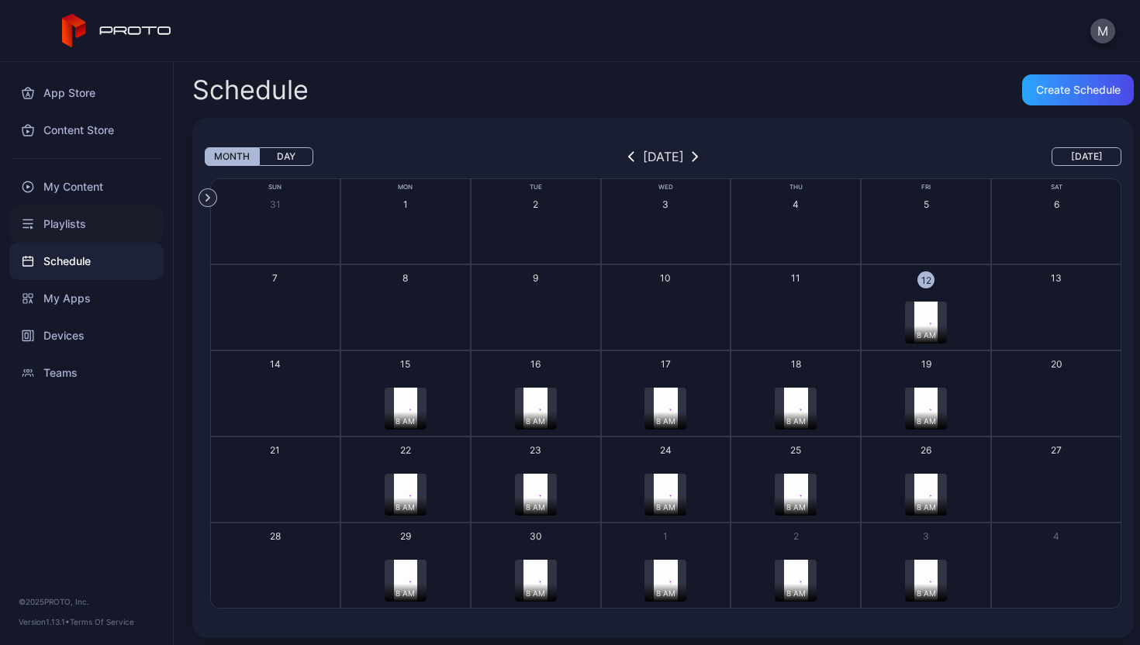
click at [118, 219] on div "Playlists" at bounding box center [86, 223] width 154 height 37
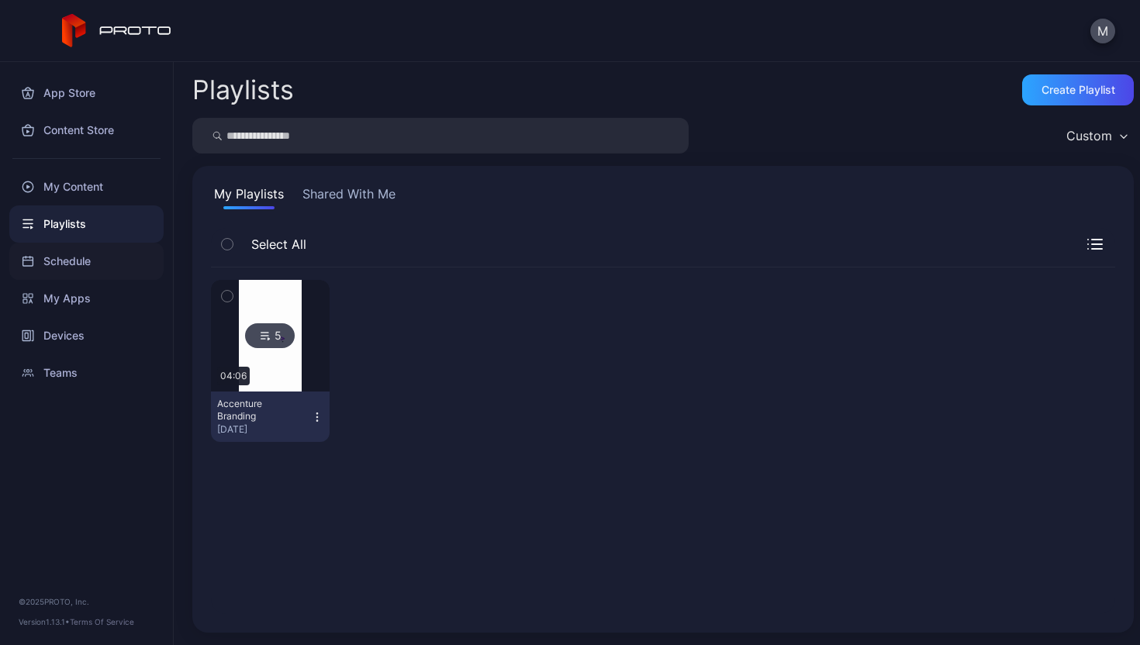
click at [110, 247] on div "Schedule" at bounding box center [86, 261] width 154 height 37
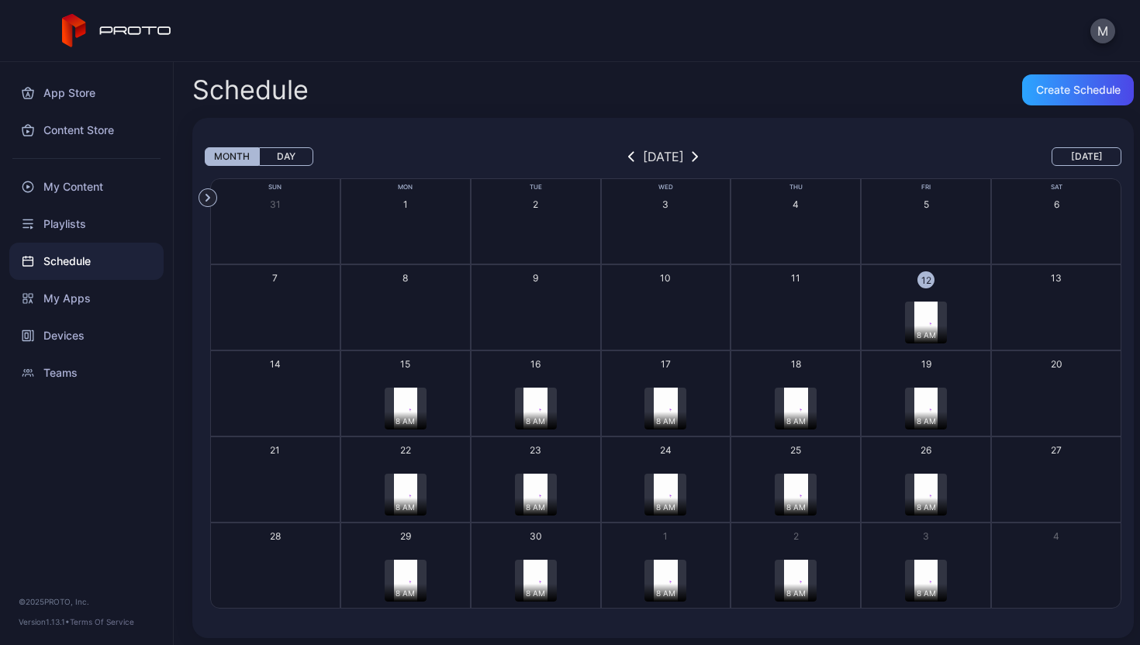
click at [913, 335] on div "8 AM" at bounding box center [926, 335] width 42 height 18
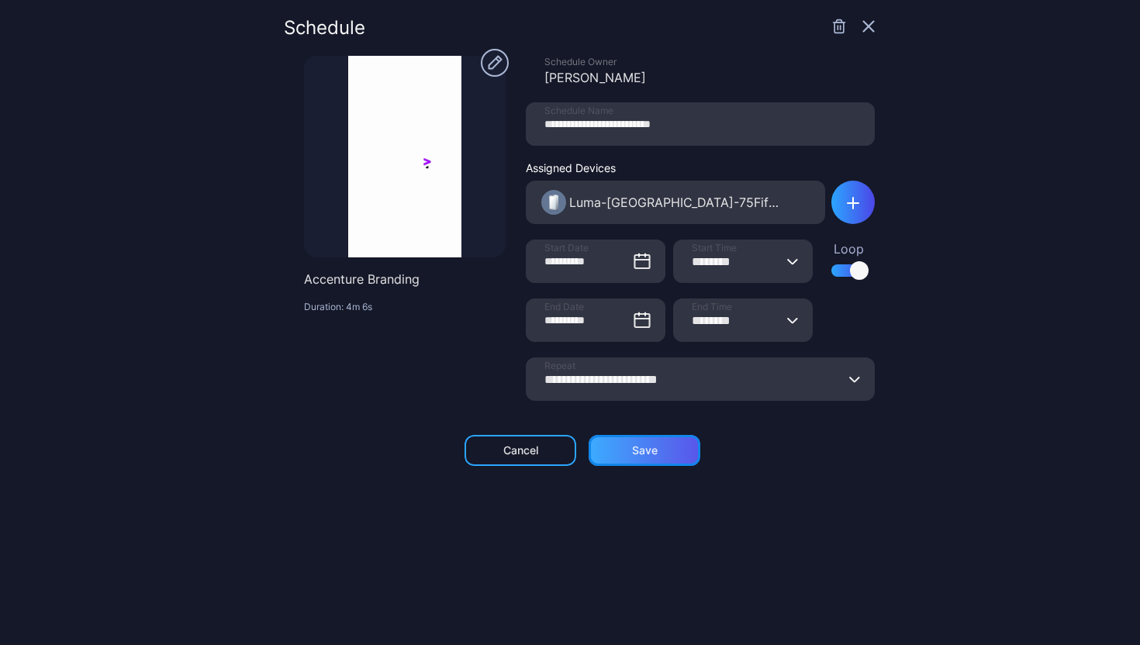
click at [632, 450] on div "Save" at bounding box center [645, 450] width 26 height 12
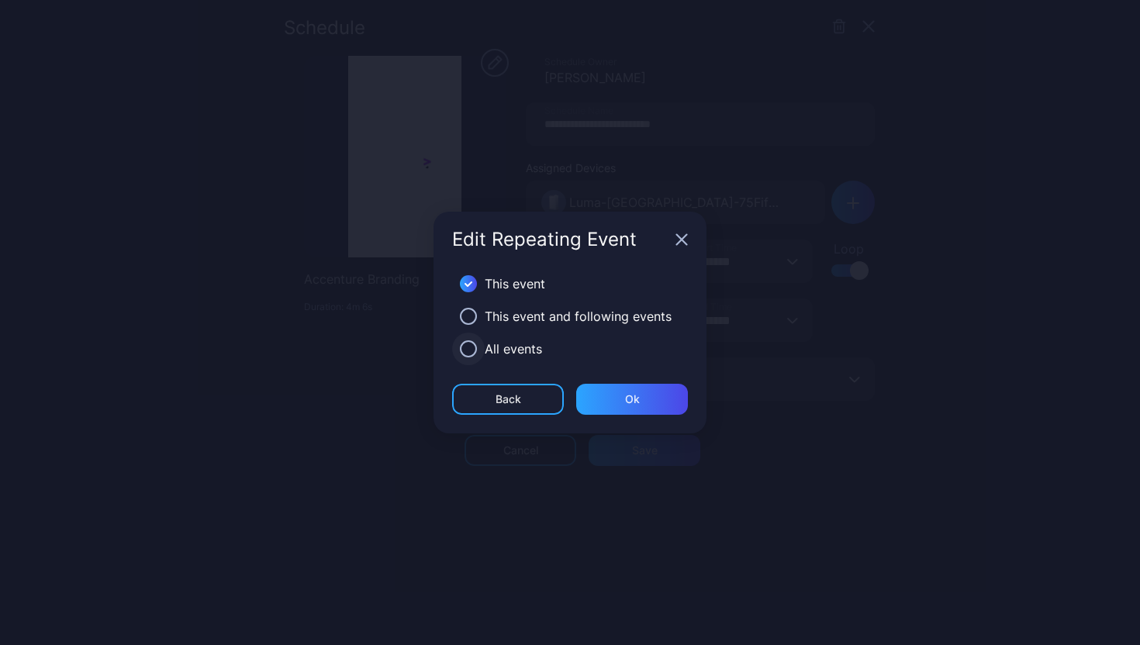
click at [473, 349] on button "button" at bounding box center [468, 348] width 17 height 17
click at [634, 399] on div "Ok" at bounding box center [632, 399] width 15 height 12
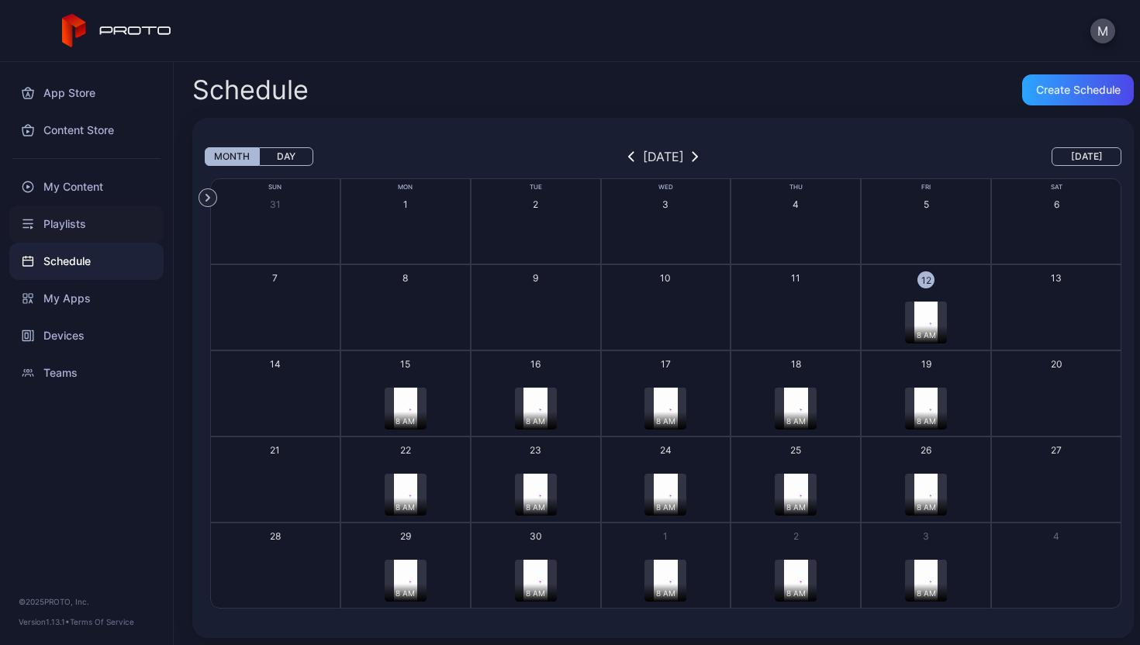
click at [114, 220] on div "Playlists" at bounding box center [86, 223] width 154 height 37
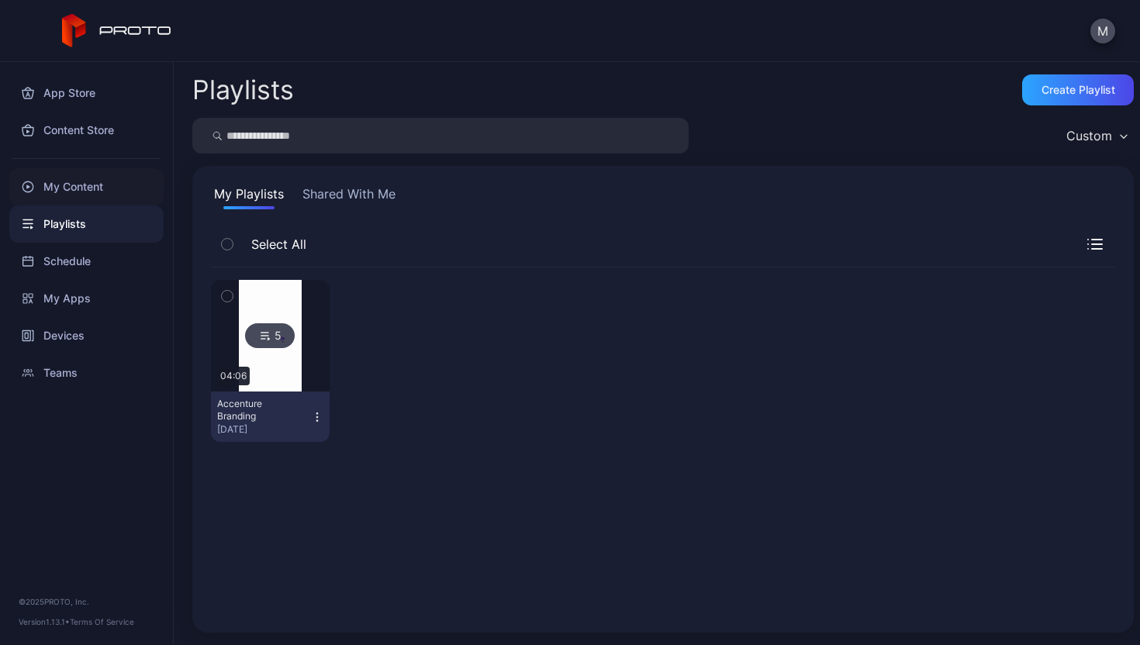
click at [85, 185] on div "My Content" at bounding box center [86, 186] width 154 height 37
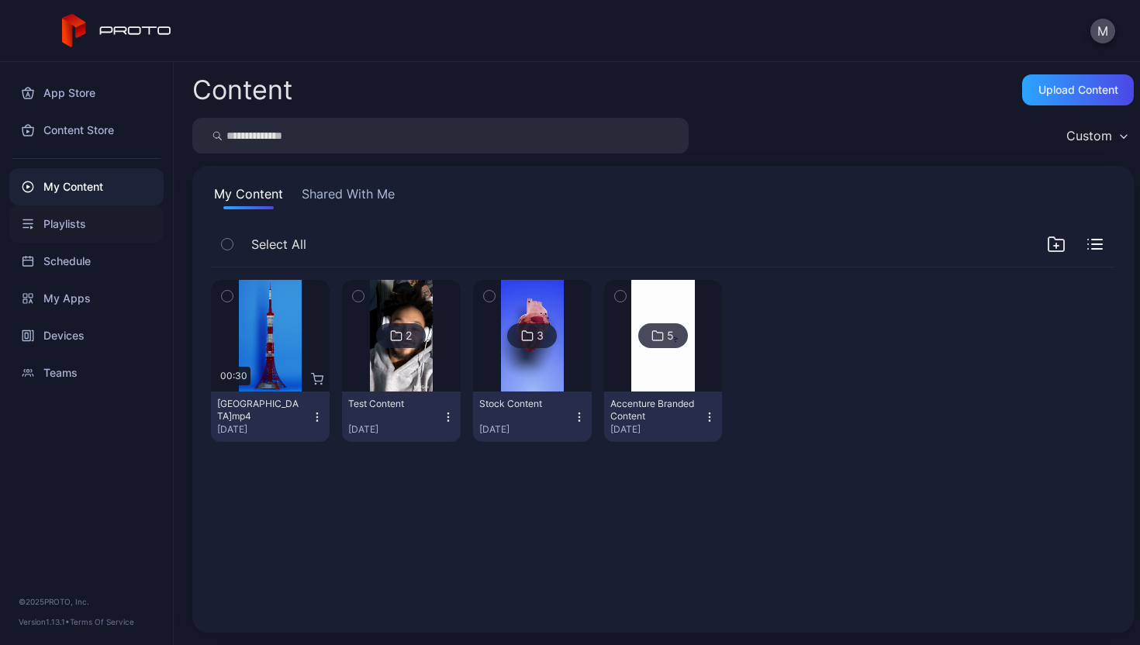
click at [94, 224] on div "Playlists" at bounding box center [86, 223] width 154 height 37
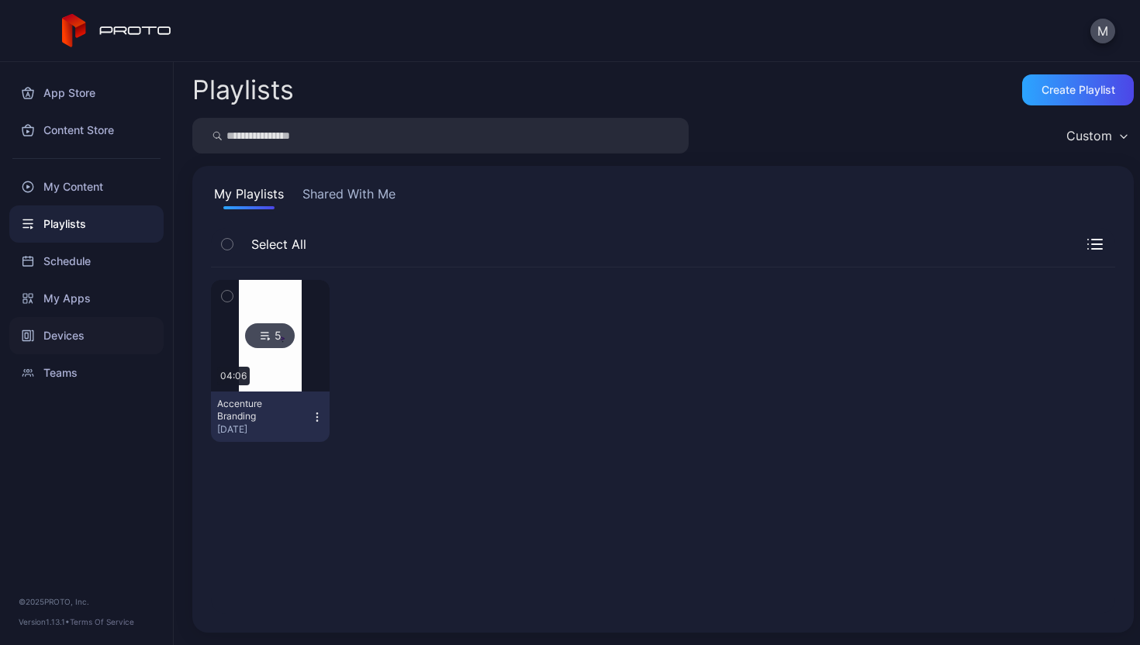
click at [103, 352] on div "Devices" at bounding box center [86, 335] width 154 height 37
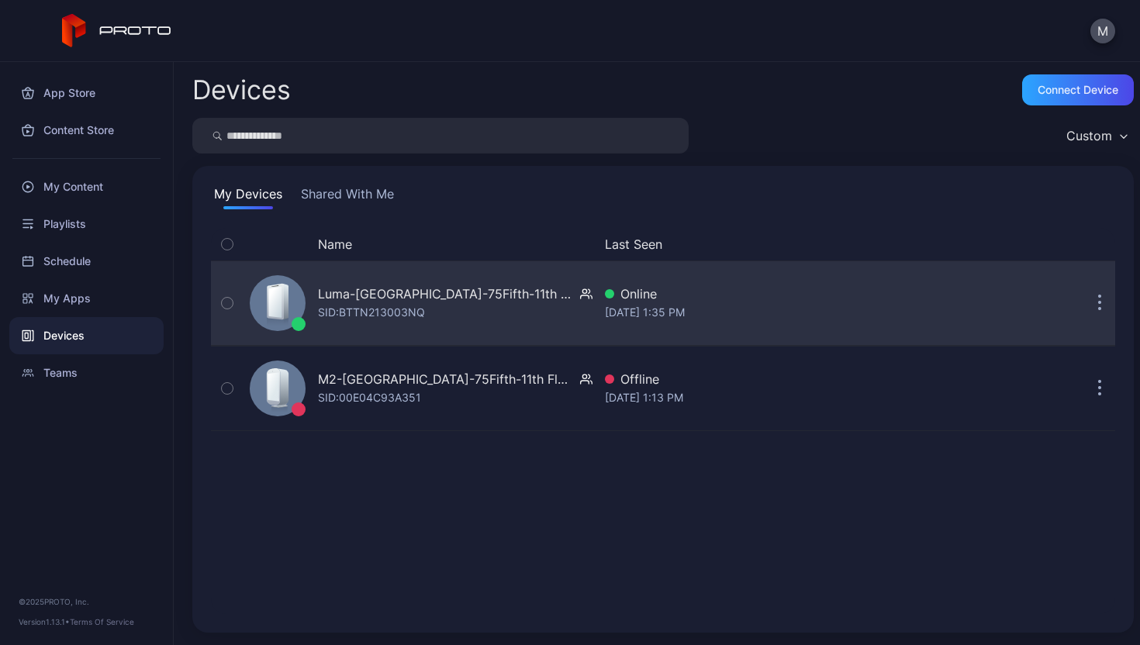
click at [226, 306] on icon "button" at bounding box center [227, 303] width 11 height 17
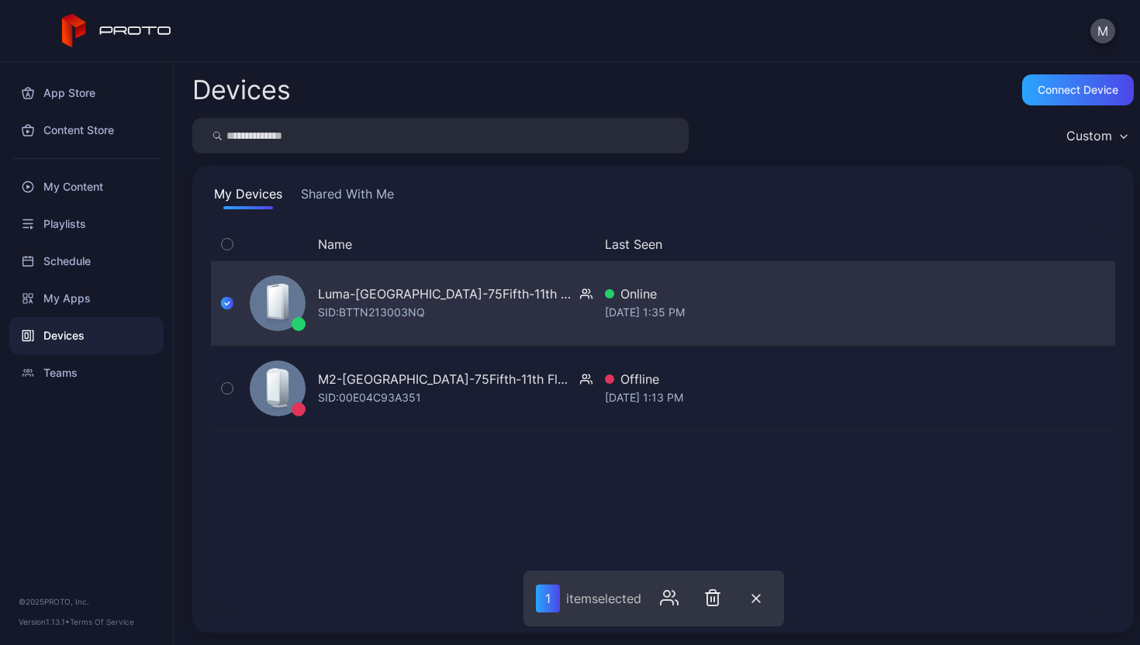
click at [226, 306] on icon "button" at bounding box center [227, 303] width 12 height 17
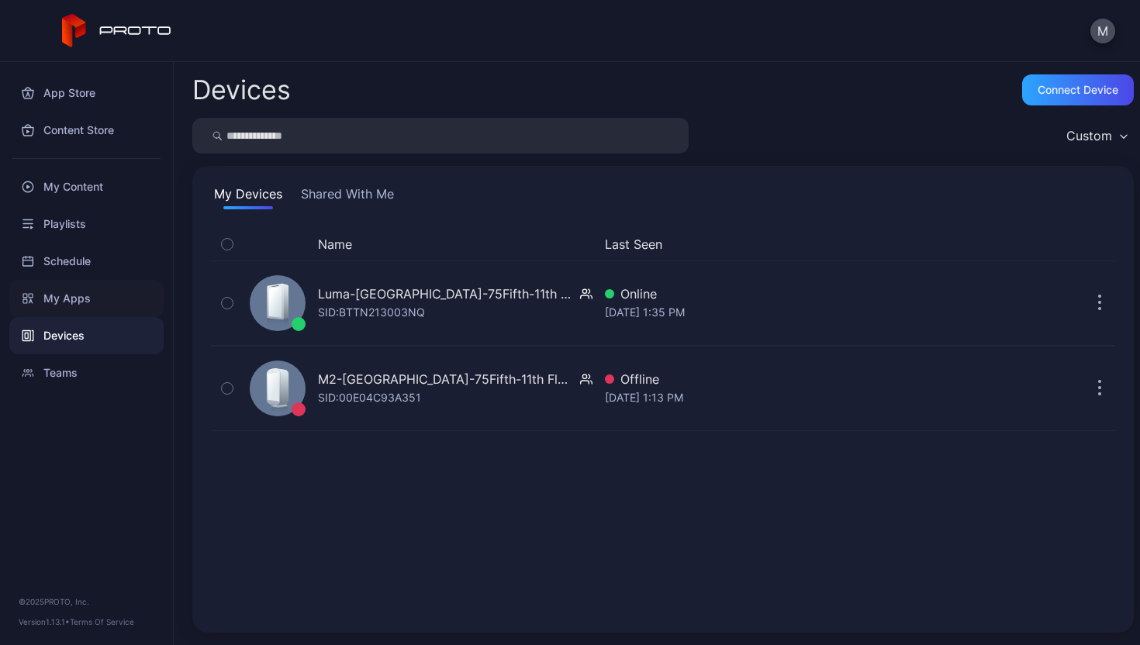
click at [66, 298] on div "My Apps" at bounding box center [86, 298] width 154 height 37
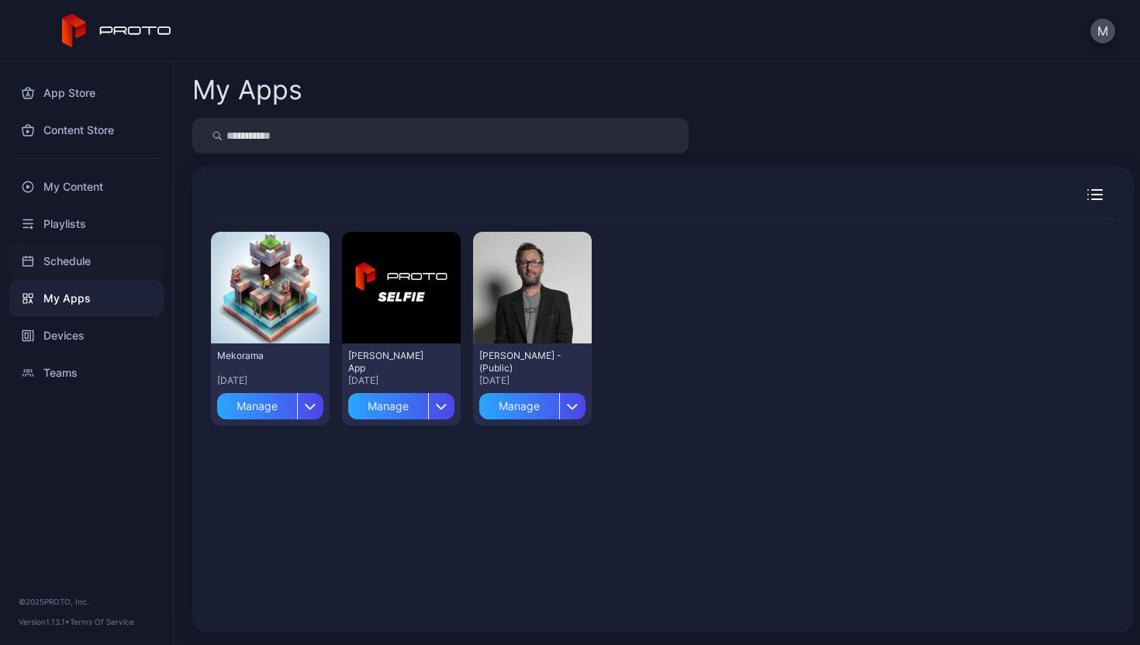
click at [81, 267] on div "Schedule" at bounding box center [86, 261] width 154 height 37
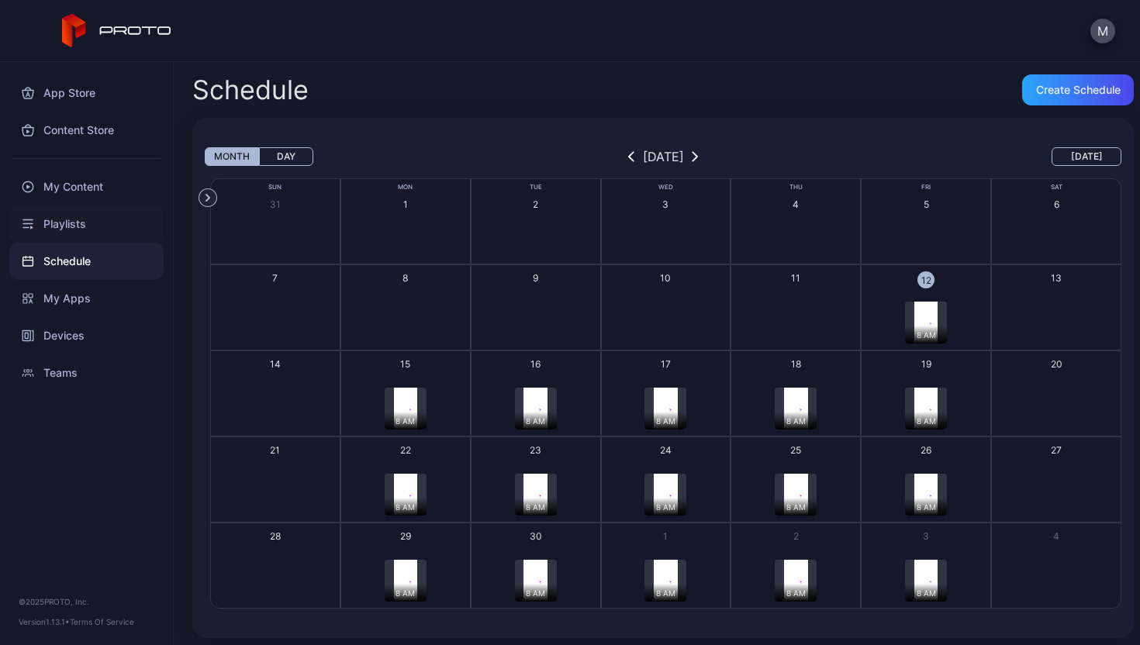
click at [91, 233] on div "Playlists" at bounding box center [86, 223] width 154 height 37
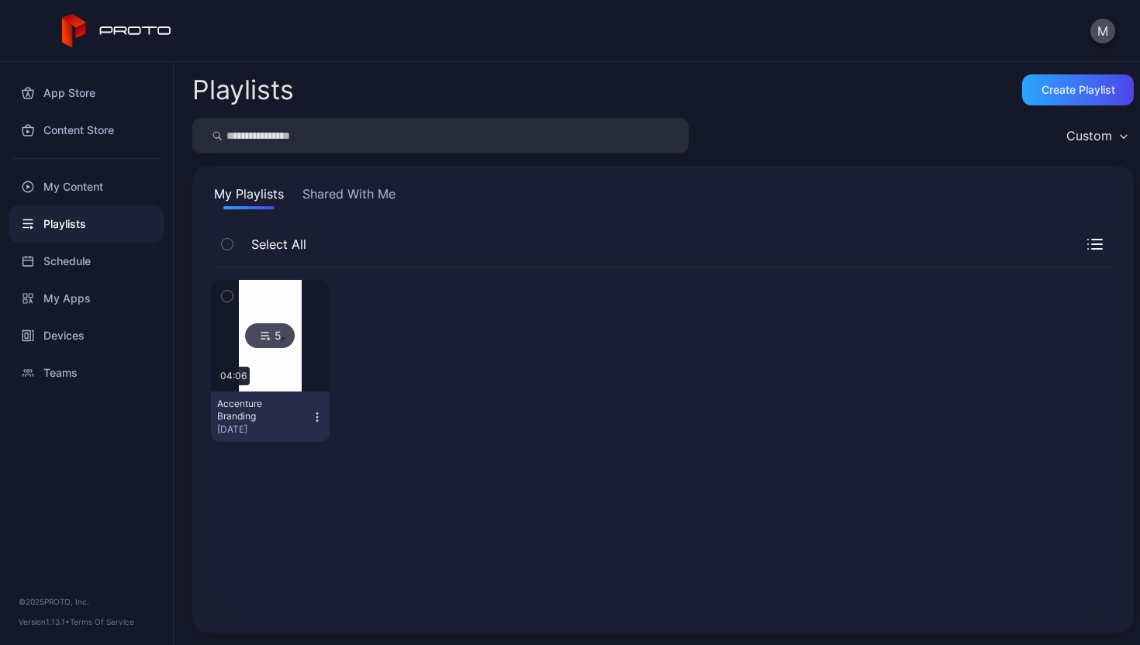
click at [261, 343] on icon at bounding box center [265, 335] width 12 height 19
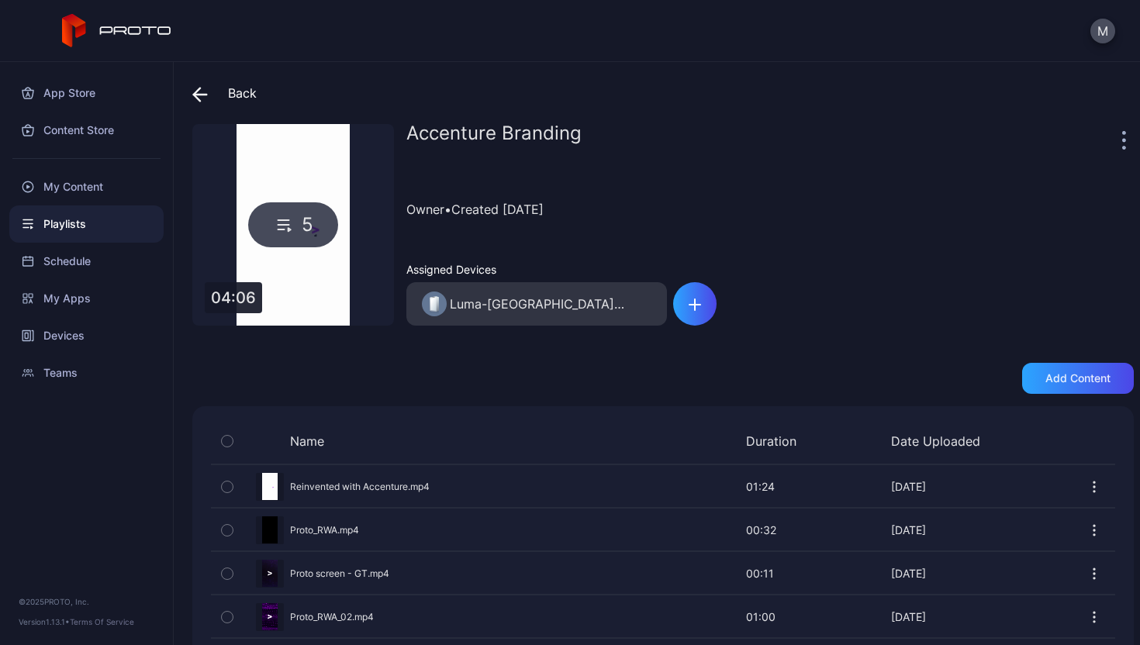
click at [358, 482] on div "Preview" at bounding box center [663, 486] width 904 height 41
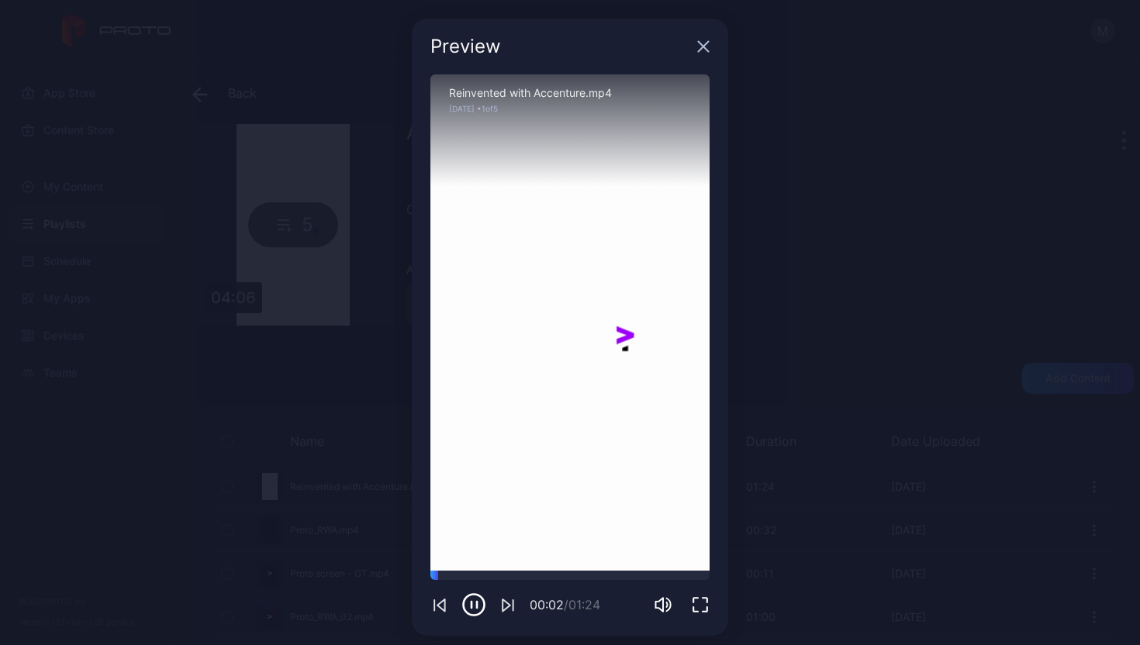
click at [697, 48] on icon "button" at bounding box center [703, 46] width 12 height 12
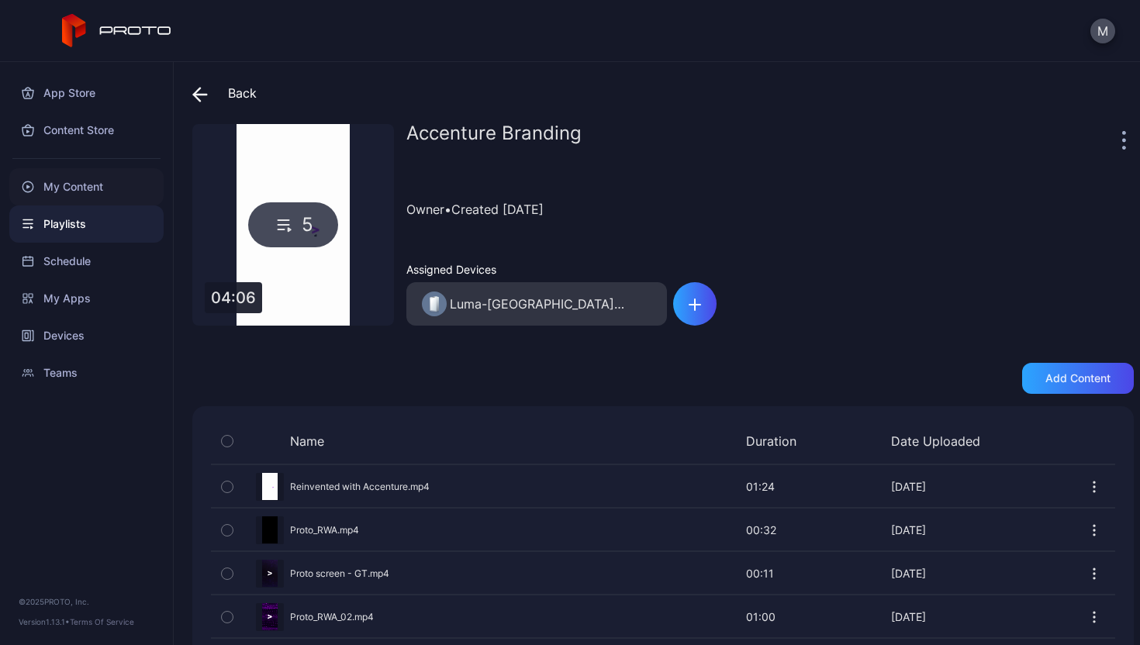
click at [105, 186] on div "My Content" at bounding box center [86, 186] width 154 height 37
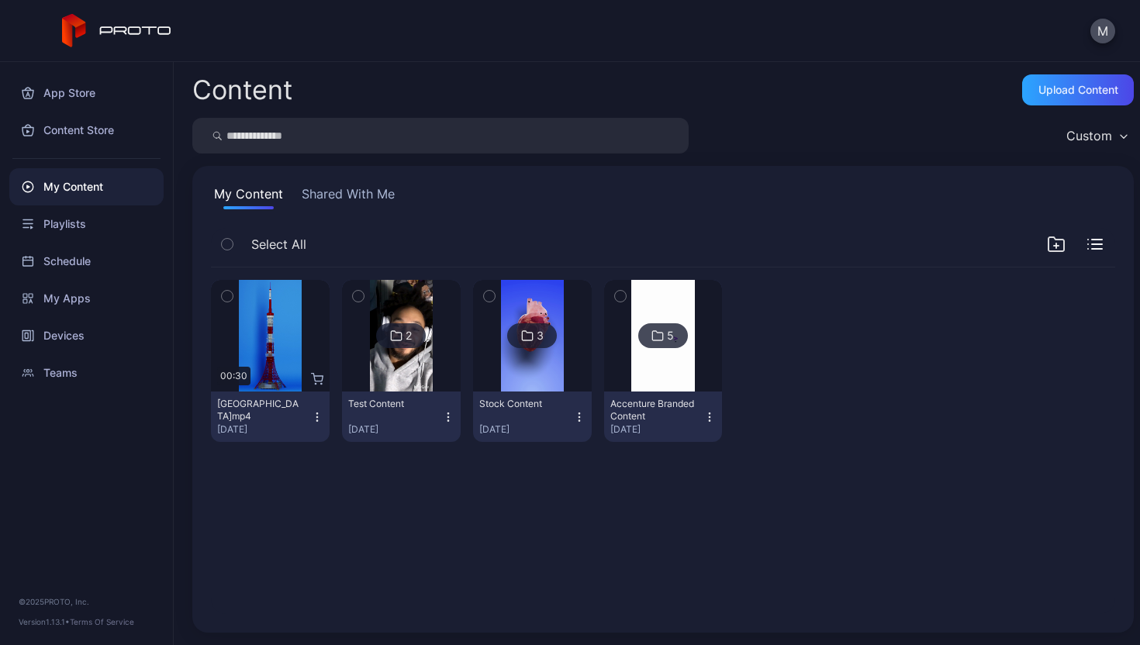
click at [291, 416] on div "[GEOGRAPHIC_DATA]mp4 [DATE]" at bounding box center [264, 417] width 94 height 38
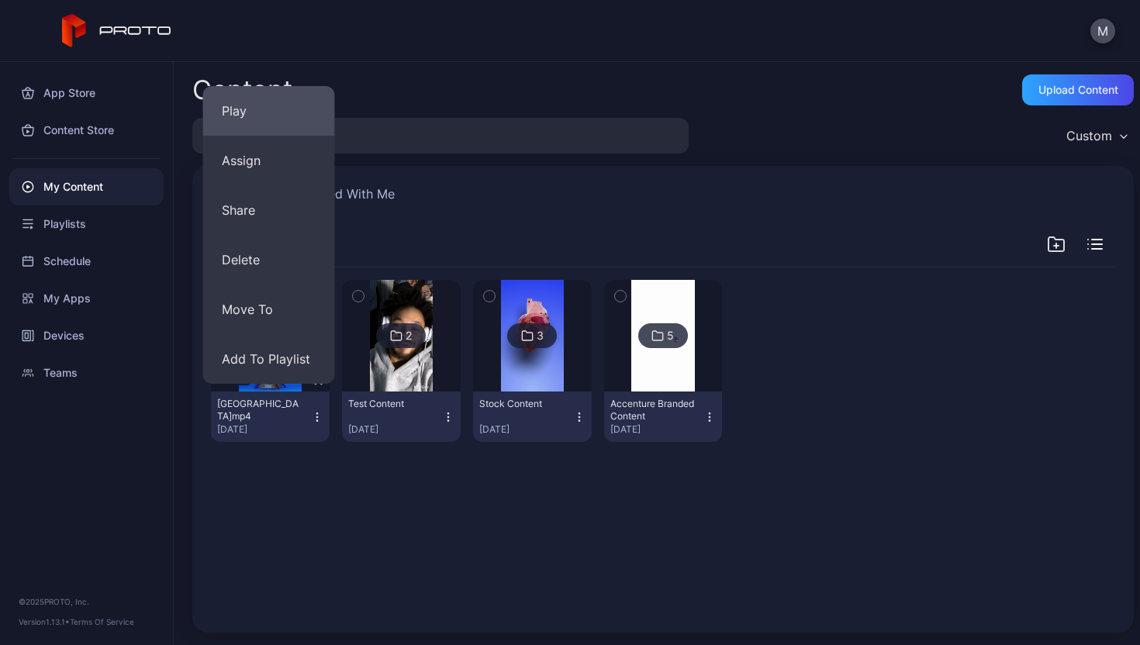
click at [240, 119] on button "Play" at bounding box center [269, 111] width 132 height 50
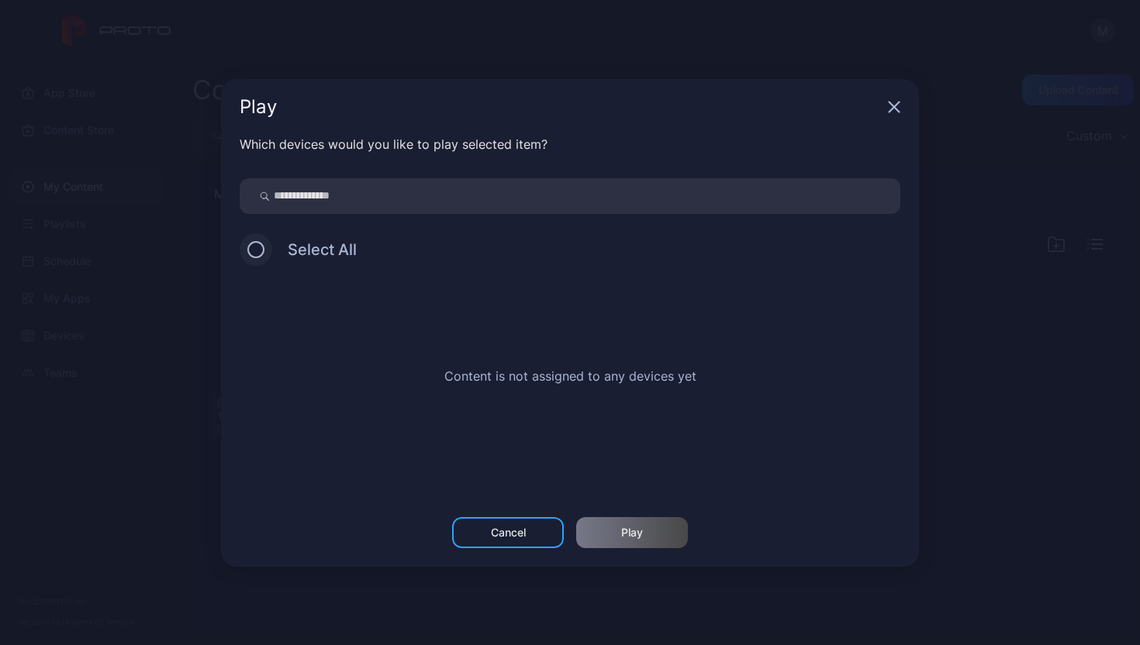
click at [261, 250] on button at bounding box center [255, 249] width 17 height 17
click at [540, 523] on div "Cancel" at bounding box center [508, 532] width 112 height 31
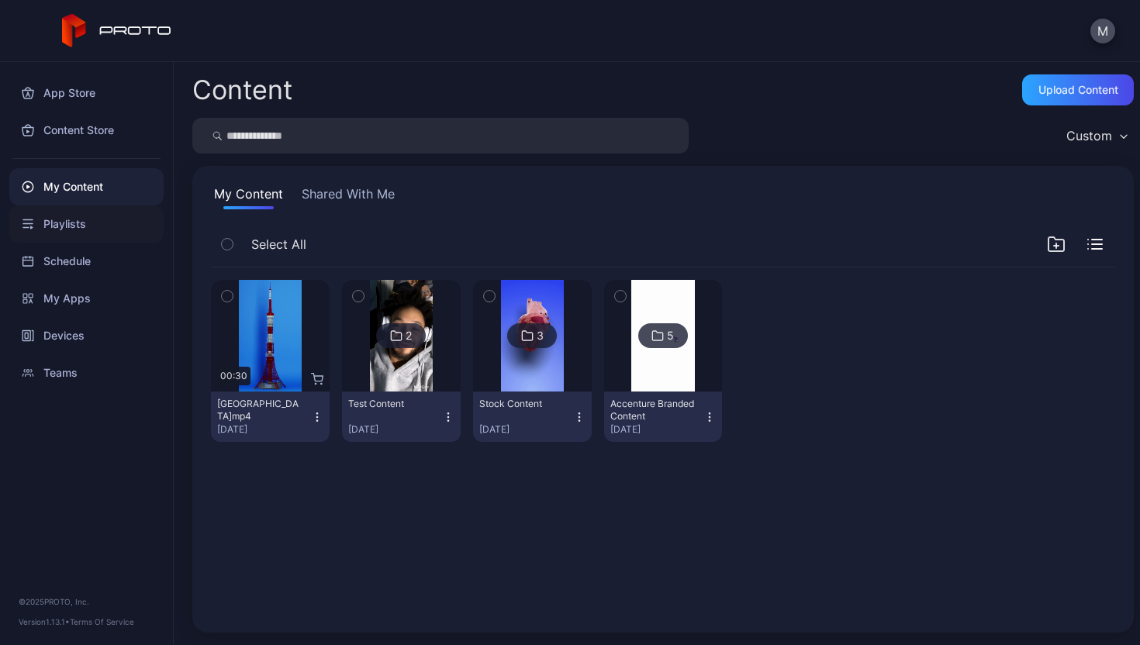
click at [116, 226] on div "Playlists" at bounding box center [86, 223] width 154 height 37
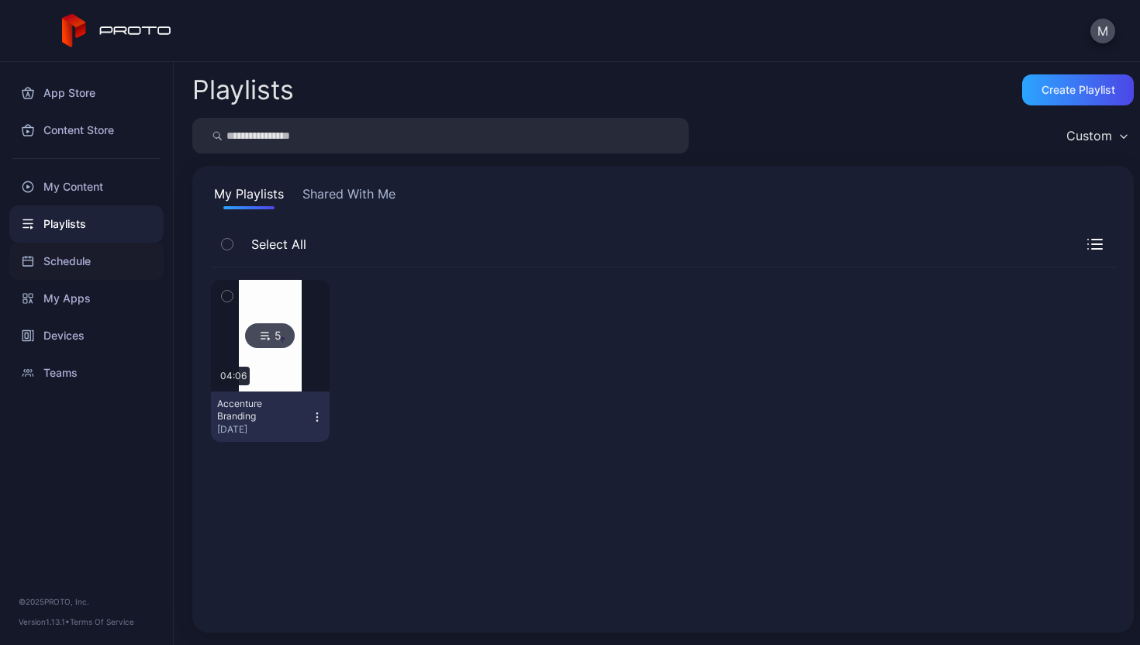
click at [88, 258] on div "Schedule" at bounding box center [86, 261] width 154 height 37
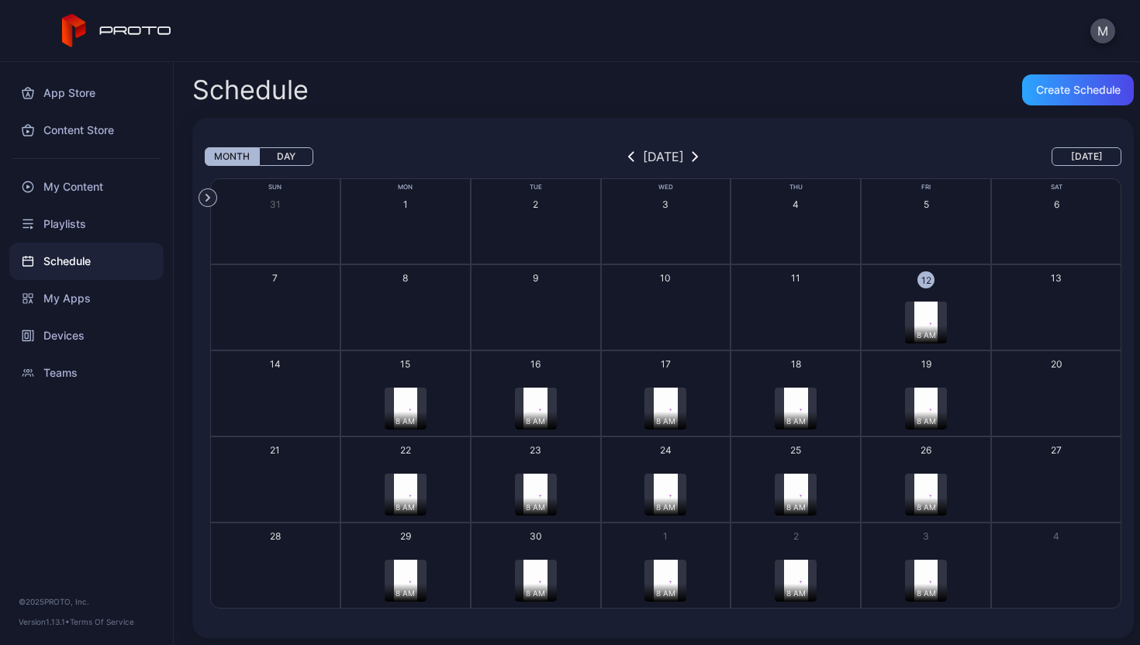
click at [924, 307] on div "8 AM" at bounding box center [926, 323] width 42 height 42
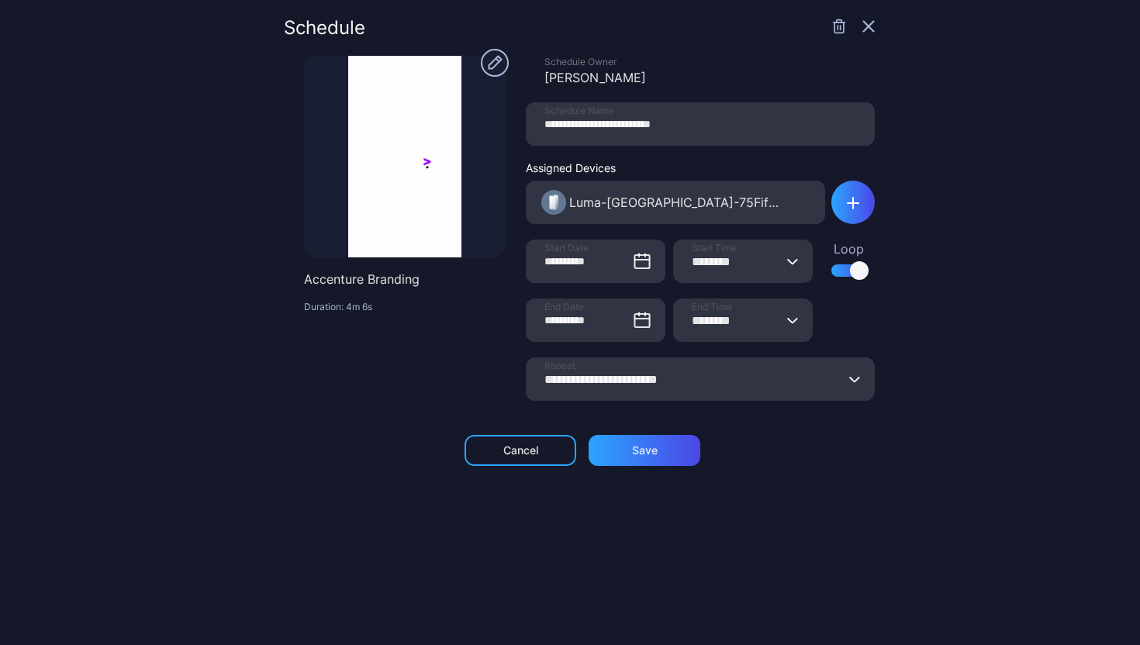
click at [847, 33] on div at bounding box center [852, 27] width 43 height 16
click at [862, 32] on icon "button" at bounding box center [868, 26] width 12 height 12
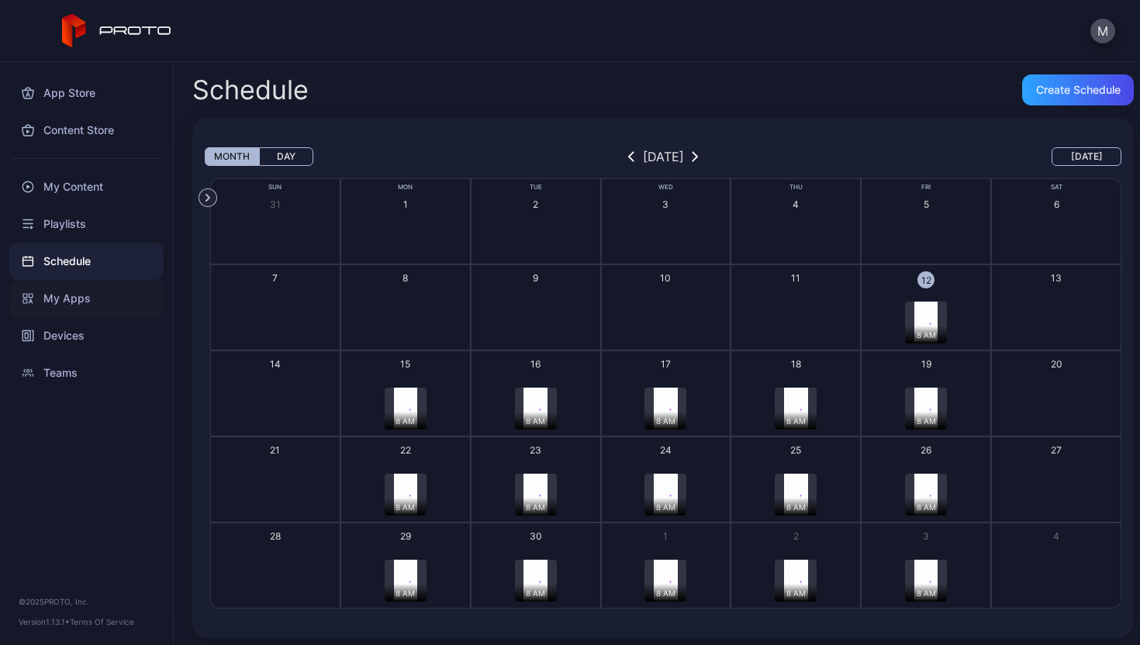
click at [87, 301] on div "My Apps" at bounding box center [86, 298] width 154 height 37
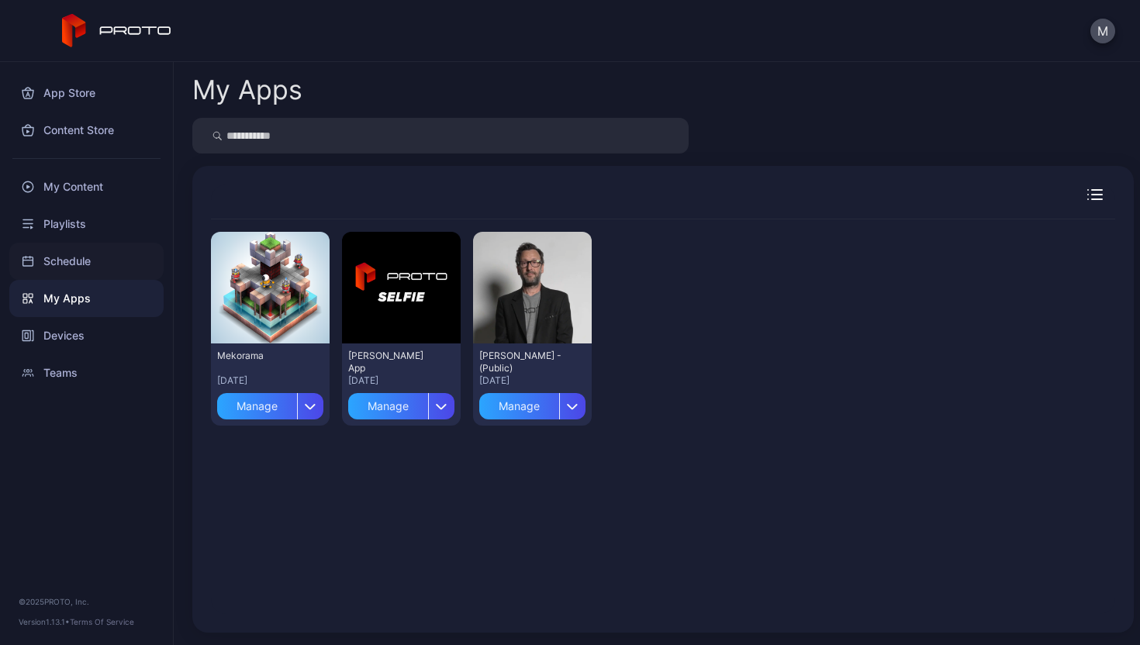
click at [87, 254] on div "Schedule" at bounding box center [86, 261] width 154 height 37
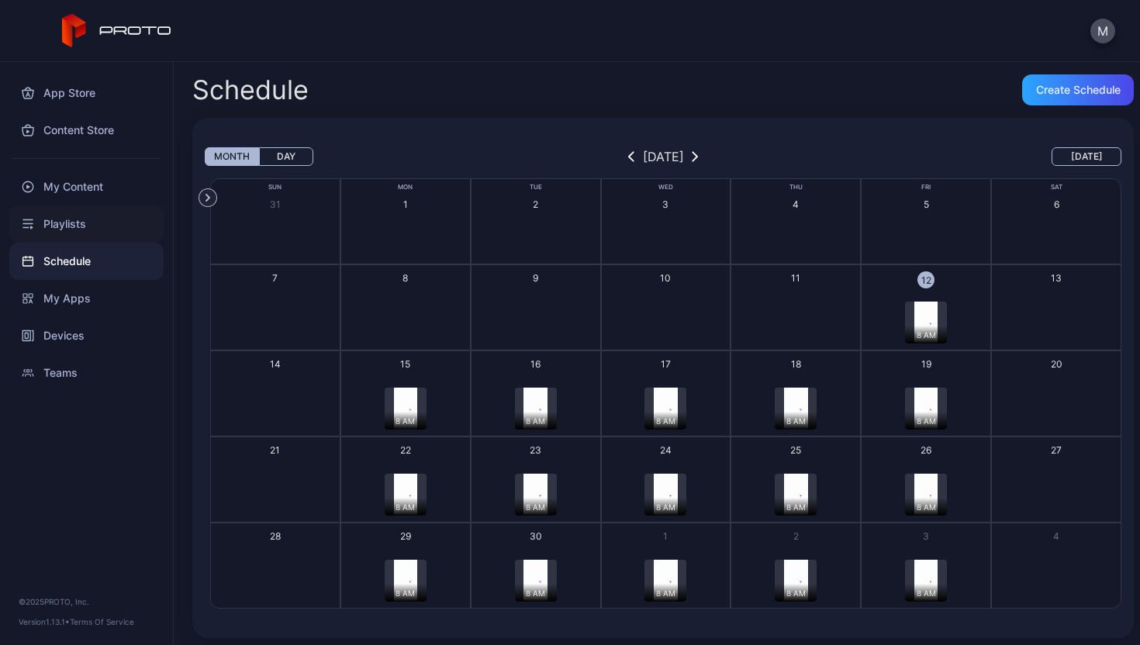
click at [84, 223] on div "Playlists" at bounding box center [86, 223] width 154 height 37
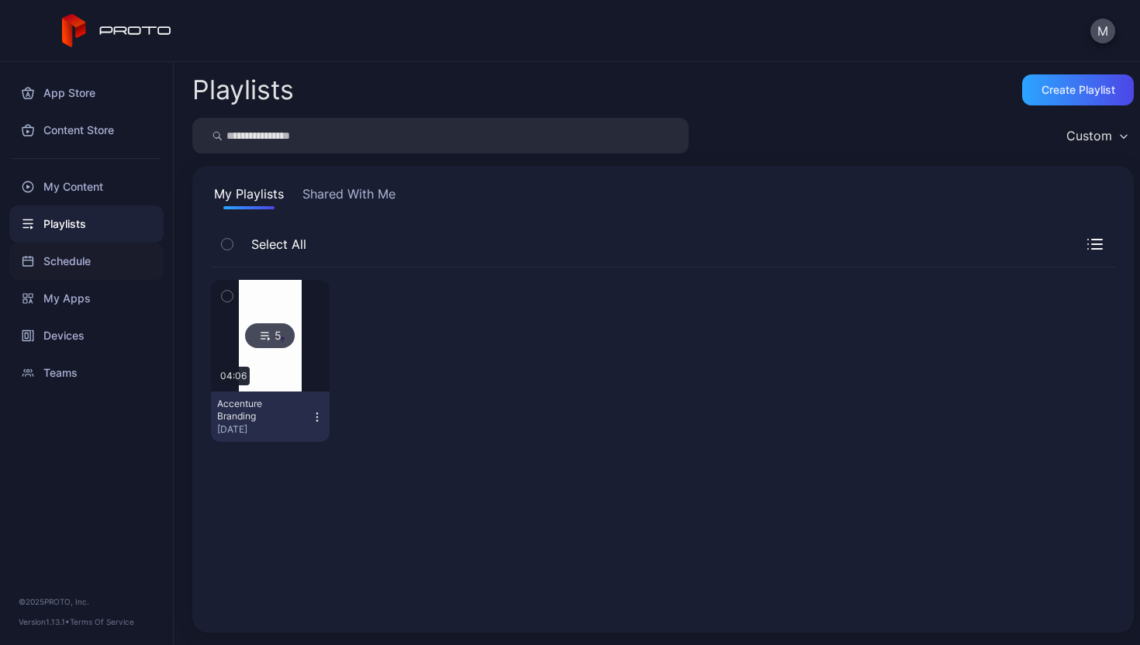
click at [89, 268] on div "Schedule" at bounding box center [86, 261] width 154 height 37
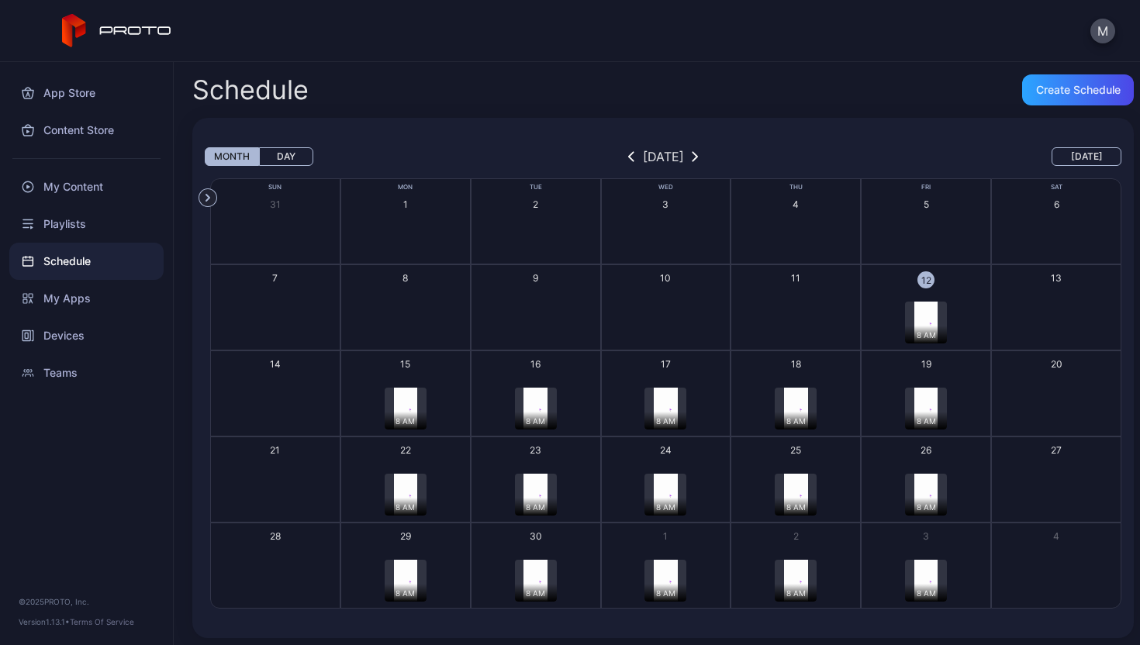
click at [908, 330] on div "8 AM" at bounding box center [926, 335] width 42 height 18
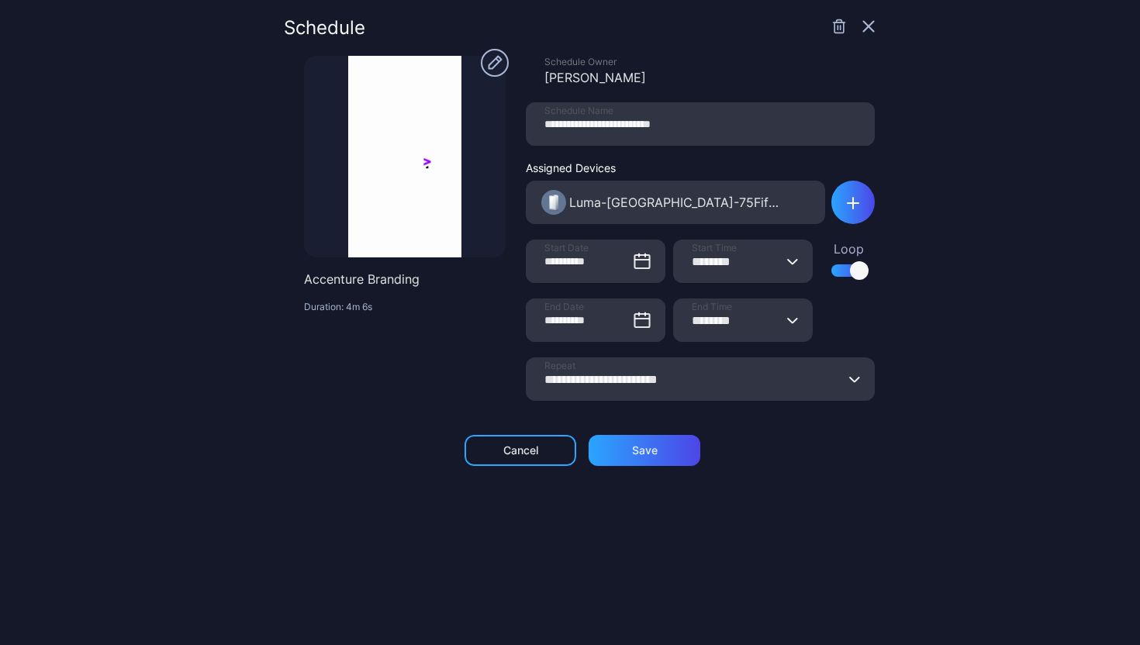
click at [821, 36] on div "Schedule" at bounding box center [579, 37] width 591 height 37
click at [831, 31] on icon "button" at bounding box center [839, 27] width 16 height 16
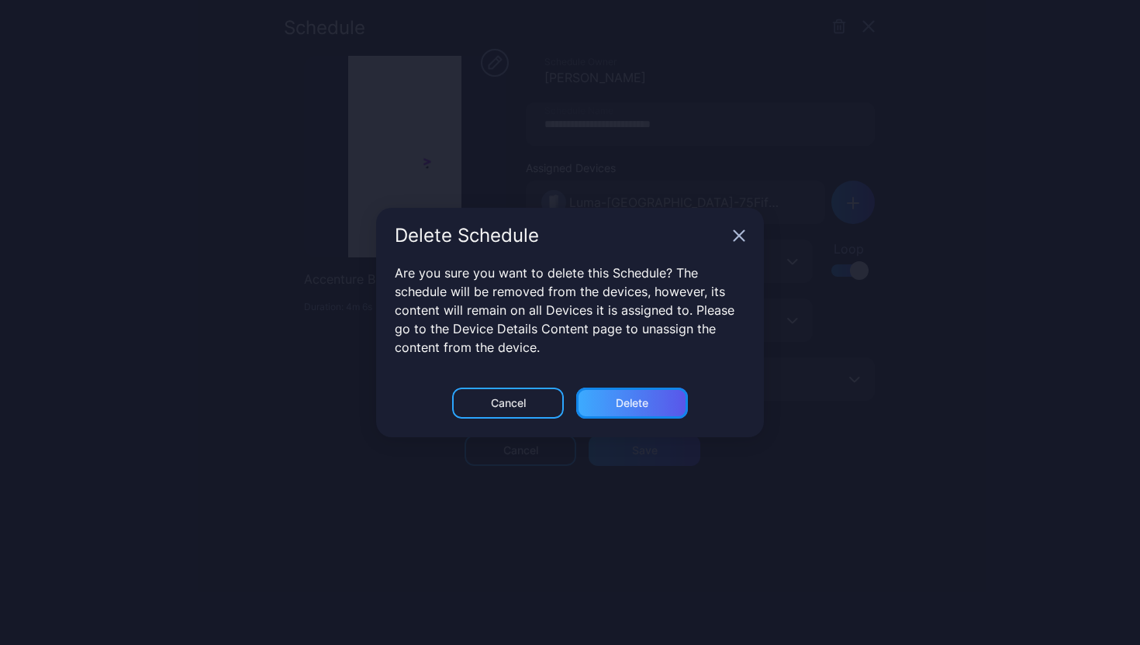
click at [626, 402] on div "Delete" at bounding box center [632, 403] width 33 height 12
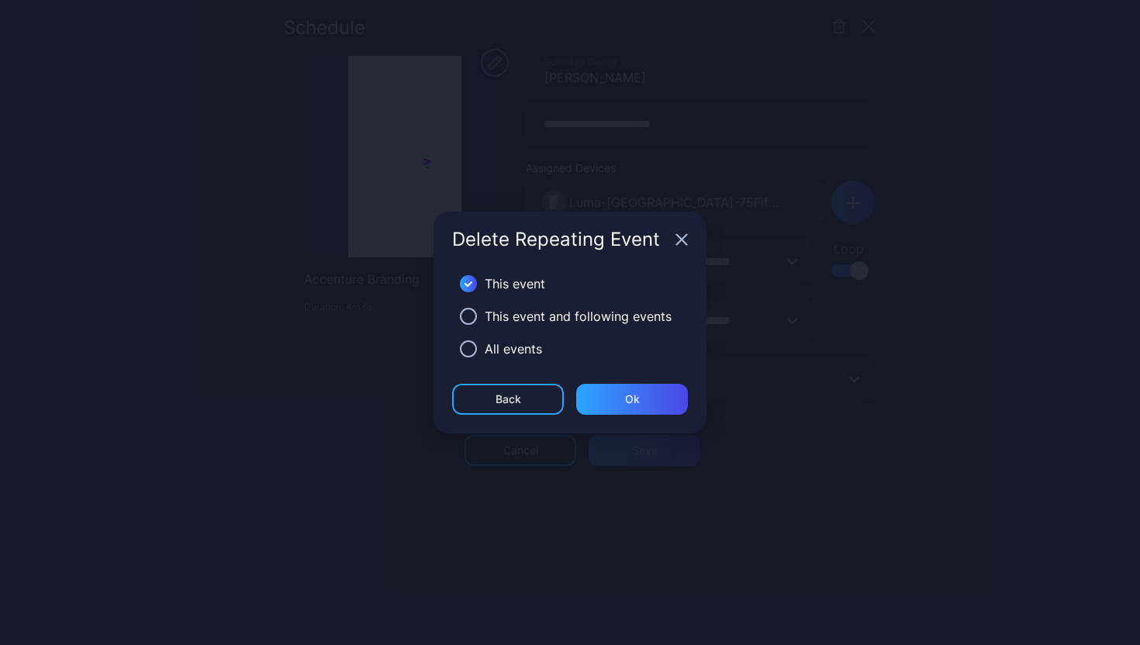
click at [514, 350] on div "All events" at bounding box center [513, 349] width 57 height 19
click at [450, 352] on div "This event This event and following events All events" at bounding box center [569, 325] width 273 height 116
click at [461, 351] on button "button" at bounding box center [468, 348] width 17 height 17
click at [628, 393] on div "Ok" at bounding box center [632, 399] width 15 height 12
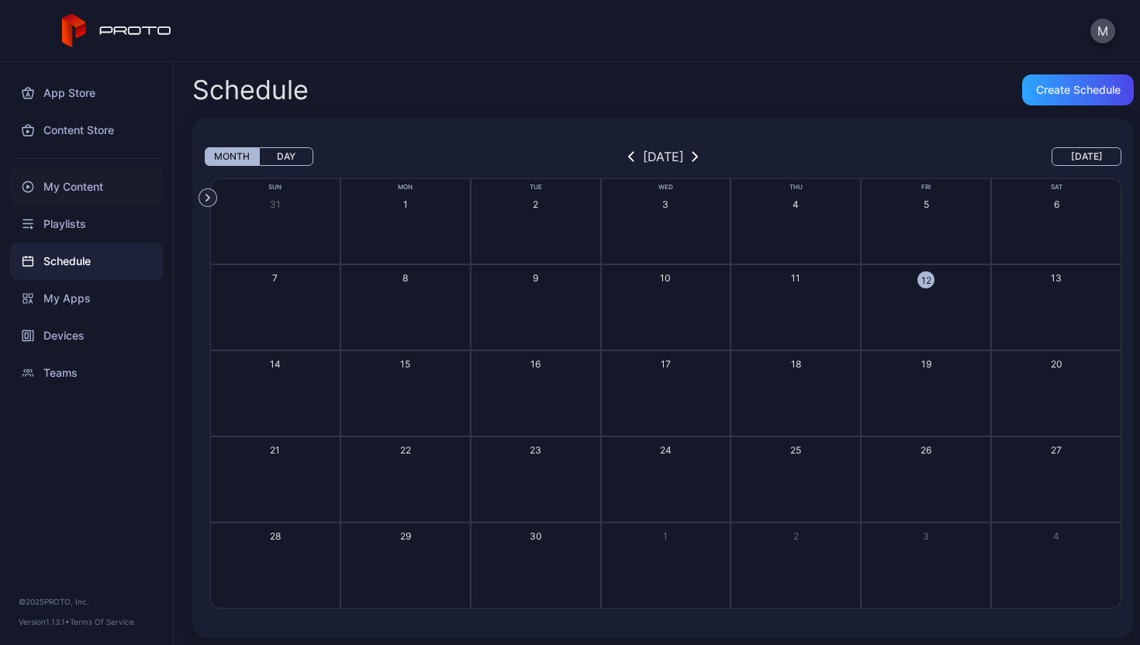
click at [102, 185] on div "My Content" at bounding box center [86, 186] width 154 height 37
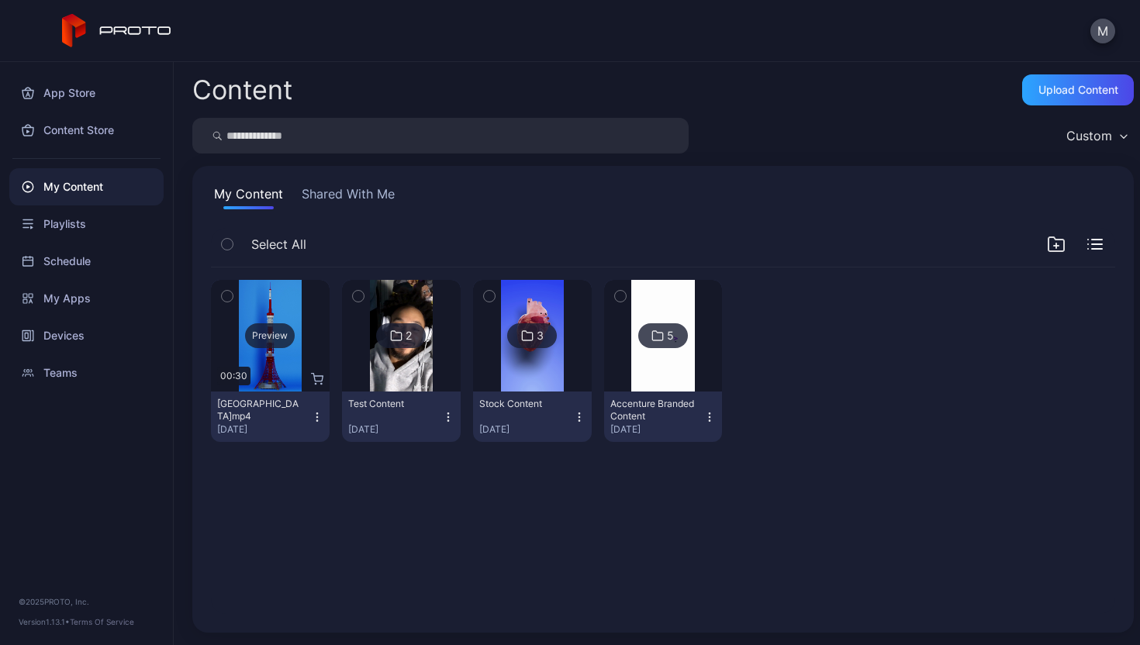
click at [292, 341] on div "Preview" at bounding box center [270, 335] width 50 height 25
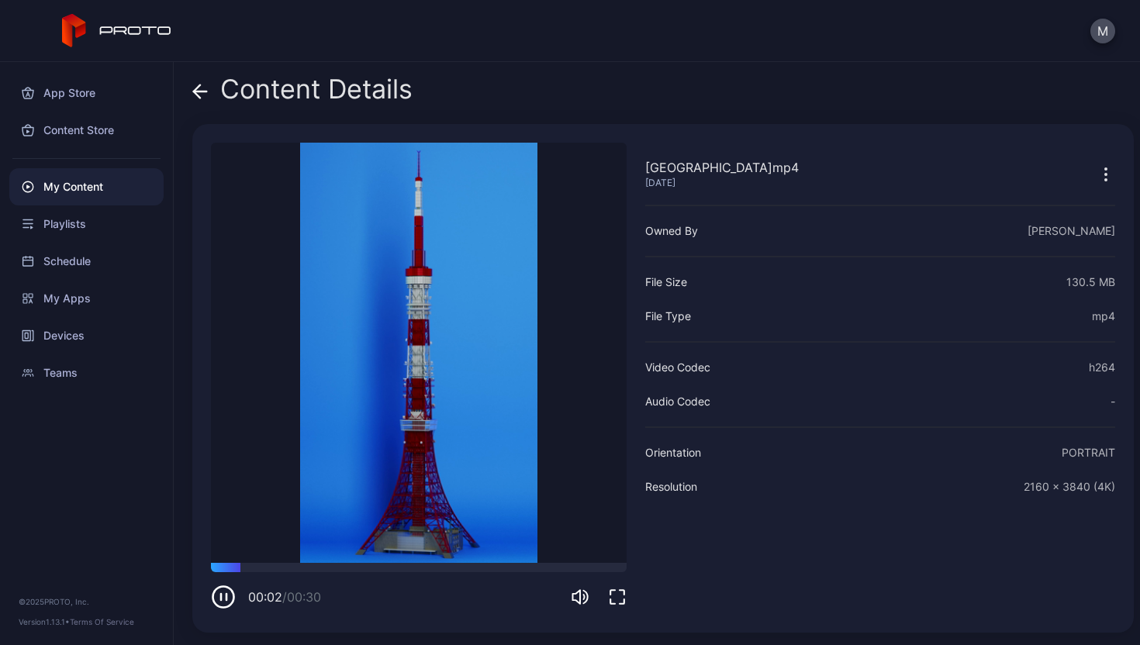
click at [211, 92] on div "Content Details" at bounding box center [302, 92] width 220 height 37
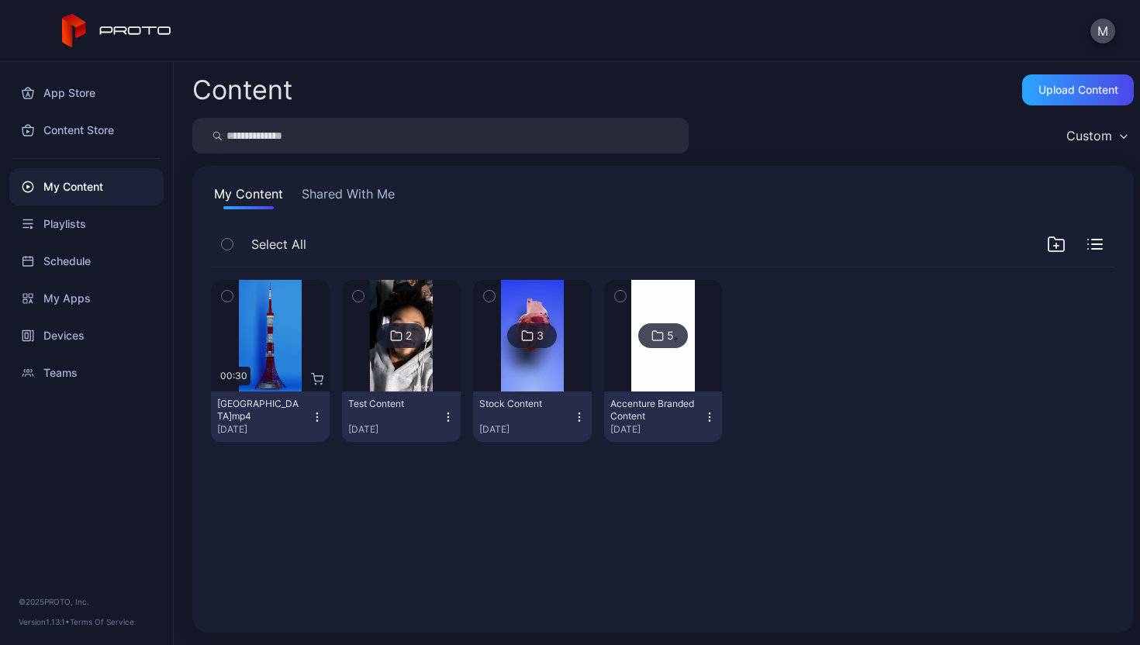
click at [312, 419] on icon "button" at bounding box center [317, 417] width 12 height 12
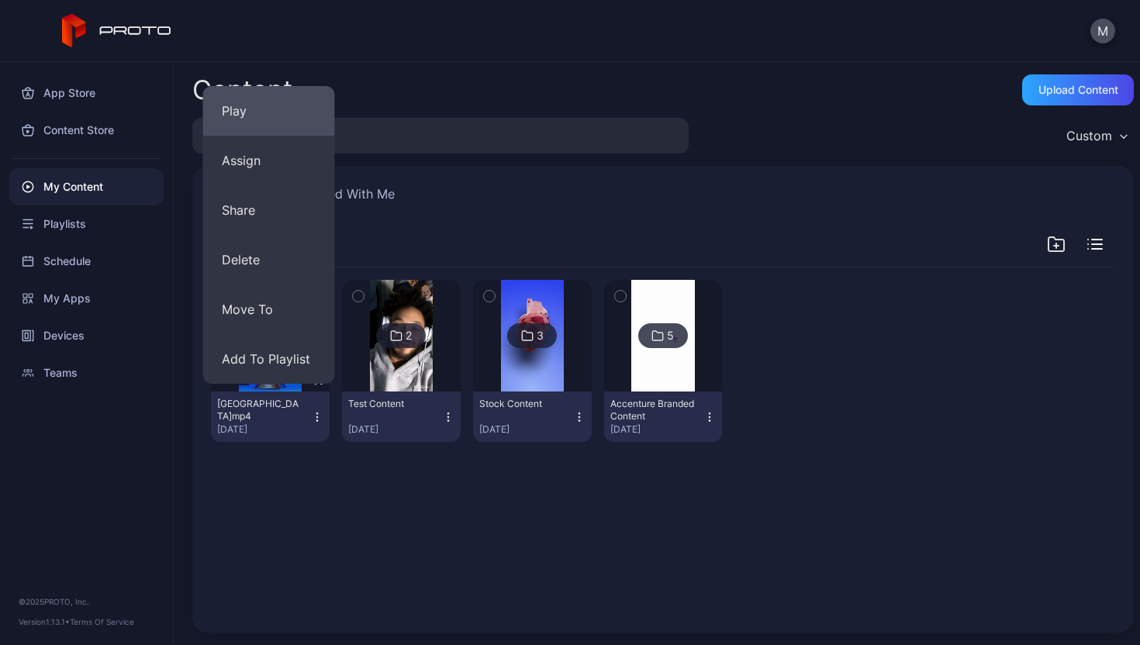
click at [267, 112] on button "Play" at bounding box center [269, 111] width 132 height 50
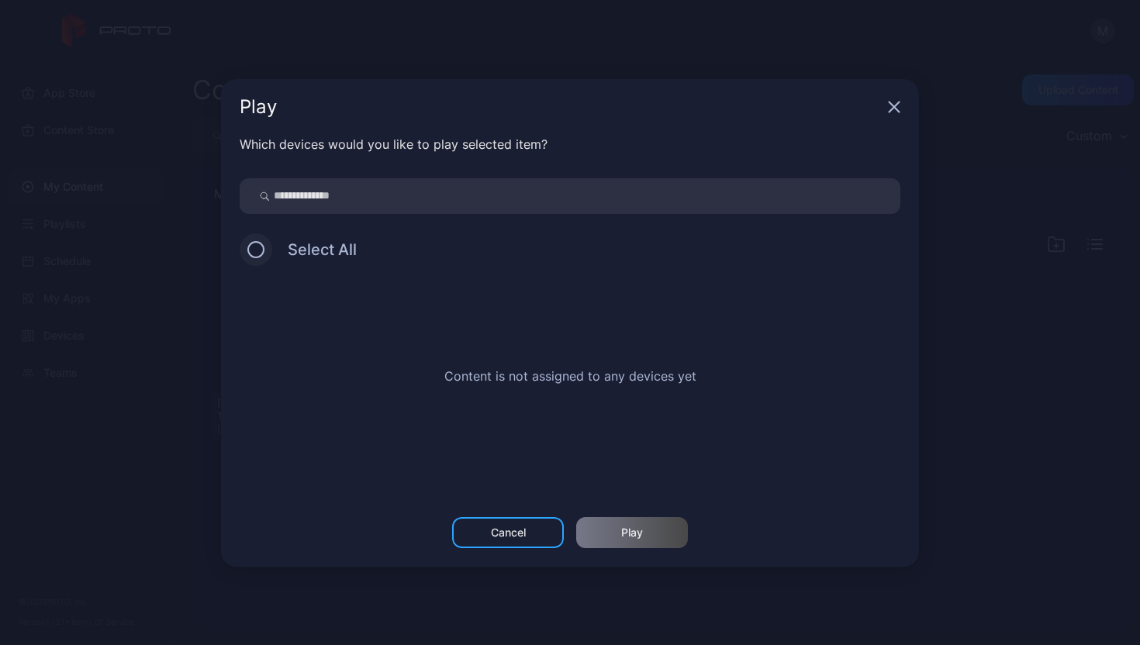
click at [252, 250] on button at bounding box center [255, 249] width 17 height 17
click at [310, 204] on input "search" at bounding box center [570, 196] width 661 height 36
click at [524, 526] on div "Cancel" at bounding box center [508, 532] width 35 height 12
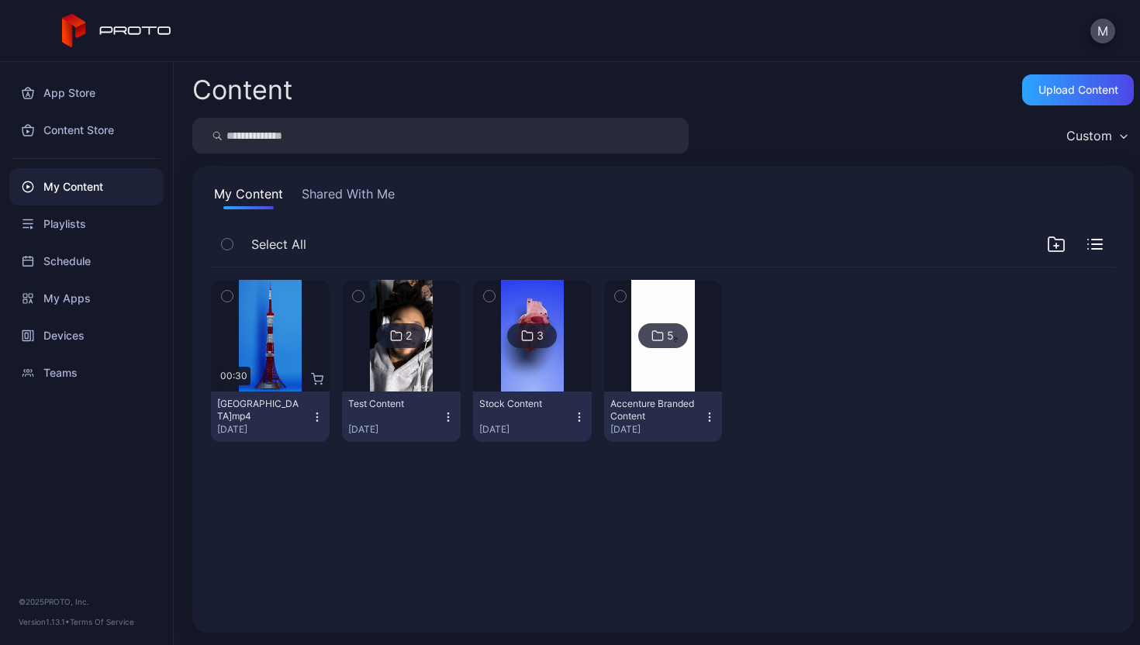
click at [312, 416] on icon "button" at bounding box center [317, 417] width 12 height 12
click at [97, 175] on div "My Content" at bounding box center [86, 186] width 154 height 37
click at [414, 389] on img at bounding box center [401, 336] width 63 height 112
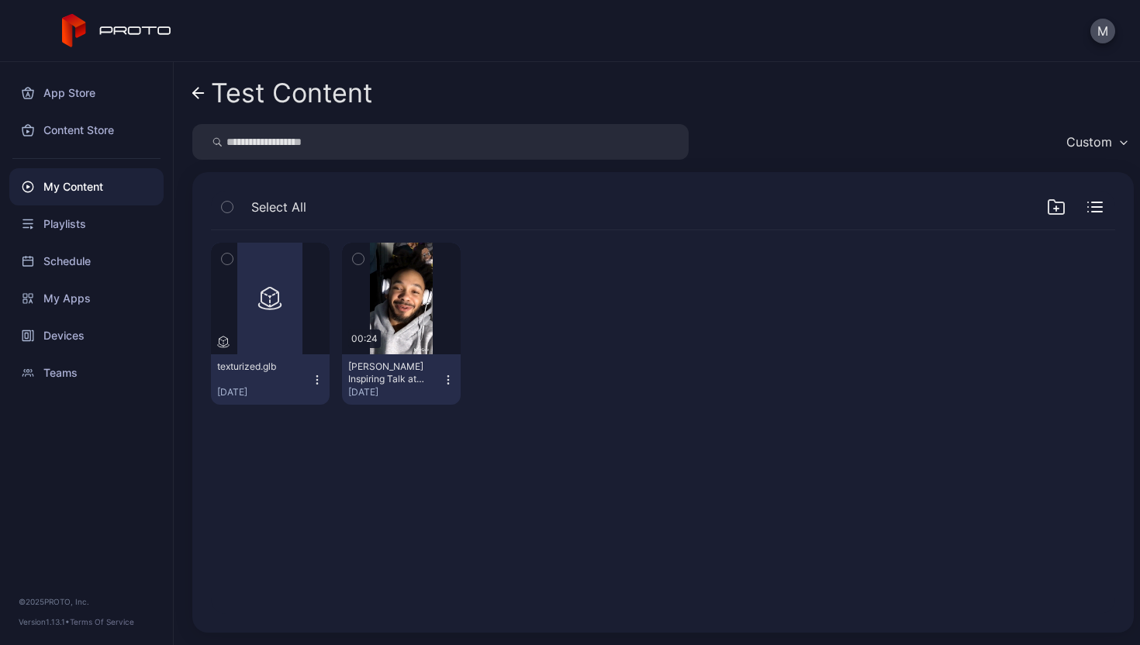
click at [443, 372] on button "[PERSON_NAME] Inspiring Talk at [PERSON_NAME][GEOGRAPHIC_DATA]!.mp4 [DATE]" at bounding box center [401, 379] width 119 height 50
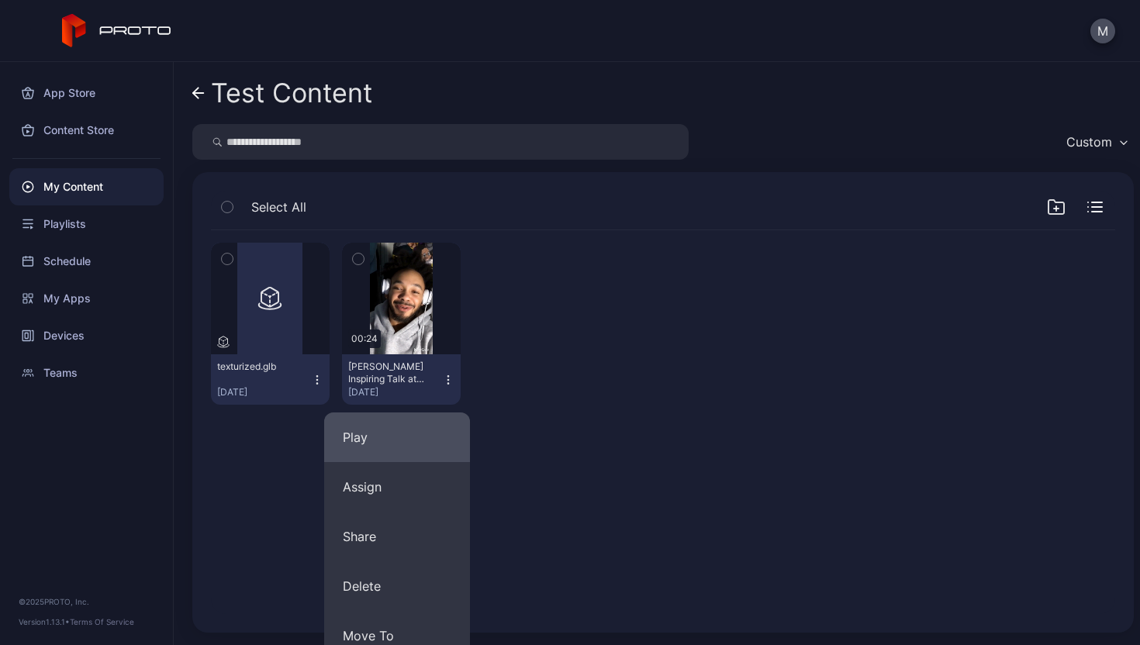
click at [412, 439] on button "Play" at bounding box center [397, 437] width 146 height 50
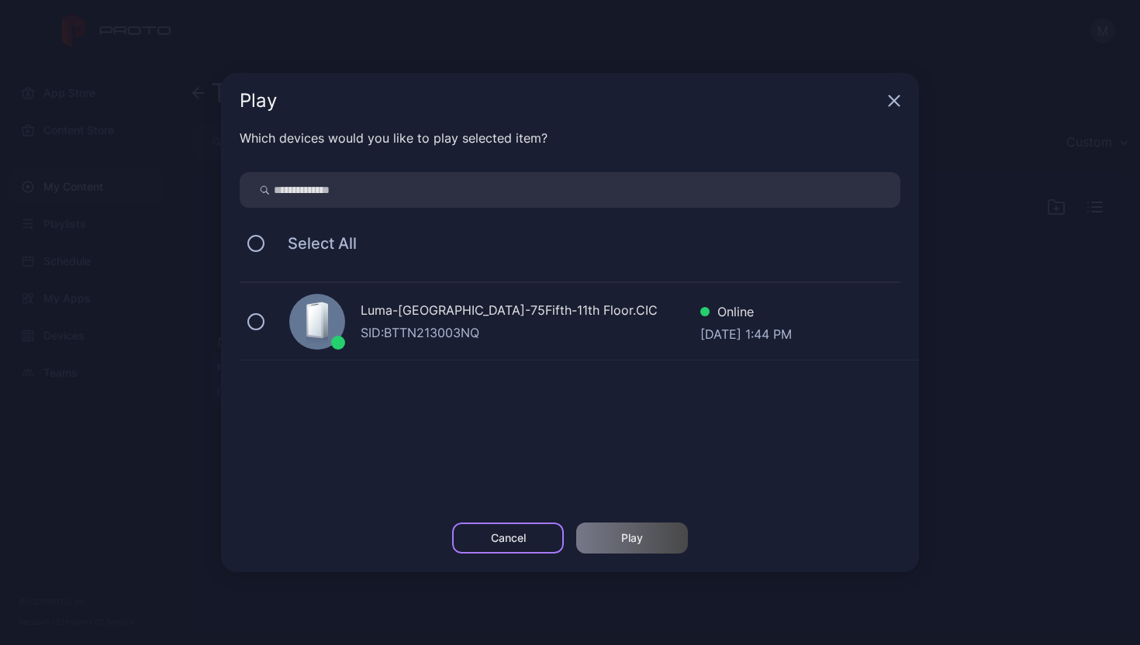
click at [512, 534] on div "Cancel" at bounding box center [508, 538] width 35 height 12
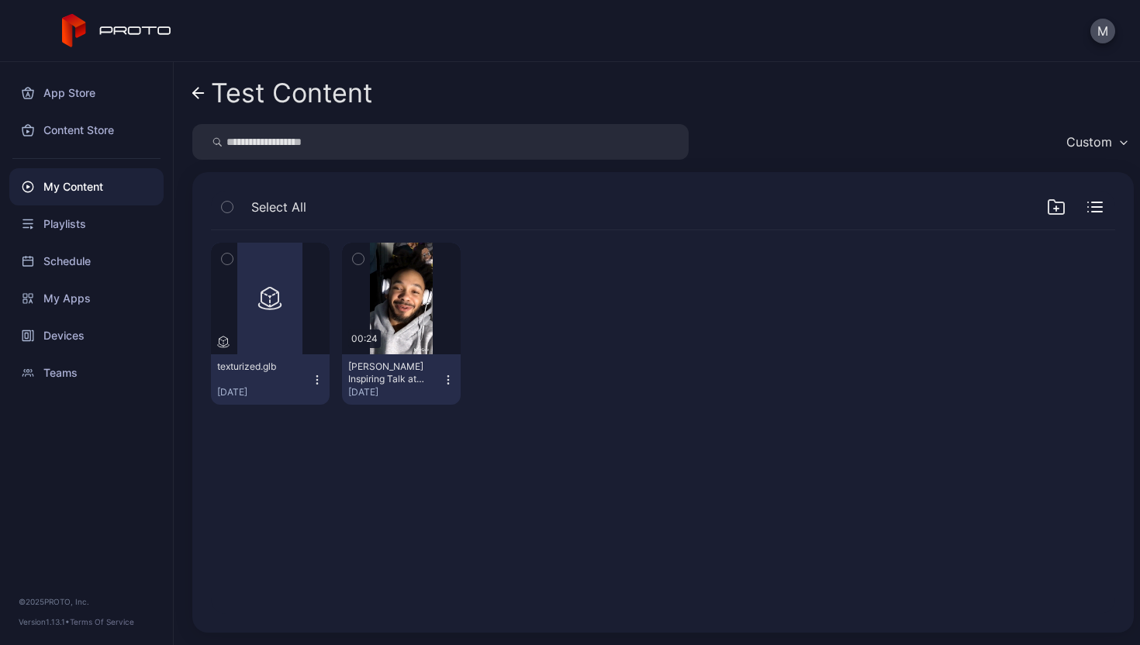
click at [102, 181] on div "My Content" at bounding box center [86, 186] width 154 height 37
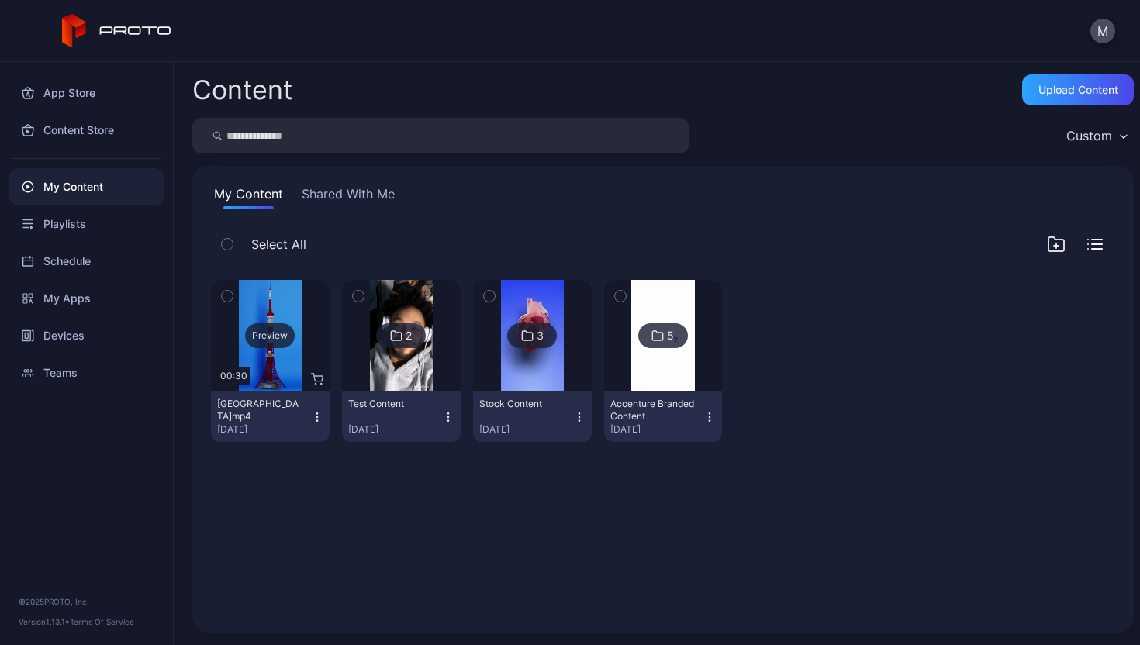
click at [276, 371] on div "Preview" at bounding box center [270, 336] width 119 height 112
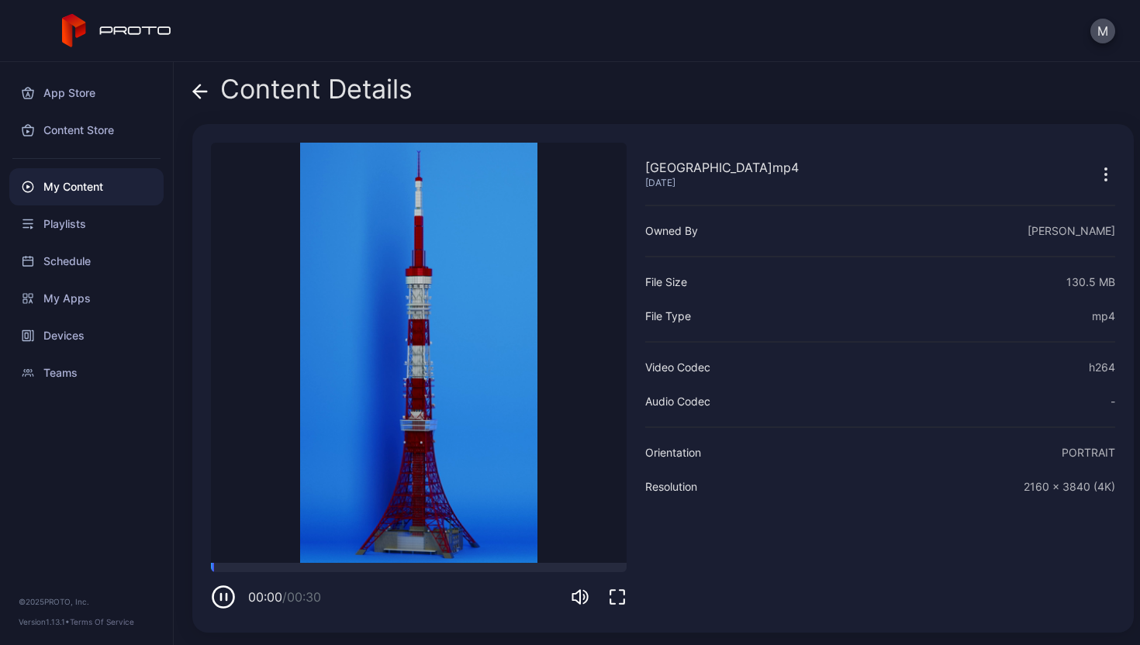
click at [1096, 166] on icon "button" at bounding box center [1105, 174] width 19 height 19
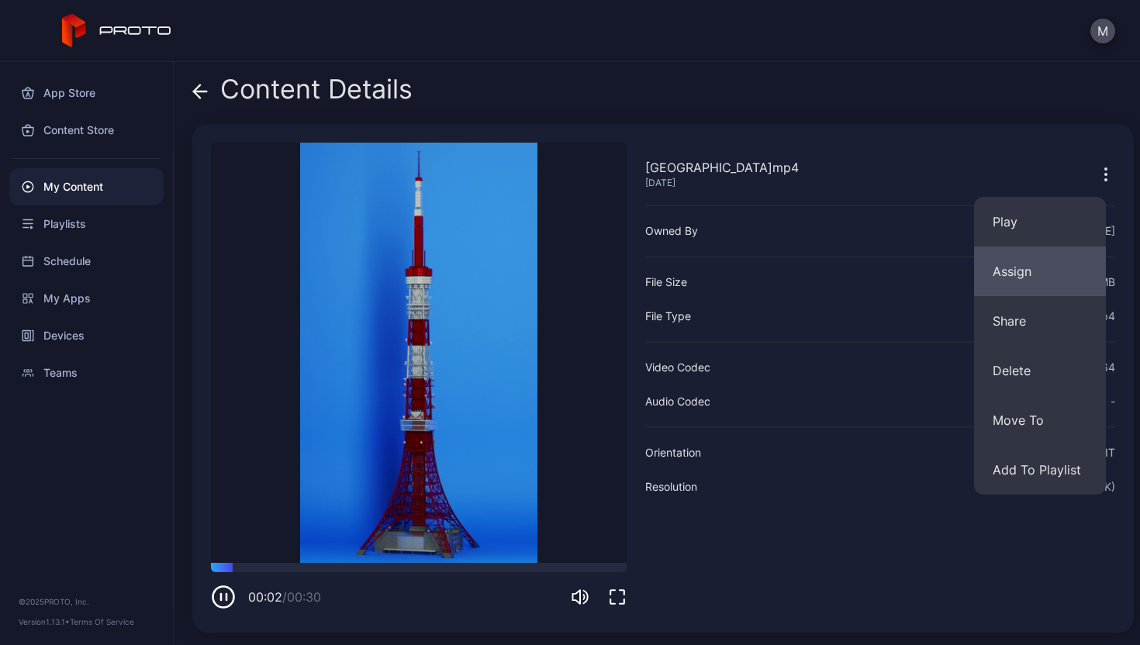
click at [1040, 281] on button "Assign" at bounding box center [1040, 272] width 132 height 50
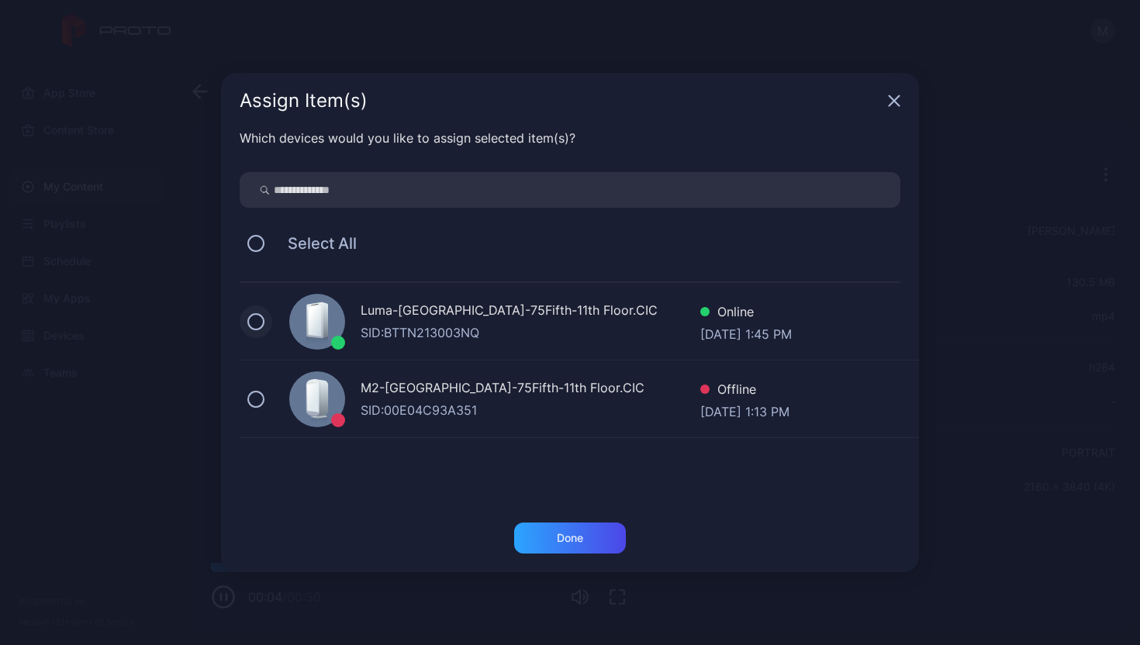
click at [263, 321] on button at bounding box center [255, 321] width 17 height 17
click at [586, 553] on div "Done" at bounding box center [570, 538] width 112 height 31
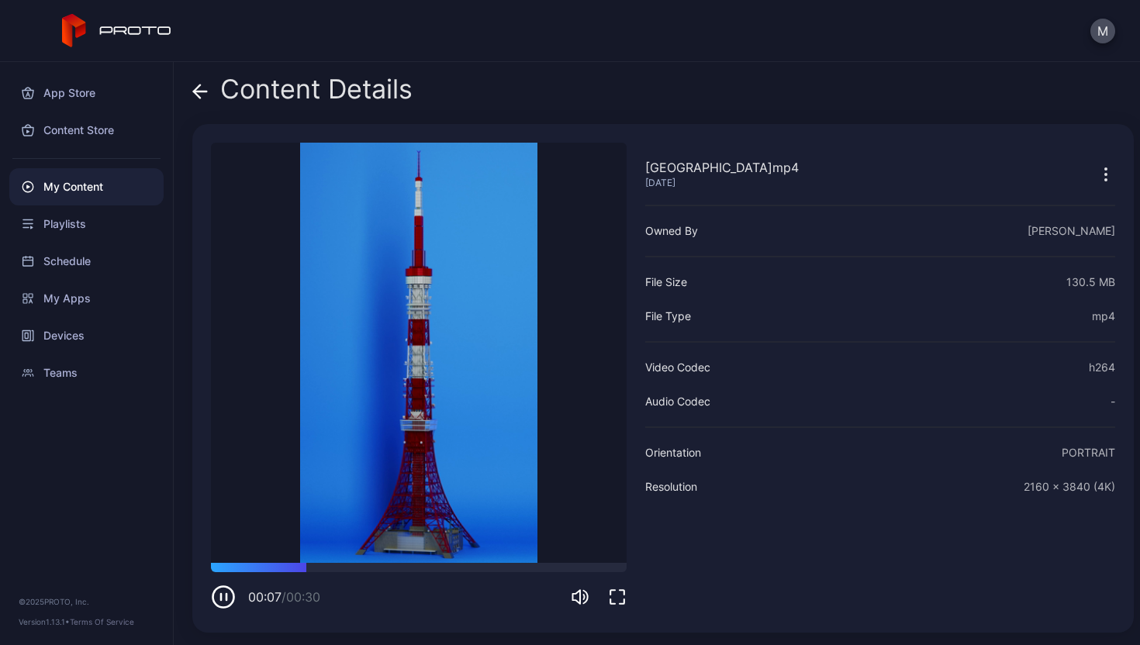
click at [123, 185] on div "My Content" at bounding box center [86, 186] width 154 height 37
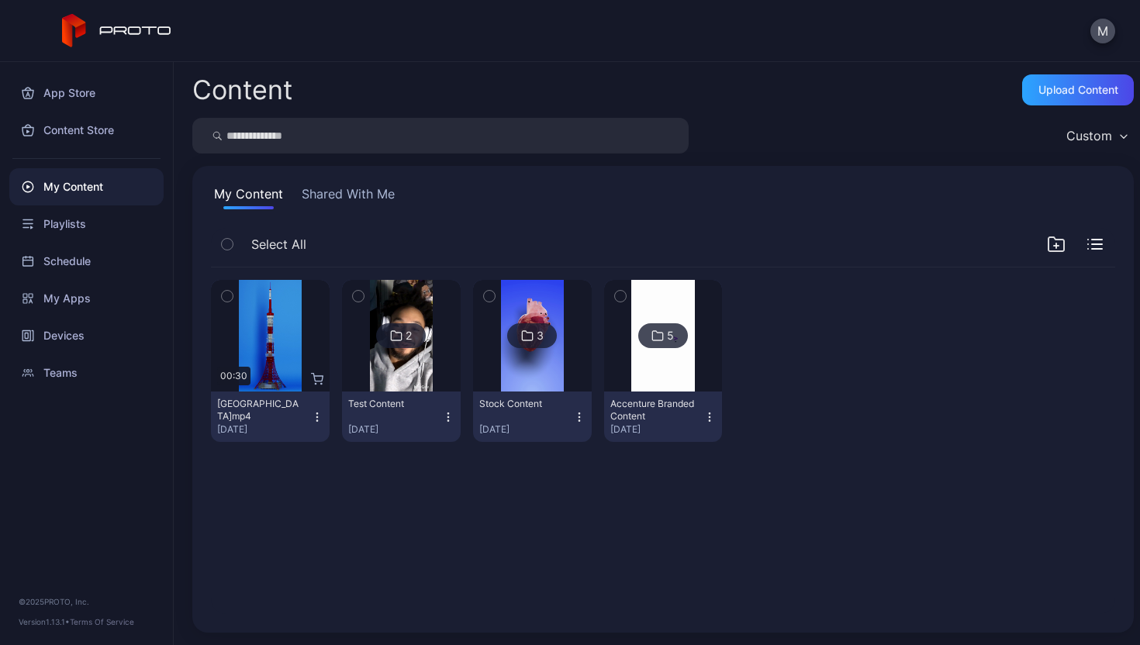
click at [311, 416] on icon "button" at bounding box center [317, 417] width 12 height 12
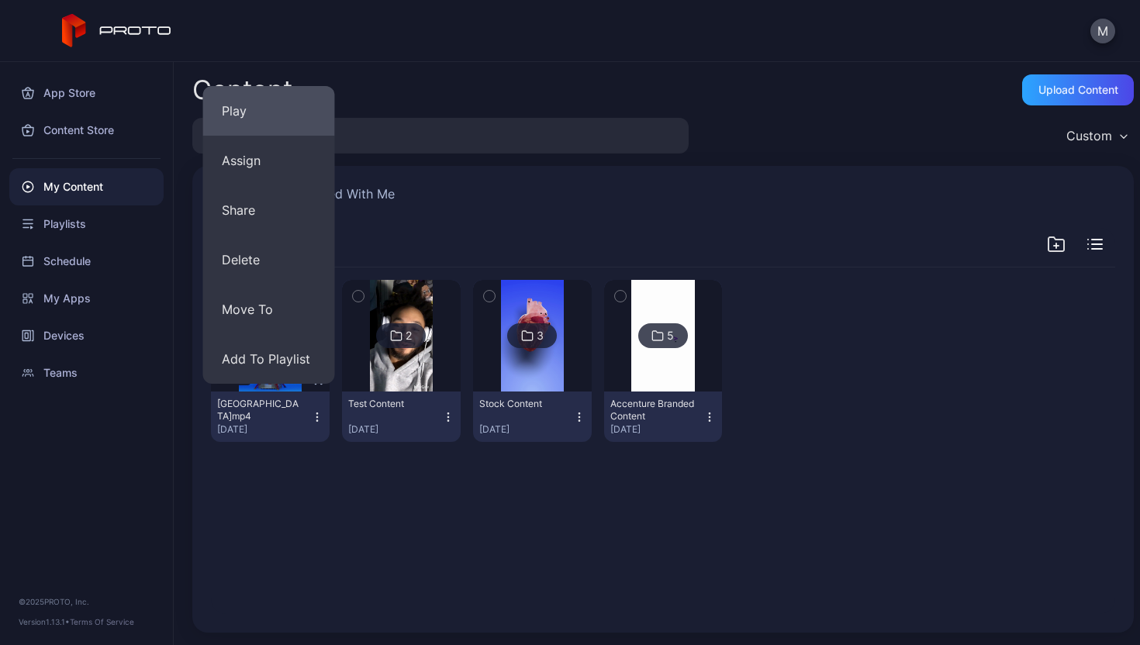
click at [263, 122] on button "Play" at bounding box center [269, 111] width 132 height 50
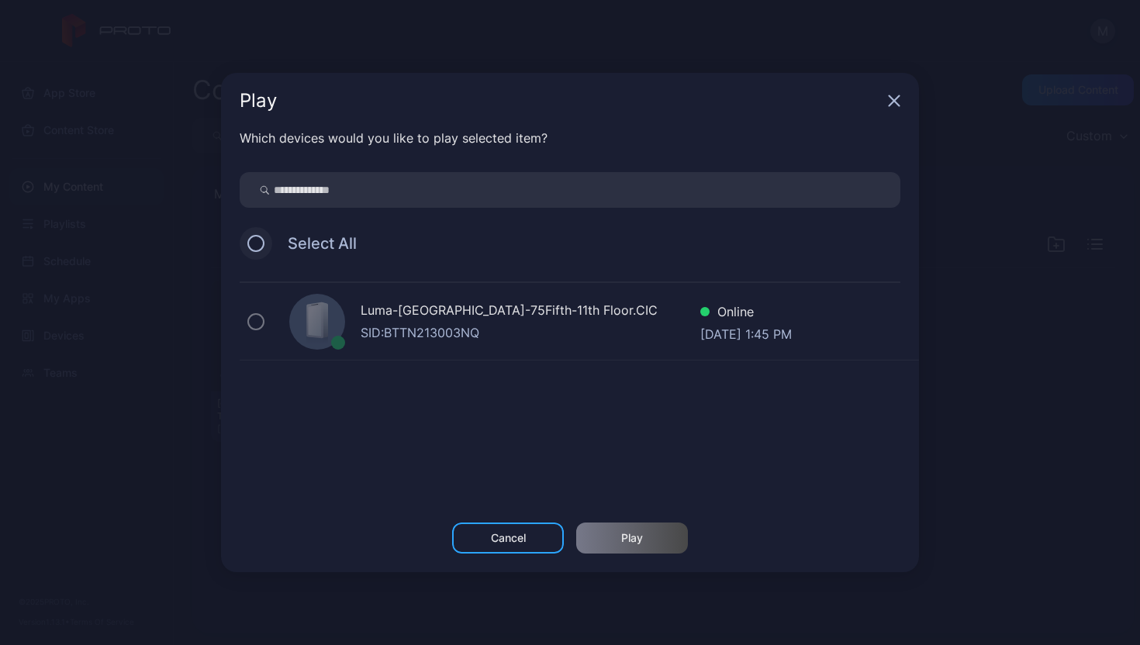
click at [261, 247] on button at bounding box center [255, 243] width 17 height 17
click at [676, 322] on div "Luma-[GEOGRAPHIC_DATA]-75Fifth-11th Floor.CIC" at bounding box center [531, 312] width 340 height 22
click at [889, 102] on icon "button" at bounding box center [894, 101] width 12 height 12
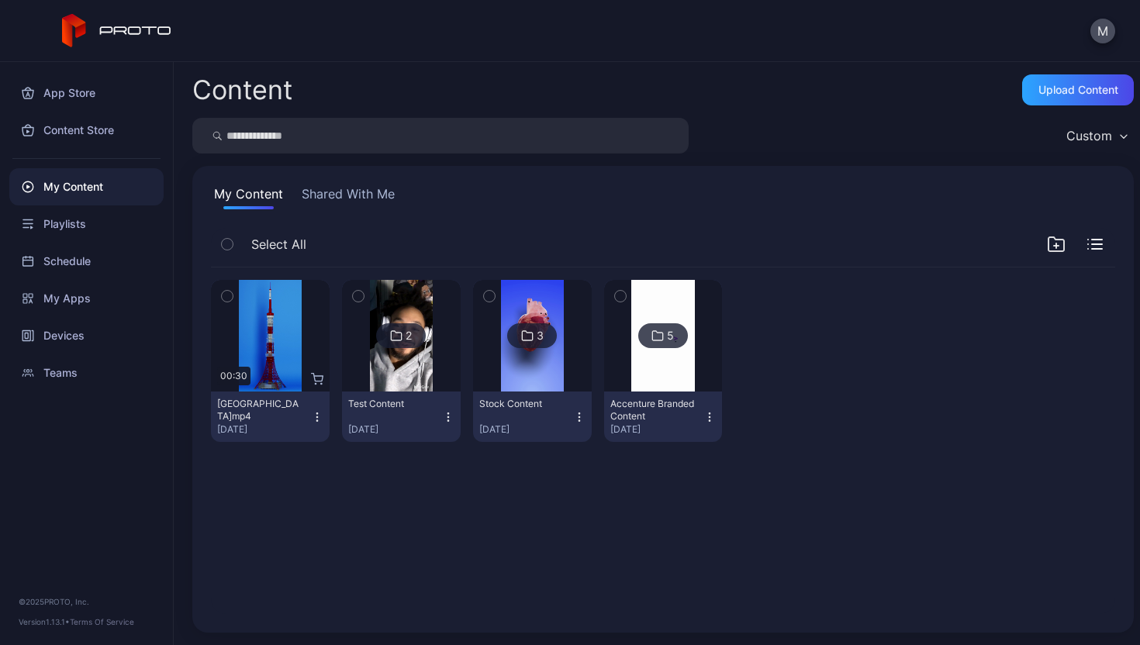
click at [316, 420] on icon "button" at bounding box center [316, 420] width 1 height 1
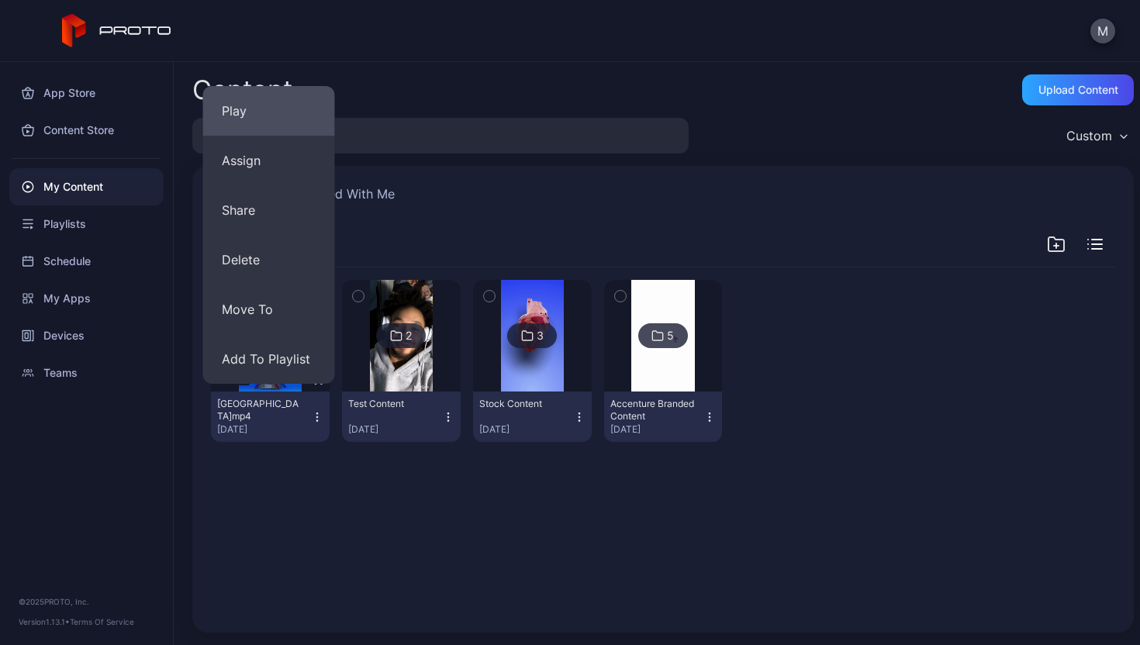
click at [306, 126] on button "Play" at bounding box center [269, 111] width 132 height 50
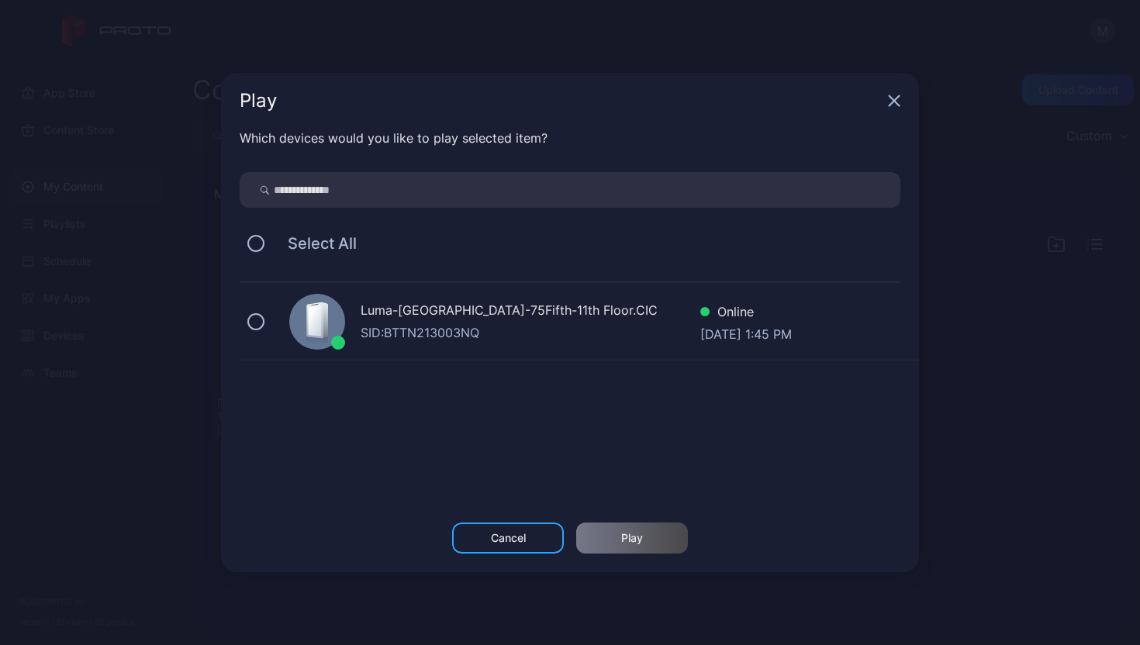
click at [280, 319] on div "Luma-[GEOGRAPHIC_DATA]-75Fifth-11th Floor.CIC SID: BTTN213003NQ Online [DATE] 1…" at bounding box center [579, 322] width 679 height 78
click at [654, 540] on div "Play" at bounding box center [632, 538] width 112 height 31
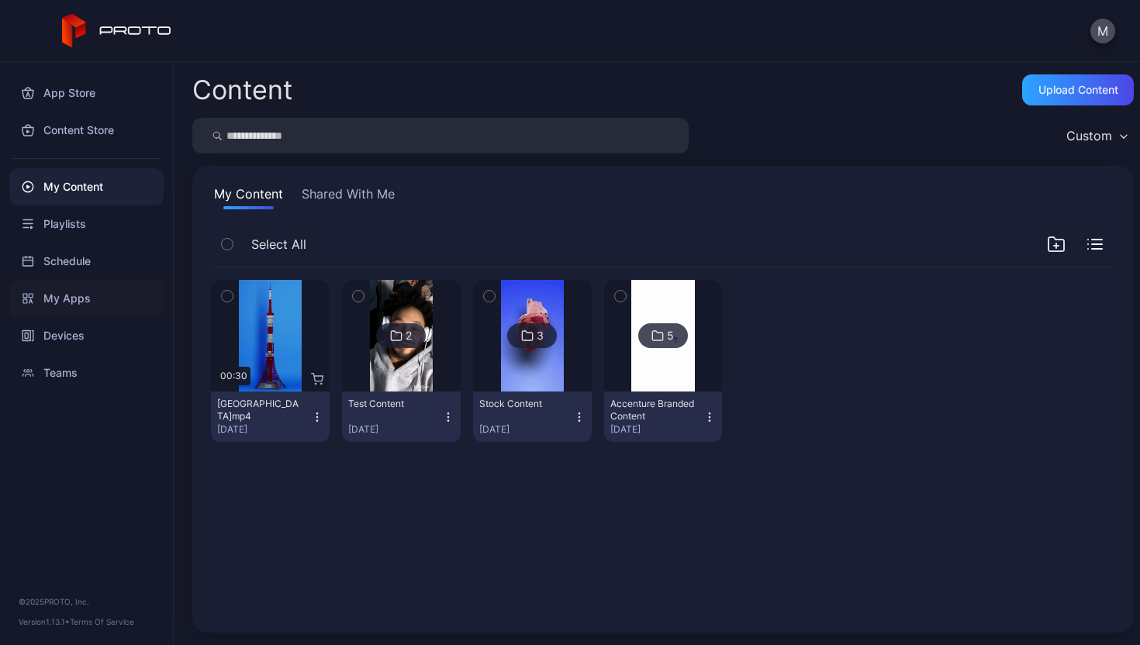
click at [119, 306] on div "My Apps" at bounding box center [86, 298] width 154 height 37
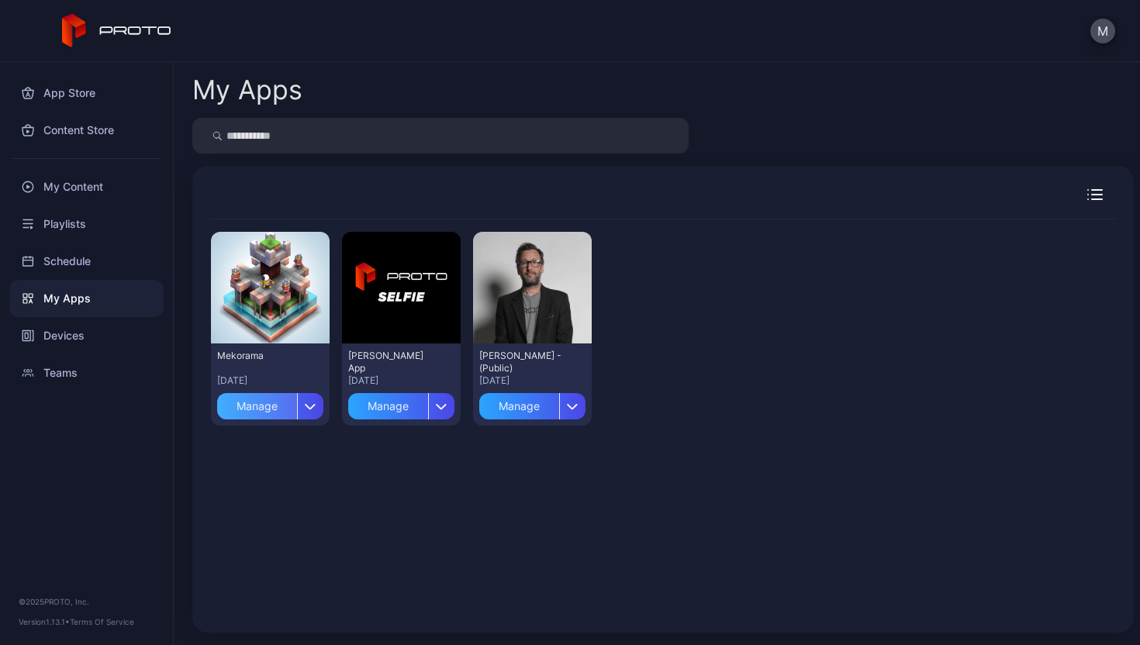
click at [271, 407] on div "Manage" at bounding box center [257, 406] width 80 height 26
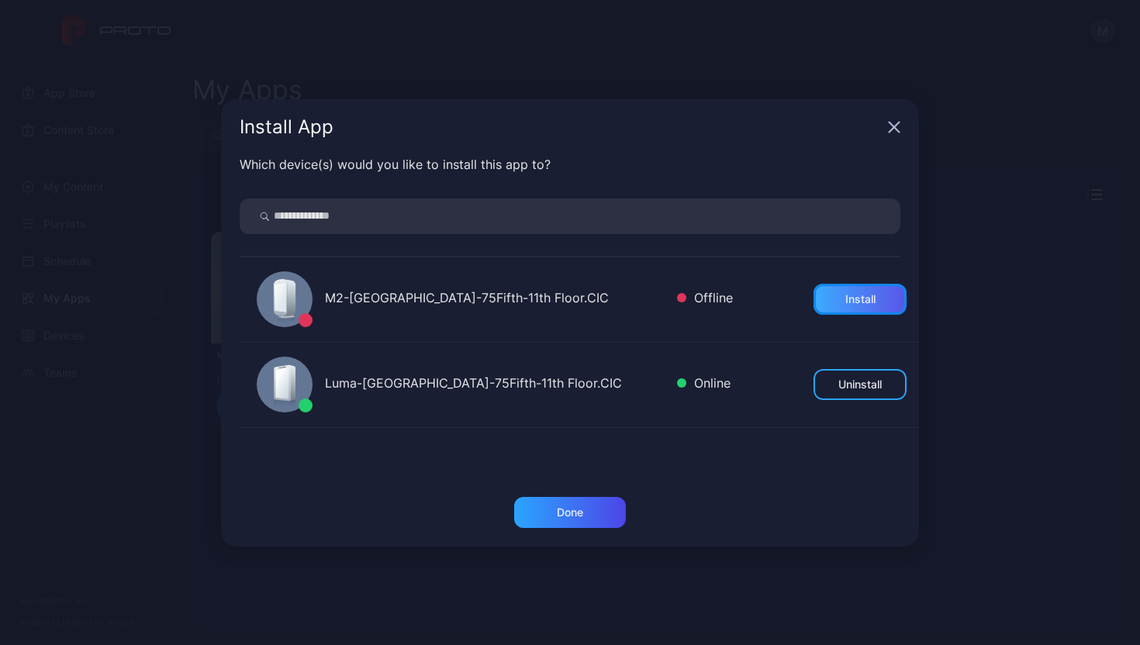
click at [845, 296] on div "Install" at bounding box center [860, 299] width 30 height 12
click at [889, 136] on div "Install App" at bounding box center [570, 127] width 698 height 56
click at [901, 138] on div "Install App" at bounding box center [570, 127] width 698 height 56
click at [901, 127] on div "Install App" at bounding box center [570, 127] width 698 height 56
click at [893, 130] on icon "button" at bounding box center [894, 127] width 12 height 12
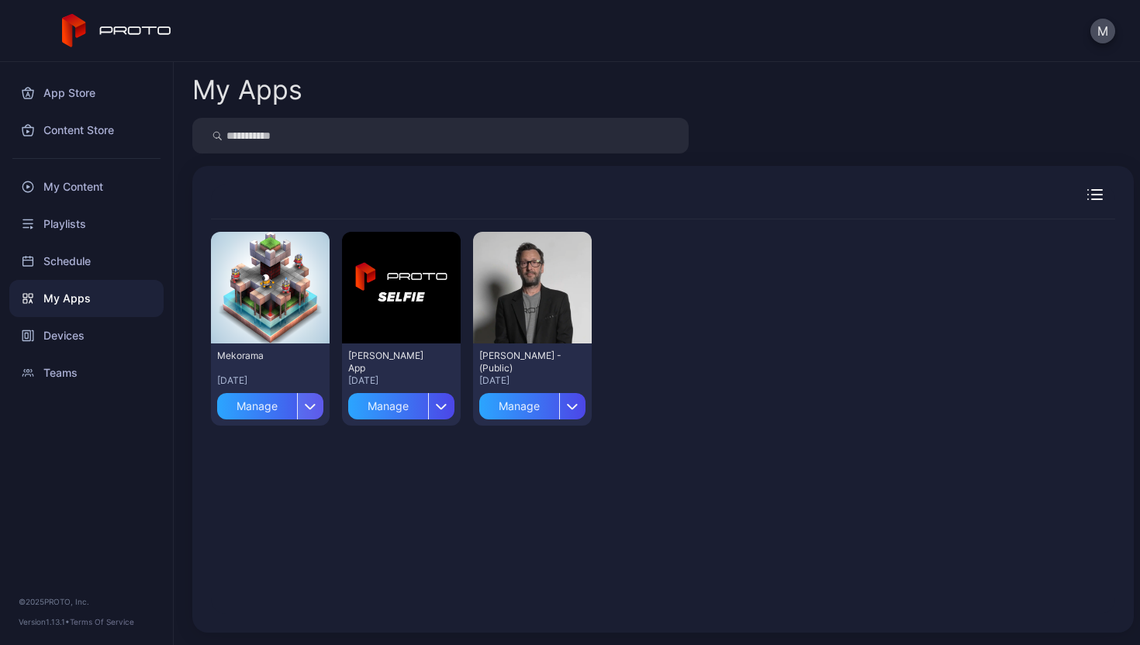
click at [297, 406] on div "button" at bounding box center [310, 406] width 26 height 26
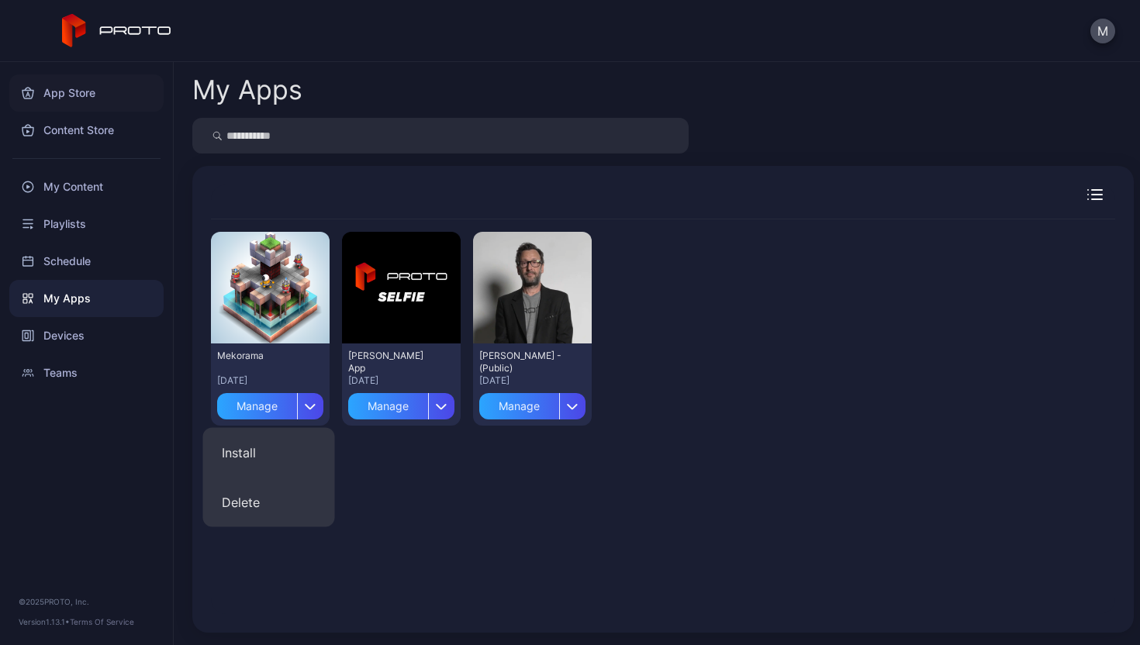
click at [86, 95] on div "App Store" at bounding box center [86, 92] width 154 height 37
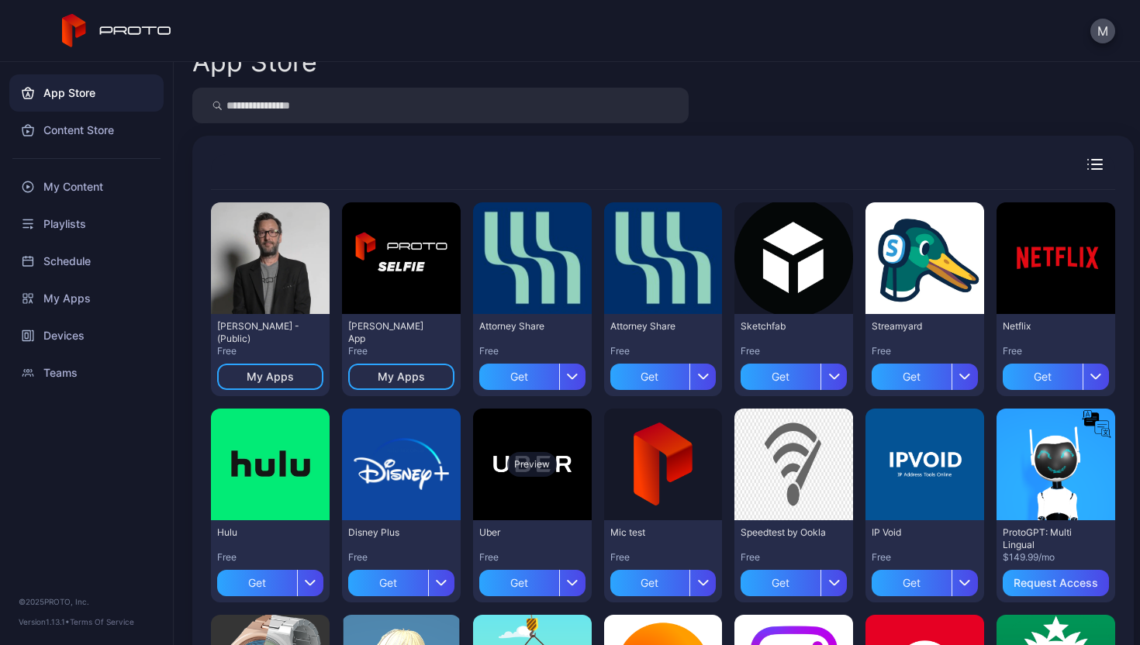
scroll to position [28, 0]
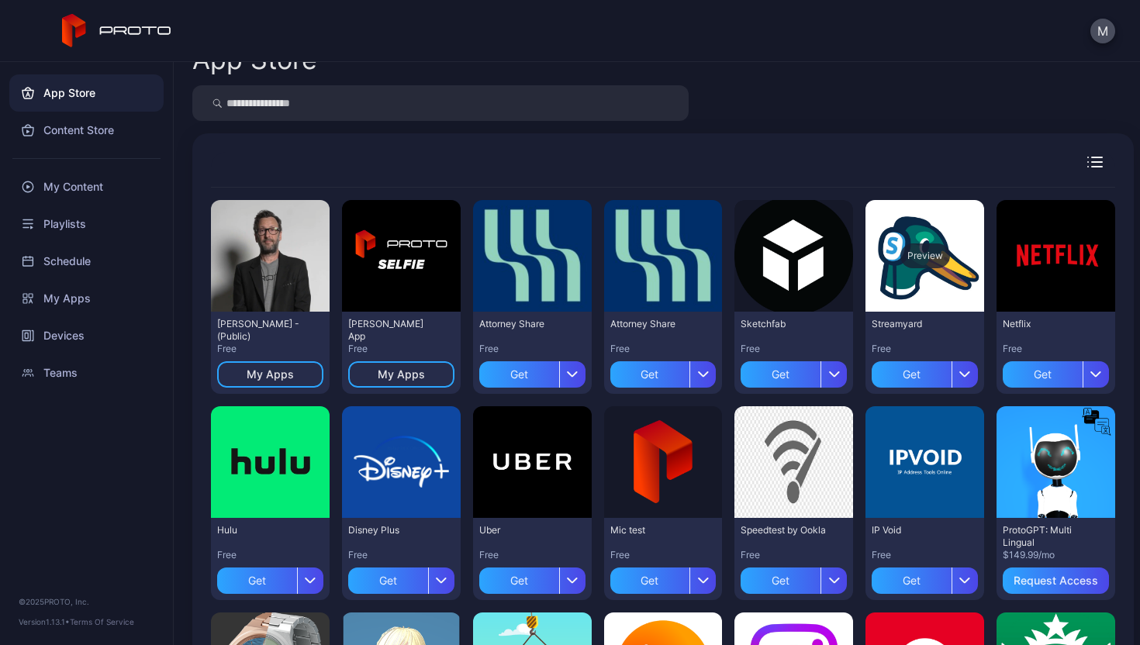
click at [901, 259] on div "Preview" at bounding box center [925, 255] width 50 height 25
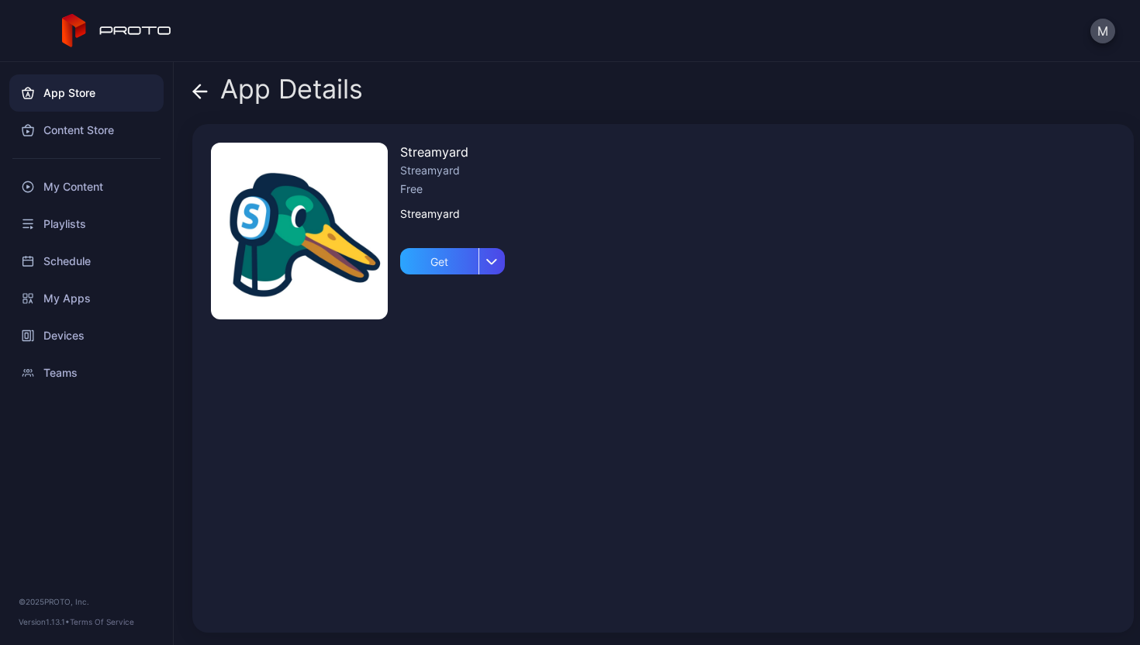
click at [203, 88] on icon at bounding box center [200, 92] width 16 height 16
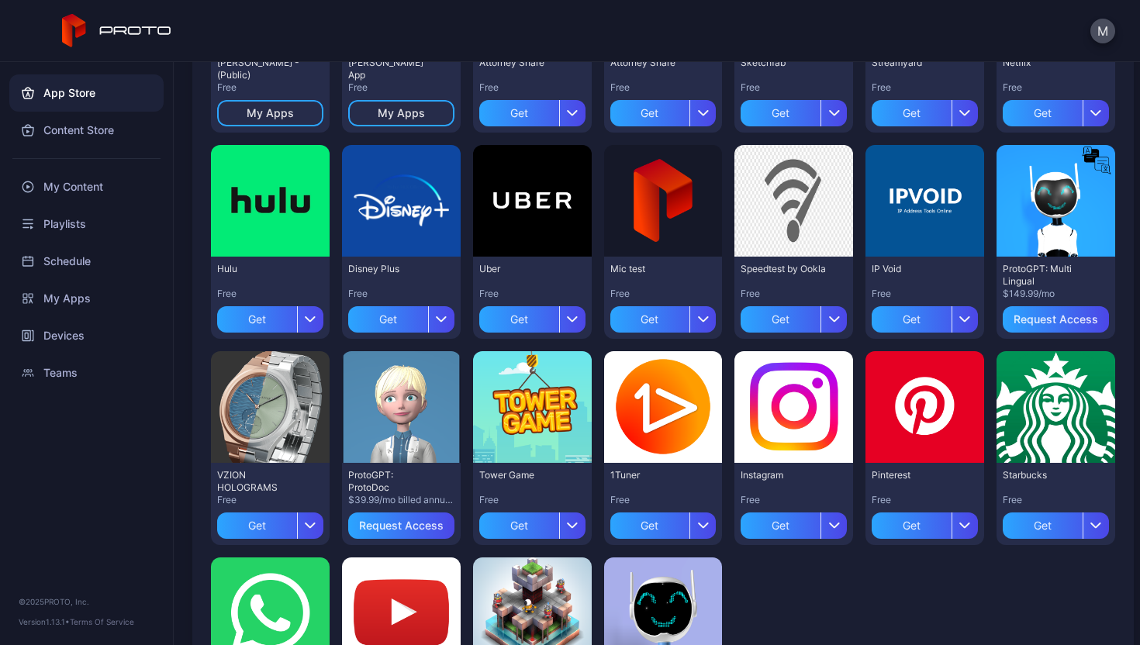
scroll to position [292, 0]
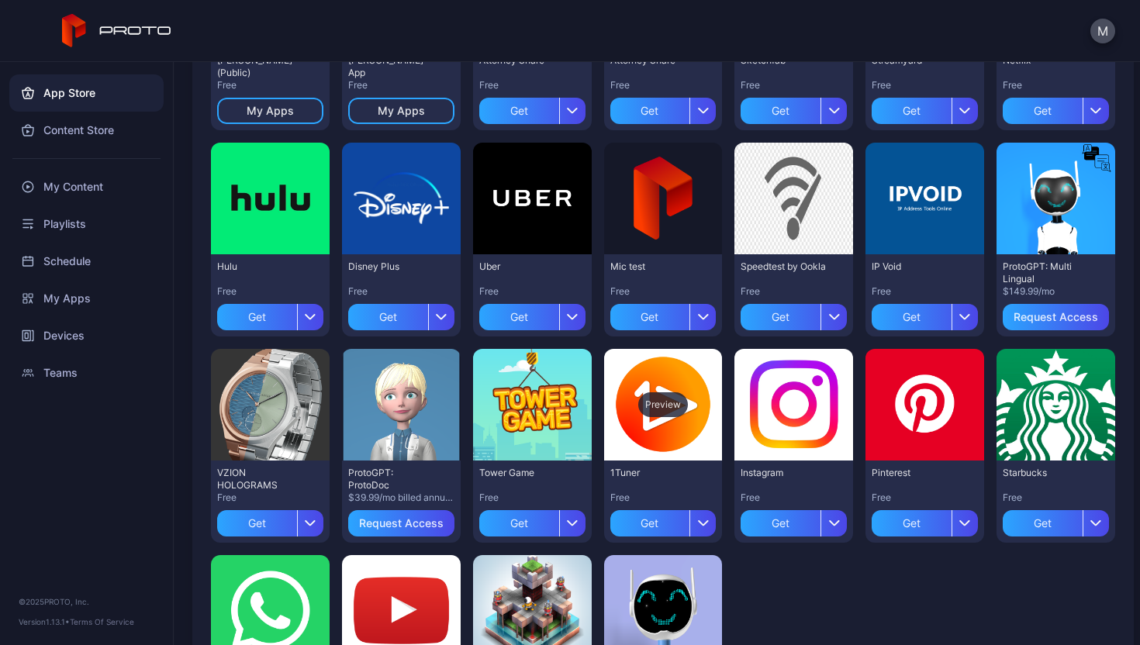
click at [662, 405] on div "Preview" at bounding box center [663, 404] width 50 height 25
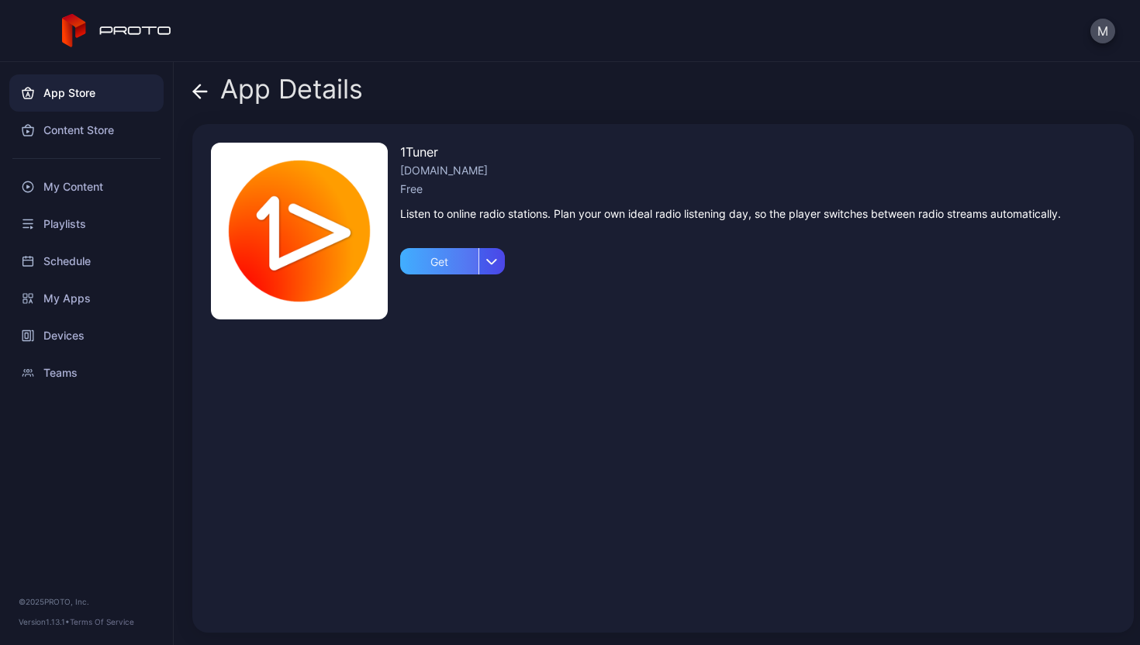
click at [433, 265] on div "Get" at bounding box center [439, 261] width 78 height 26
click at [422, 257] on div "My Apps" at bounding box center [452, 261] width 105 height 26
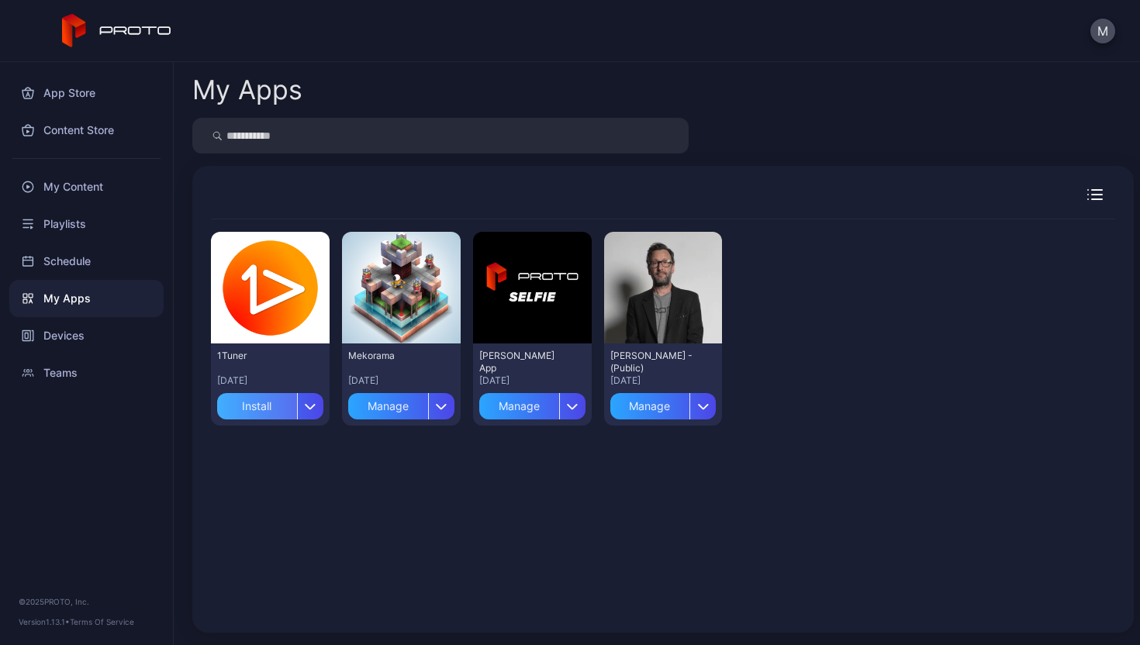
click at [260, 403] on div "Install" at bounding box center [257, 406] width 80 height 26
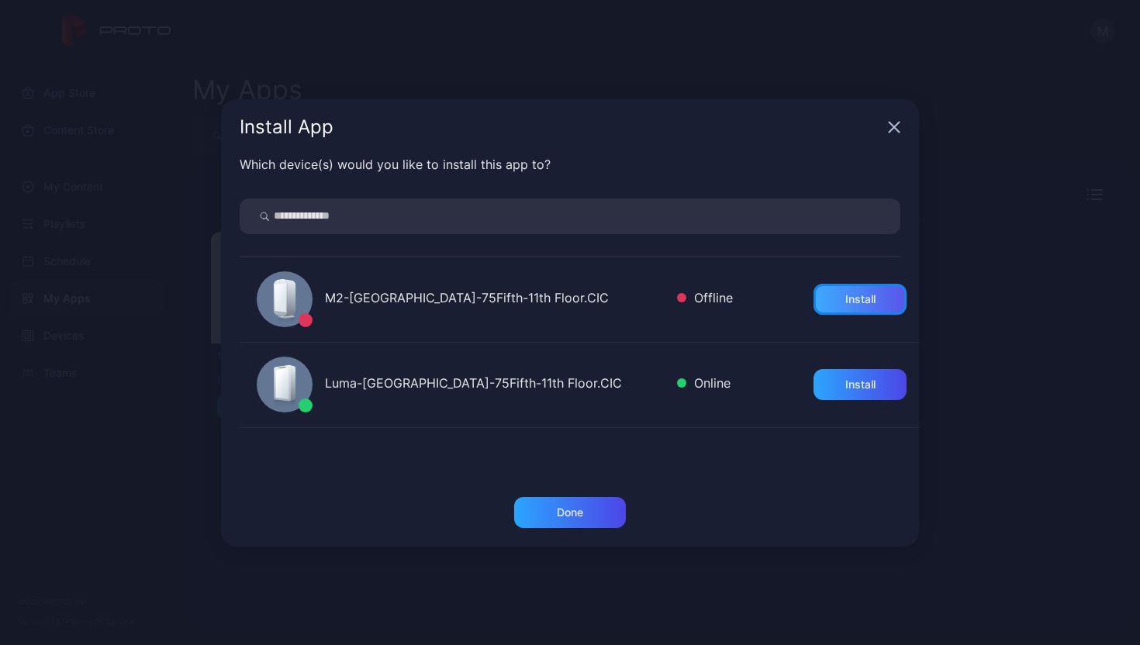
click at [813, 295] on div "Install" at bounding box center [859, 299] width 93 height 31
click at [838, 296] on div "Uninstall" at bounding box center [859, 299] width 43 height 12
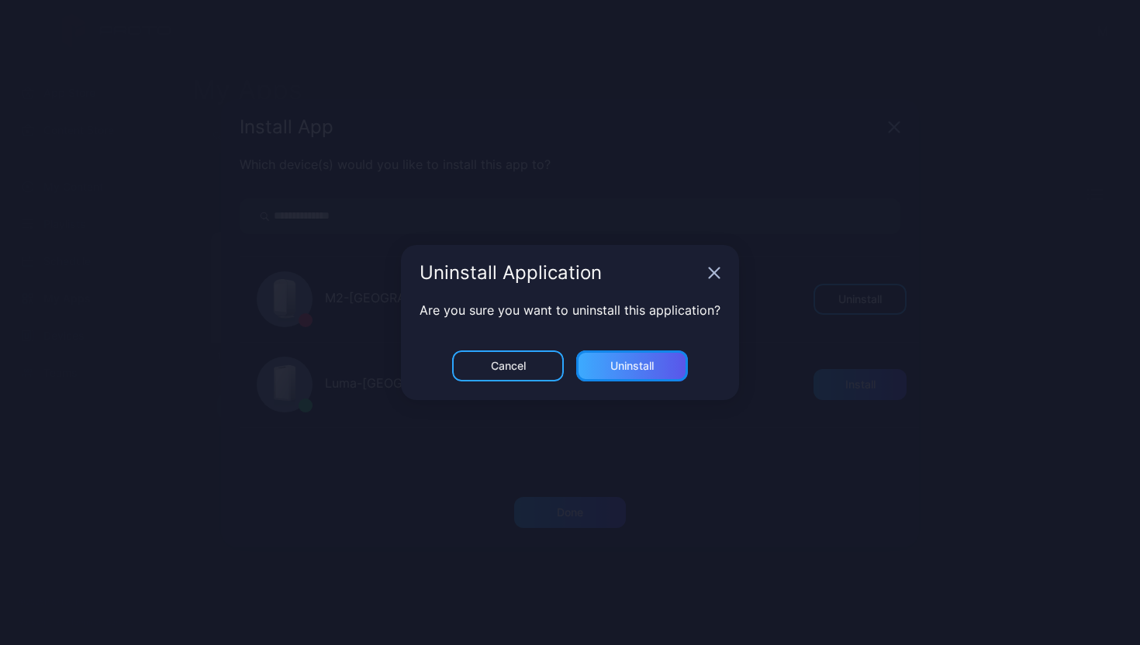
click at [646, 363] on div "Uninstall" at bounding box center [631, 366] width 43 height 12
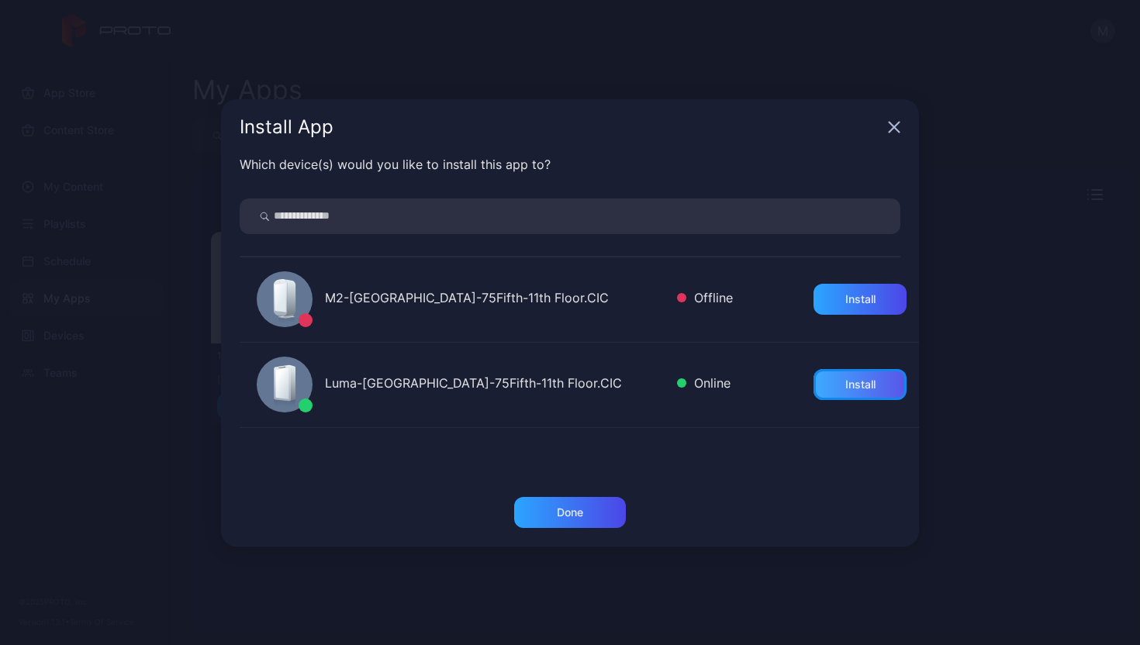
click at [845, 378] on div "Install" at bounding box center [860, 384] width 30 height 12
click at [585, 510] on div "Done" at bounding box center [570, 512] width 112 height 31
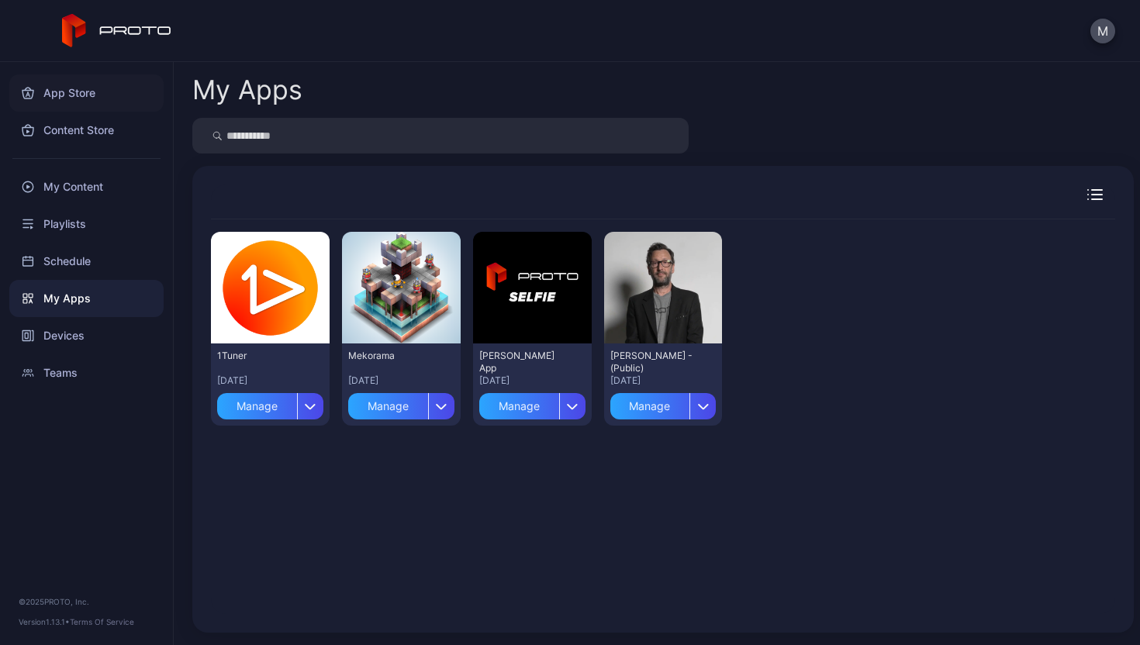
click at [71, 100] on div "App Store" at bounding box center [86, 92] width 154 height 37
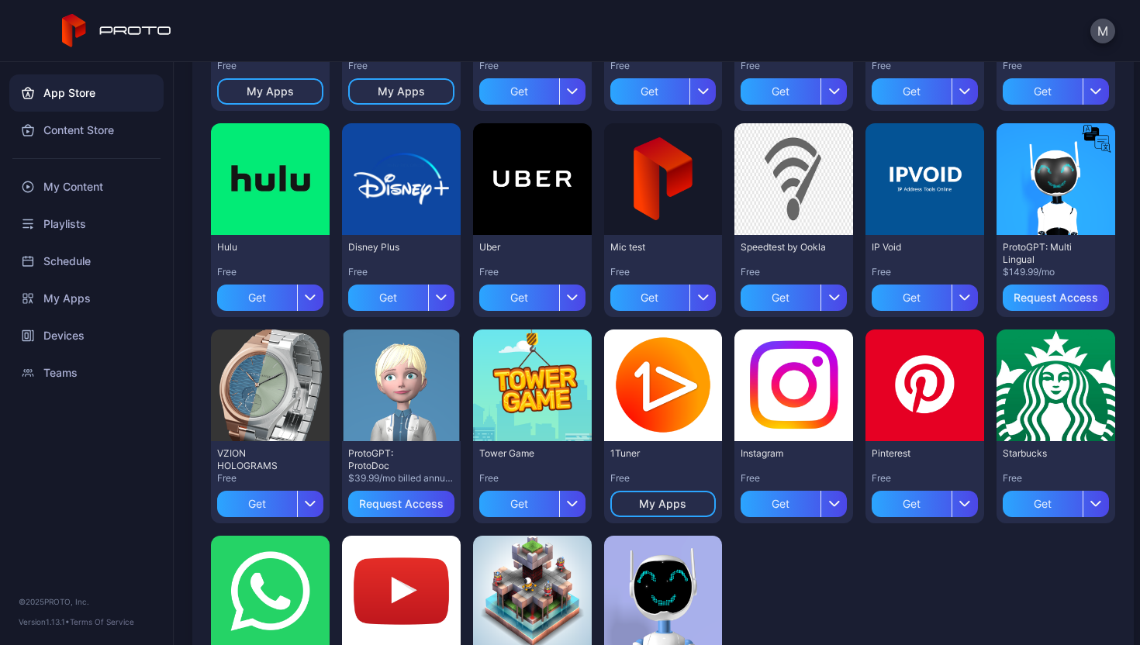
scroll to position [303, 0]
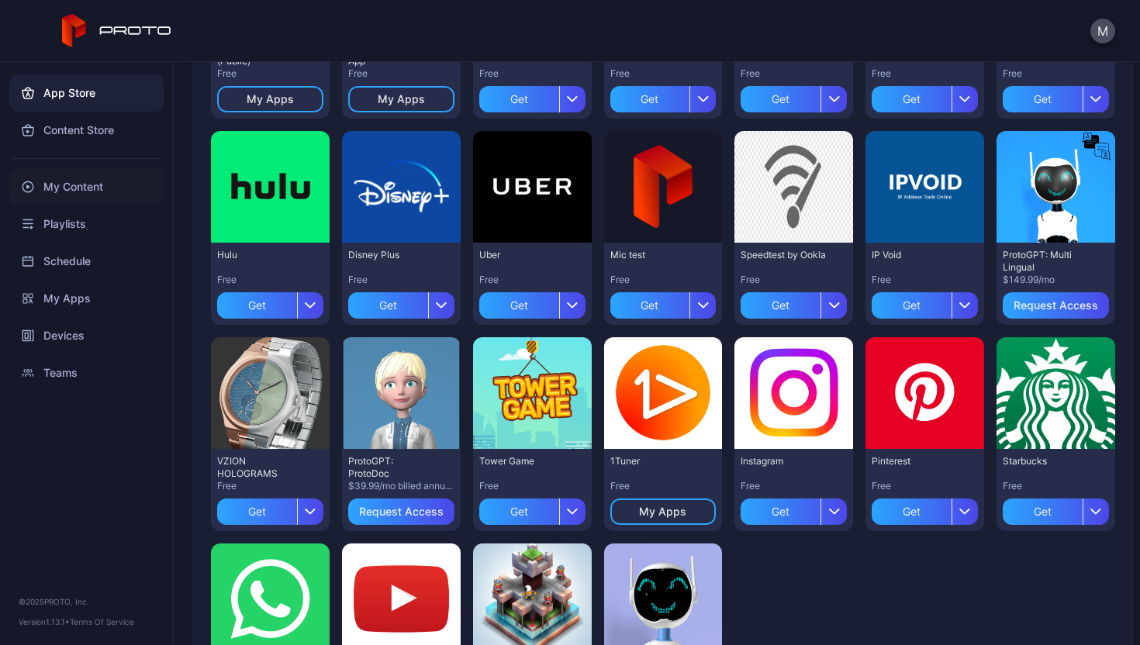
click at [93, 174] on div "My Content" at bounding box center [86, 186] width 154 height 37
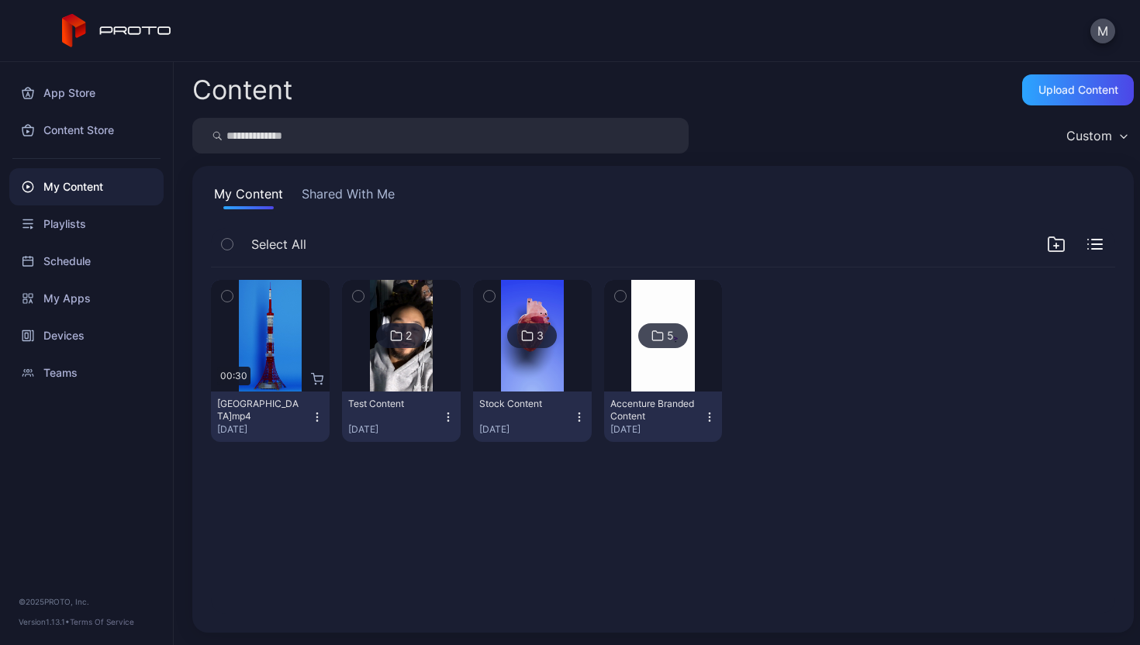
click at [507, 330] on div "3" at bounding box center [532, 335] width 50 height 25
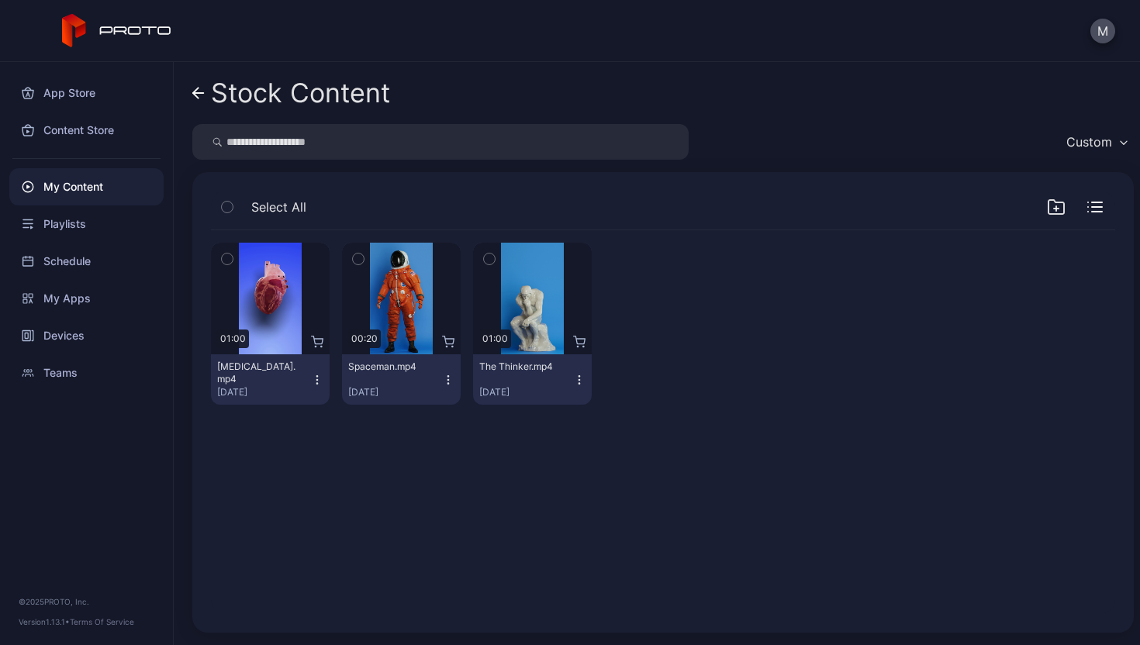
click at [317, 376] on icon "button" at bounding box center [317, 380] width 12 height 12
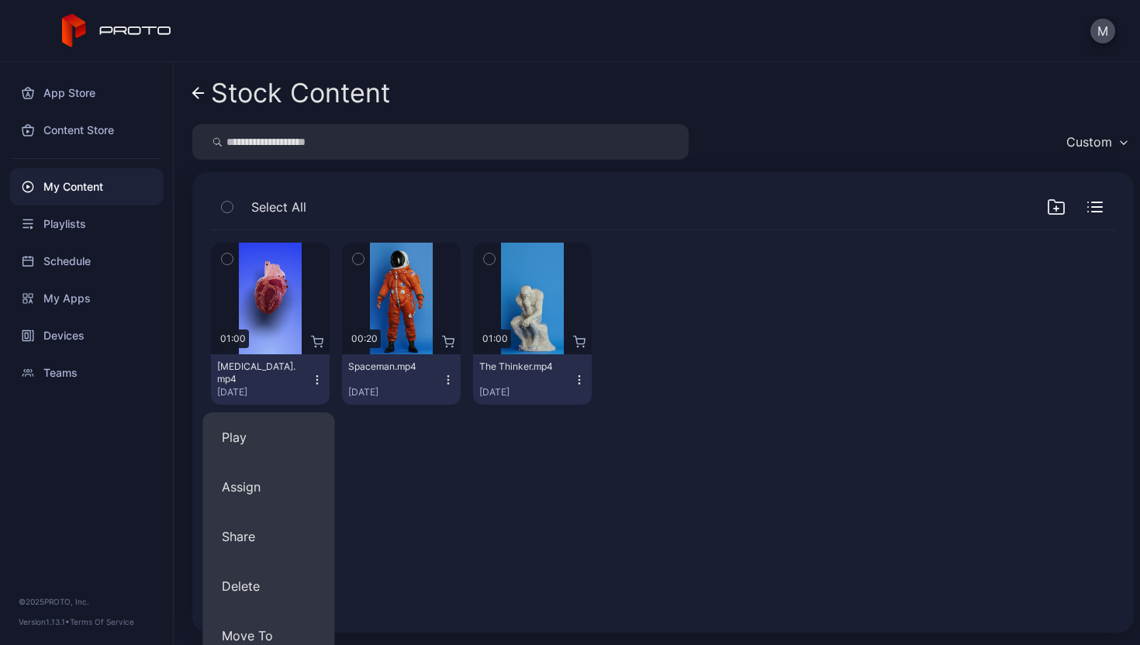
click at [278, 411] on div "Preview 01:00 [MEDICAL_DATA].mp4 [DATE] Preview 00:20 Spaceman.mp4 [DATE] Previ…" at bounding box center [663, 323] width 904 height 187
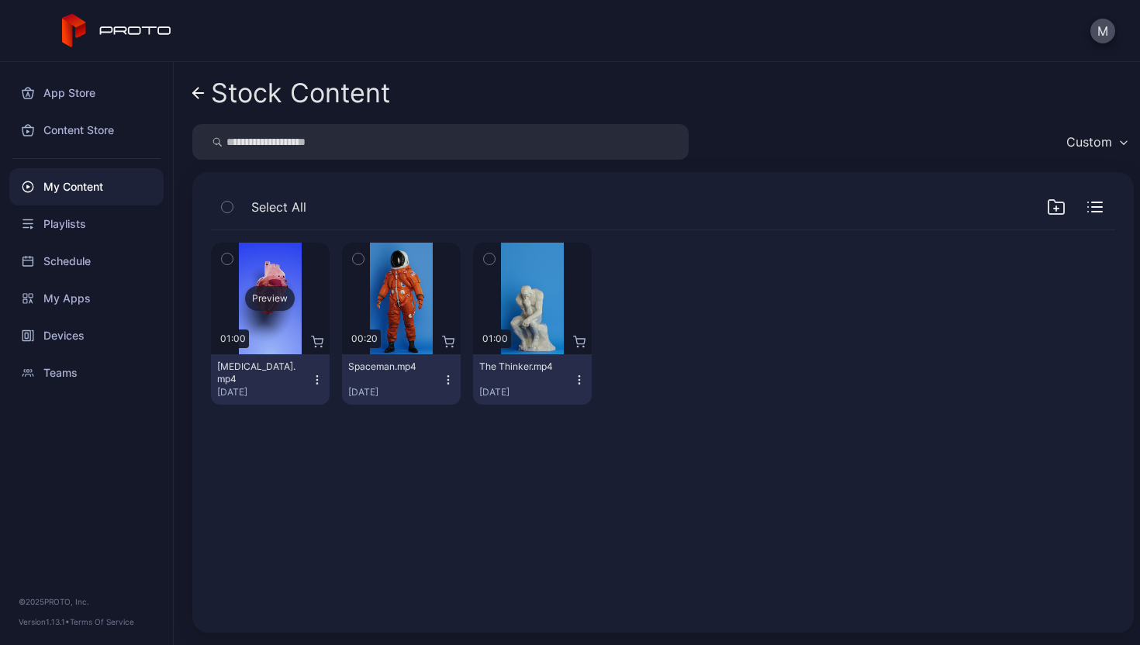
click at [318, 326] on div "Preview" at bounding box center [270, 299] width 119 height 112
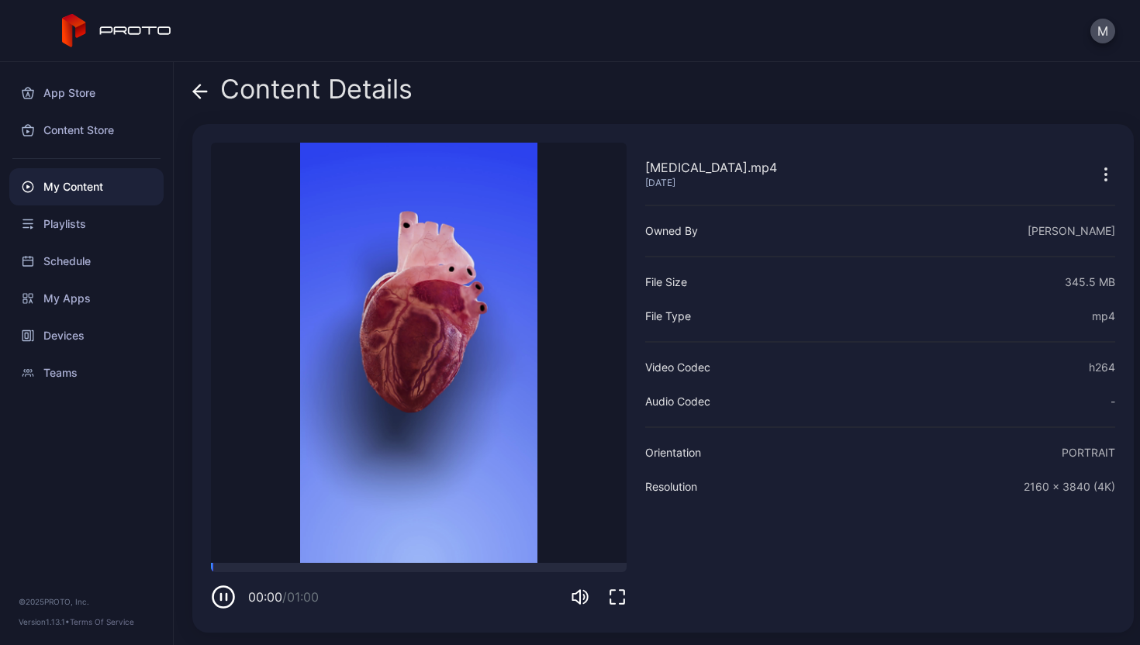
click at [1096, 186] on button "button" at bounding box center [1105, 173] width 19 height 31
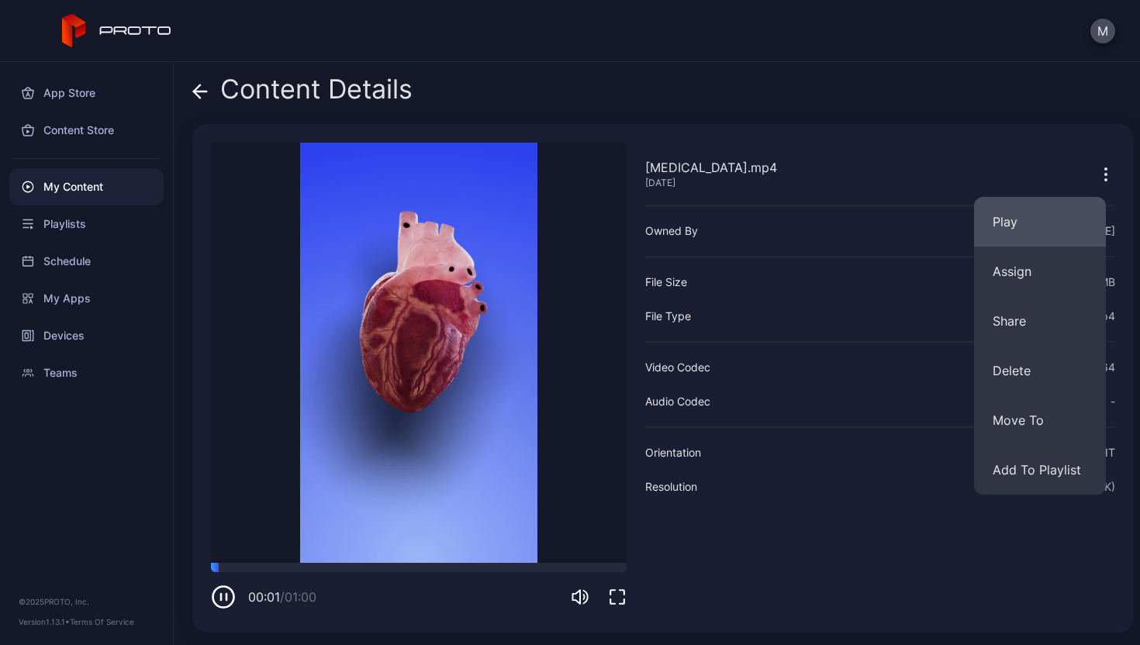
click at [1051, 223] on button "Play" at bounding box center [1040, 222] width 132 height 50
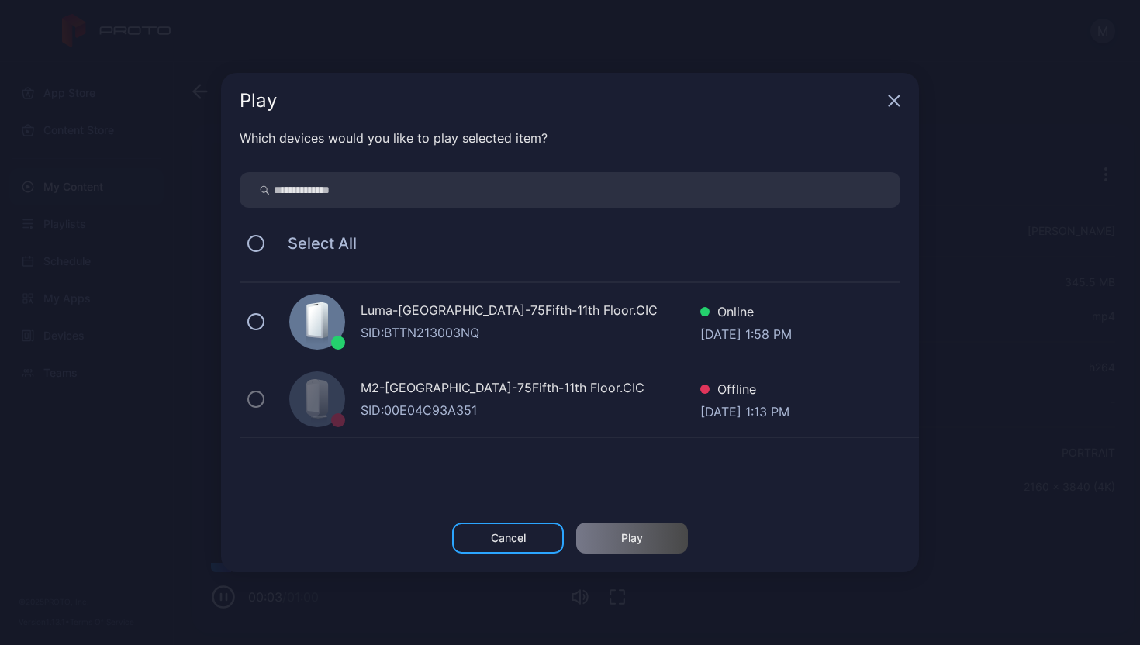
click at [303, 307] on div at bounding box center [317, 322] width 56 height 56
click at [640, 524] on div "Play" at bounding box center [632, 538] width 112 height 31
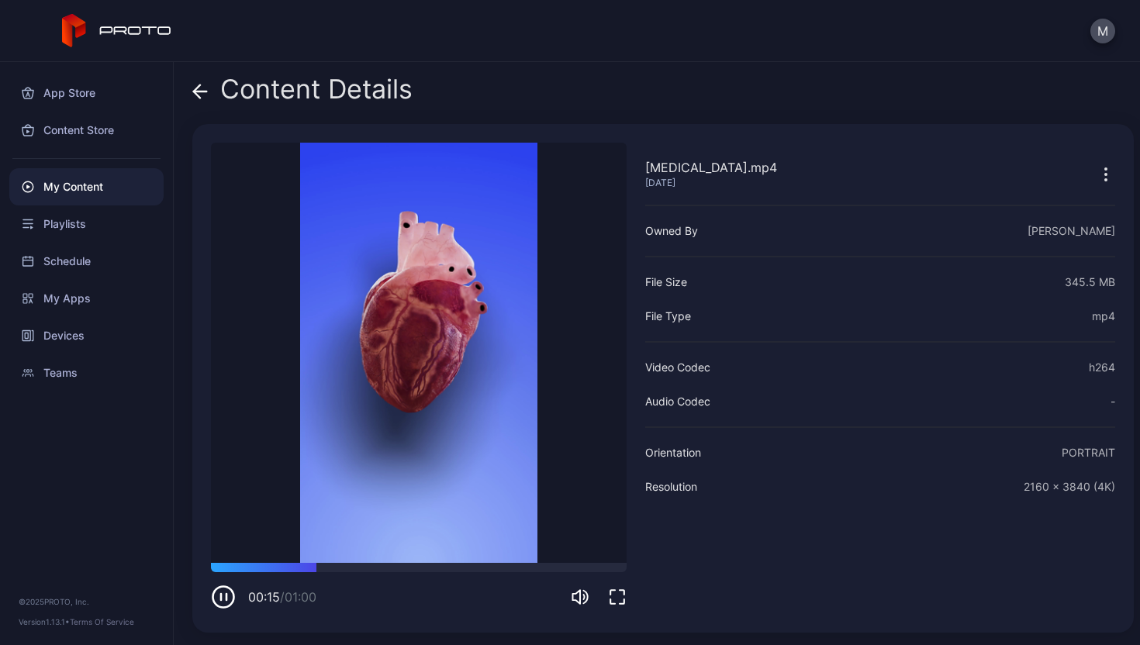
click at [226, 589] on icon "button" at bounding box center [223, 597] width 25 height 25
click at [202, 93] on icon at bounding box center [200, 92] width 16 height 16
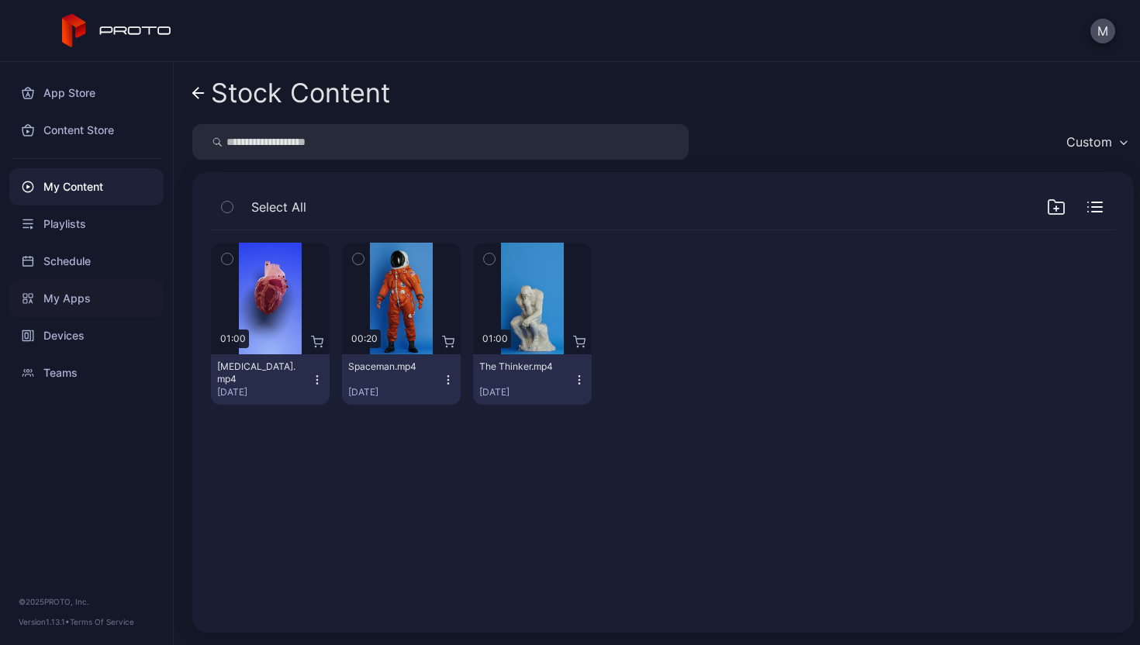
click at [89, 293] on div "My Apps" at bounding box center [86, 298] width 154 height 37
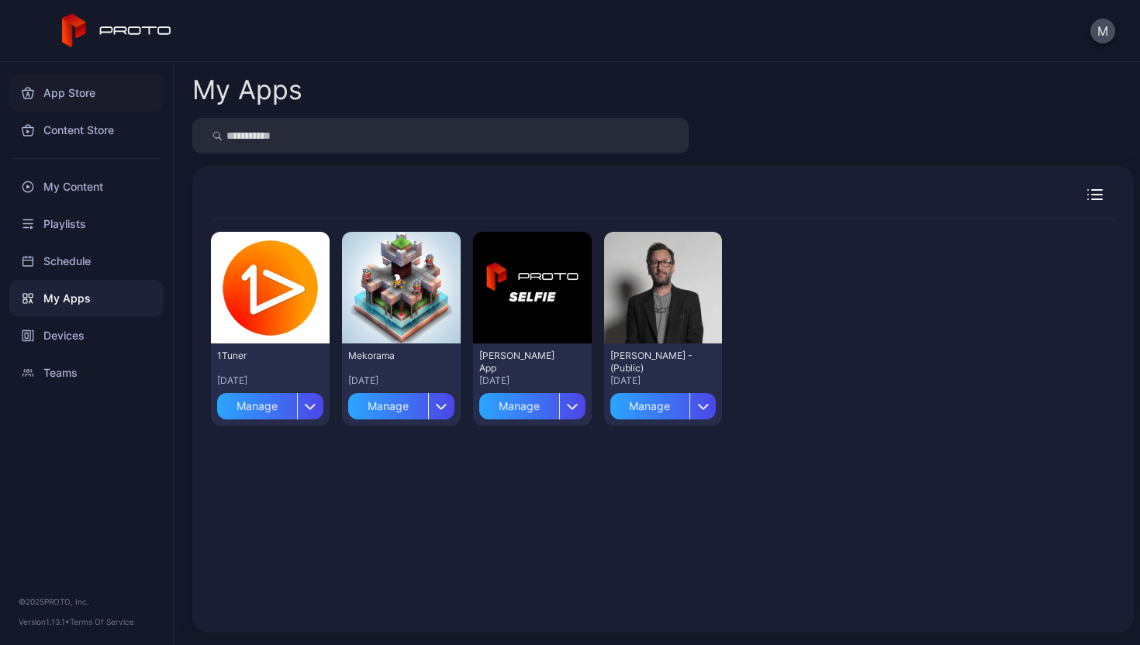
click at [67, 98] on div "App Store" at bounding box center [86, 92] width 154 height 37
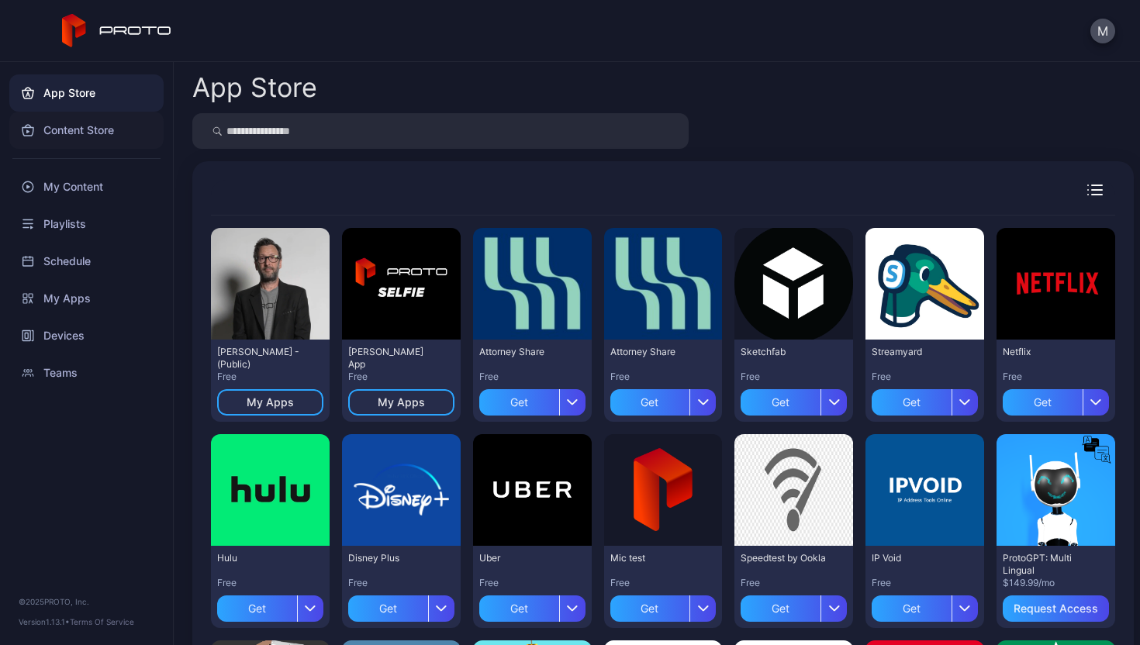
click at [82, 129] on div "Content Store" at bounding box center [86, 130] width 154 height 37
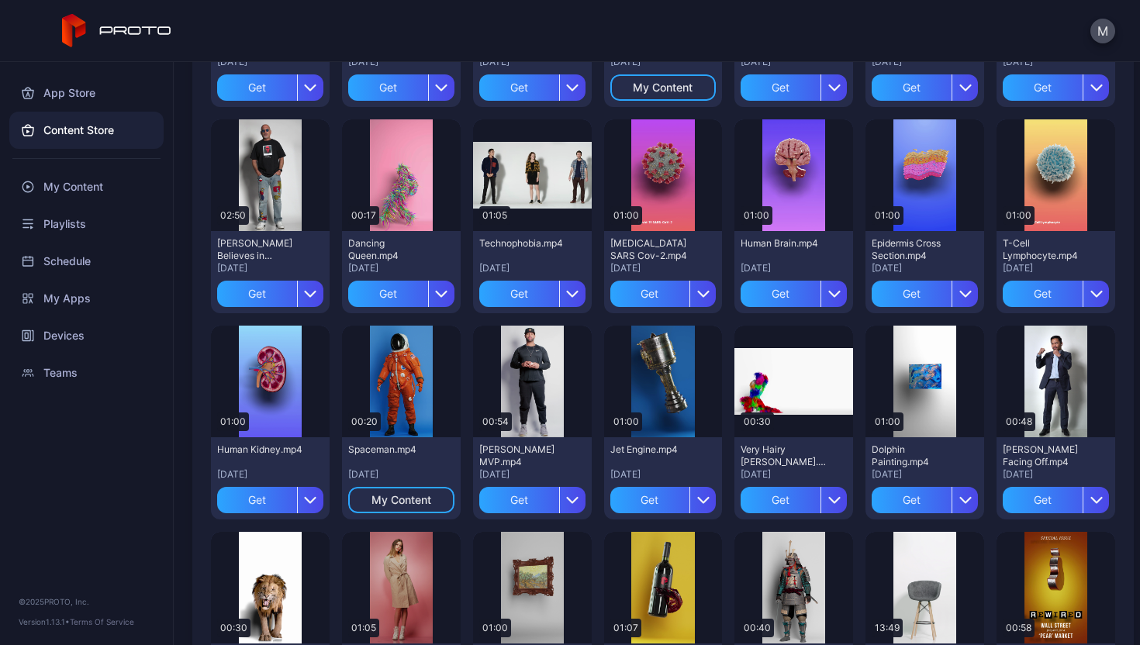
scroll to position [507, 0]
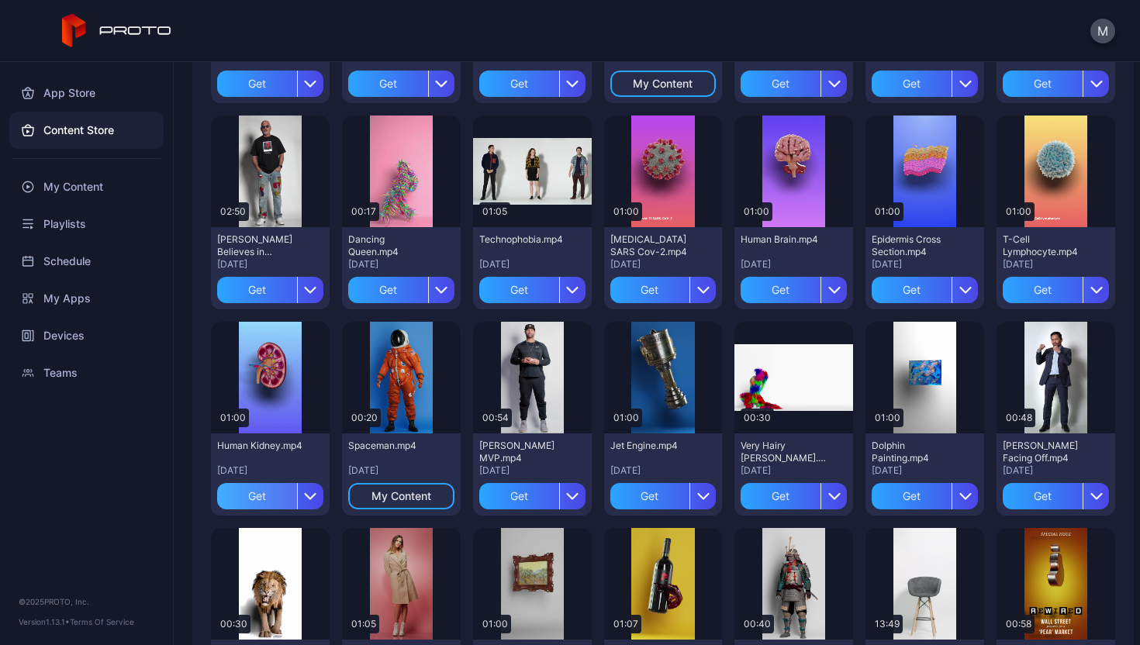
click at [236, 492] on div "Get" at bounding box center [257, 496] width 80 height 26
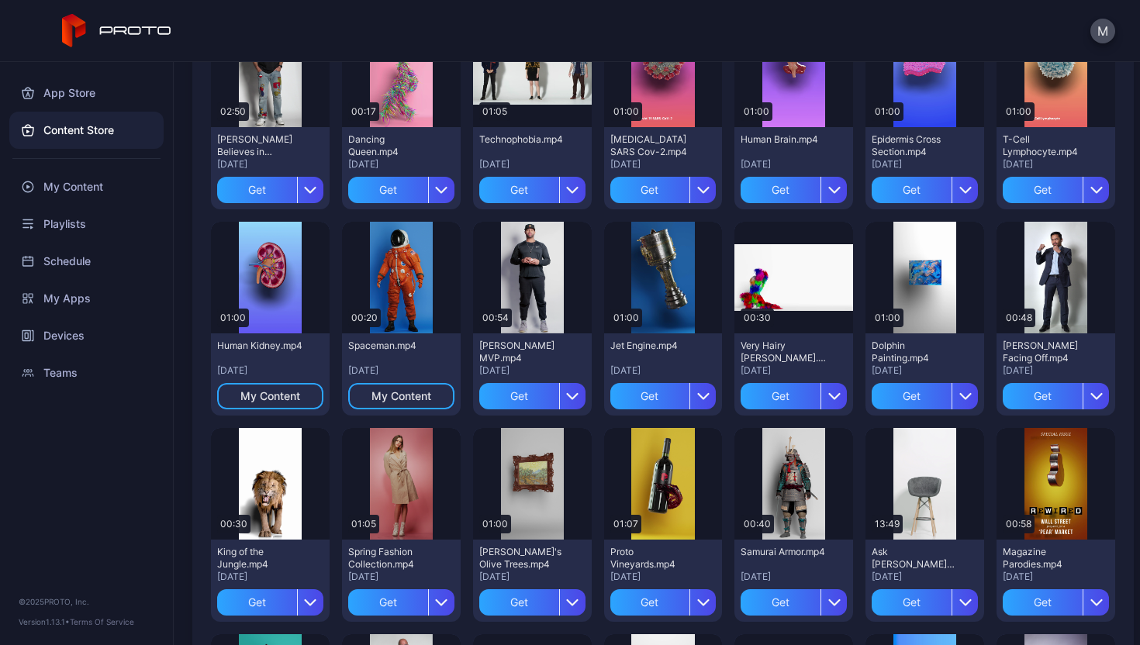
scroll to position [609, 0]
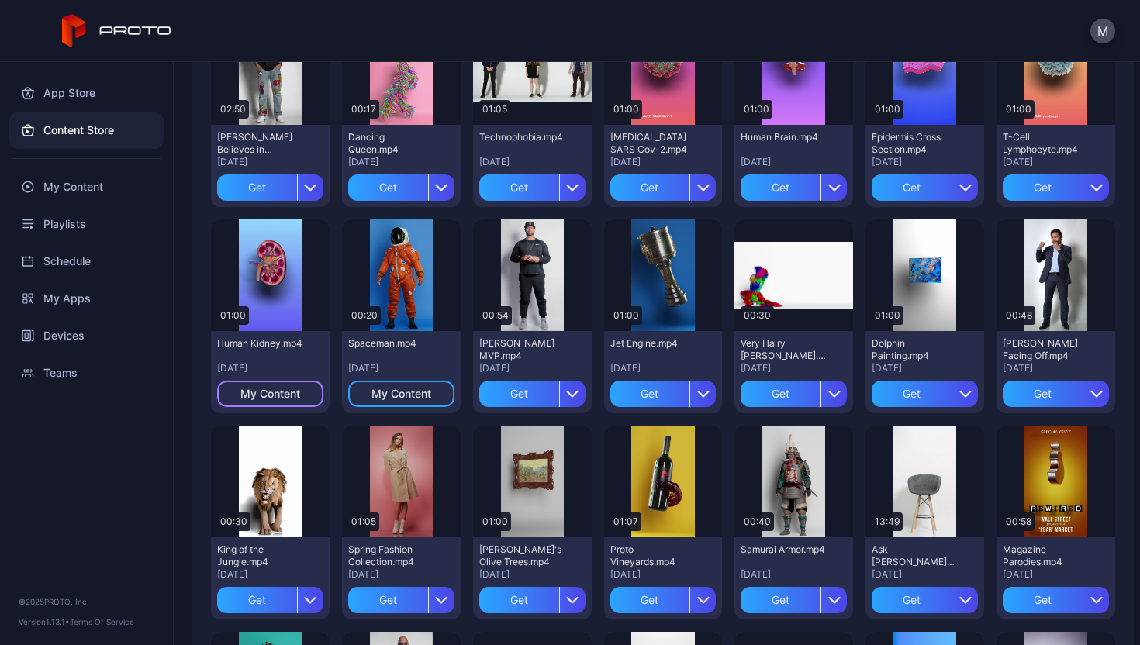
click at [285, 394] on div "My Content" at bounding box center [270, 394] width 60 height 12
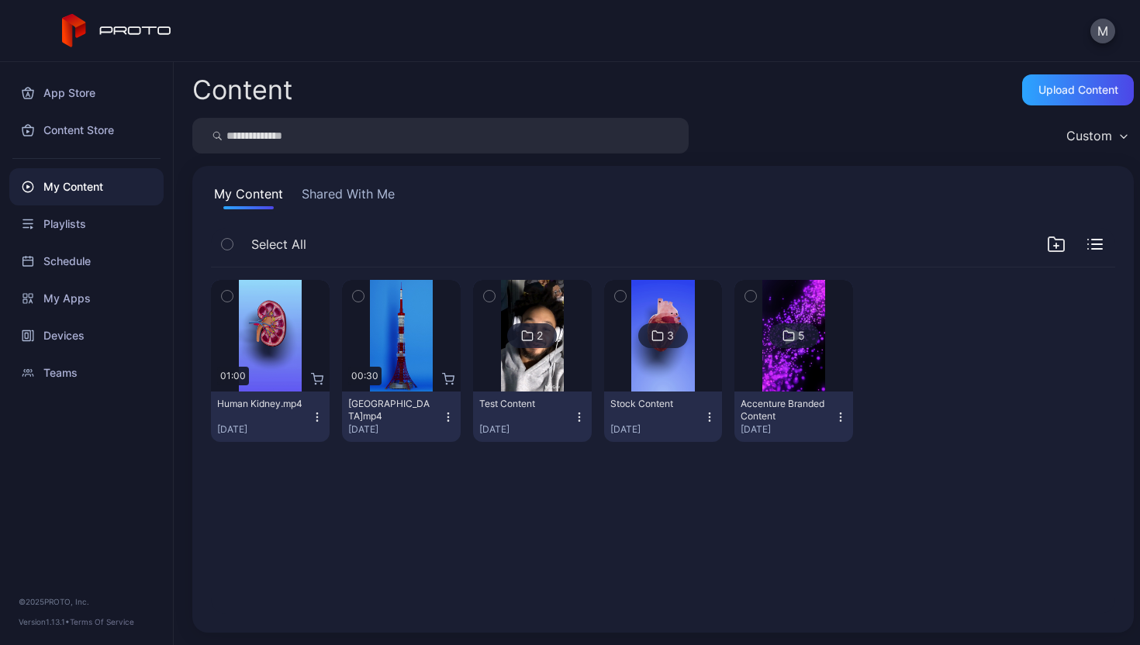
click at [311, 412] on icon "button" at bounding box center [317, 417] width 12 height 12
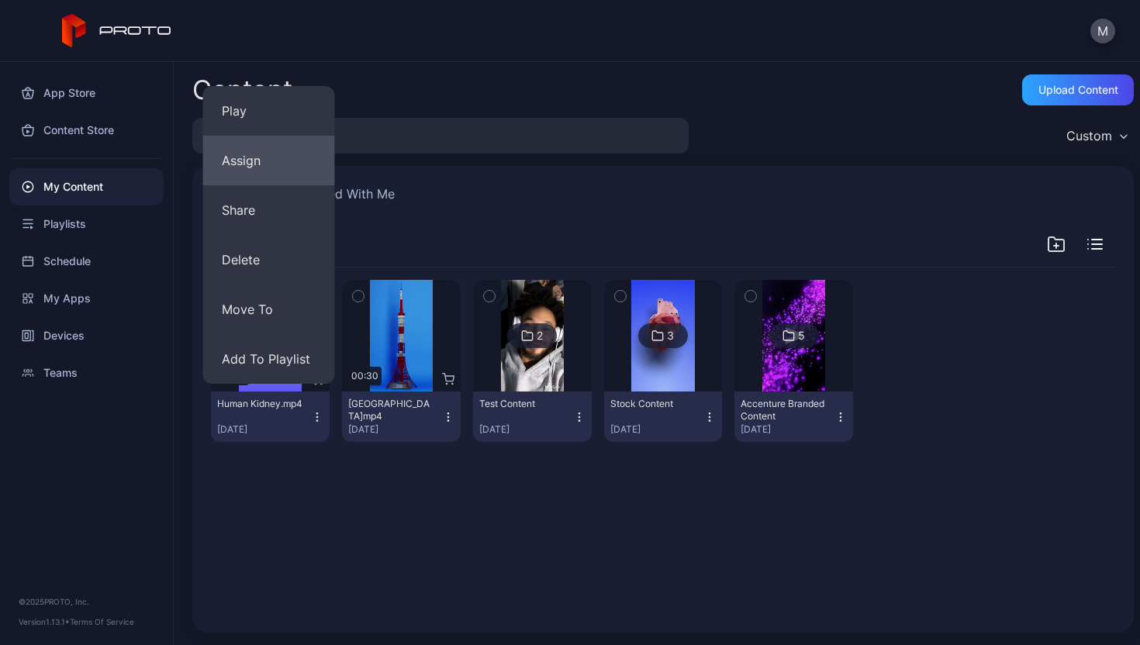
click at [264, 151] on button "Assign" at bounding box center [269, 161] width 132 height 50
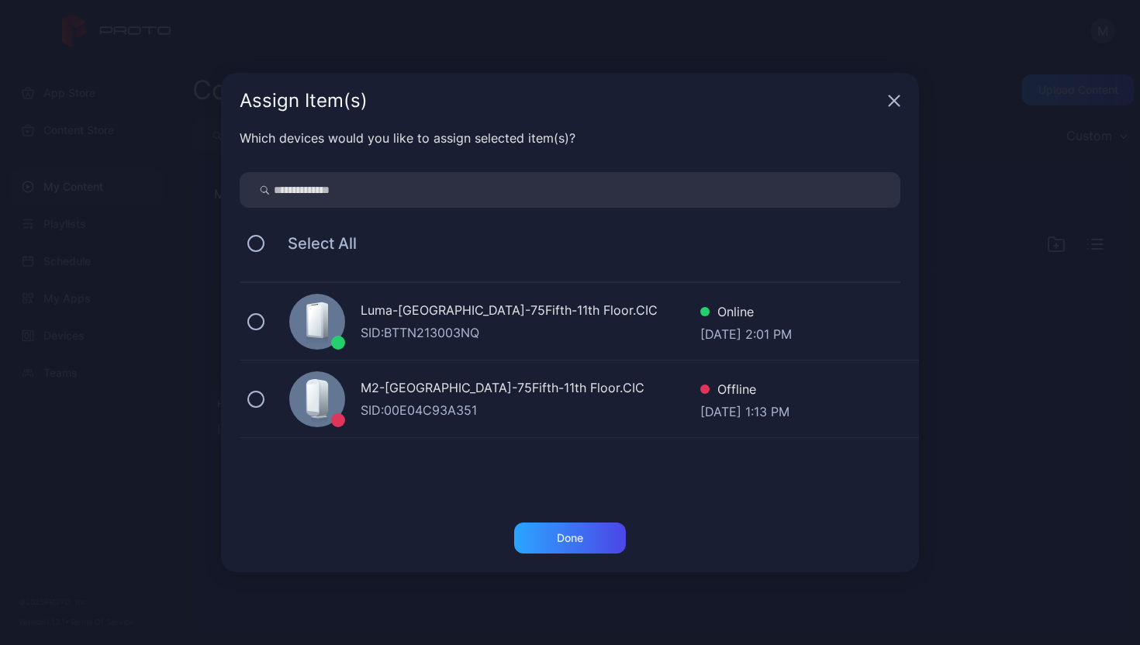
click at [257, 311] on div "Luma-[GEOGRAPHIC_DATA]-75Fifth-11th Floor.CIC SID: BTTN213003NQ Online [DATE] 2…" at bounding box center [579, 322] width 679 height 78
click at [548, 543] on div "Done" at bounding box center [570, 538] width 112 height 31
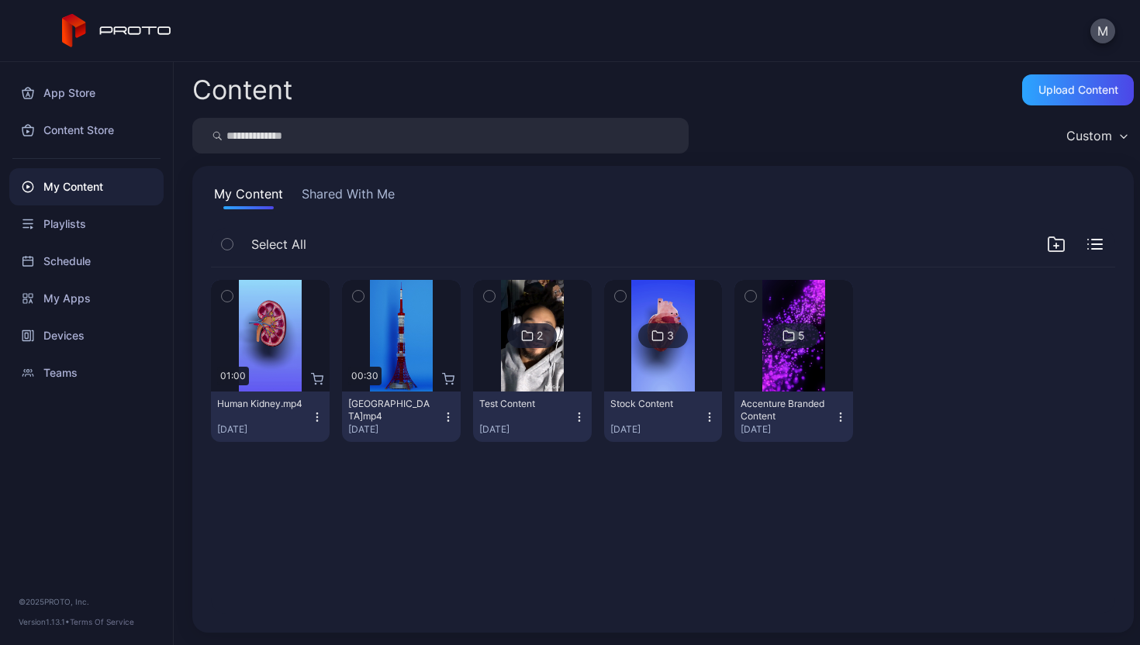
click at [306, 410] on div "Human Kidney.mp4 [DATE]" at bounding box center [264, 417] width 94 height 38
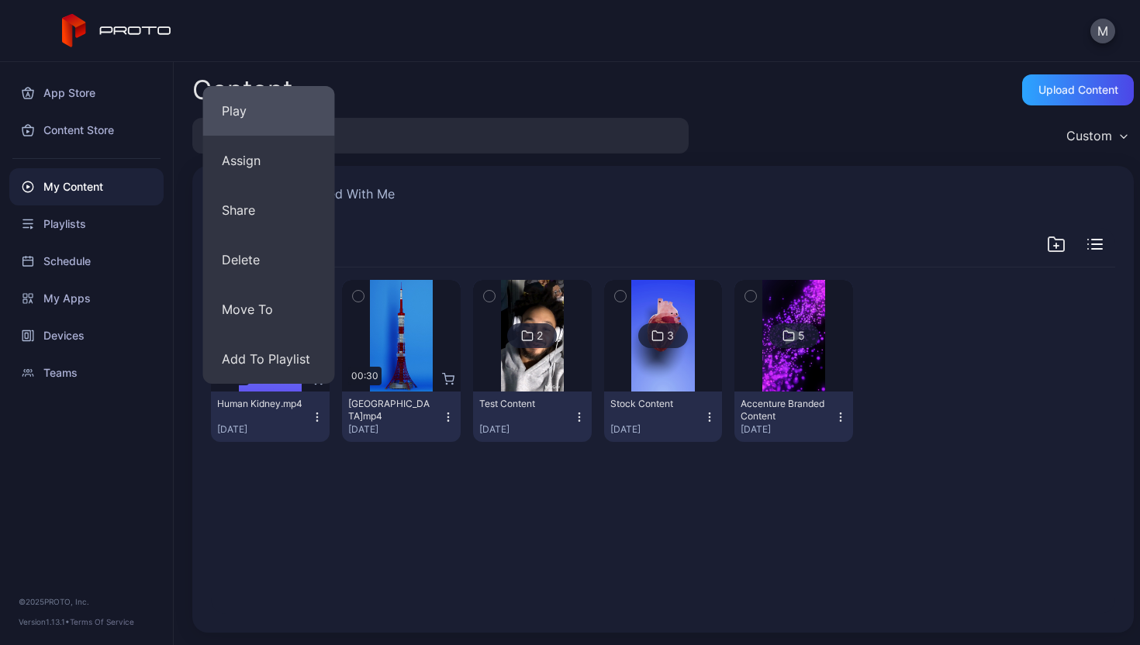
click at [264, 116] on button "Play" at bounding box center [269, 111] width 132 height 50
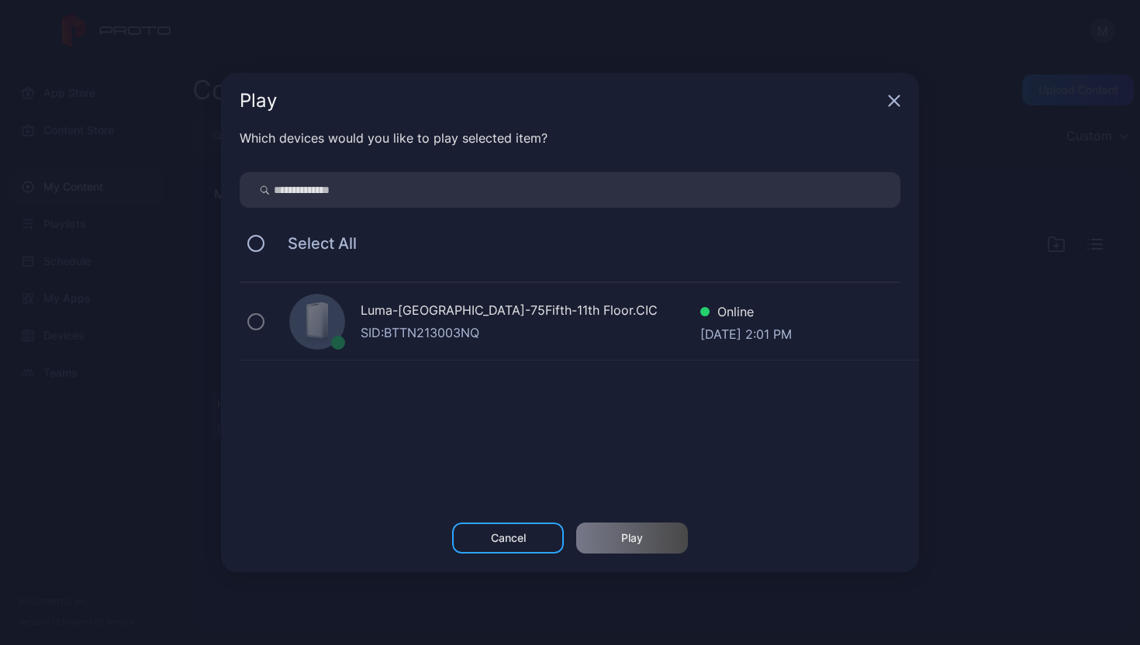
click at [899, 102] on icon "button" at bounding box center [894, 101] width 12 height 12
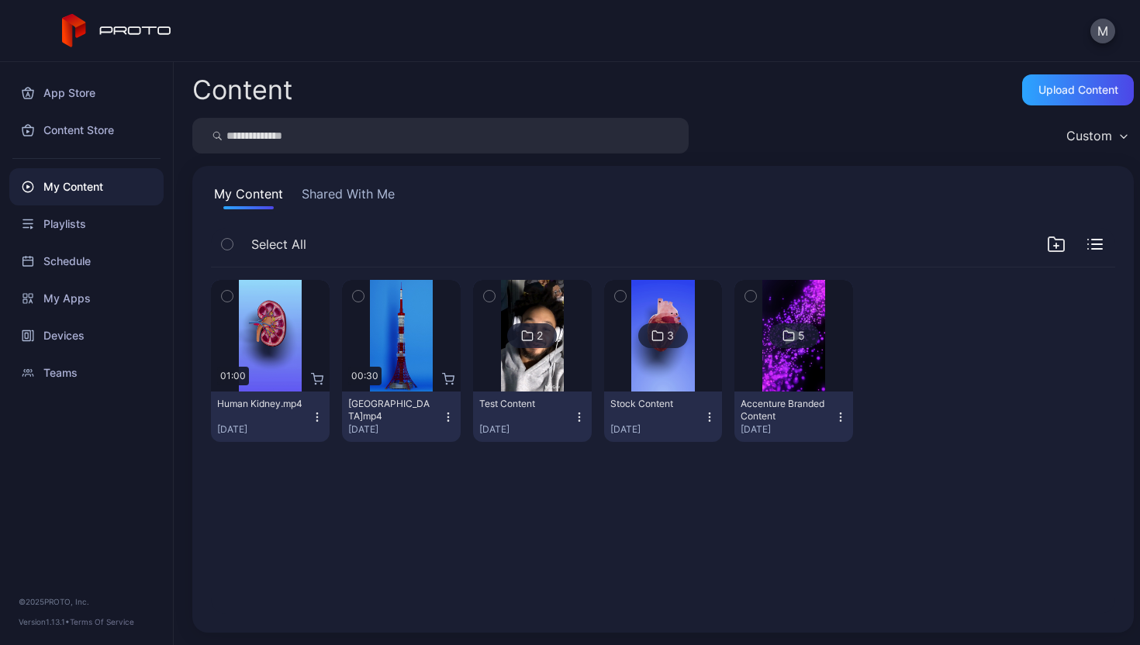
click at [311, 421] on icon "button" at bounding box center [317, 417] width 12 height 12
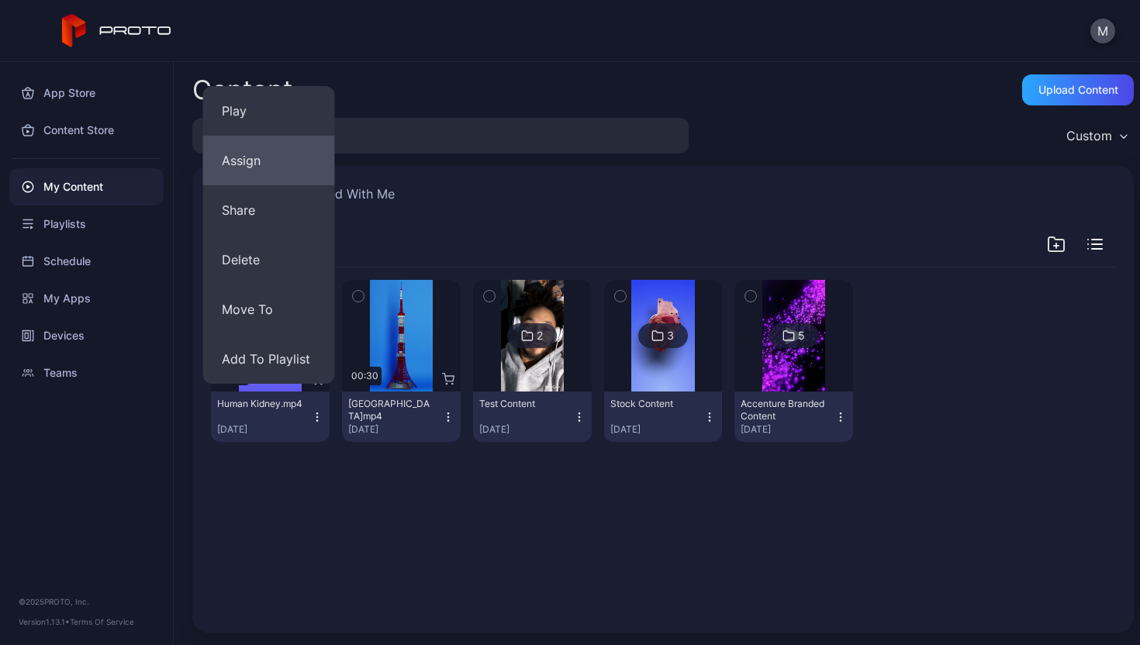
click at [258, 154] on button "Assign" at bounding box center [269, 161] width 132 height 50
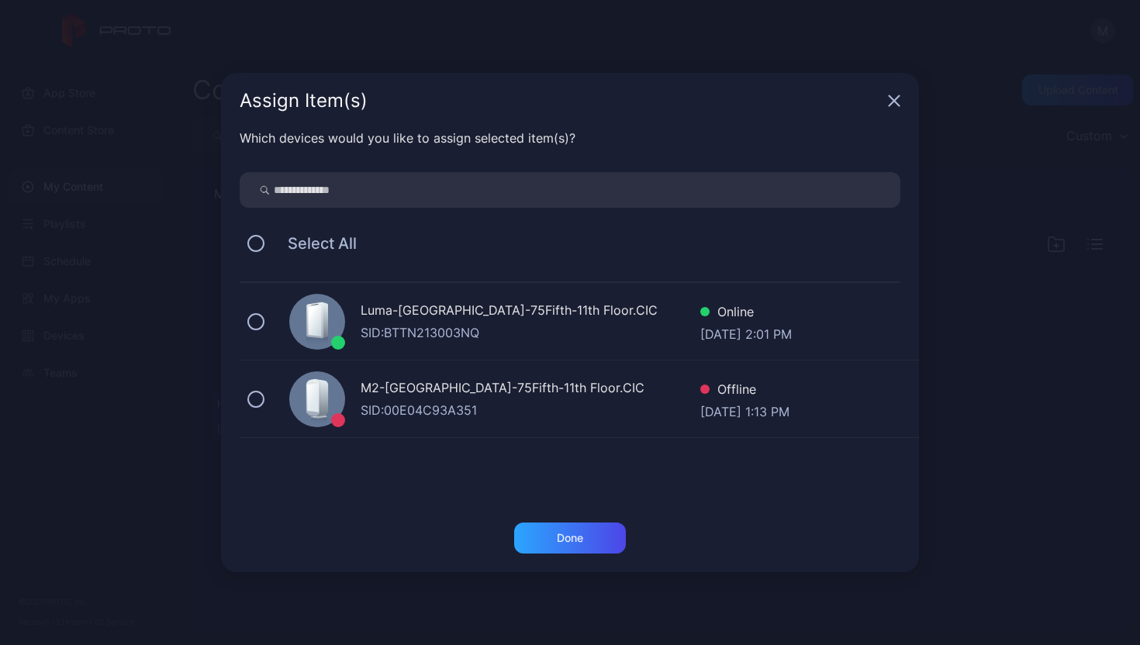
click at [238, 321] on div "Which devices would you like to assign selected item(s)? Select All Luma-[GEOGR…" at bounding box center [570, 326] width 698 height 394
click at [253, 319] on button at bounding box center [255, 321] width 17 height 17
click at [558, 538] on div "Done" at bounding box center [570, 538] width 26 height 12
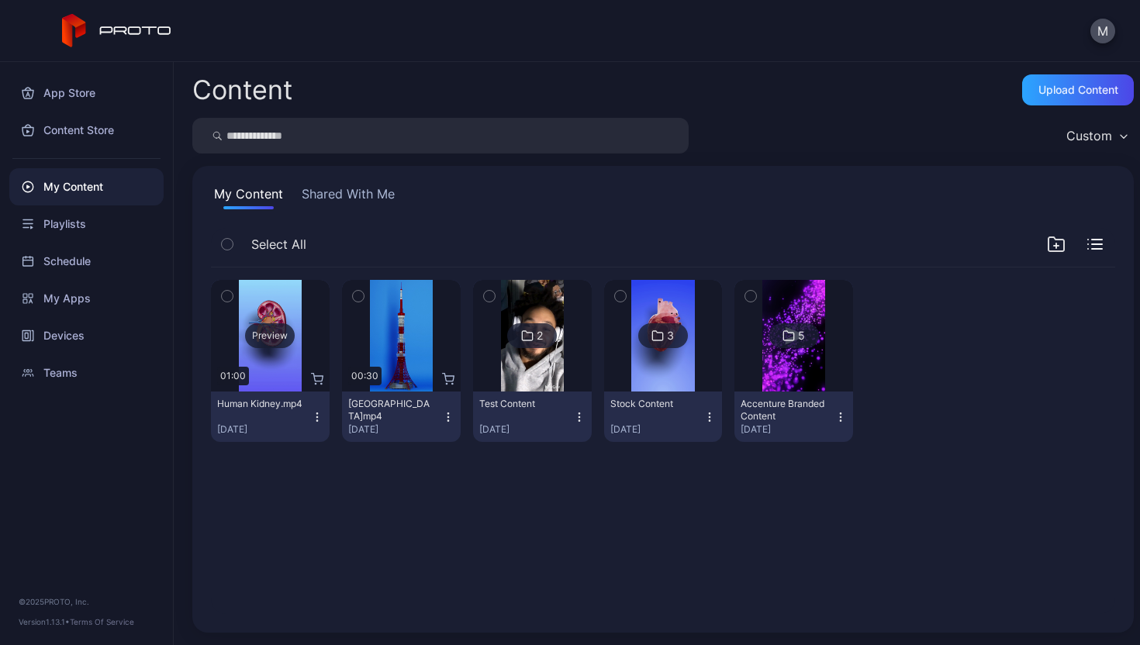
click at [268, 312] on div "Preview" at bounding box center [270, 336] width 119 height 112
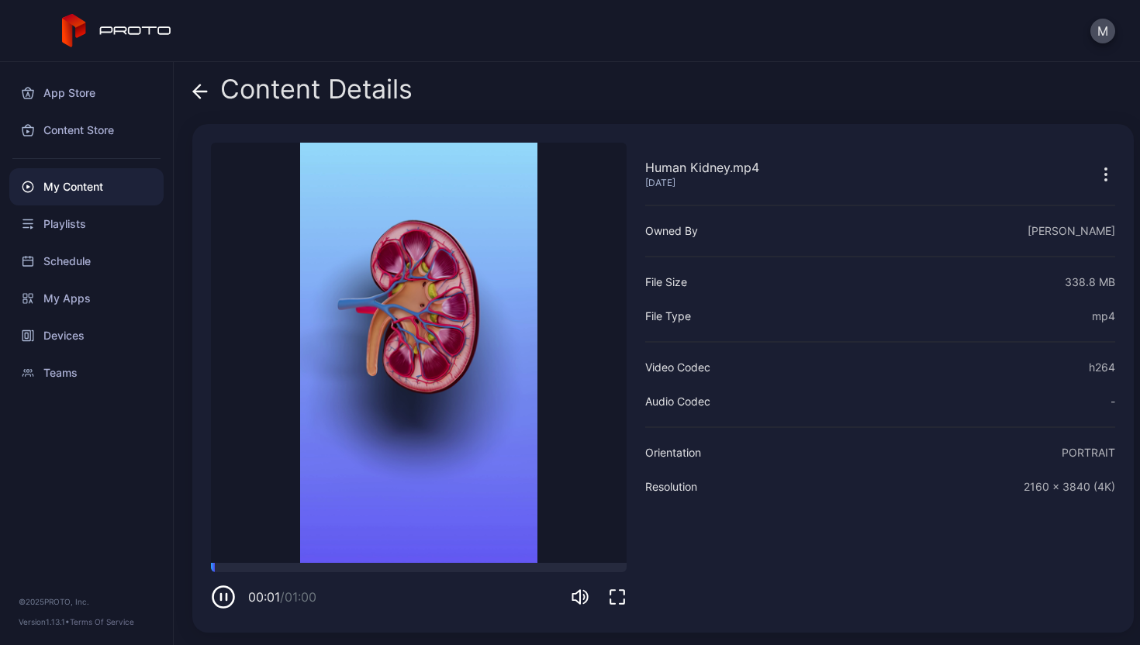
click at [1096, 181] on icon "button" at bounding box center [1105, 174] width 19 height 19
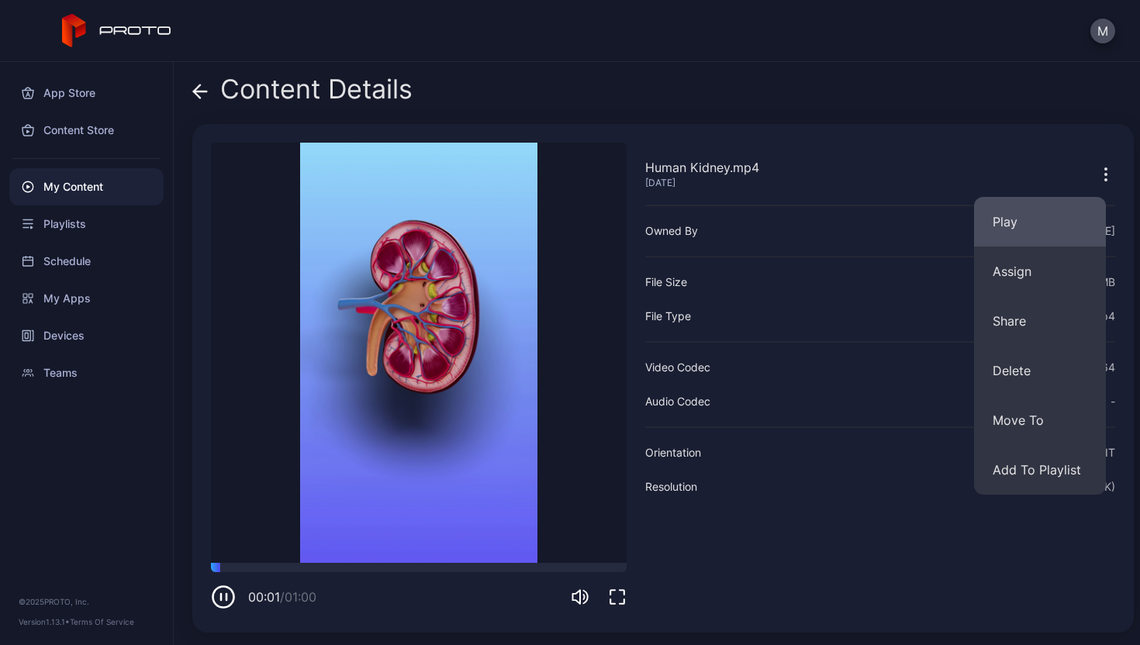
click at [1044, 210] on button "Play" at bounding box center [1040, 222] width 132 height 50
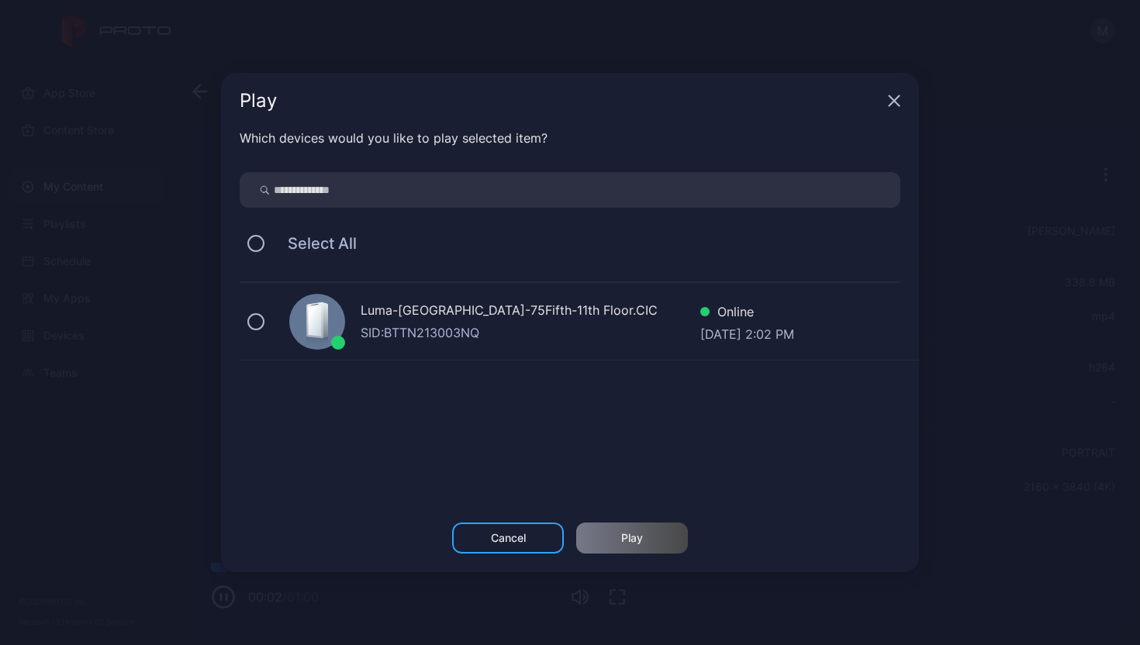
click at [565, 333] on div "SID: BTTN213003NQ" at bounding box center [531, 332] width 340 height 19
click at [619, 528] on div "Play" at bounding box center [632, 538] width 112 height 31
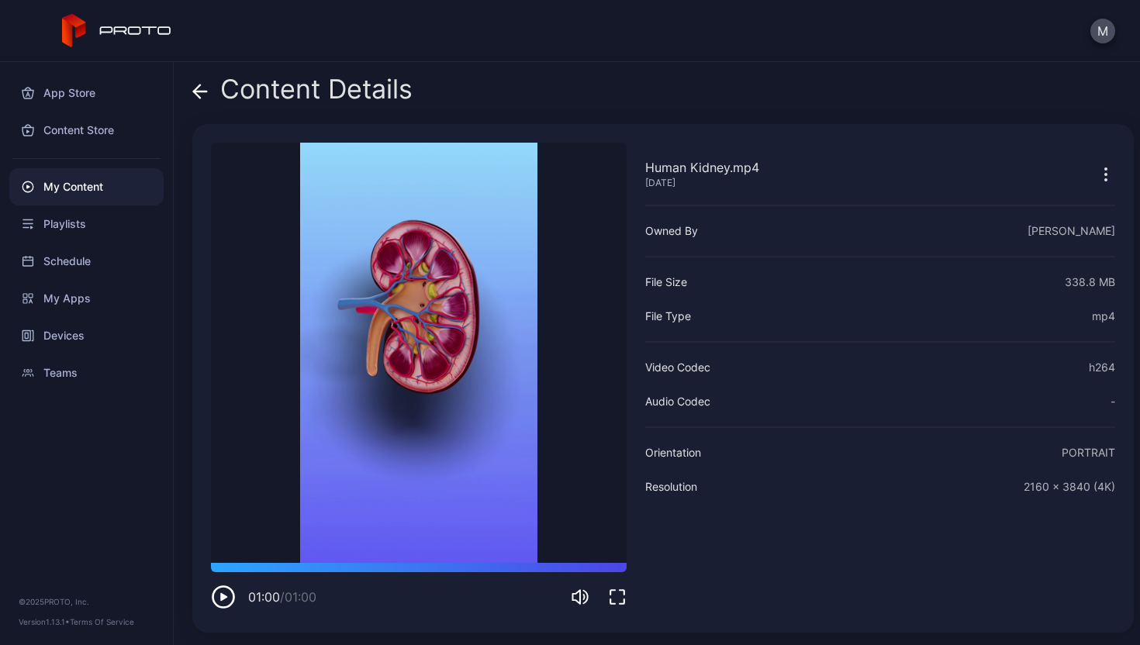
click at [78, 192] on div "My Content" at bounding box center [86, 186] width 154 height 37
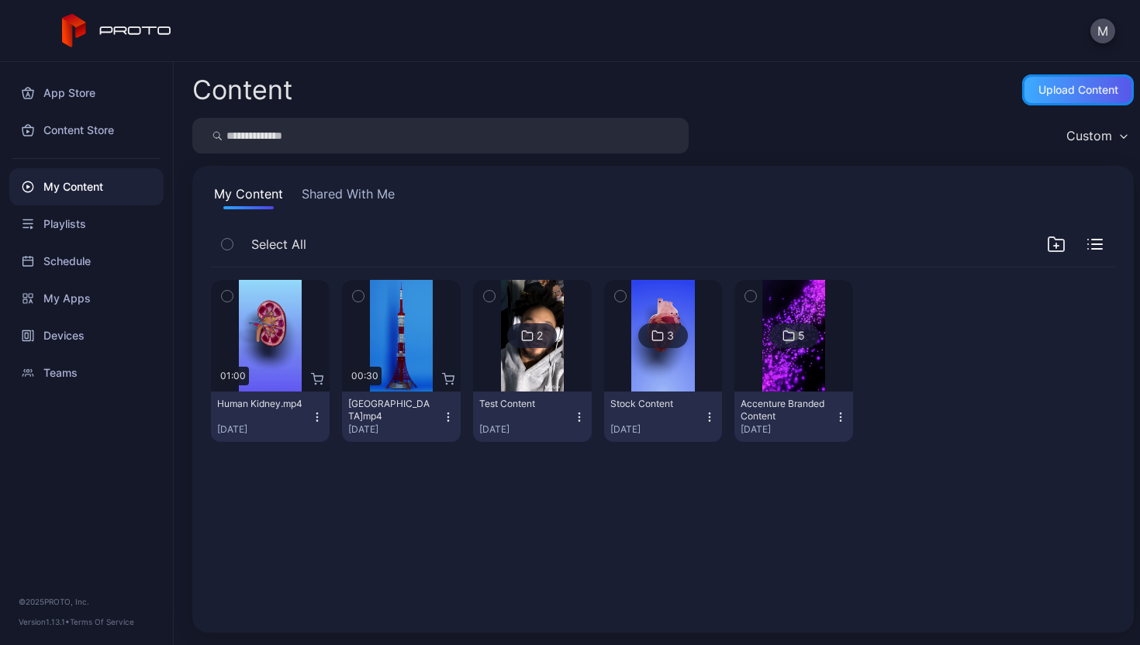
click at [1045, 95] on div "Upload Content" at bounding box center [1078, 90] width 80 height 12
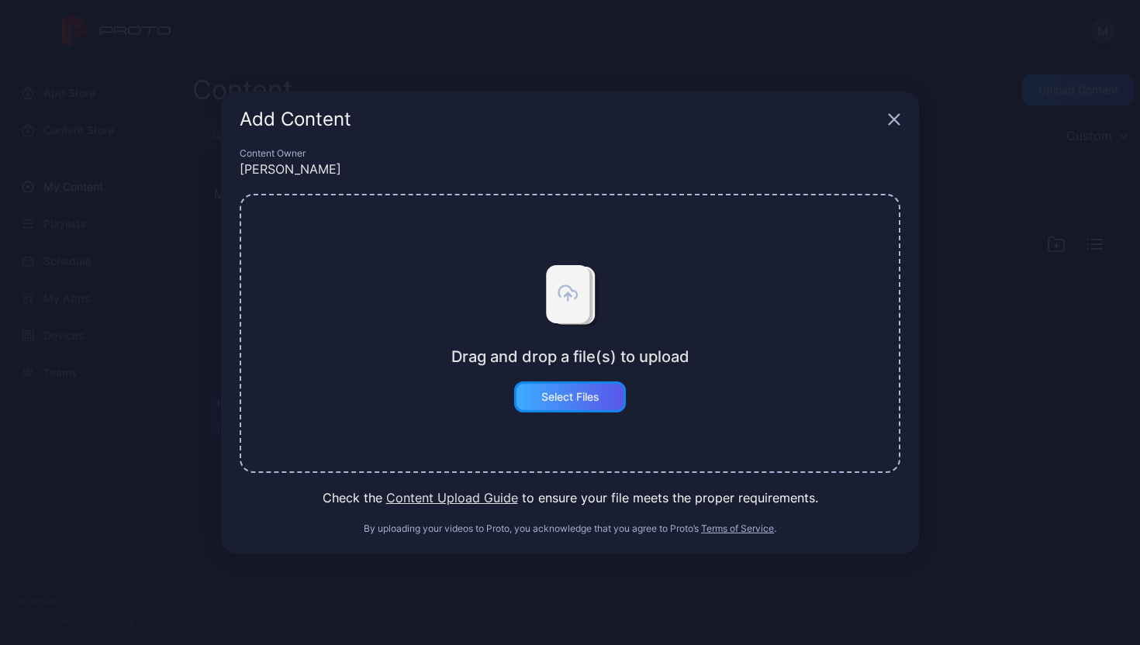
click at [566, 412] on div "Select Files" at bounding box center [570, 396] width 112 height 31
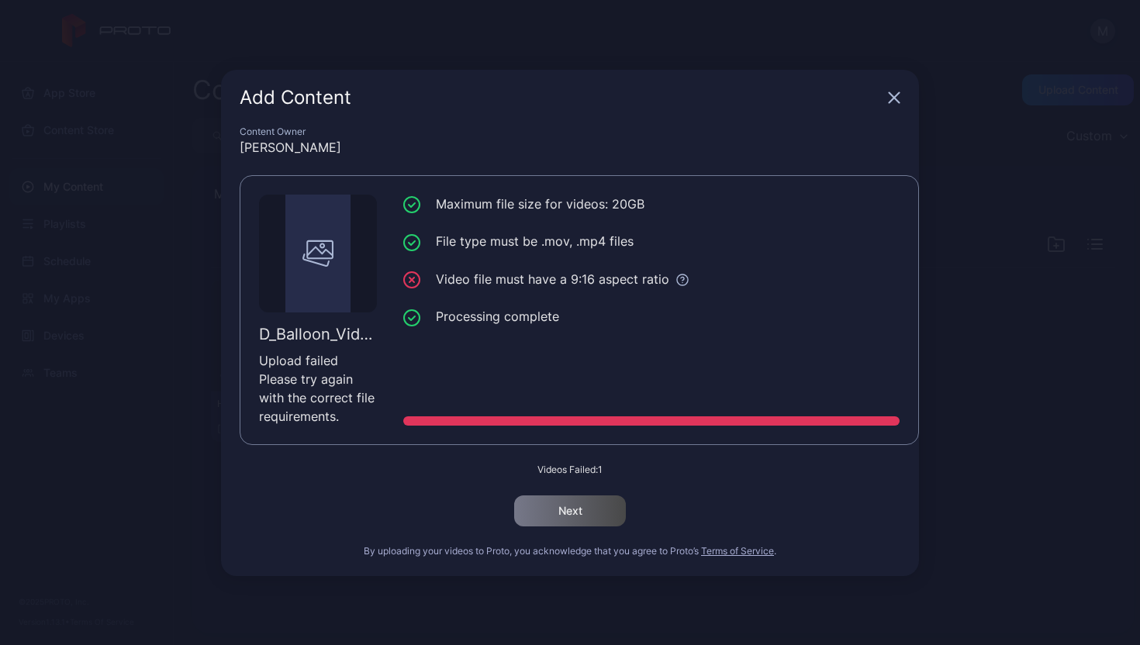
click at [889, 104] on div "Add Content" at bounding box center [570, 98] width 698 height 56
click at [897, 100] on icon "button" at bounding box center [894, 97] width 10 height 10
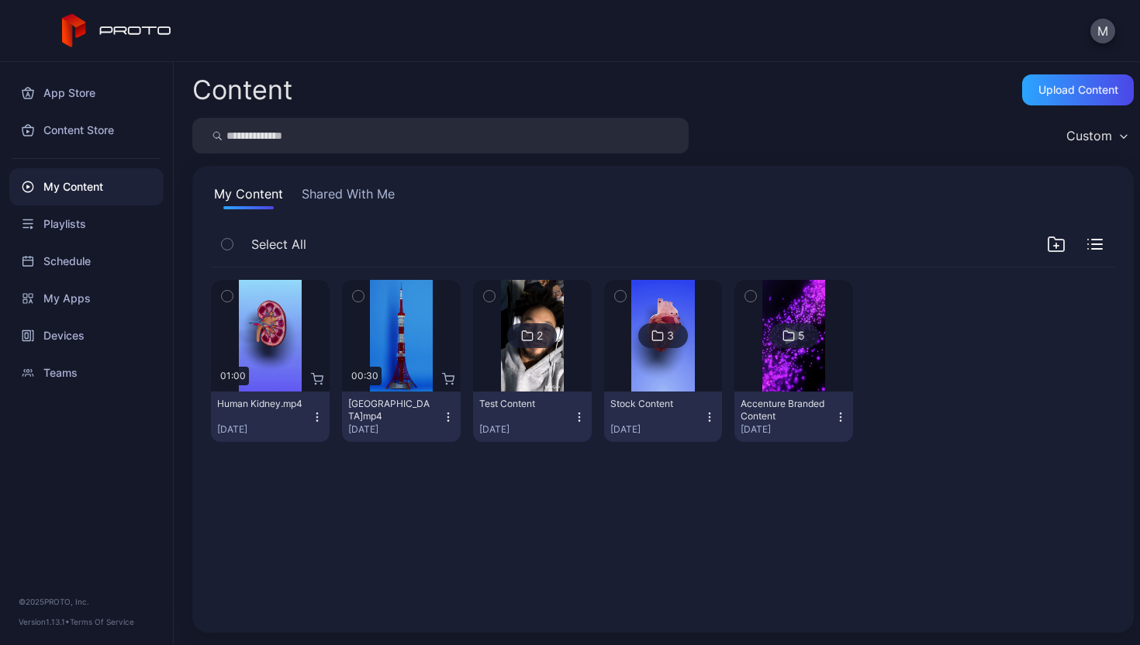
click at [541, 412] on div "Test Content [DATE]" at bounding box center [526, 417] width 94 height 38
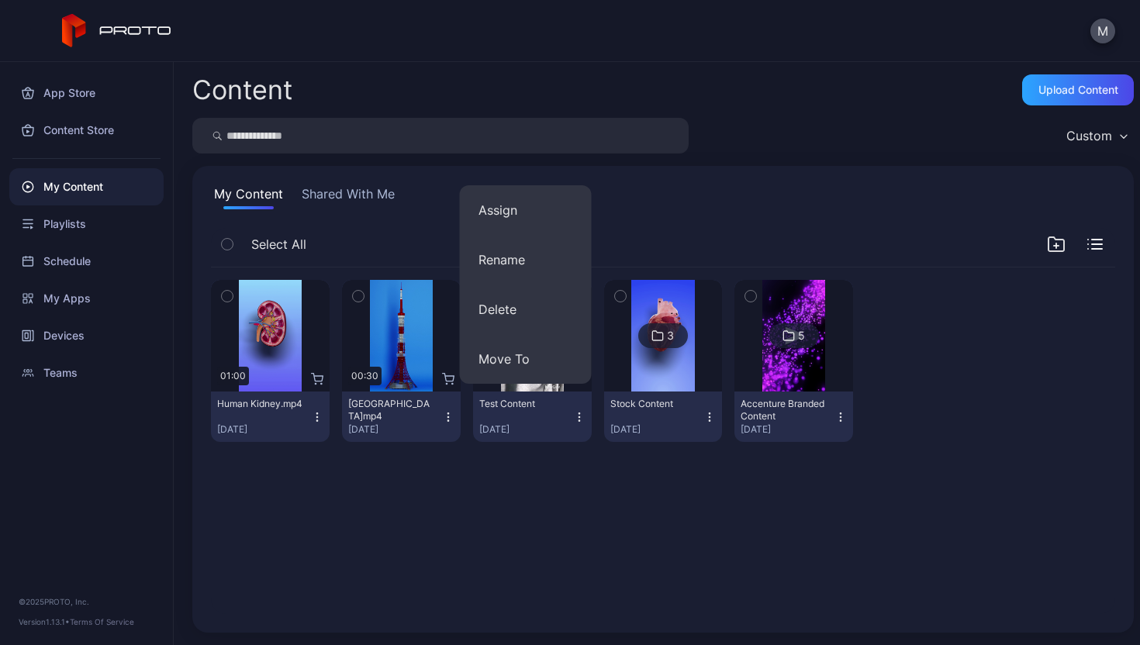
click at [527, 419] on div "Test Content [DATE]" at bounding box center [526, 417] width 94 height 38
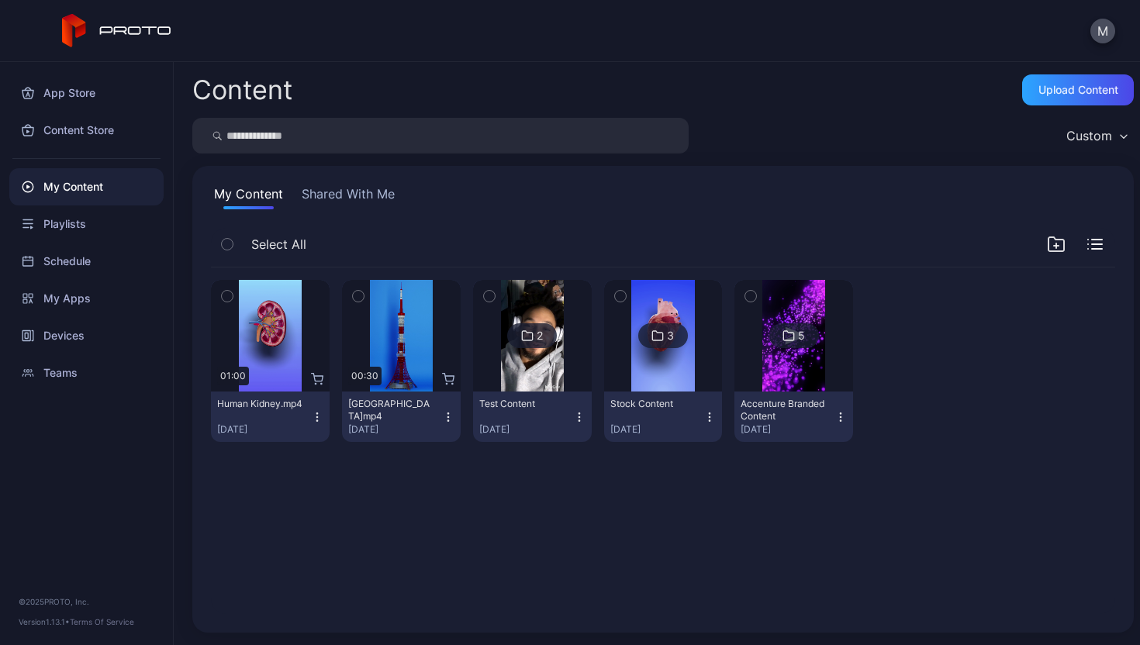
click at [530, 343] on div "2" at bounding box center [532, 335] width 50 height 25
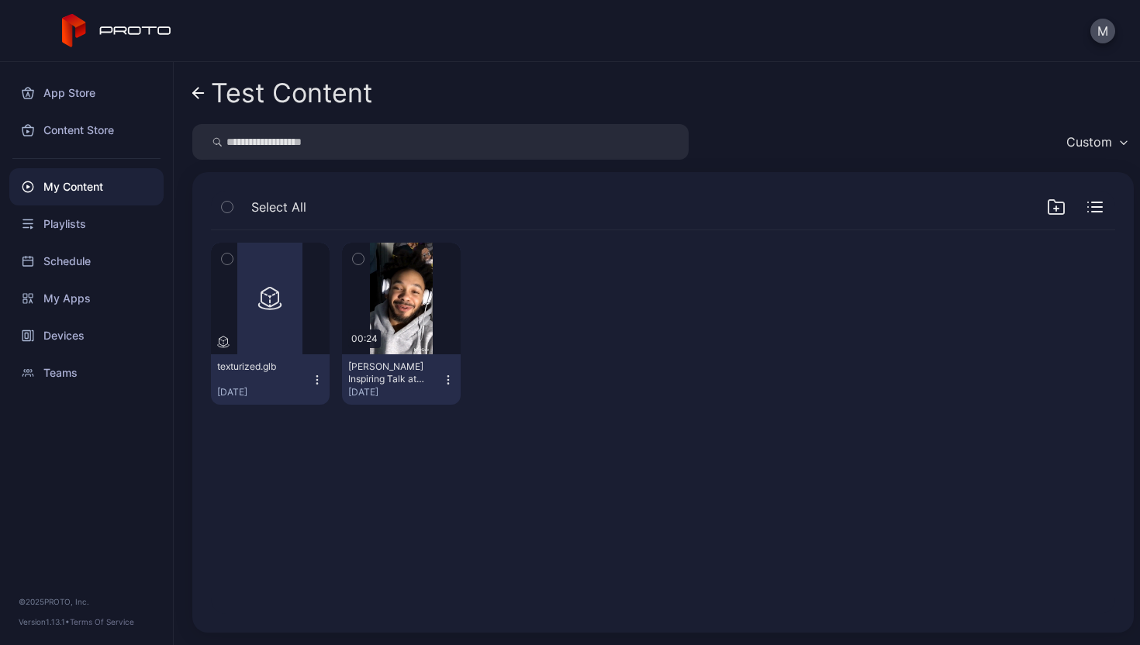
click at [447, 376] on icon "button" at bounding box center [447, 375] width 1 height 1
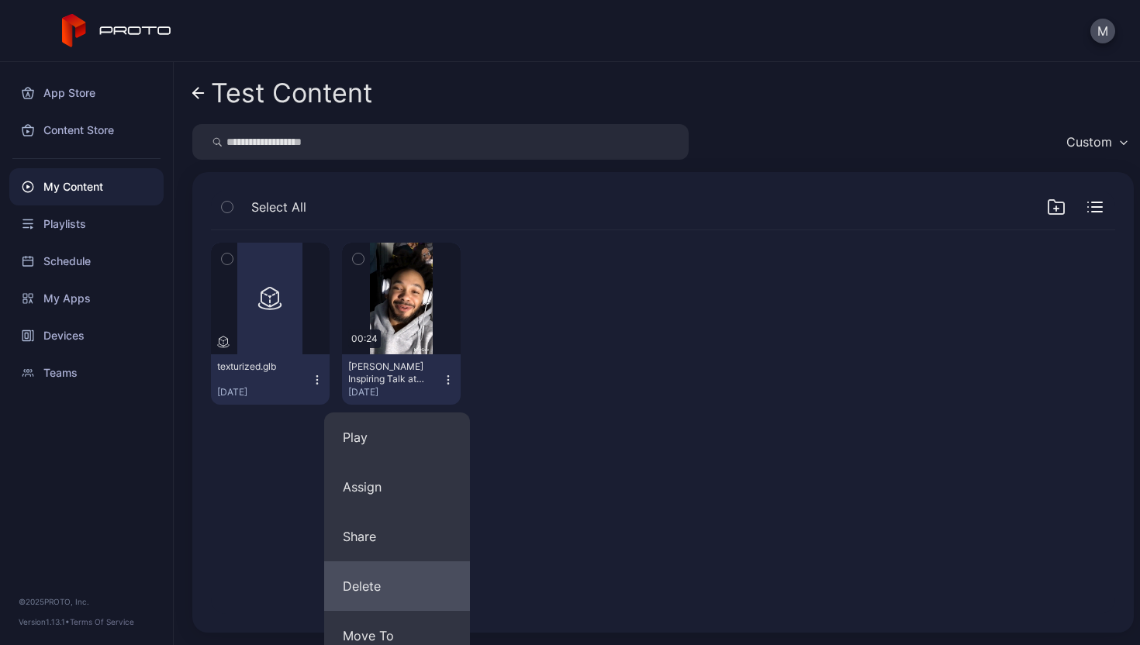
click at [377, 568] on button "Delete" at bounding box center [397, 586] width 146 height 50
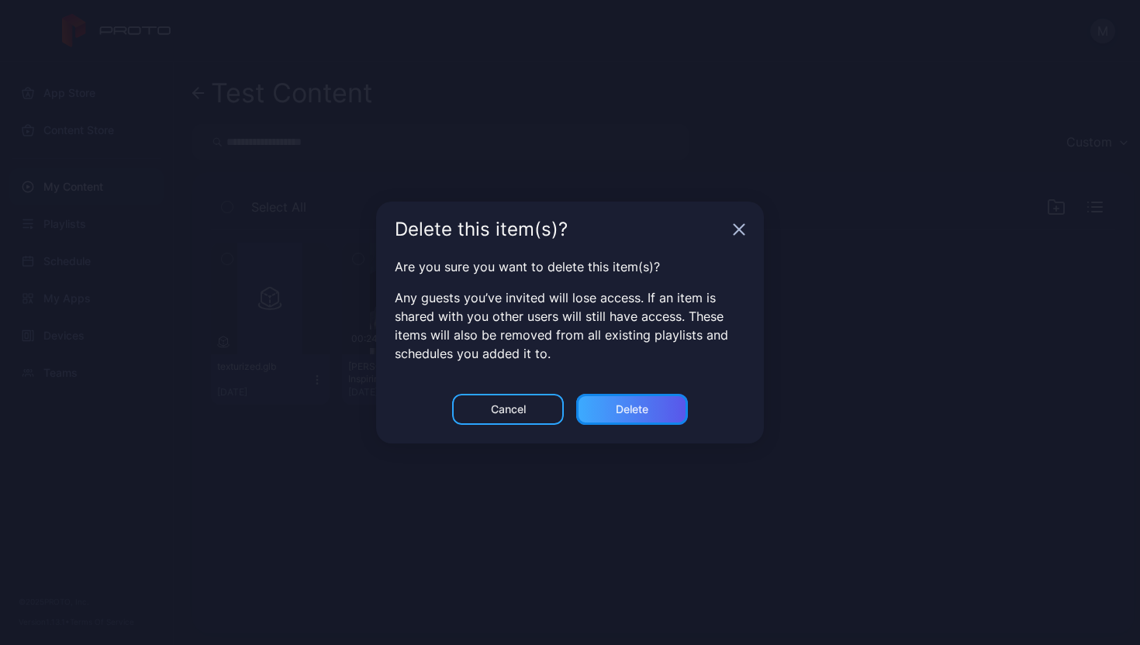
click at [630, 409] on div "Delete" at bounding box center [632, 409] width 33 height 12
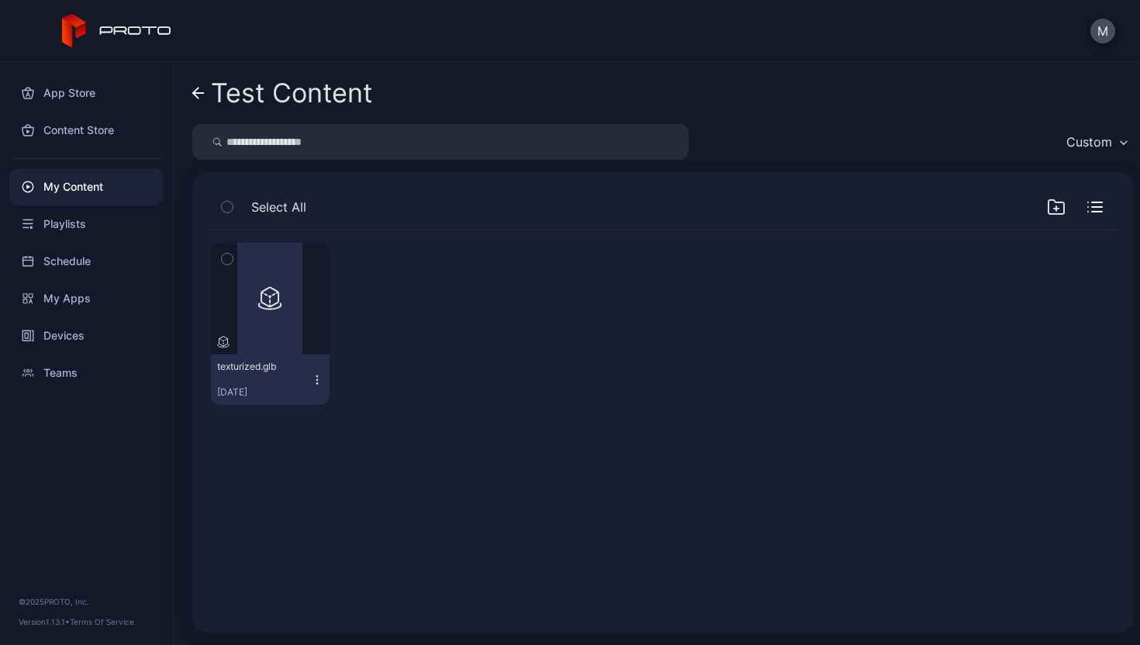
click at [91, 188] on div "My Content" at bounding box center [86, 186] width 154 height 37
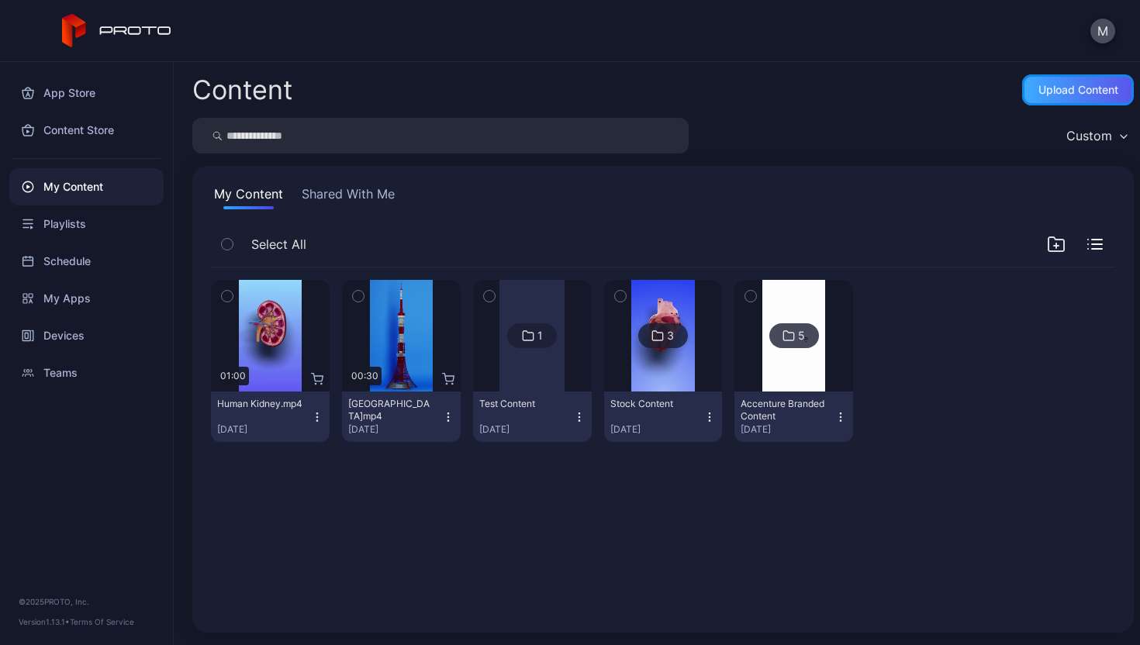
click at [1040, 93] on div "Upload Content" at bounding box center [1078, 90] width 80 height 12
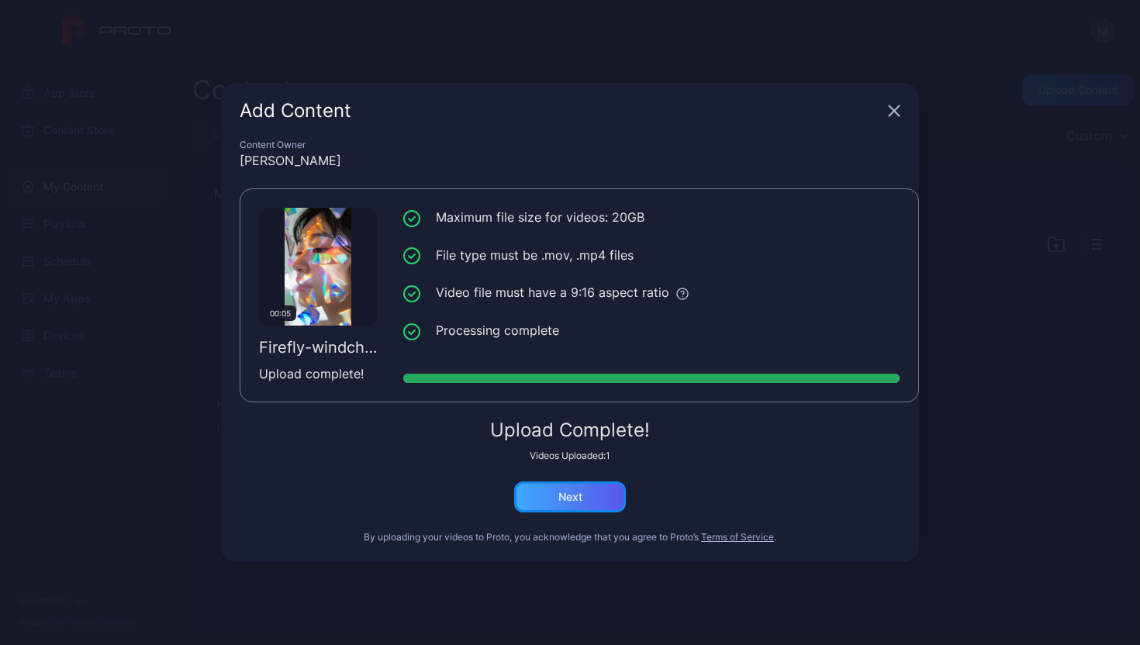
click at [575, 492] on div "Next" at bounding box center [570, 497] width 24 height 12
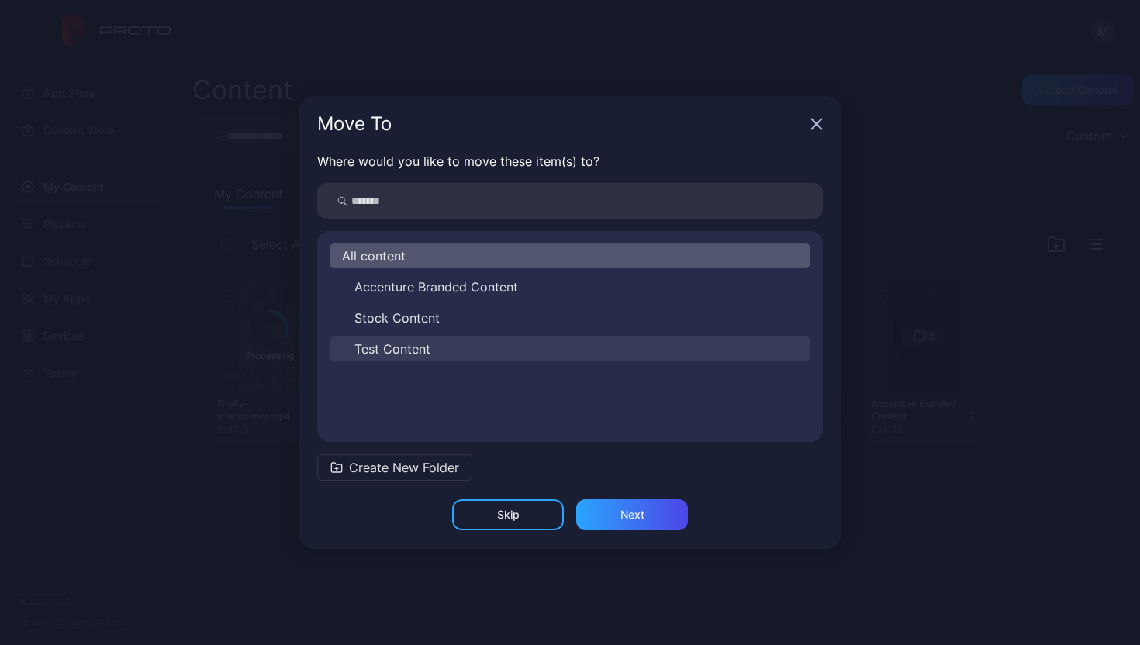
click at [519, 339] on button "Test Content" at bounding box center [570, 348] width 481 height 25
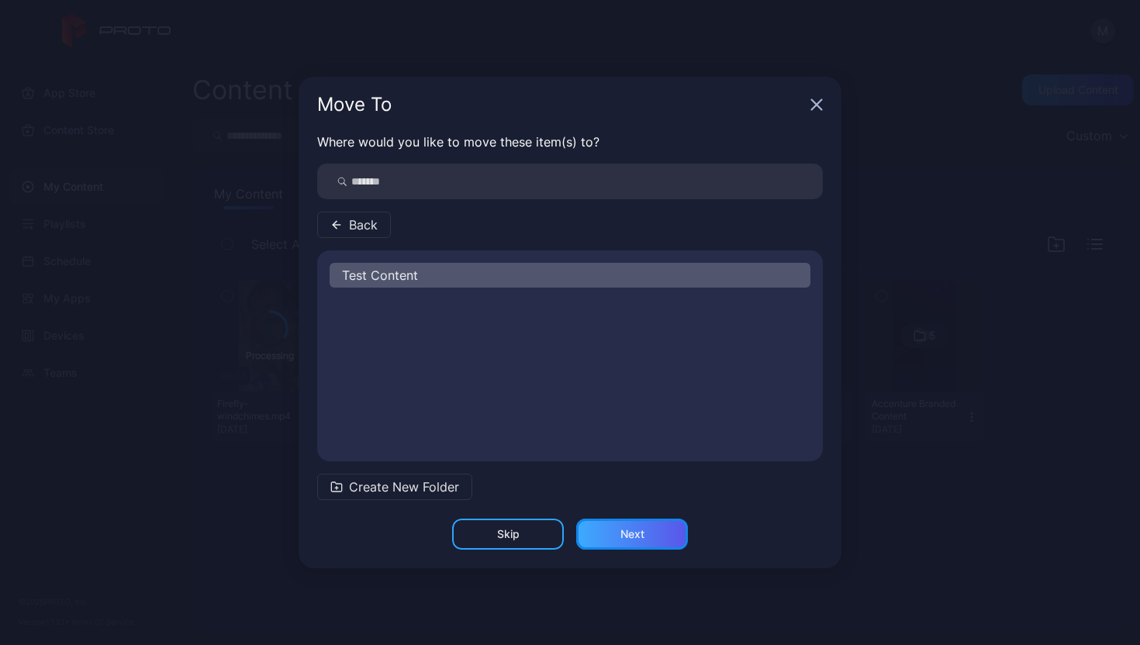
click at [626, 538] on div "Next" at bounding box center [632, 534] width 24 height 12
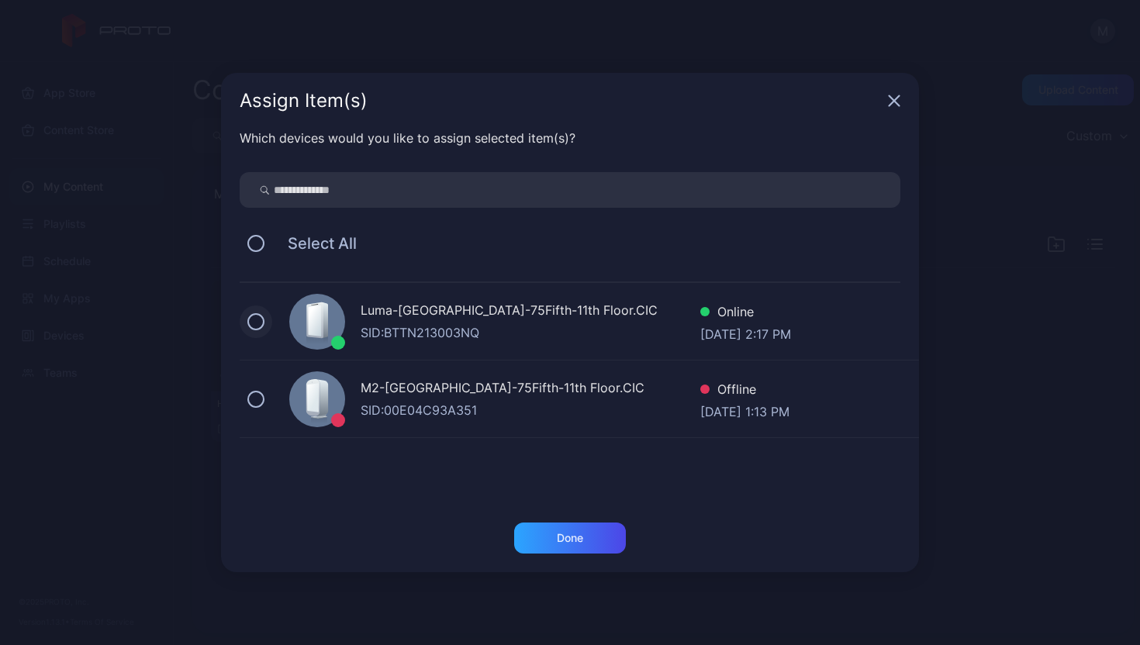
click at [250, 325] on button at bounding box center [255, 321] width 17 height 17
click at [568, 540] on div "Done" at bounding box center [570, 538] width 26 height 12
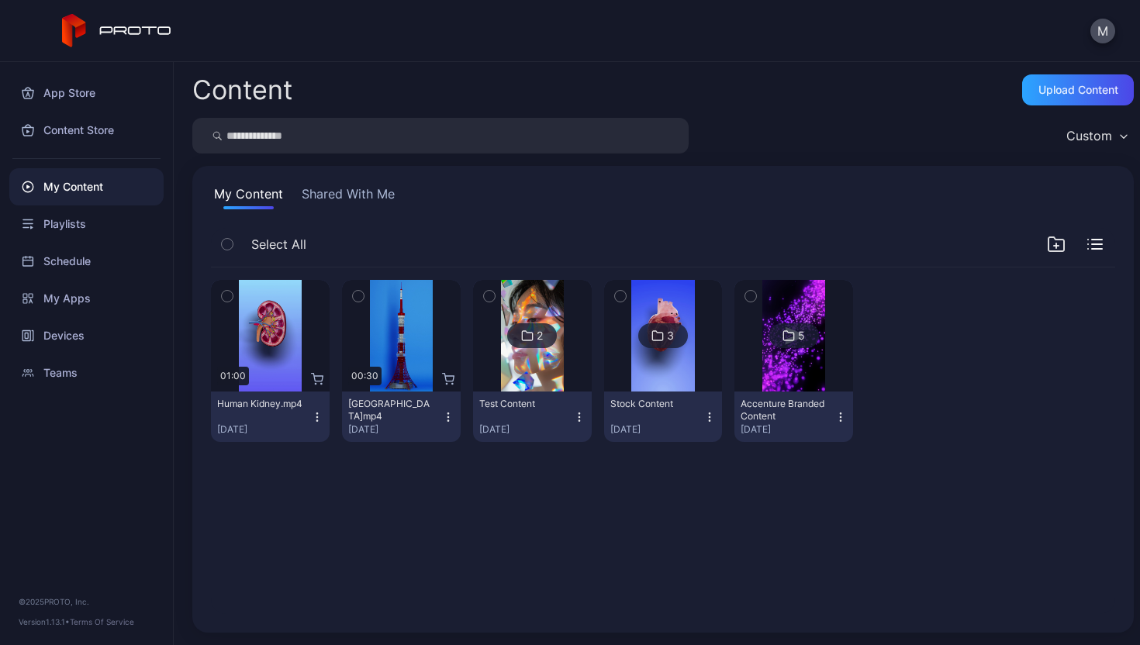
click at [533, 374] on img at bounding box center [532, 336] width 63 height 112
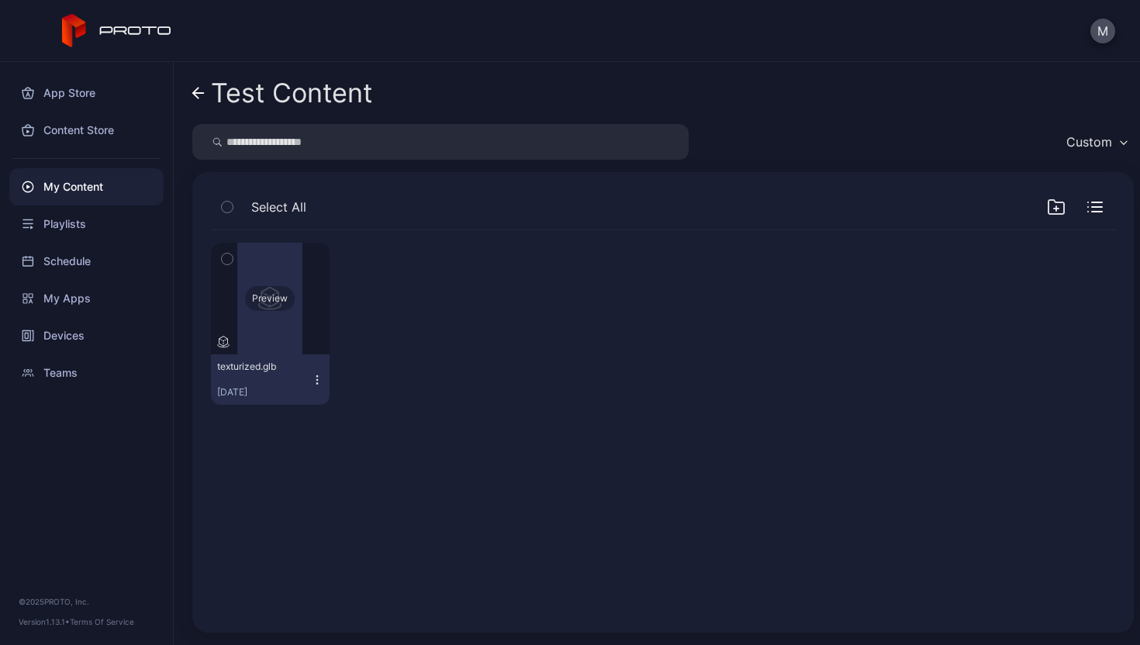
click at [288, 316] on div "Preview" at bounding box center [270, 299] width 119 height 112
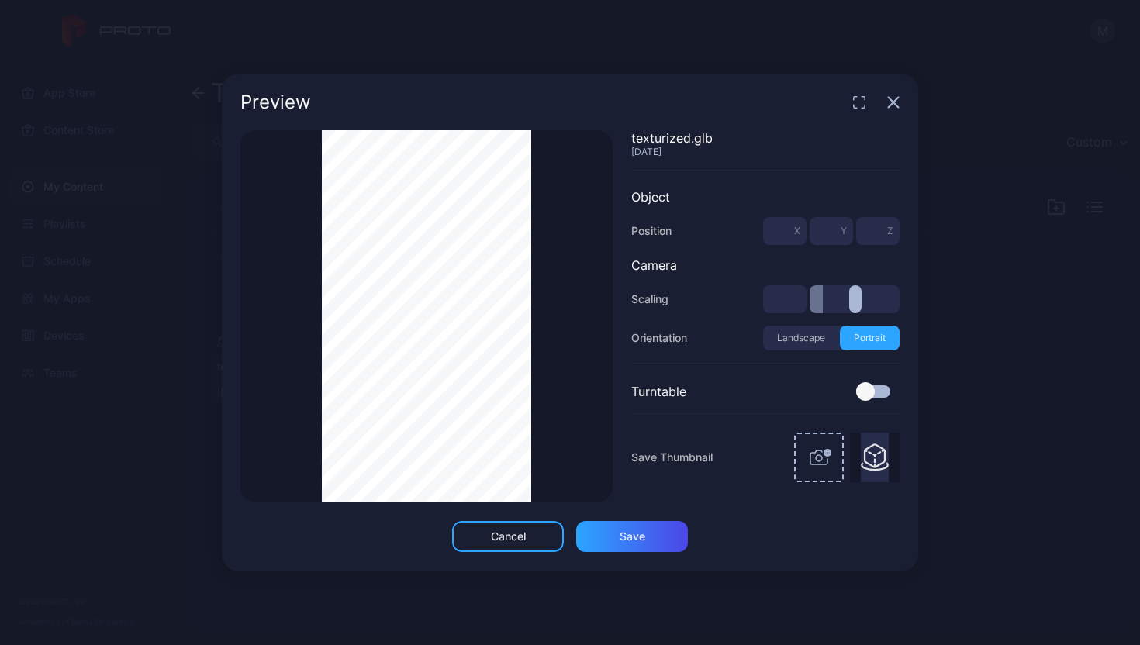
click at [898, 91] on div "Preview" at bounding box center [570, 102] width 696 height 56
click at [890, 97] on icon "button" at bounding box center [893, 102] width 12 height 12
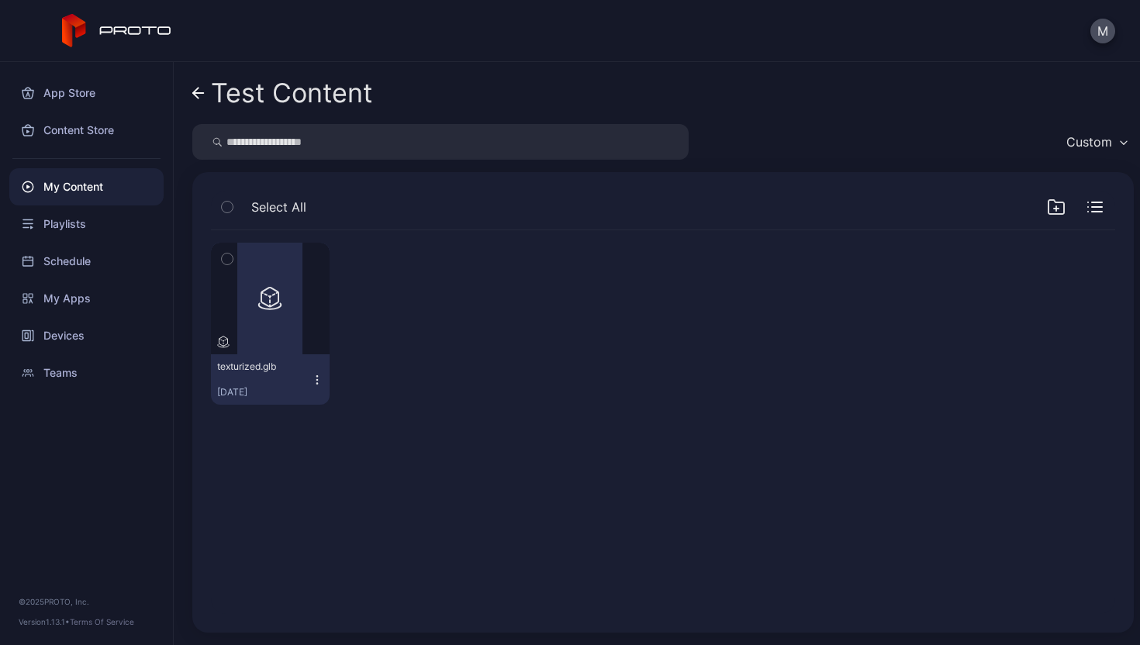
click at [202, 95] on icon at bounding box center [198, 93] width 12 height 13
